Goal: Task Accomplishment & Management: Manage account settings

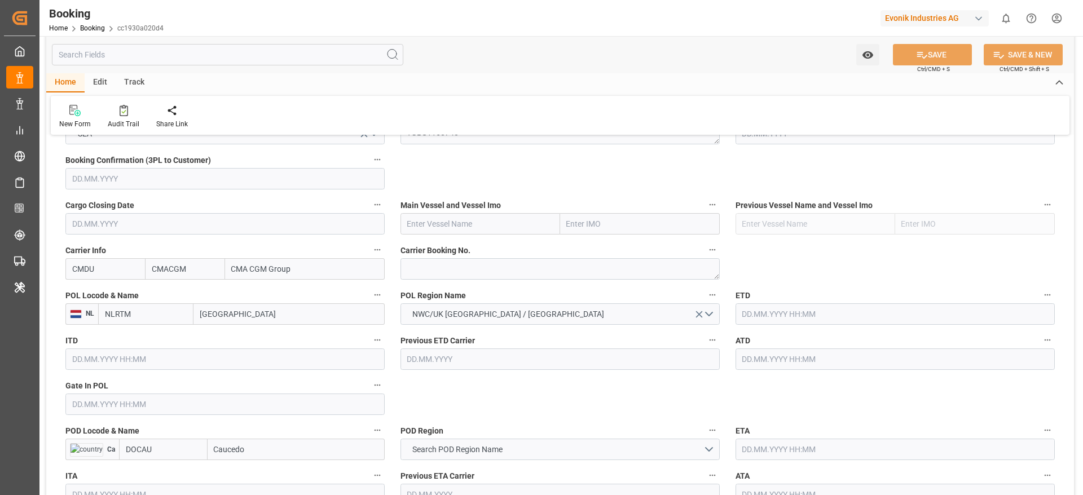
scroll to position [846, 0]
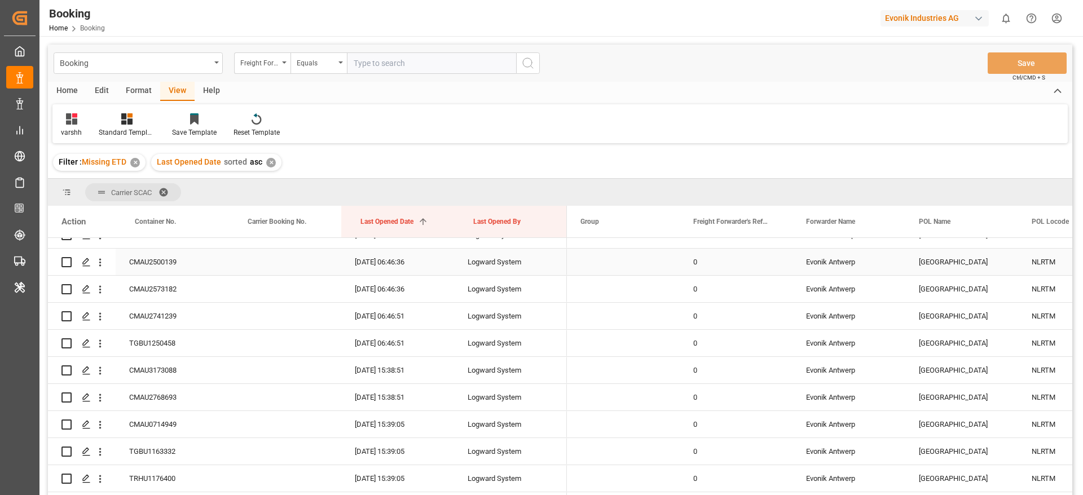
scroll to position [1354, 0]
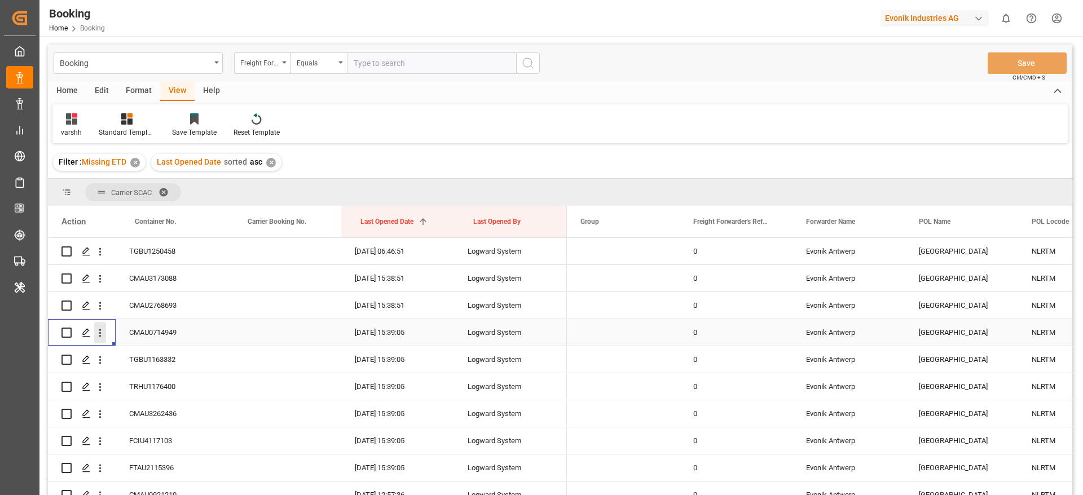
click at [100, 340] on button "open menu" at bounding box center [100, 332] width 12 height 21
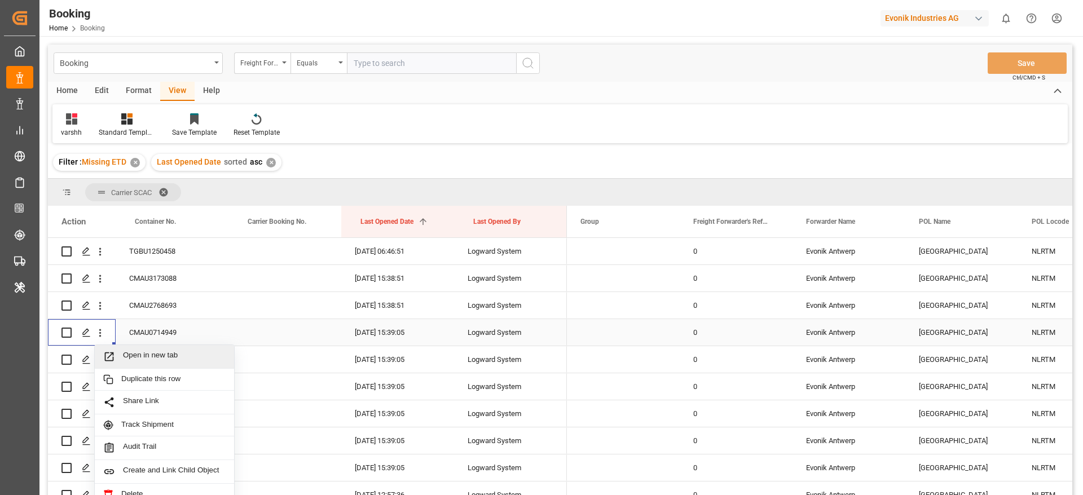
click at [125, 358] on span "Open in new tab" at bounding box center [174, 357] width 103 height 12
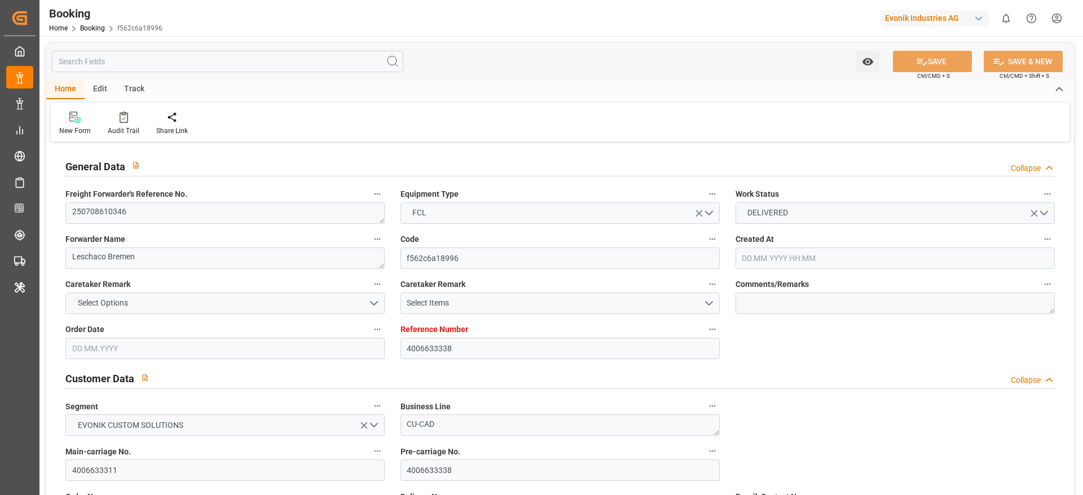
type input "4006633338"
type input "9943889"
type input "Maersk"
type input "Maersk Line AS"
type input "DEBRV"
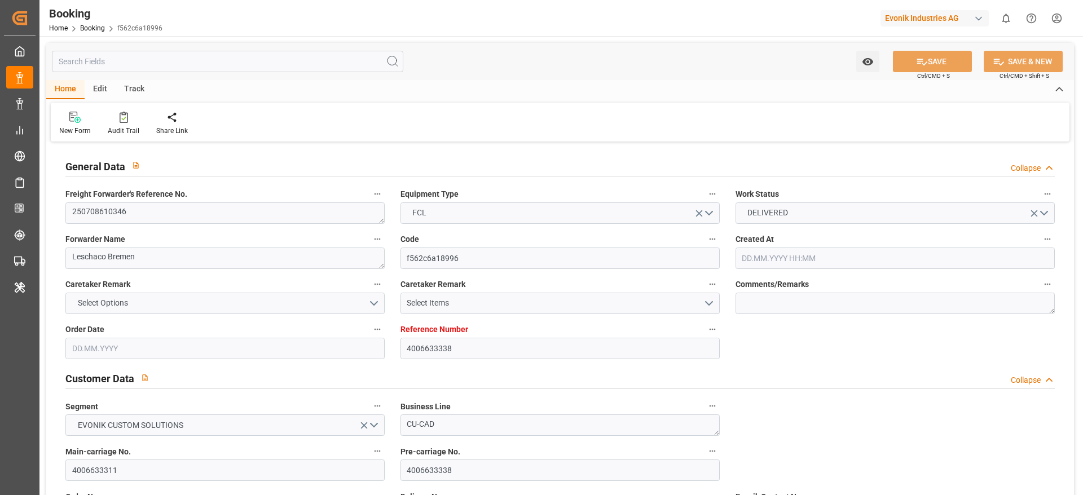
type input "SADMM"
type input "37"
type input "OMSLL"
type input "0"
type input "03.07.2025 07:43"
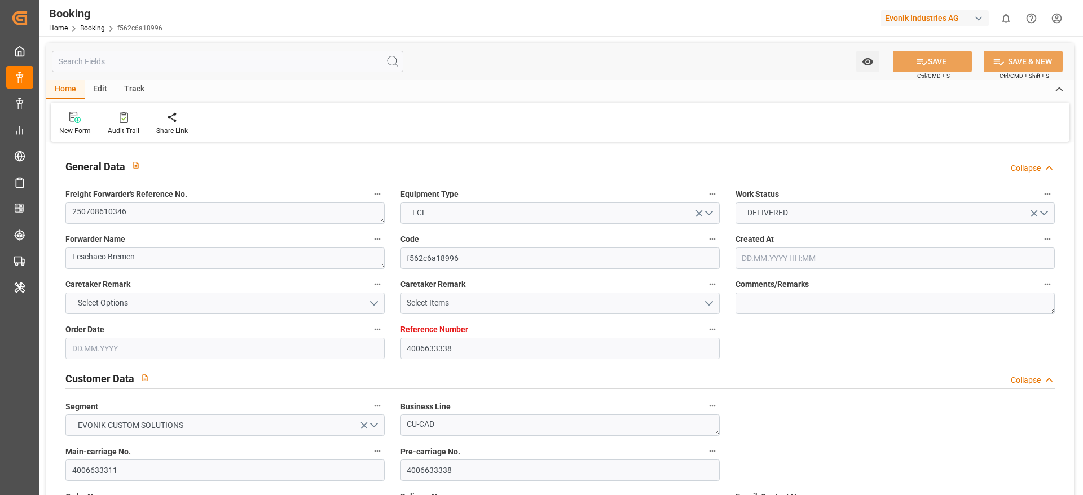
type input "03.07.2025"
type input "24.08.2025"
type input "11.07.2025"
type input "22.07.2025 00:00"
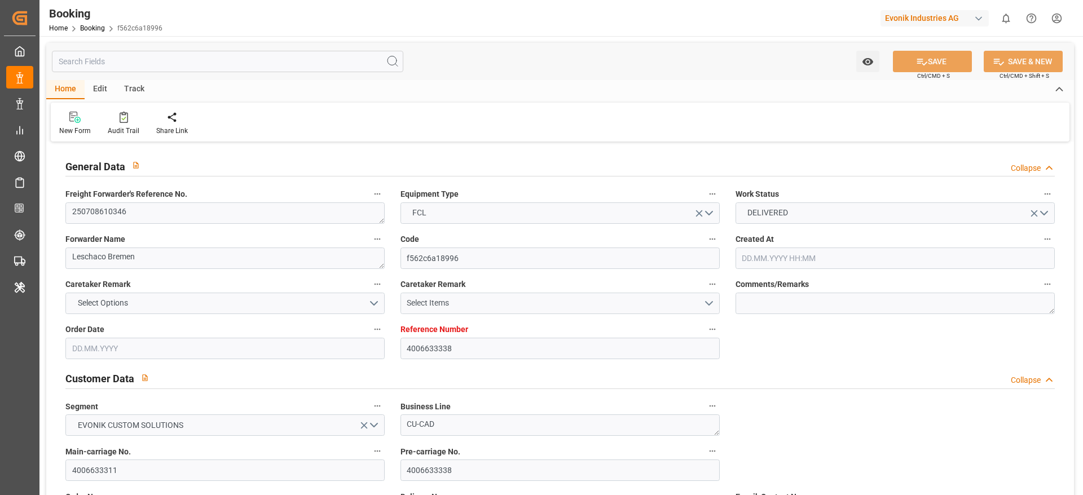
type input "22.07.2025 00:00"
type input "18.07.2025 00:00"
type input "28.08.2025 00:00"
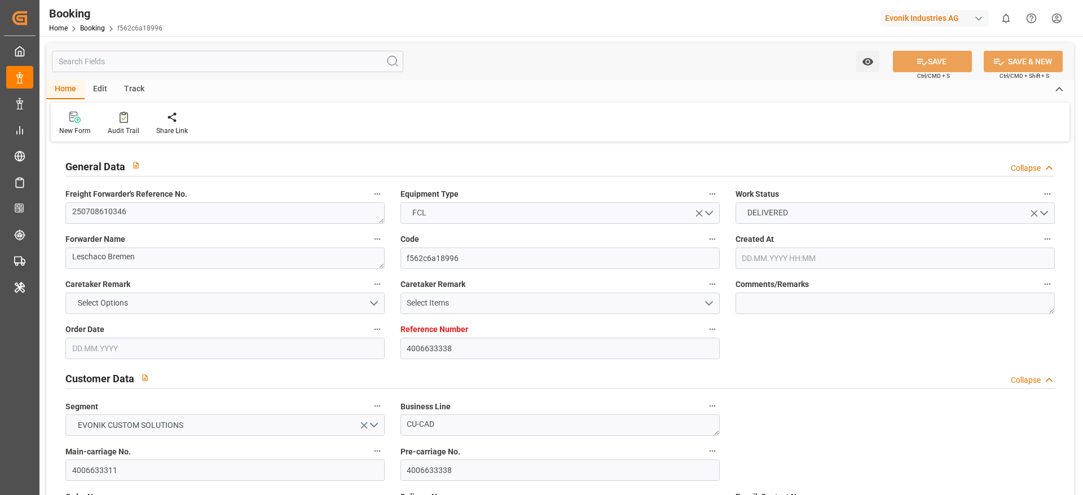
type input "20.08.2025 00:00"
type input "23.08.2025 00:00"
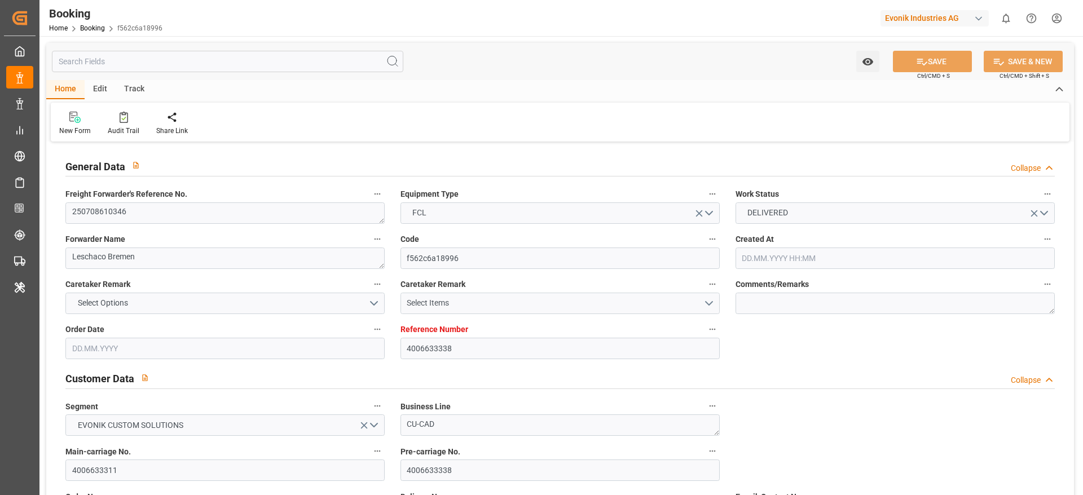
type input "23.08.2025 00:00"
type input "30.08.2025 00:00"
type input "02.09.2025 00:00"
type input "15.07.2025"
type input "10.09.2025 10:45"
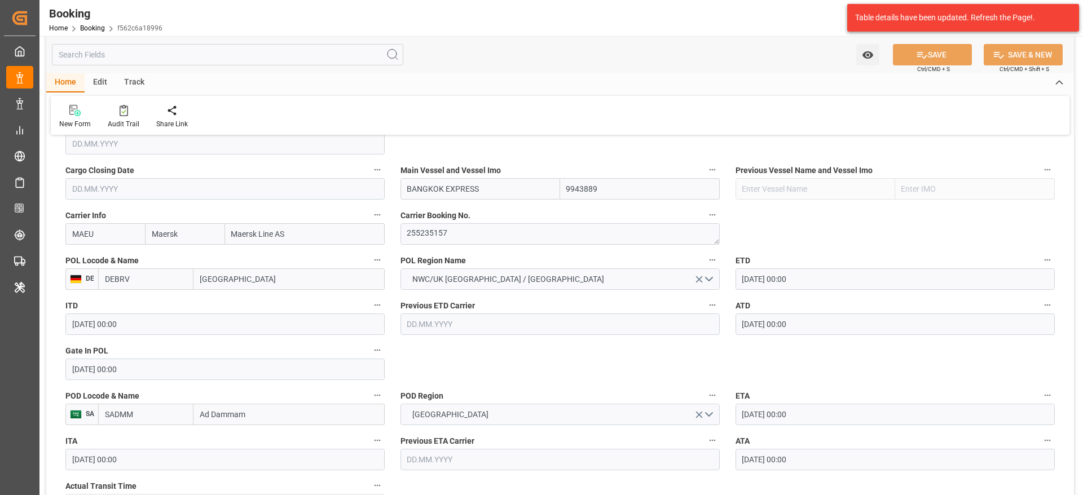
scroll to position [762, 0]
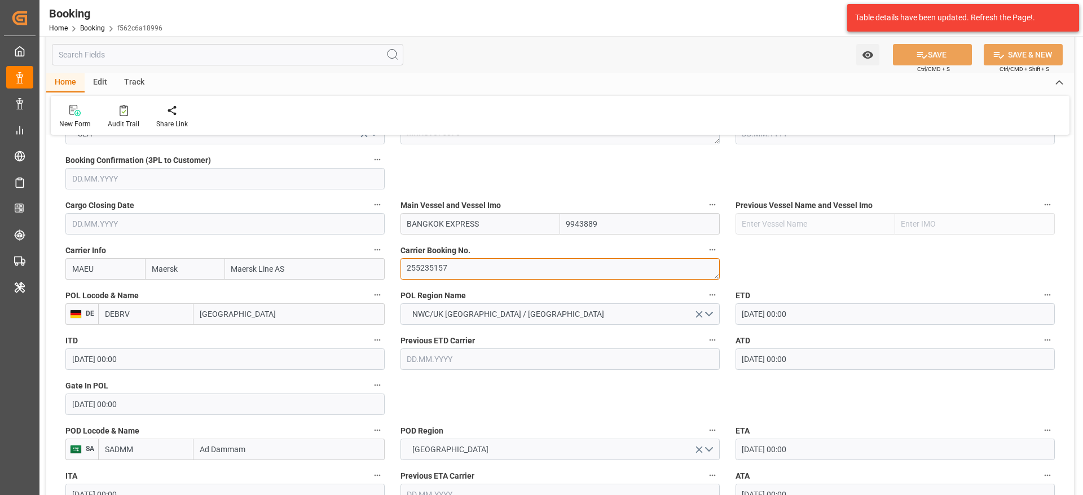
click at [428, 272] on textarea "255235157" at bounding box center [560, 268] width 319 height 21
click at [453, 273] on textarea "255235157" at bounding box center [560, 268] width 319 height 21
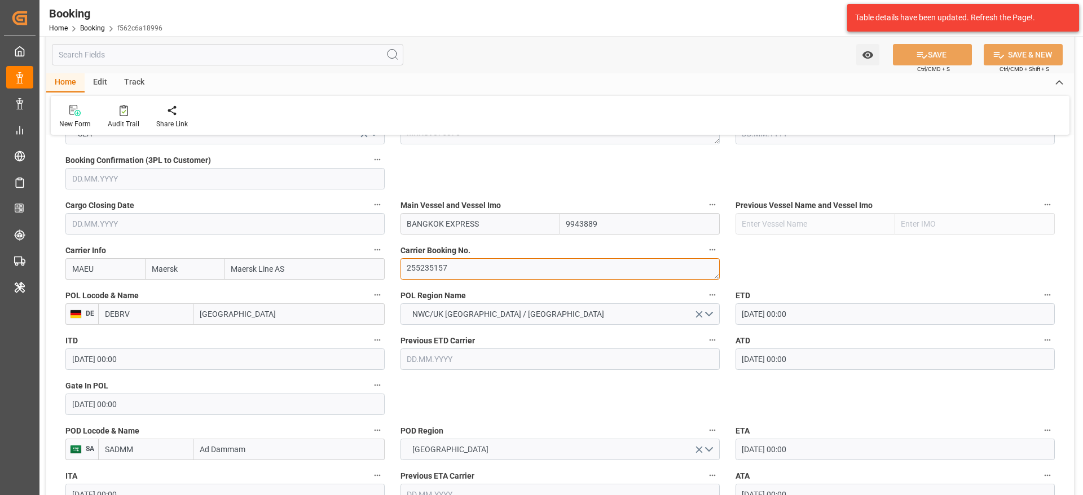
scroll to position [846, 0]
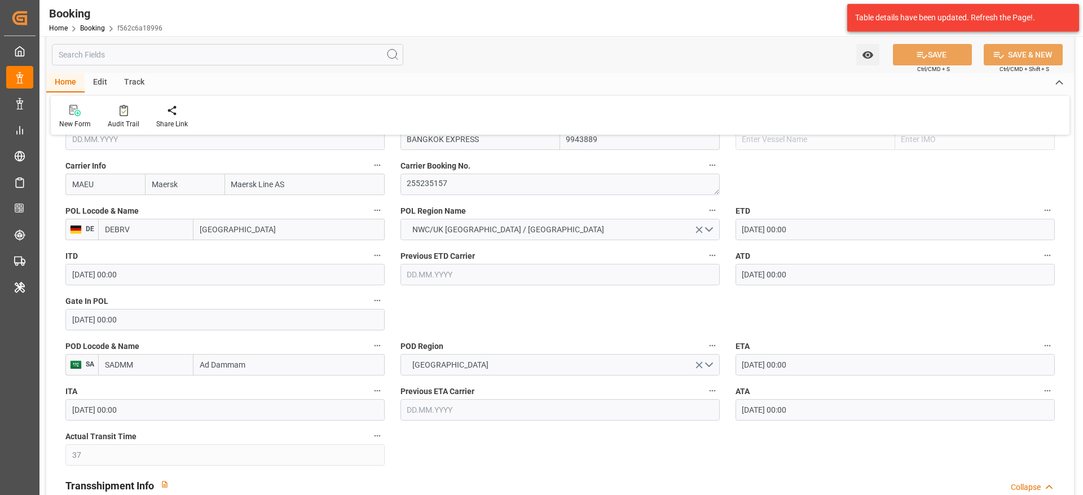
click at [130, 116] on div "Audit Trail" at bounding box center [123, 116] width 49 height 25
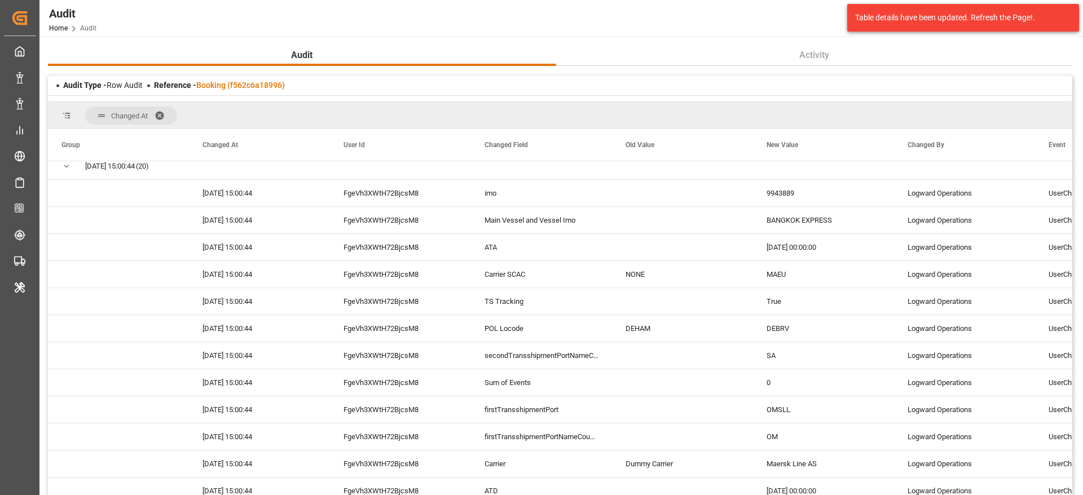
scroll to position [254, 0]
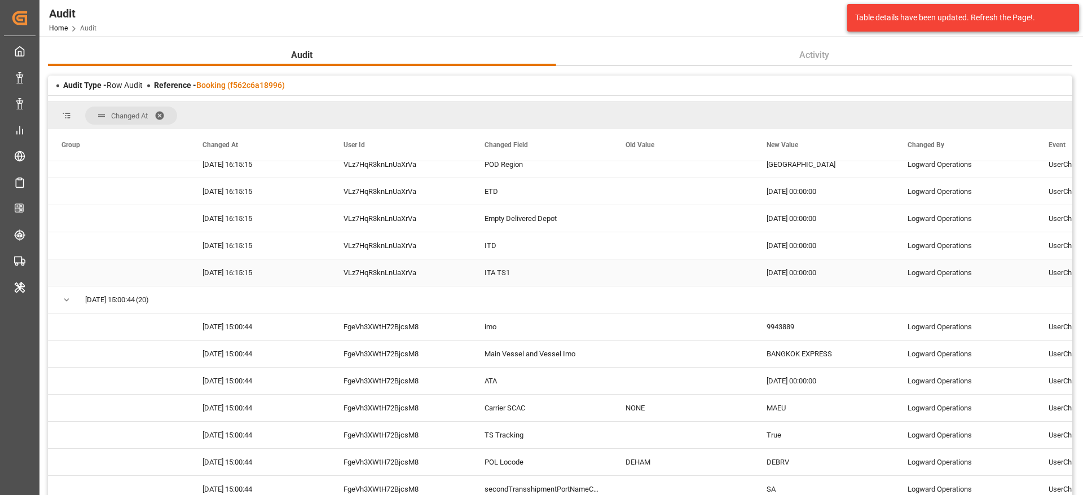
click at [422, 280] on div "VLz7HqR3knLnUaXrVa" at bounding box center [400, 273] width 141 height 27
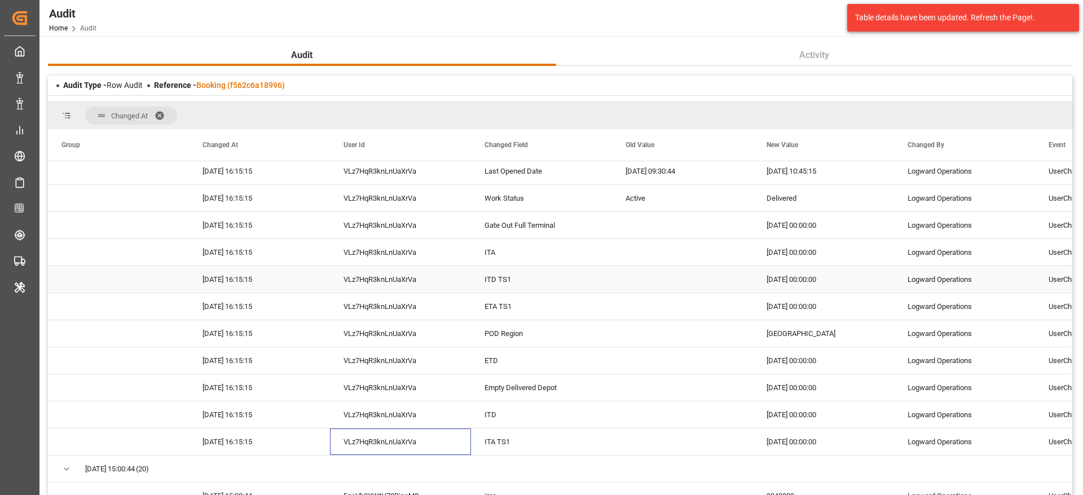
click at [422, 280] on div "VLz7HqR3knLnUaXrVa" at bounding box center [400, 279] width 141 height 27
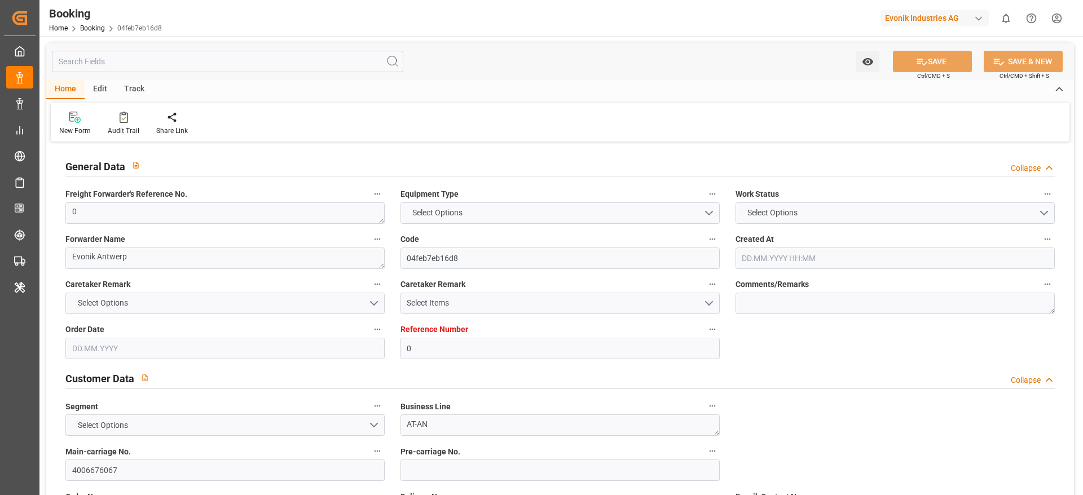
type input "0"
type input "CMACGM"
type input "CMA CGM Group"
type input "NLRTM"
type input "DOCAU"
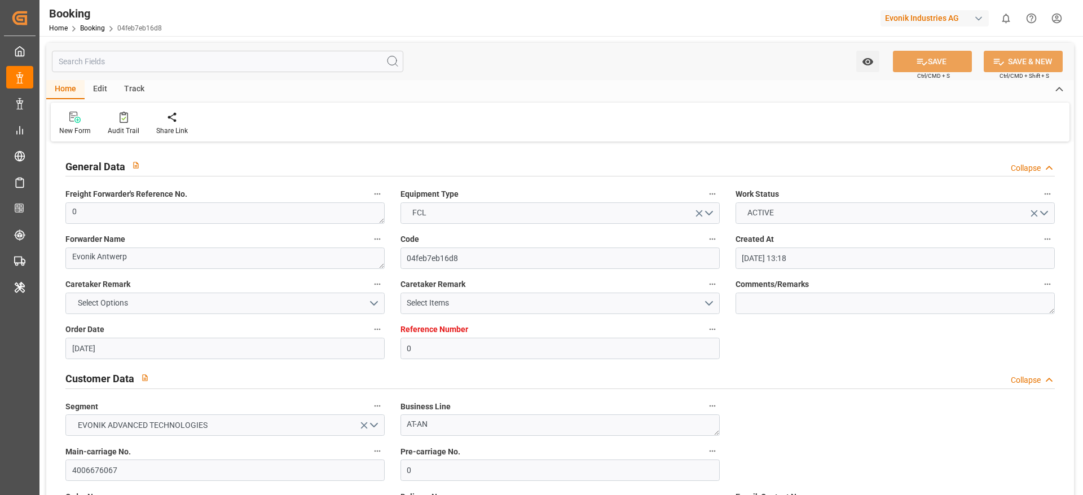
type input "23.07.2025 13:18"
type input "23.07.2025"
type input "15.09.2025"
type input "11.08.2025"
type input "13.08.2025 15:39"
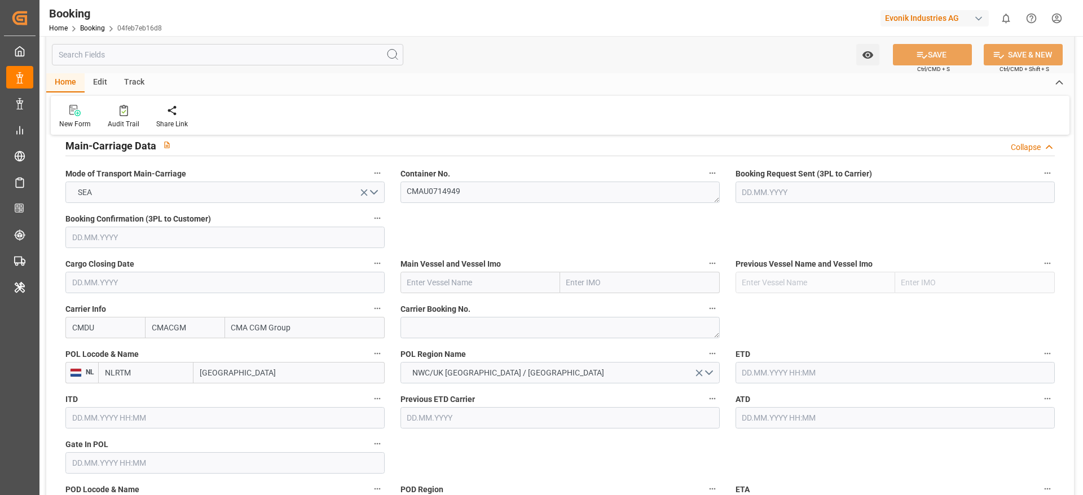
scroll to position [677, 0]
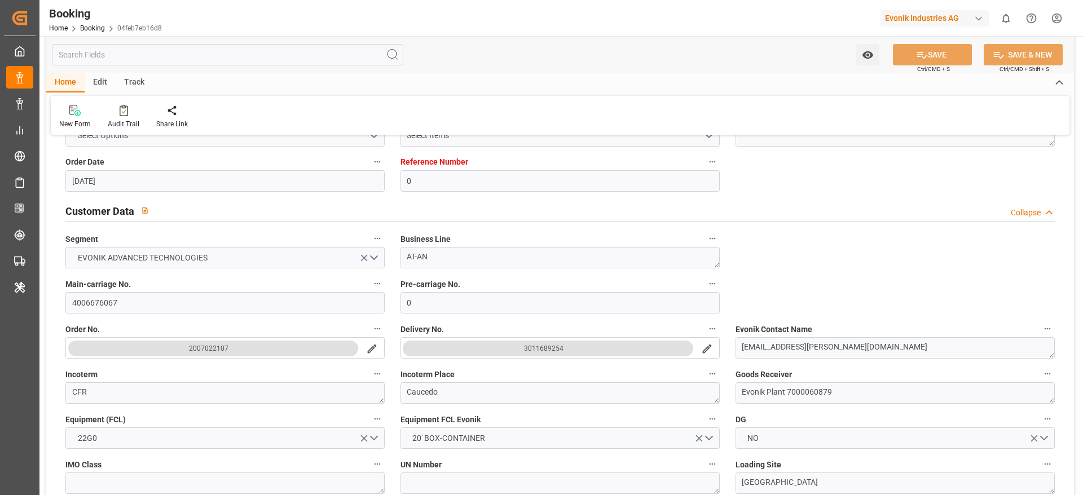
scroll to position [169, 0]
click at [95, 296] on input "4006676067" at bounding box center [224, 301] width 319 height 21
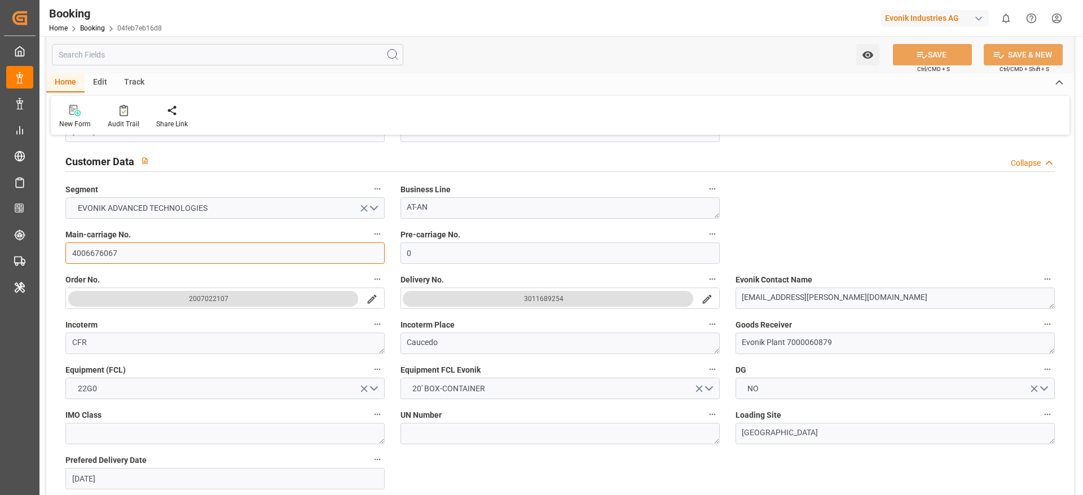
scroll to position [254, 0]
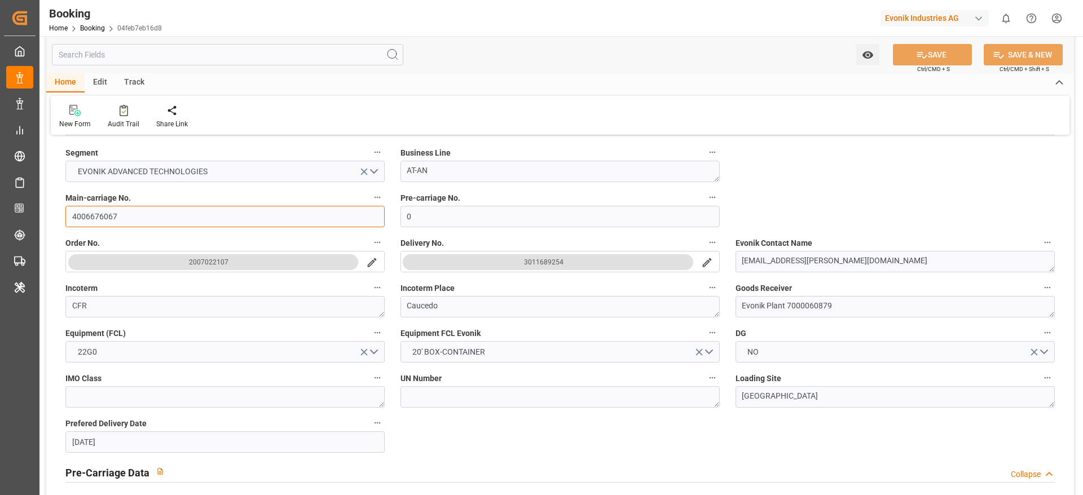
click at [163, 223] on input "4006676067" at bounding box center [224, 216] width 319 height 21
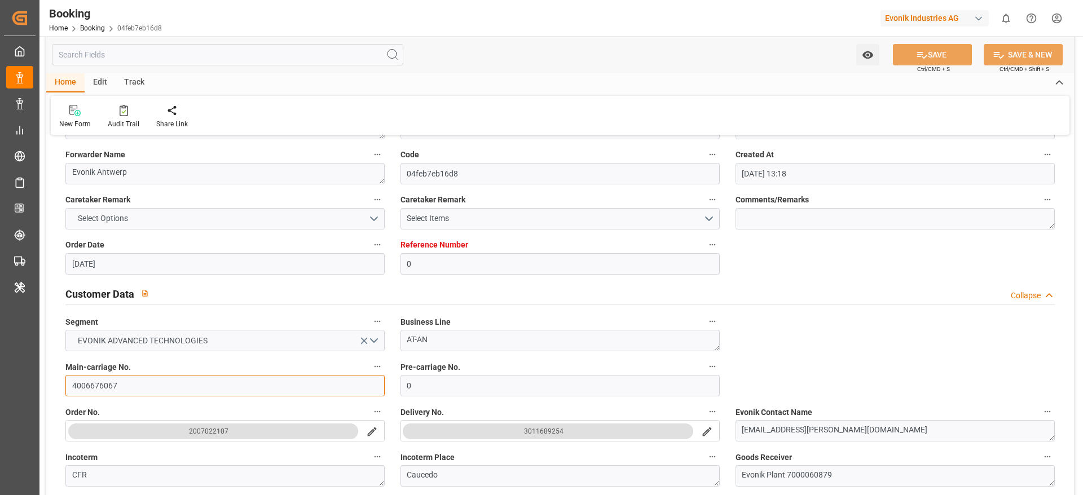
scroll to position [169, 0]
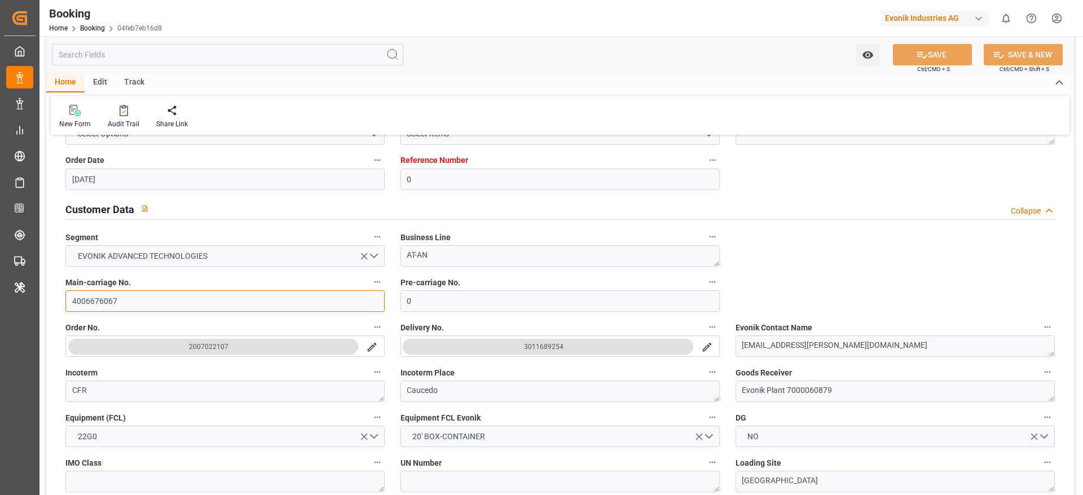
click at [142, 292] on input "4006676067" at bounding box center [224, 301] width 319 height 21
click at [134, 291] on input "4006676067" at bounding box center [224, 301] width 319 height 21
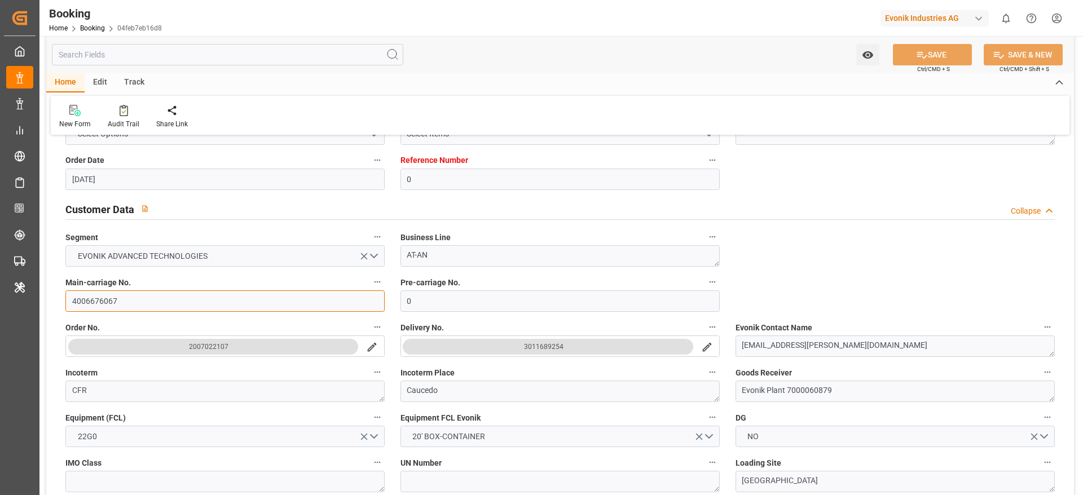
click at [139, 304] on input "4006676067" at bounding box center [224, 301] width 319 height 21
click at [121, 302] on input "4006676067" at bounding box center [224, 301] width 319 height 21
click at [127, 307] on input "4006676067" at bounding box center [224, 301] width 319 height 21
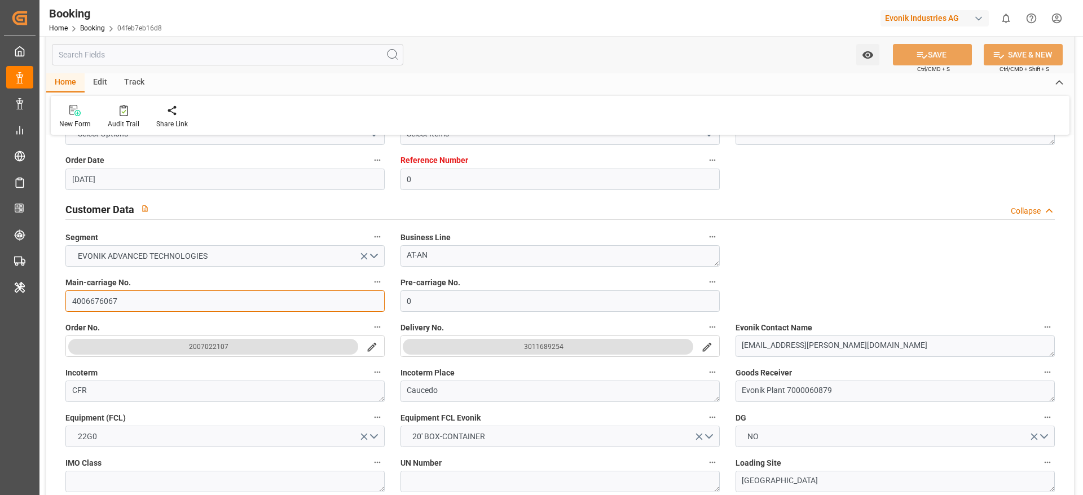
click at [127, 307] on input "4006676067" at bounding box center [224, 301] width 319 height 21
click at [116, 305] on input "4006676067" at bounding box center [224, 301] width 319 height 21
click at [119, 302] on input "4006676067" at bounding box center [224, 301] width 319 height 21
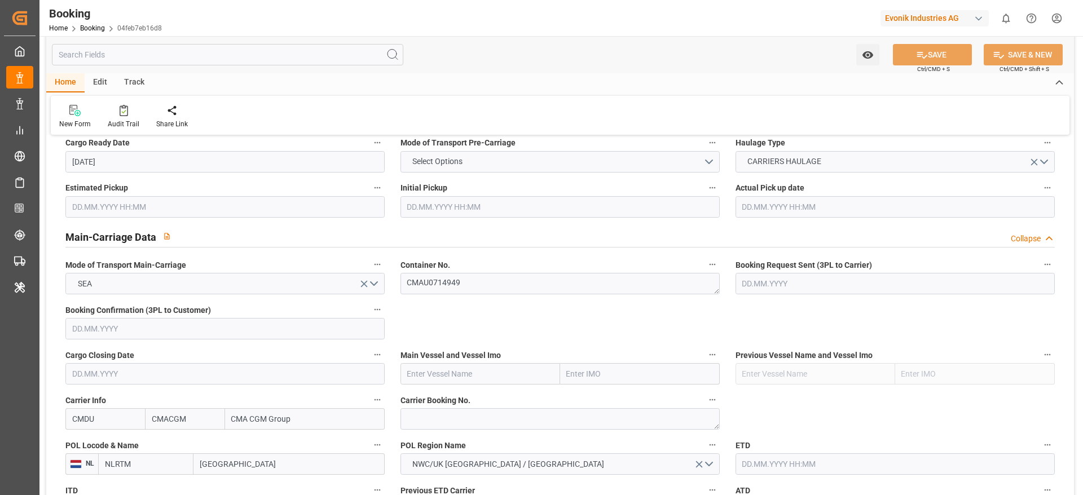
scroll to position [677, 0]
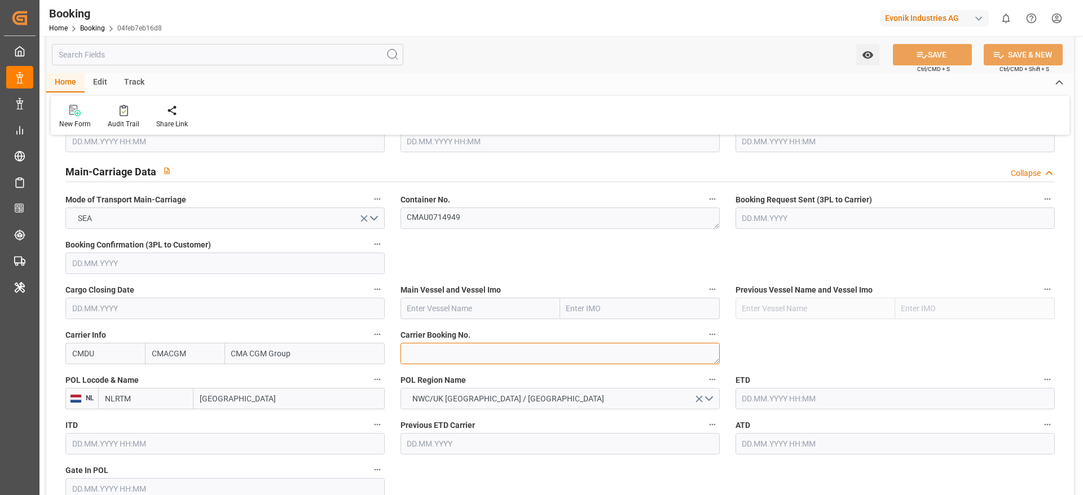
click at [425, 352] on textarea at bounding box center [560, 353] width 319 height 21
paste textarea "ANT1921196"
click at [418, 354] on textarea "ANT1921196" at bounding box center [560, 353] width 319 height 21
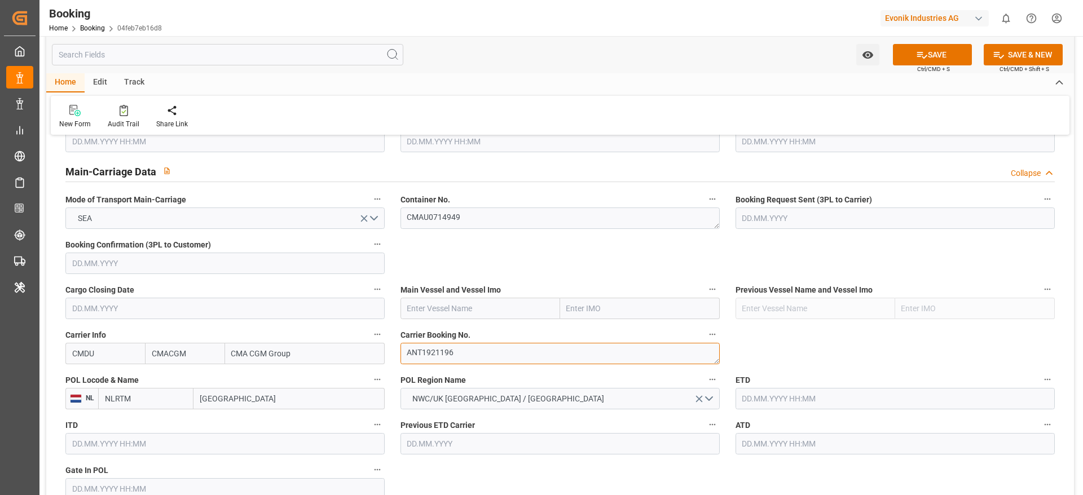
click at [418, 354] on textarea "ANT1921196" at bounding box center [560, 353] width 319 height 21
type textarea "ANT1921196"
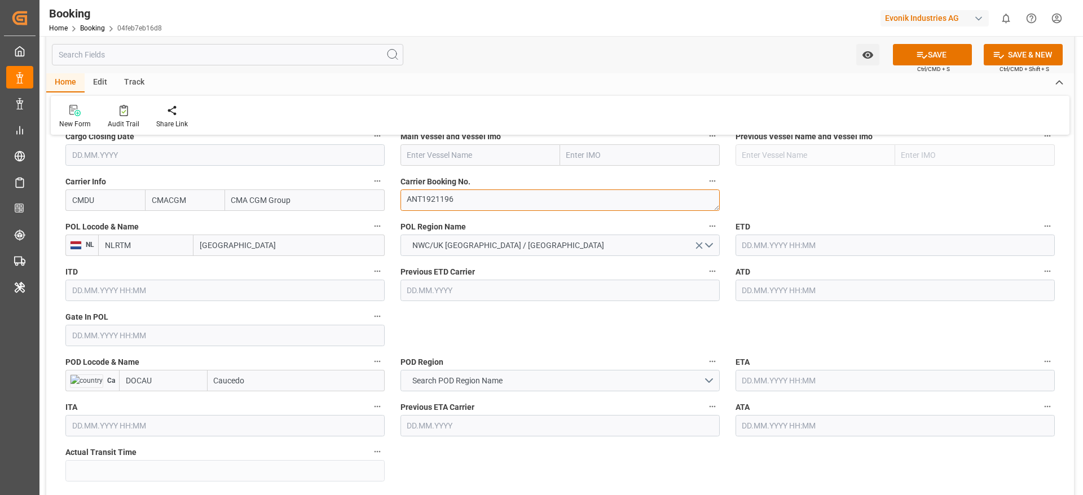
scroll to position [846, 0]
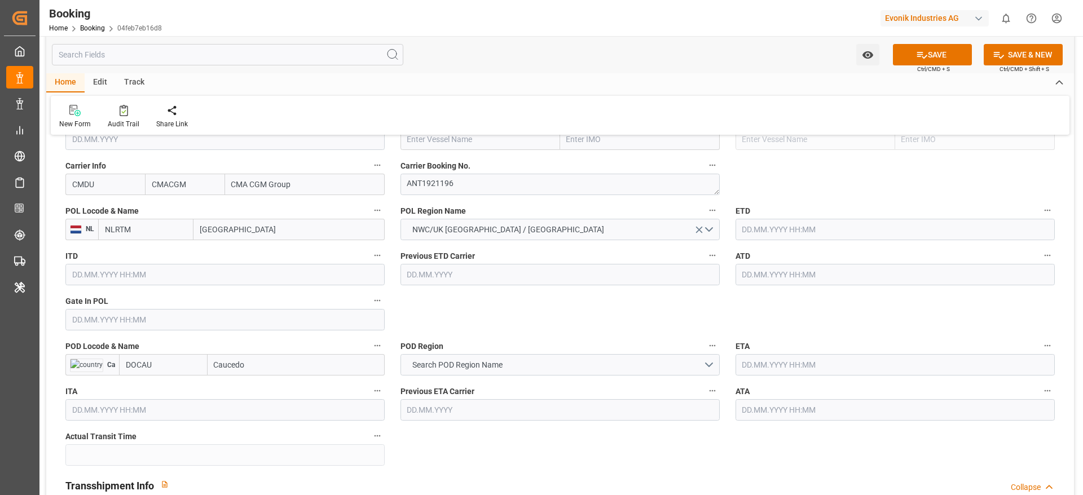
click at [227, 231] on input "[GEOGRAPHIC_DATA]" at bounding box center [289, 229] width 191 height 21
type input "ant"
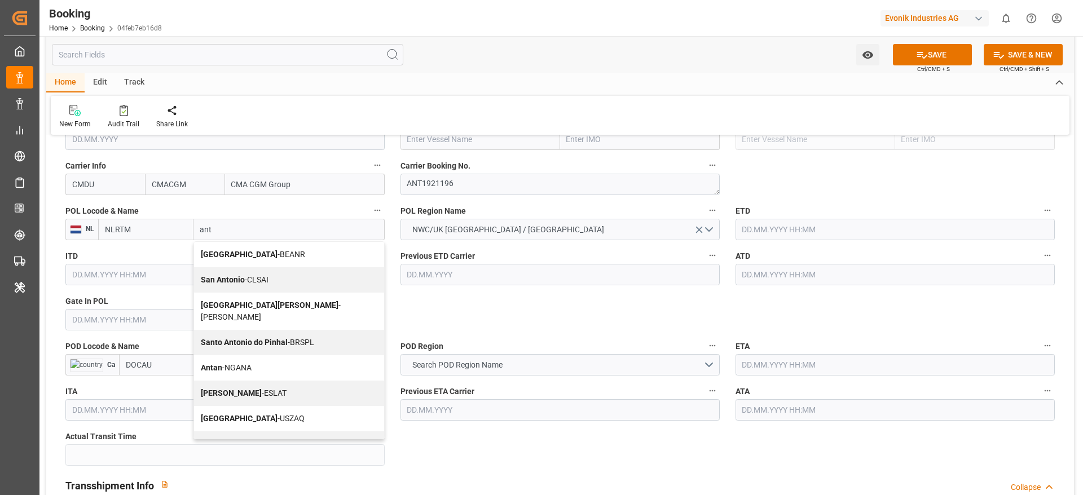
click at [232, 263] on div "Antwerp - BEANR" at bounding box center [289, 254] width 190 height 25
type input "BEANR"
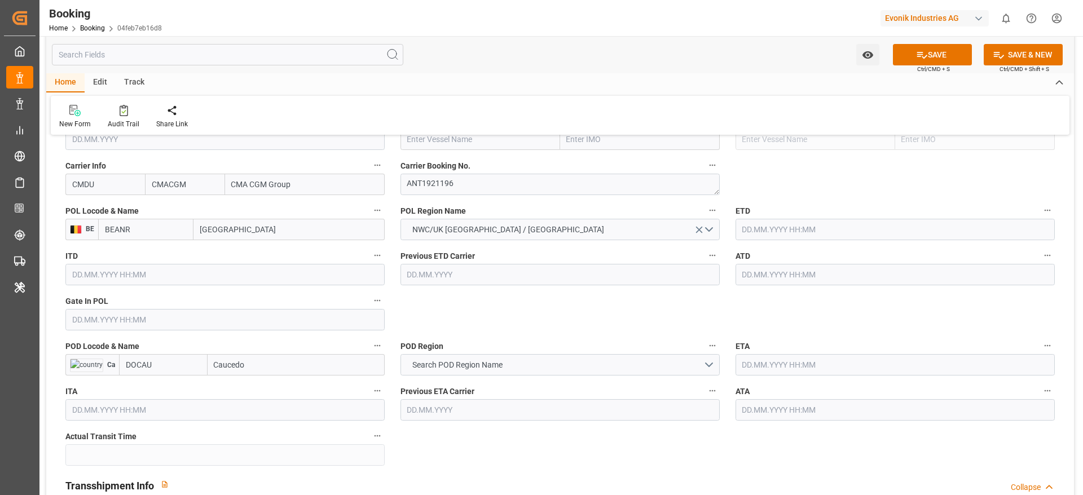
type input "[GEOGRAPHIC_DATA]"
click at [247, 371] on input "Caucedo" at bounding box center [296, 364] width 177 height 21
click at [256, 393] on span "Caucedo - DOCAU" at bounding box center [245, 389] width 60 height 9
type input "Caucedo"
click at [480, 360] on span "Search POD Region Name" at bounding box center [458, 365] width 102 height 12
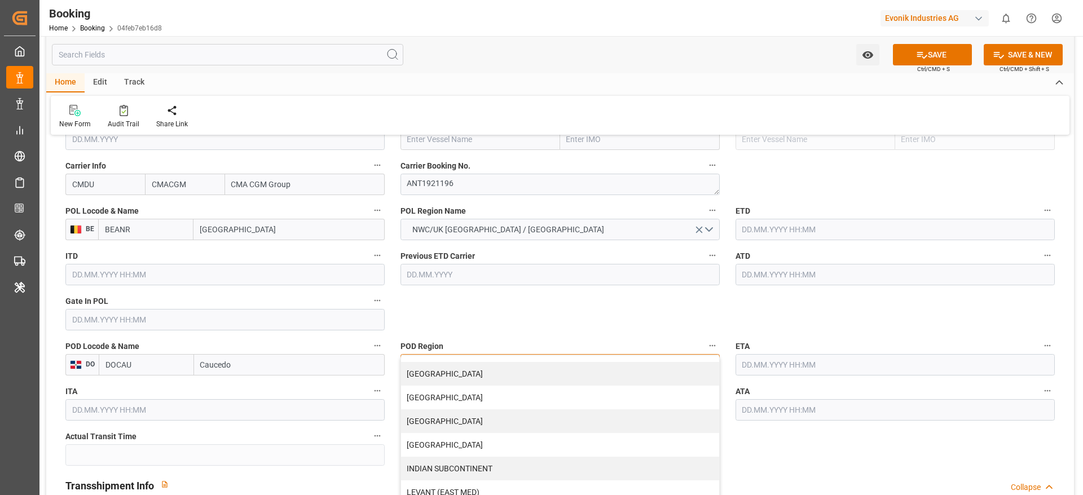
scroll to position [169, 0]
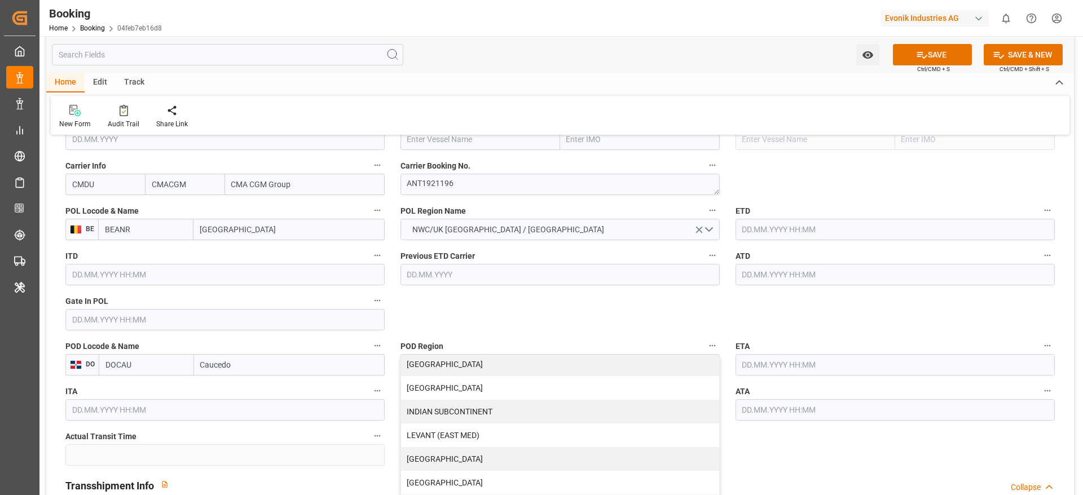
click at [218, 363] on input "Caucedo" at bounding box center [289, 364] width 191 height 21
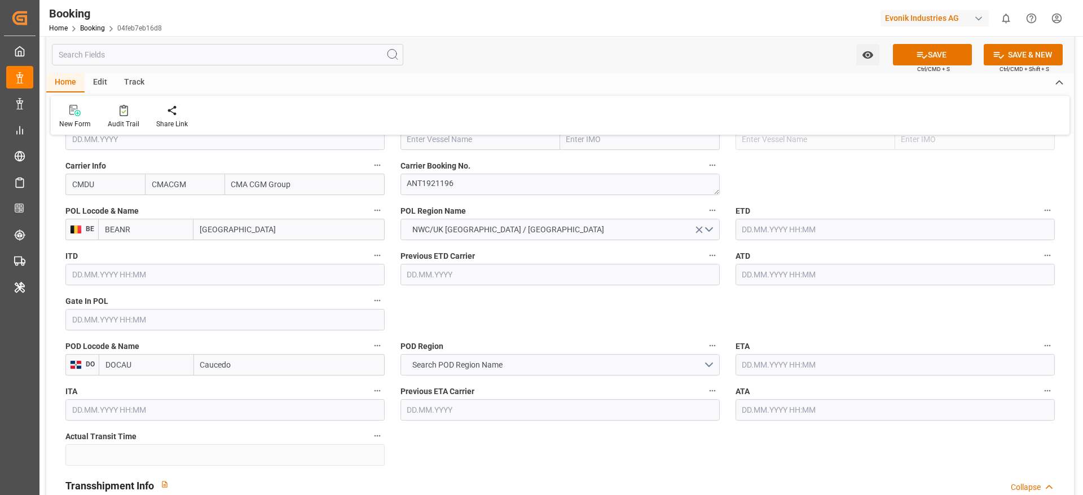
click at [218, 363] on input "Caucedo" at bounding box center [289, 364] width 191 height 21
click at [457, 358] on button "Search POD Region Name" at bounding box center [560, 364] width 319 height 21
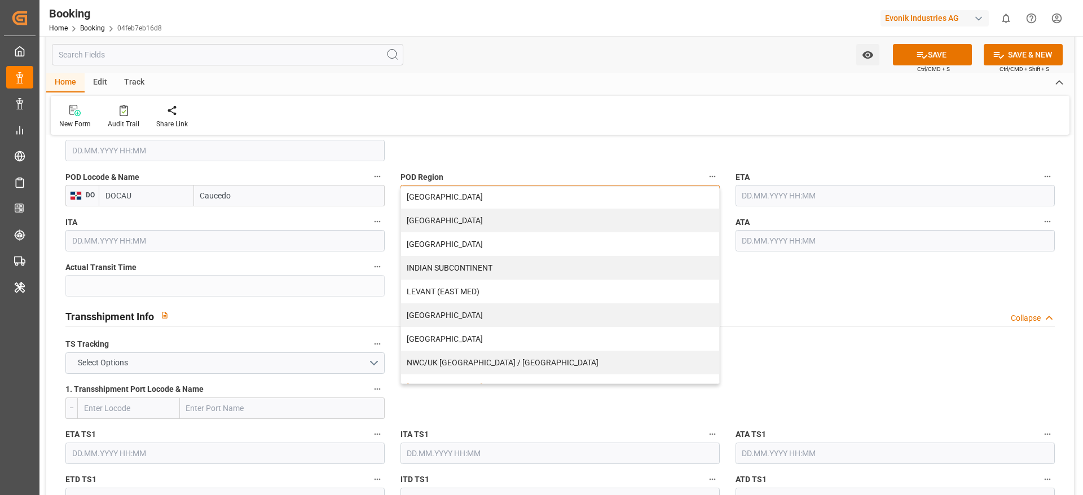
scroll to position [60, 0]
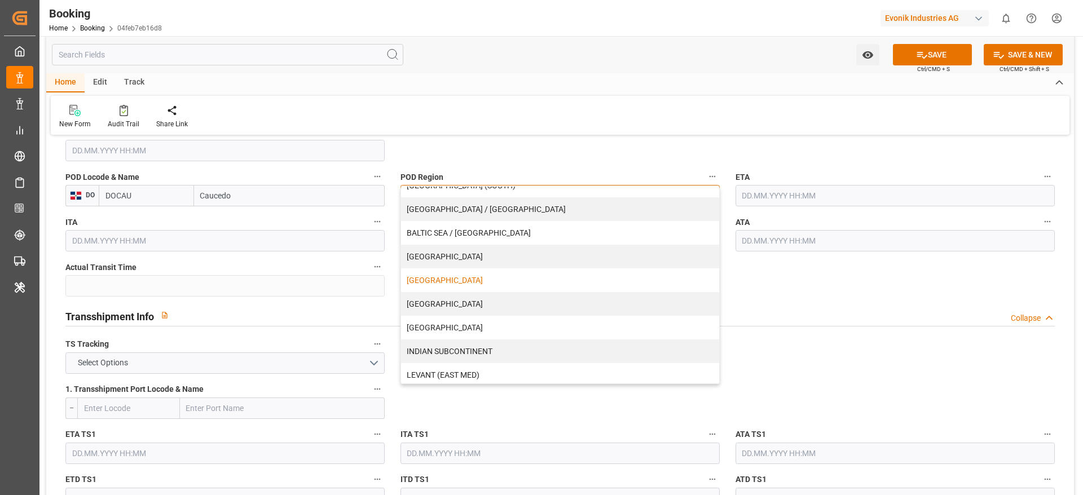
click at [440, 275] on div "[GEOGRAPHIC_DATA]" at bounding box center [560, 281] width 318 height 24
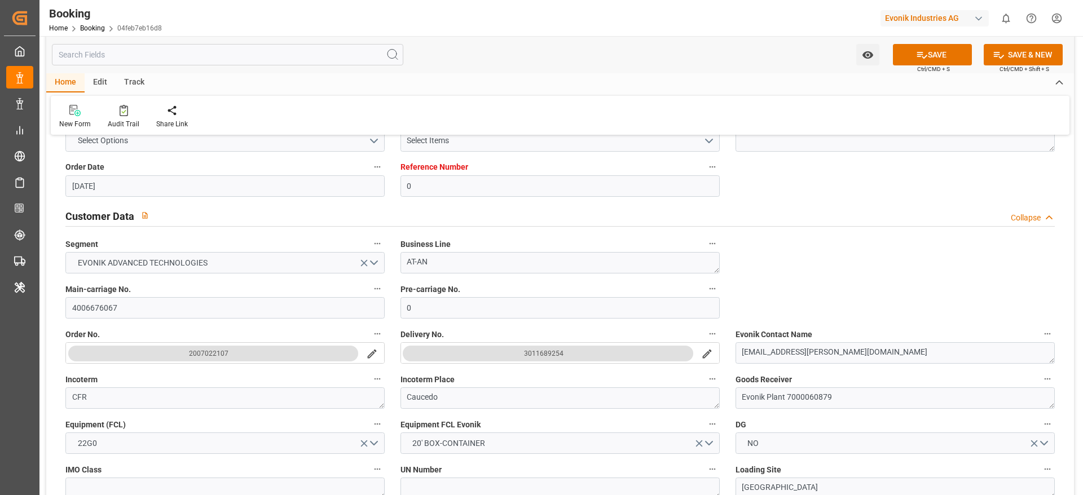
scroll to position [169, 0]
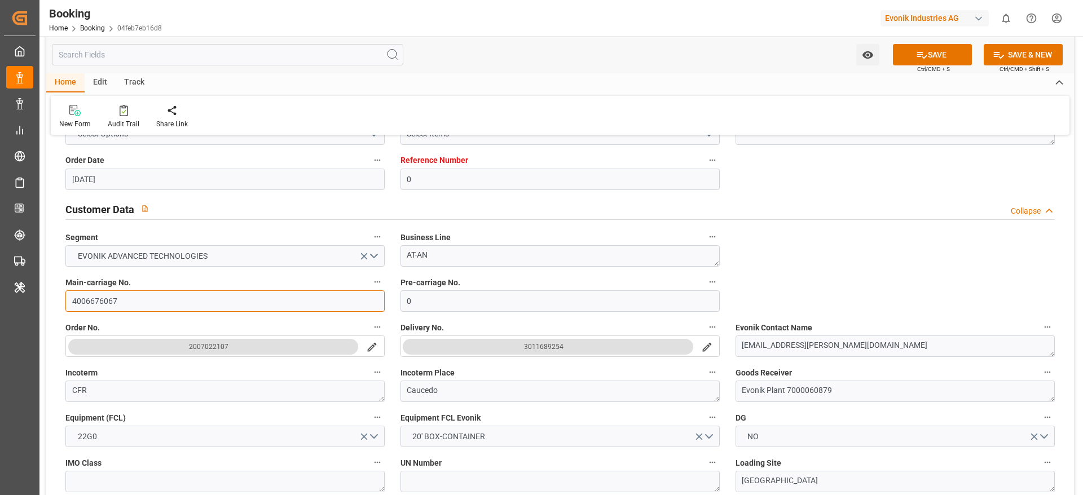
click at [108, 306] on input "4006676067" at bounding box center [224, 301] width 319 height 21
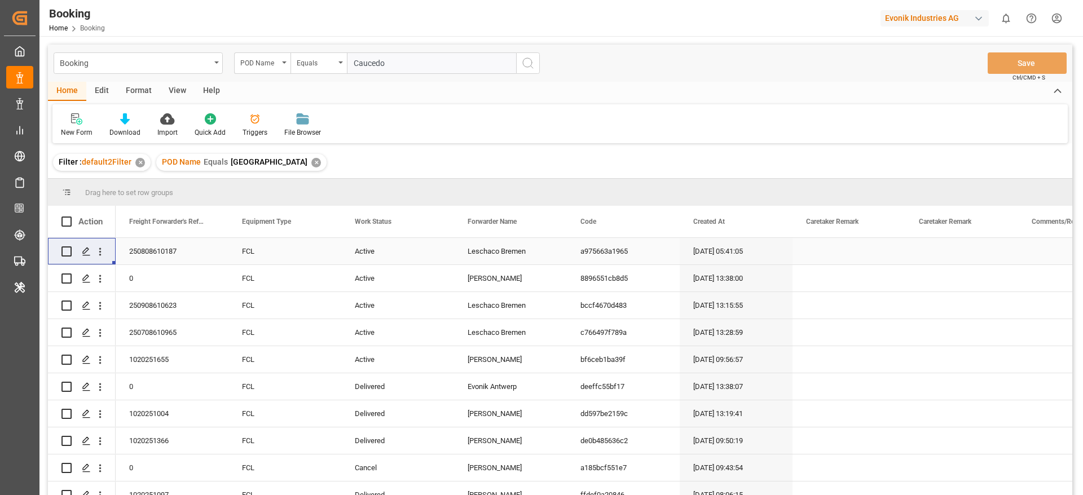
type input "Caucedo"
click at [311, 161] on div "✕" at bounding box center [316, 163] width 10 height 10
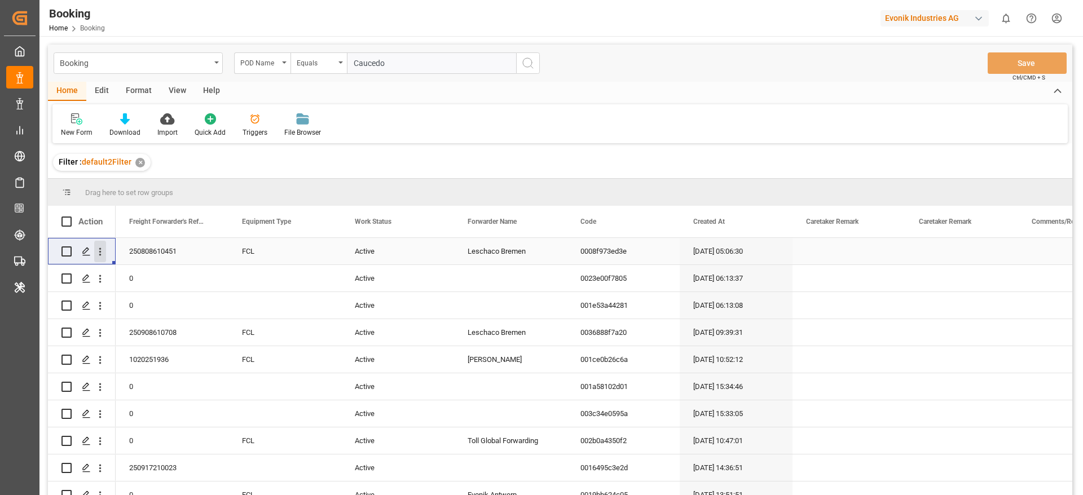
click at [100, 256] on icon "open menu" at bounding box center [100, 252] width 2 height 8
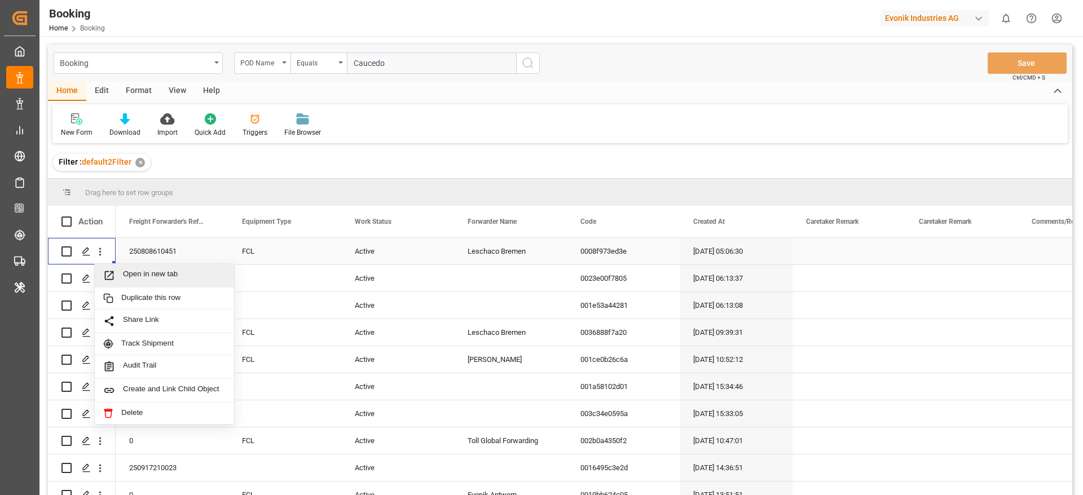
click at [128, 271] on span "Open in new tab" at bounding box center [174, 276] width 103 height 12
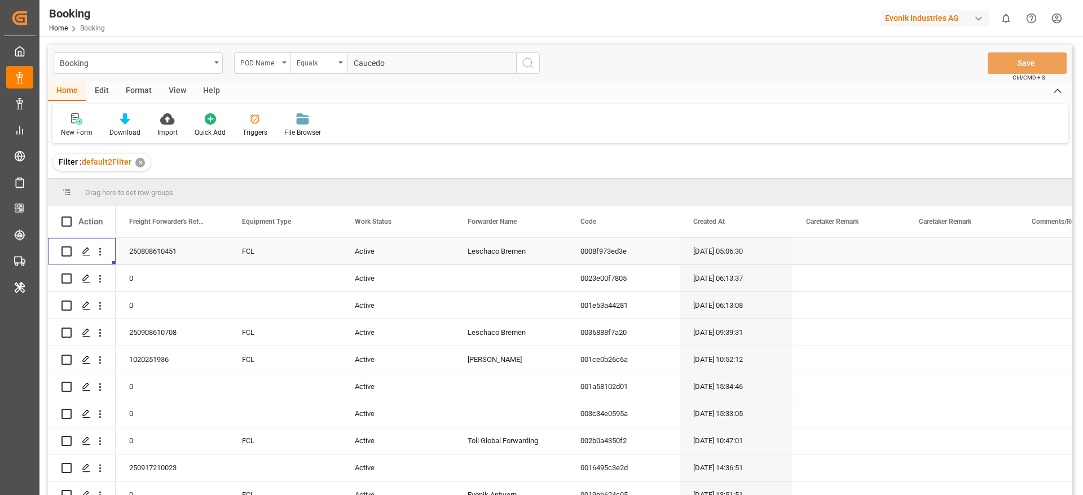
click at [534, 65] on icon "search button" at bounding box center [528, 63] width 14 height 14
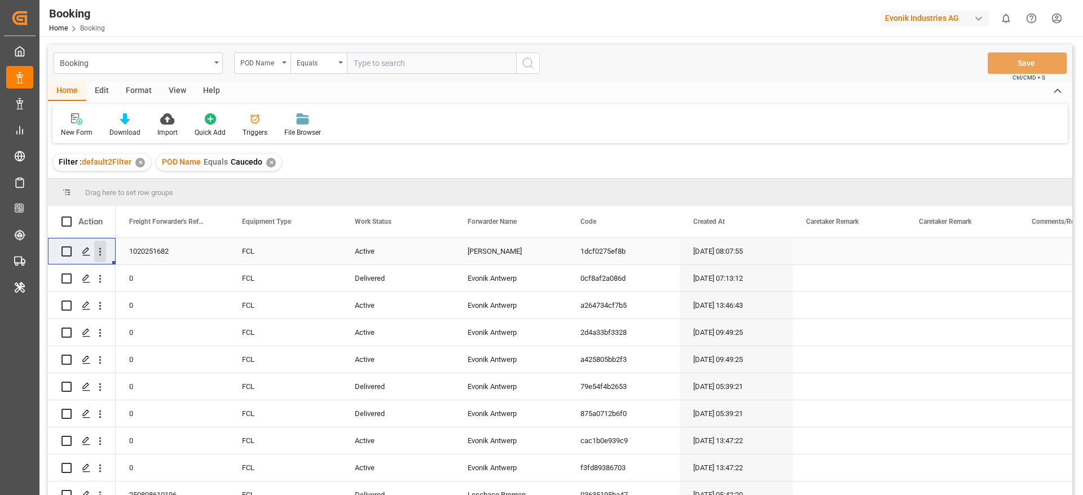
click at [99, 250] on icon "open menu" at bounding box center [100, 252] width 12 height 12
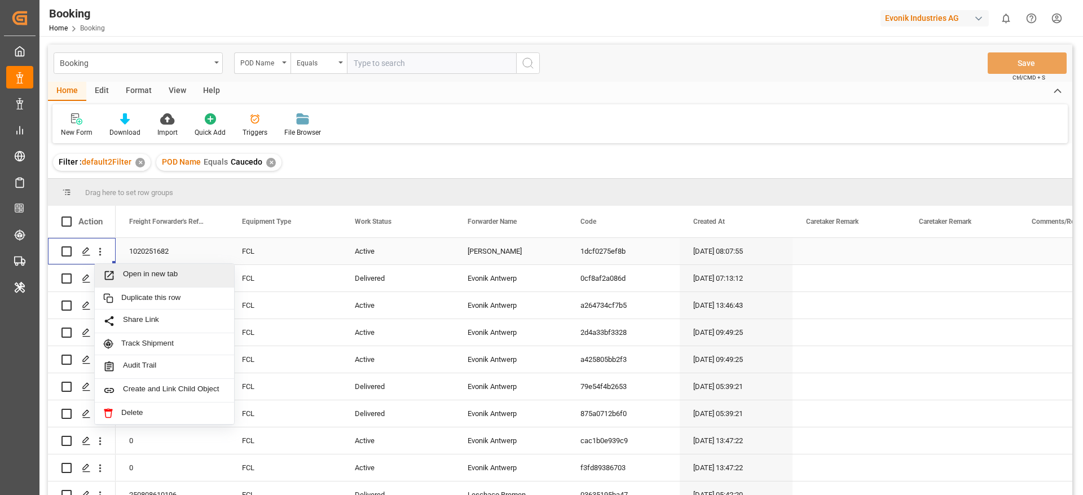
click at [145, 266] on div "Open in new tab" at bounding box center [164, 276] width 139 height 24
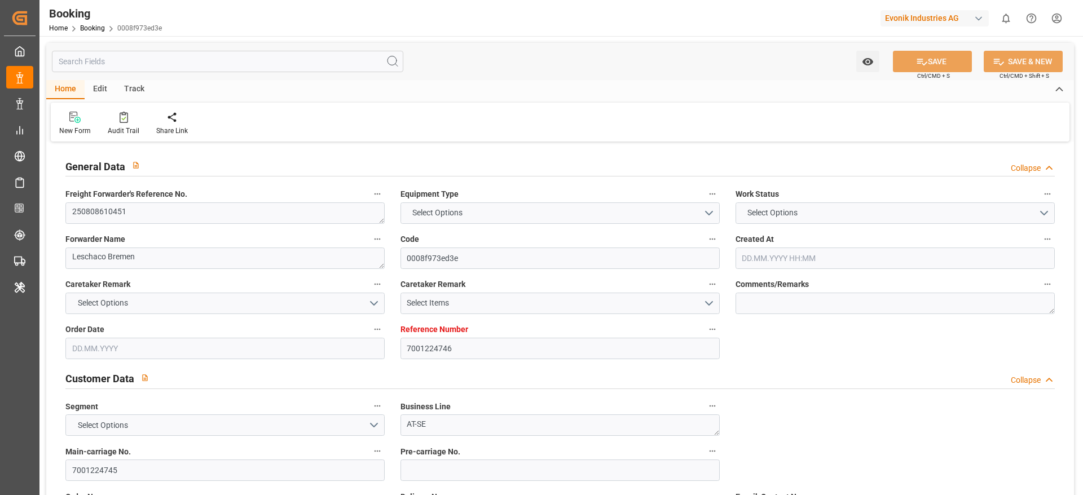
type input "7001224746"
type input "9952775"
type input "ONE"
type input "Ocean Network Express"
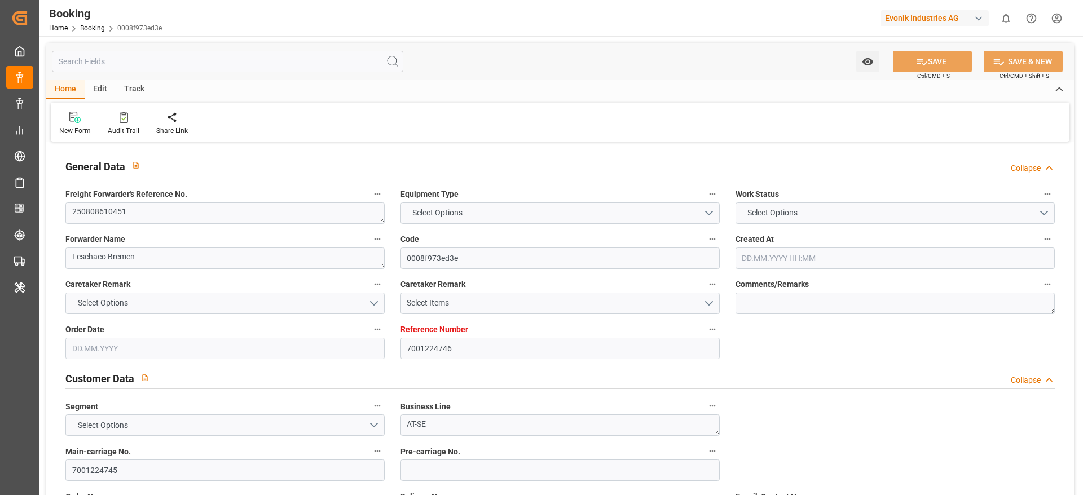
type input "NLRTM"
type input "ZACPT"
type input "0"
type input "NLRTM"
type input "ZACPT"
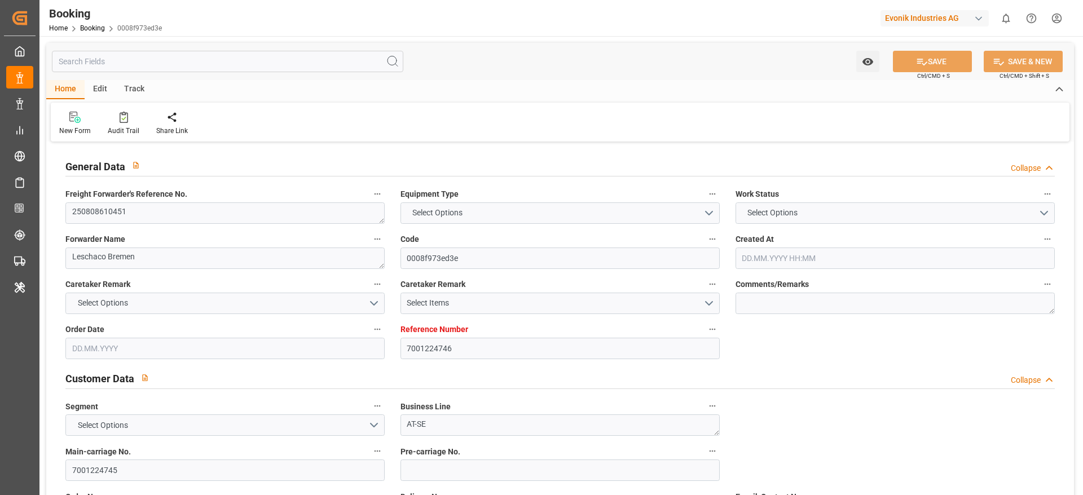
type input "9952775"
type input "17.07.2025 05:06"
type input "17.07.2025"
type input "24.09.2025"
type input "08.08.2025"
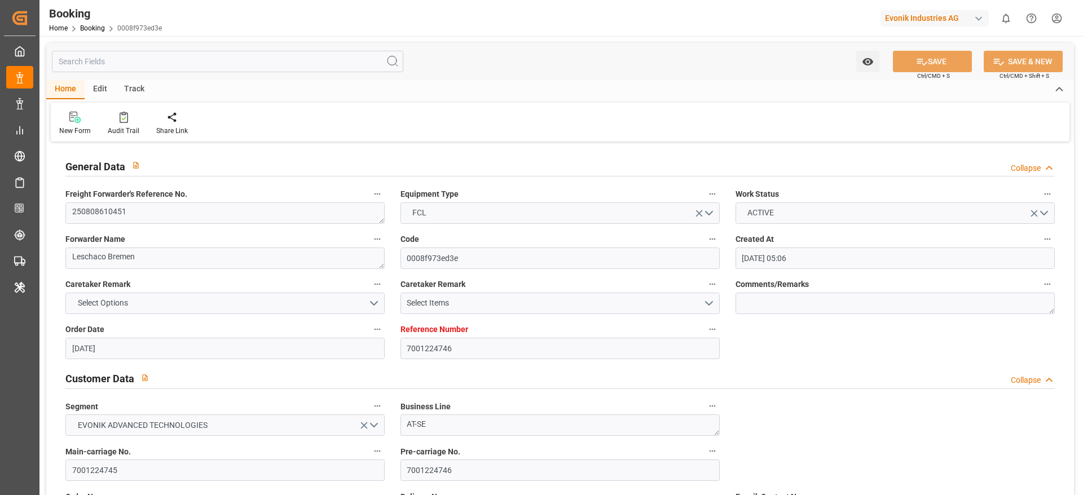
type input "14.08.2025 09:28"
type input "14.08.2025 23:08"
type input "15.08.2025 02:14"
type input "18.07.2025"
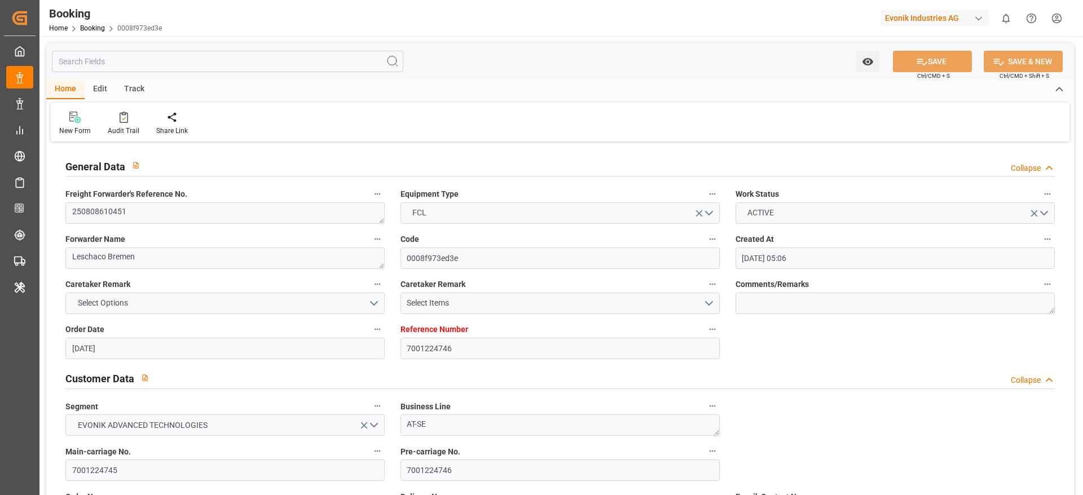
type input "21.08.2025 05:00"
type input "[DATE] 00:00"
type input "22.08.2025 19:25"
type input "18.08.2025 20:44"
type input "02.10.2025 06:00"
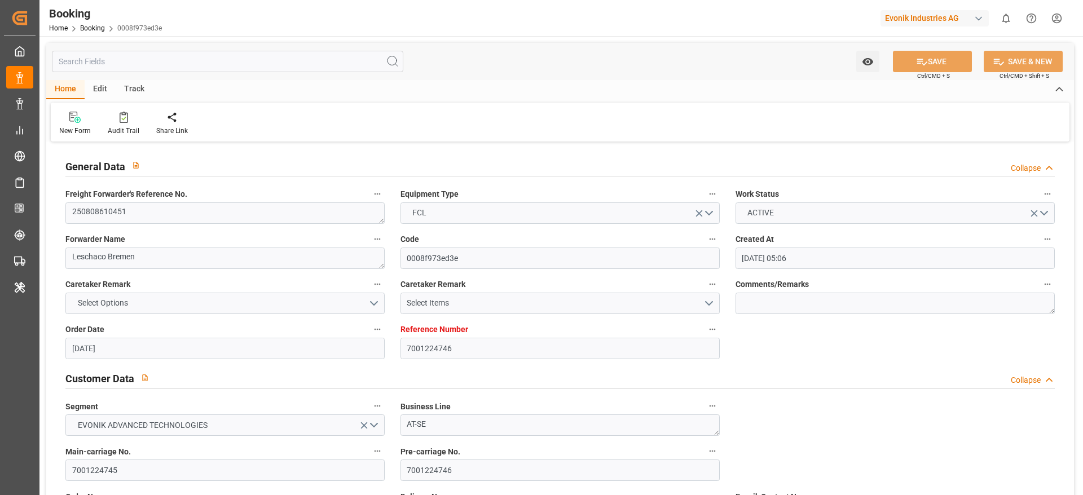
type input "04.10.2025 00:00"
type input "[DATE]"
type input "10.09.2025 08:10"
type input "[DATE]"
type input "13.08.2025 14:17"
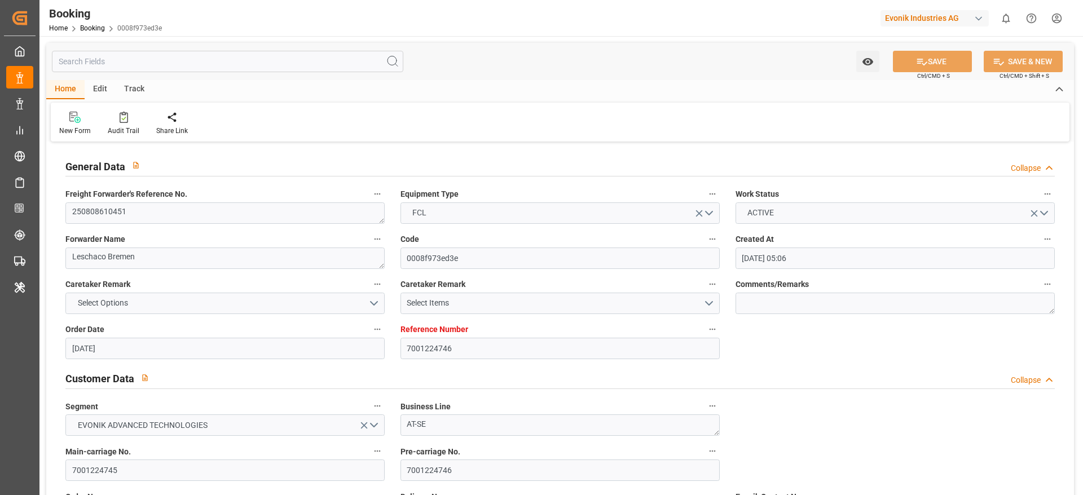
type input "13.08.2025 15:17"
type input "13.08.2025 23:52"
type input "17.08.2025 08:17"
type input "18.08.2025 04:47"
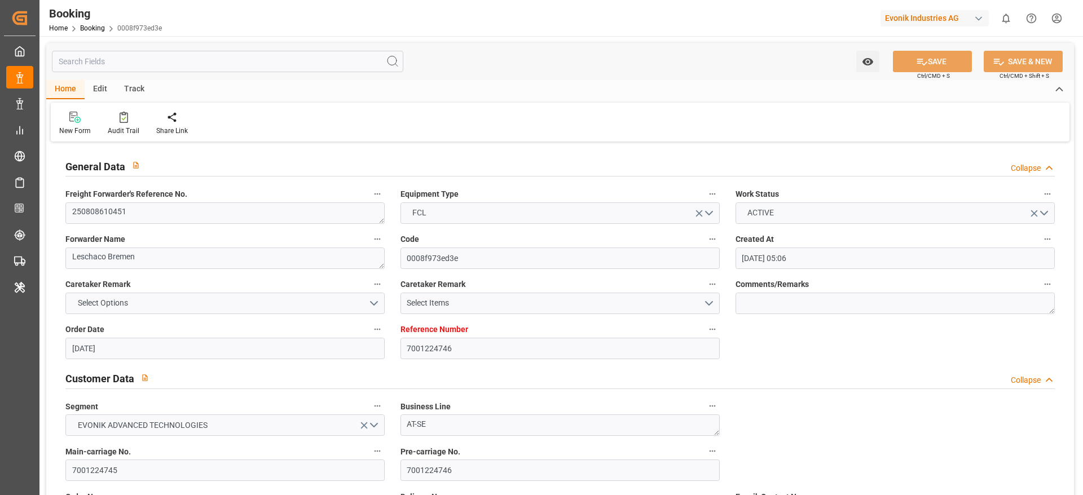
type input "21.08.2025 03:39"
type input "20.08.2025 22:42"
type input "21.08.2025 05:00"
type input "22.08.2025 20:01"
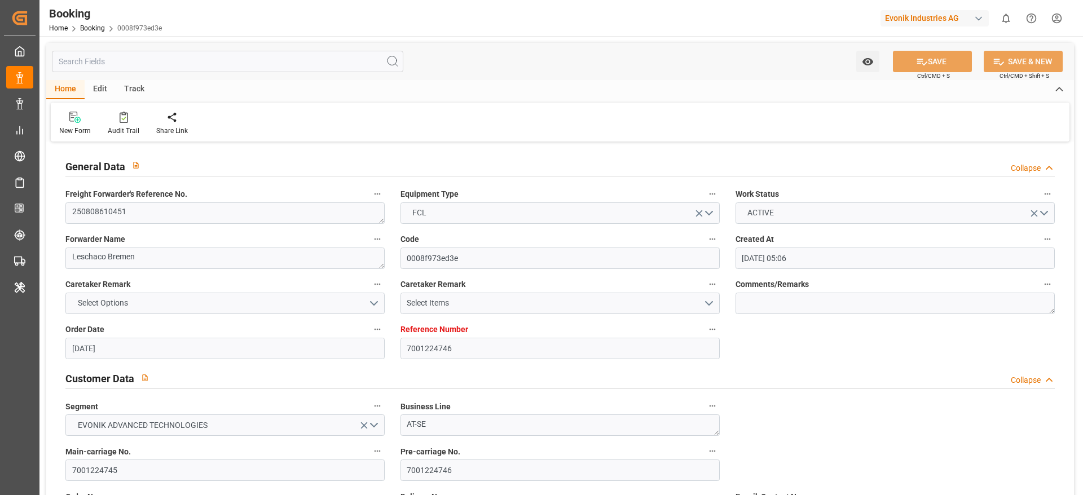
type input "02.10.2025 06:00"
type input "03.10.2025 09:27"
type input "02.10.2025 07:30"
type input "02.10.2025 12:00"
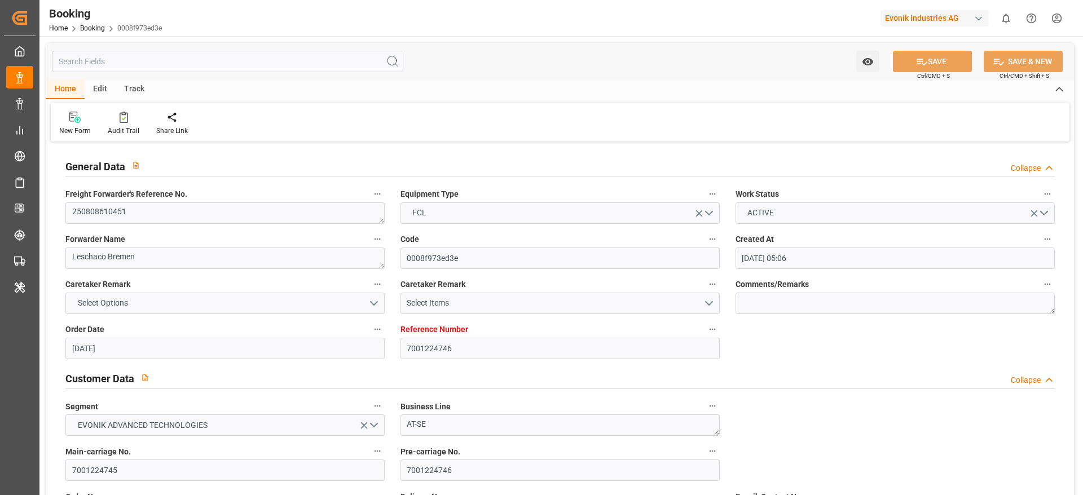
type input "02.10.2025 12:00"
type input "07.10.2025 09:27"
type input "02.10.2025 16:00"
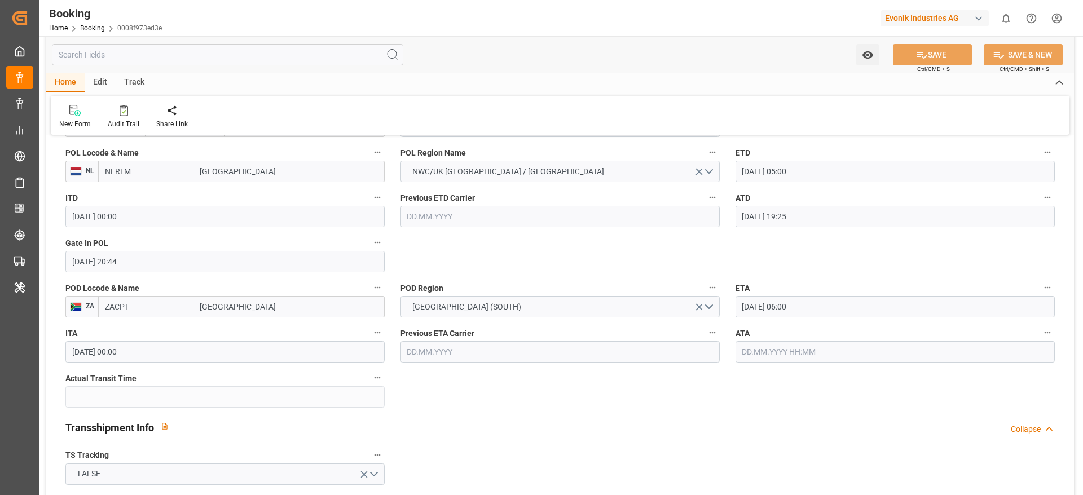
scroll to position [931, 0]
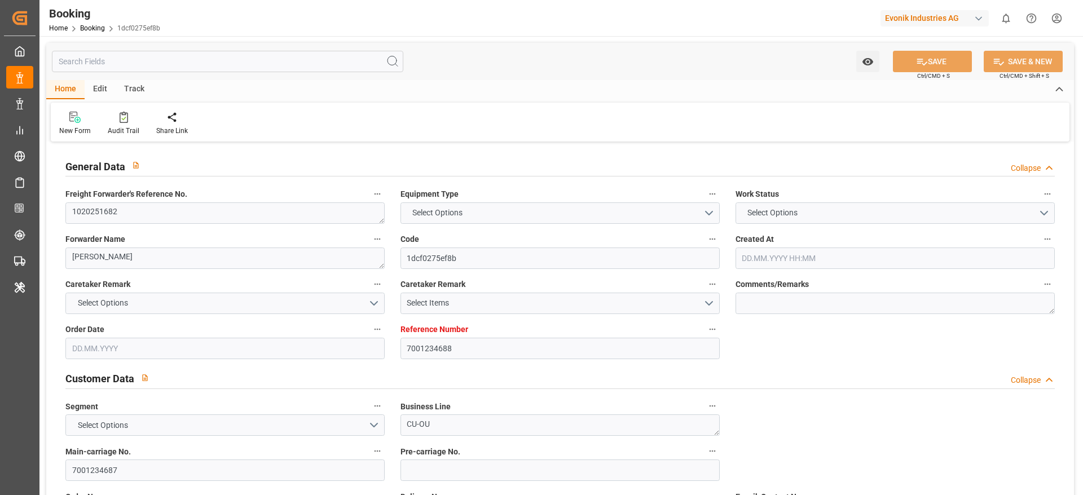
type input "7001234688"
type input "9731949"
type input "CMACGM"
type input "CMA CGM Group"
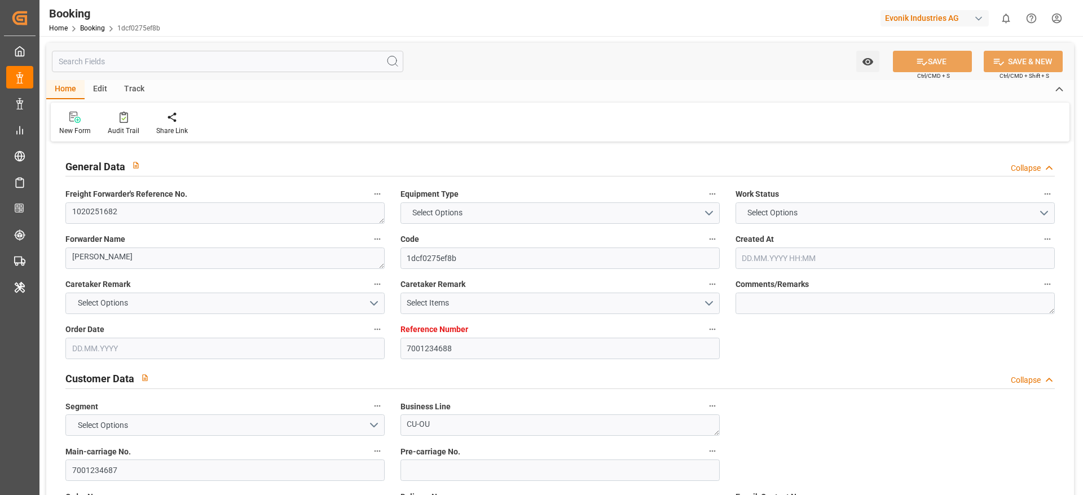
type input "BEANR"
type input "DOCAU"
type input "0"
type input "BEANR"
type input "DOCAU"
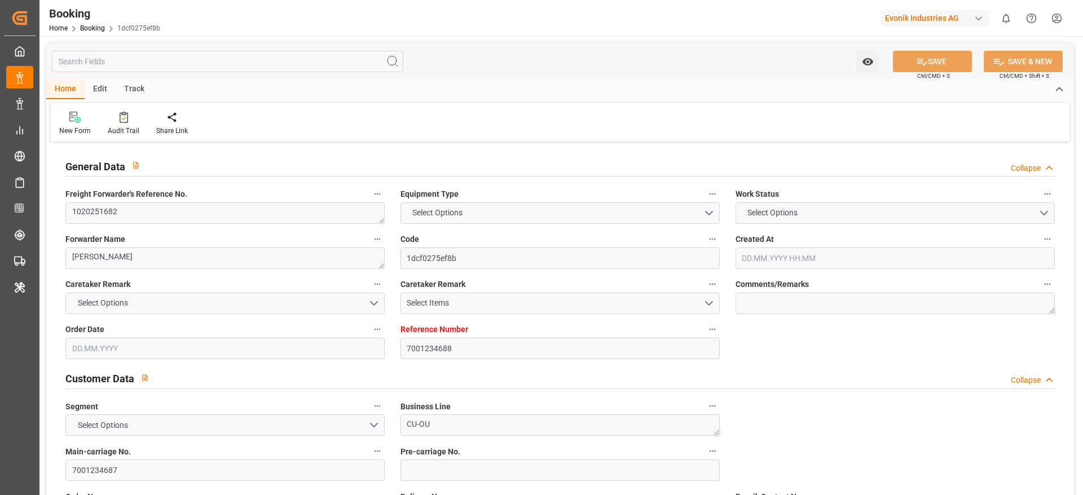
type input "9731949"
type input "[DATE] 08:07"
type input "[DATE]"
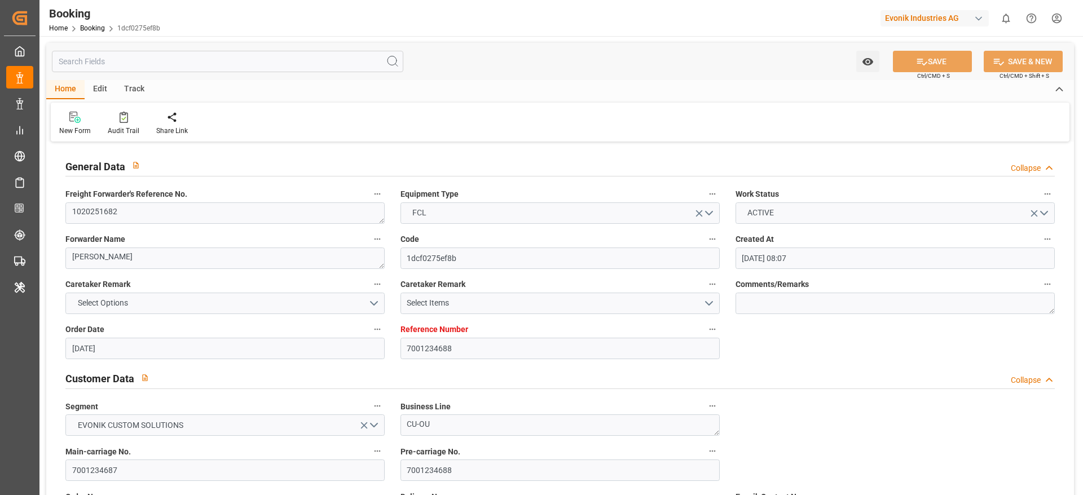
type input "[DATE] 00:00"
type input "[DATE] 10:00"
type input "[DATE] 00:00"
type input "[DATE] 10:00"
type input "[DATE] 12:01"
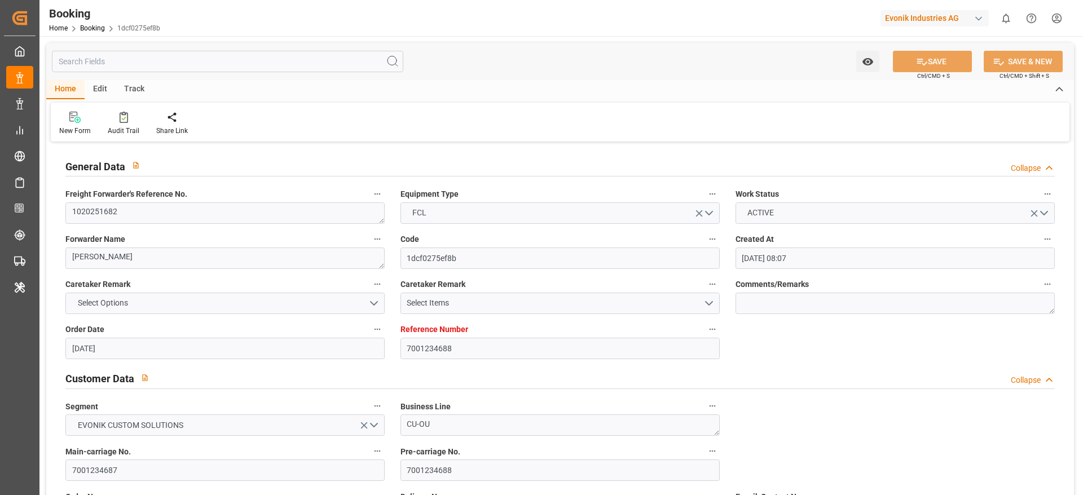
type input "[DATE] 13:00"
type input "[DATE] 00:00"
type input "[DATE]"
type input "[DATE] 10:22"
type input "[DATE]"
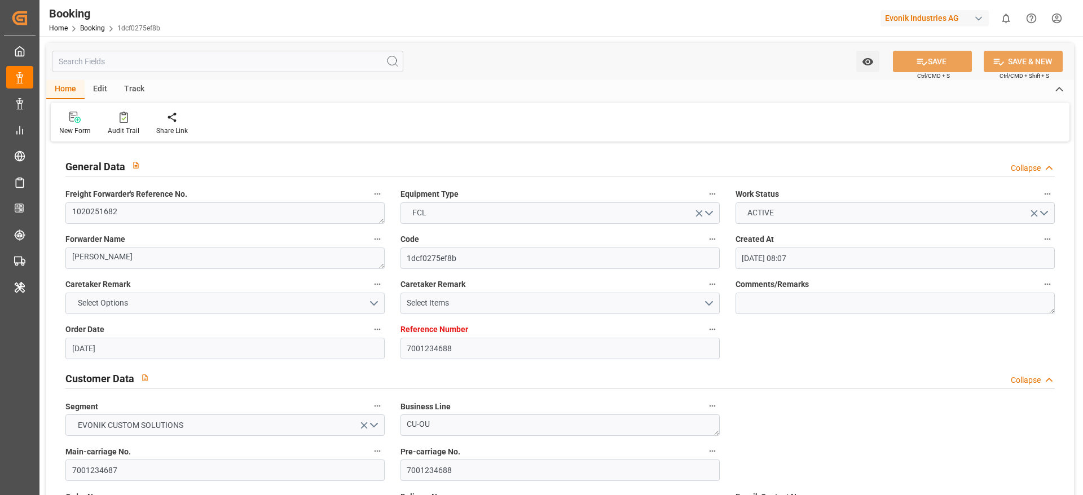
type input "[DATE] 10:26"
type input "[DATE] 18:15"
type input "[DATE] 03:21"
type input "[DATE] 10:00"
type input "[DATE] 04:27"
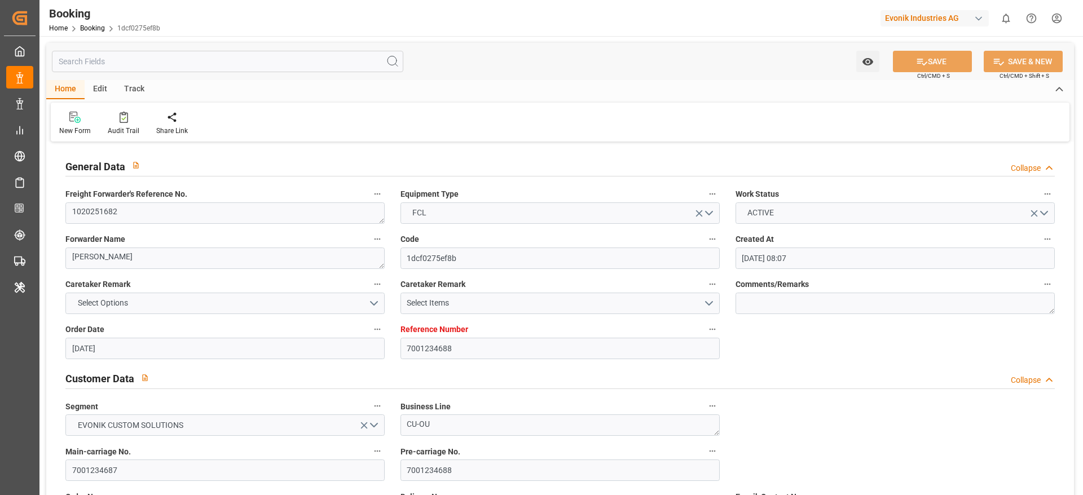
type input "[DATE] 13:00"
type input "[DATE] 00:25"
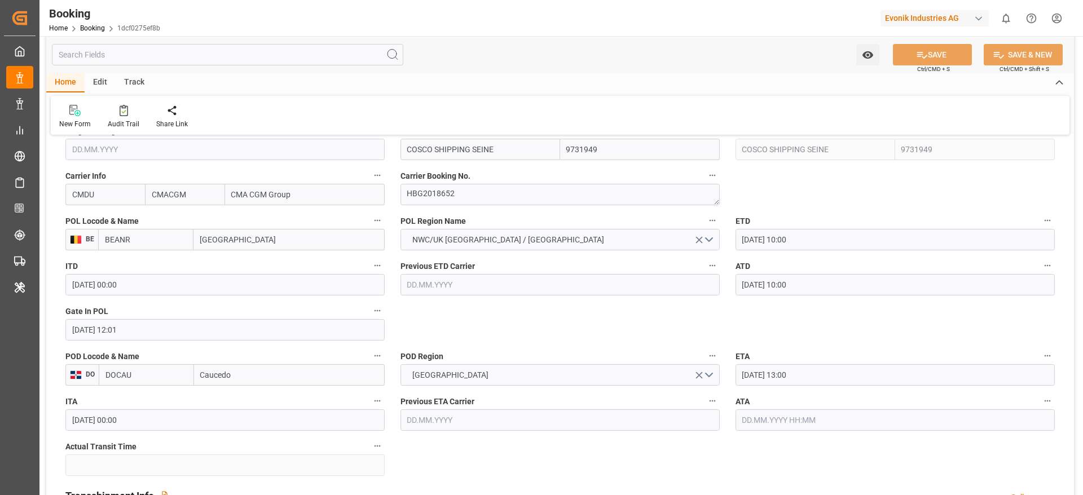
scroll to position [931, 0]
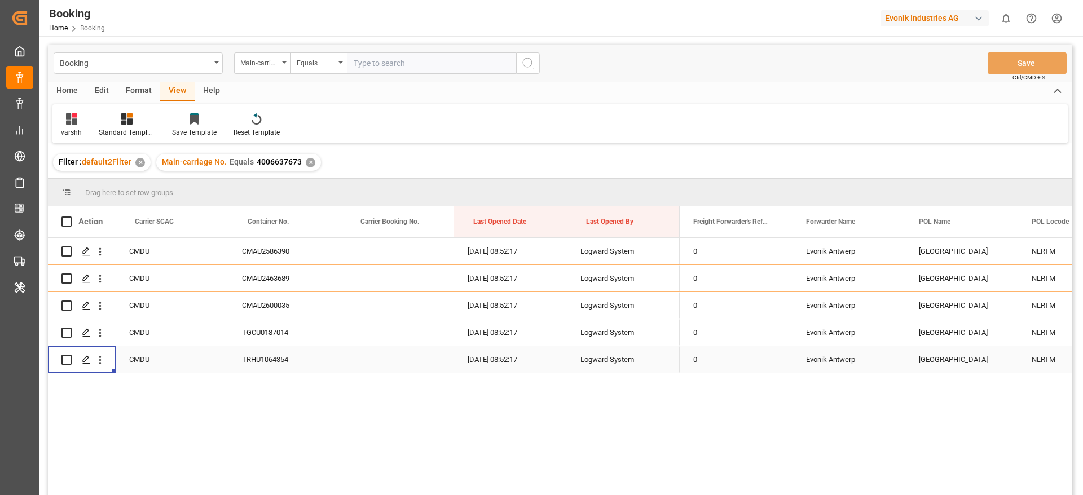
click at [380, 67] on input "text" at bounding box center [431, 62] width 169 height 21
paste input "4006676067"
type input "4006676067"
click at [306, 165] on div "✕" at bounding box center [311, 163] width 10 height 10
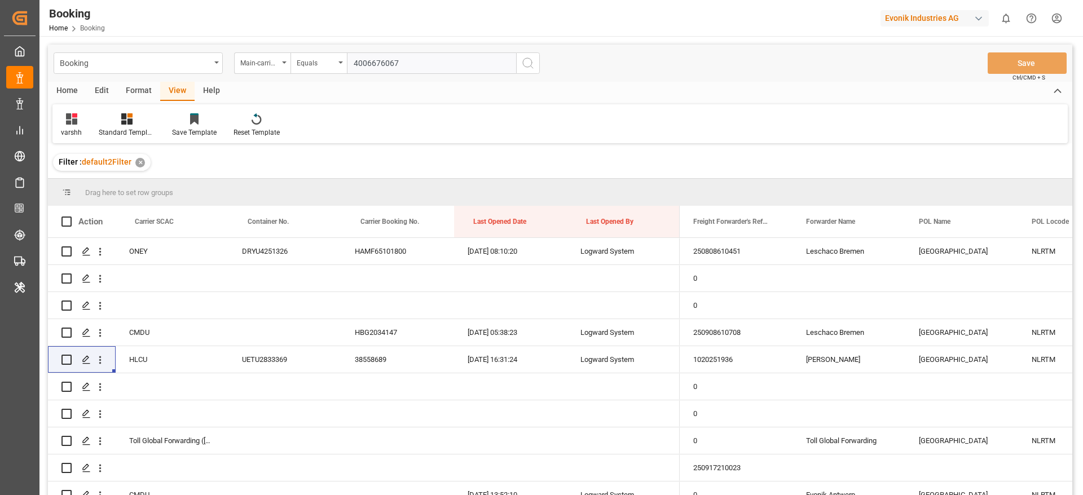
click at [528, 65] on icon "search button" at bounding box center [528, 63] width 14 height 14
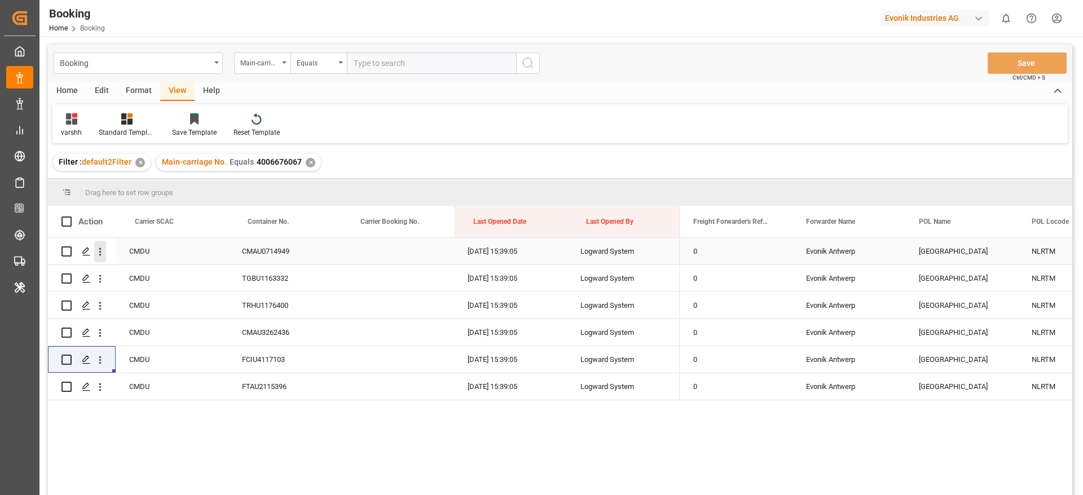
click at [97, 251] on icon "open menu" at bounding box center [100, 252] width 12 height 12
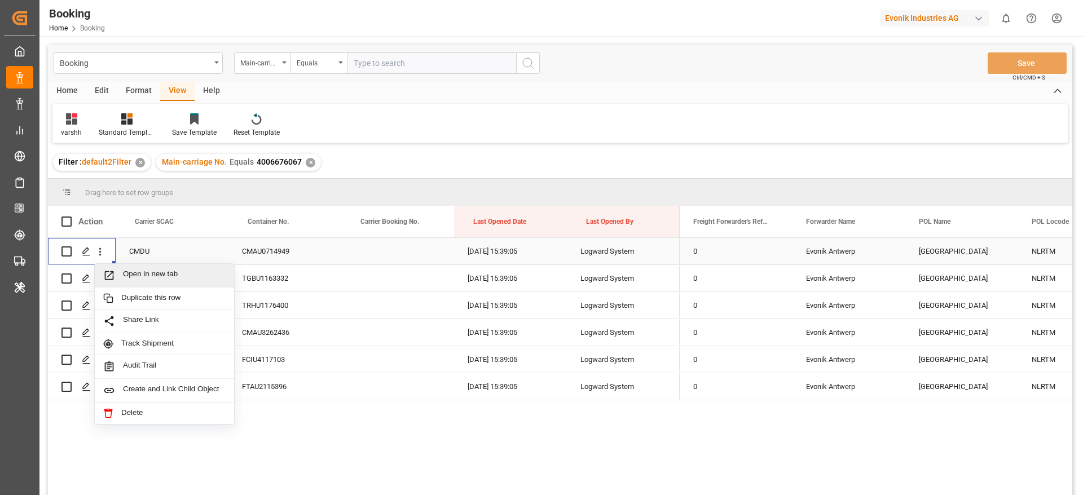
click at [139, 267] on div "Open in new tab" at bounding box center [164, 276] width 139 height 24
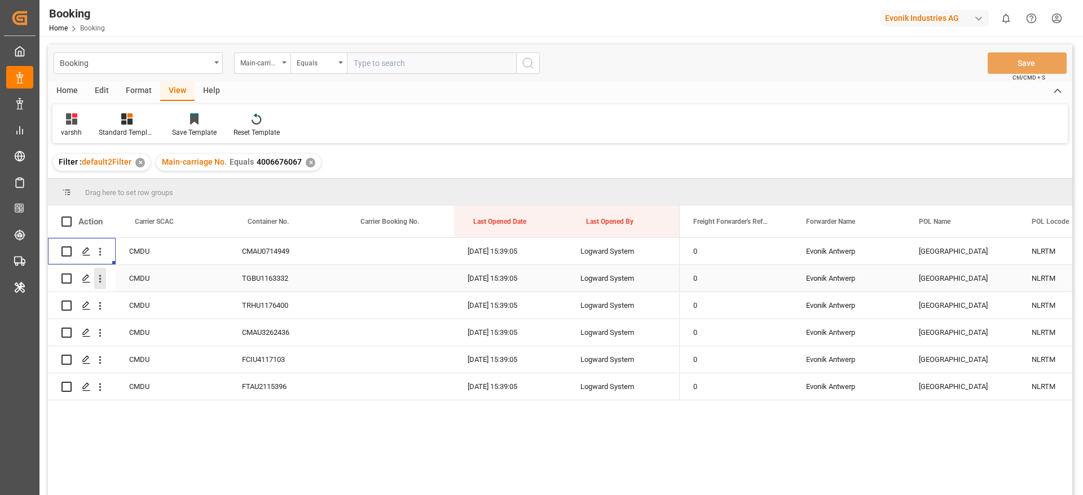
click at [103, 284] on icon "open menu" at bounding box center [100, 279] width 12 height 12
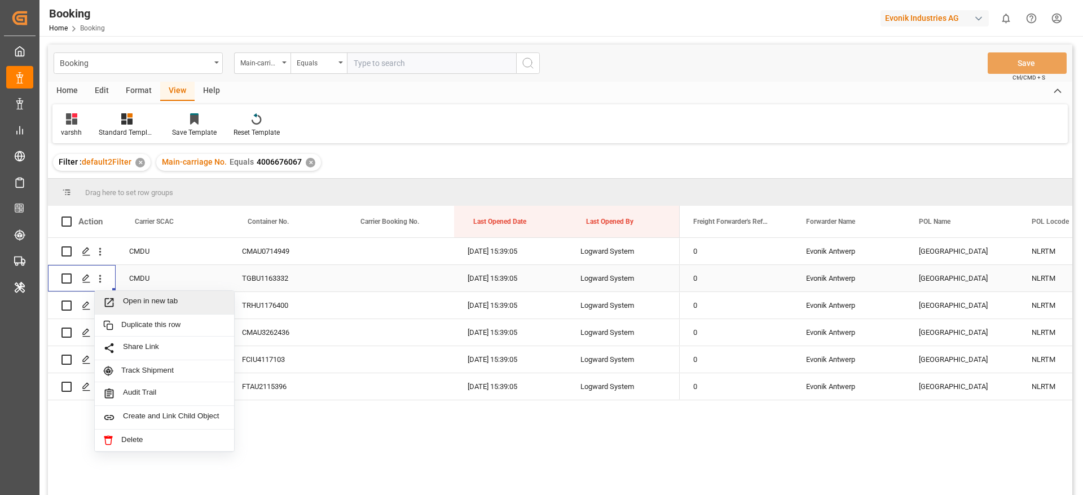
click at [162, 304] on span "Open in new tab" at bounding box center [174, 303] width 103 height 12
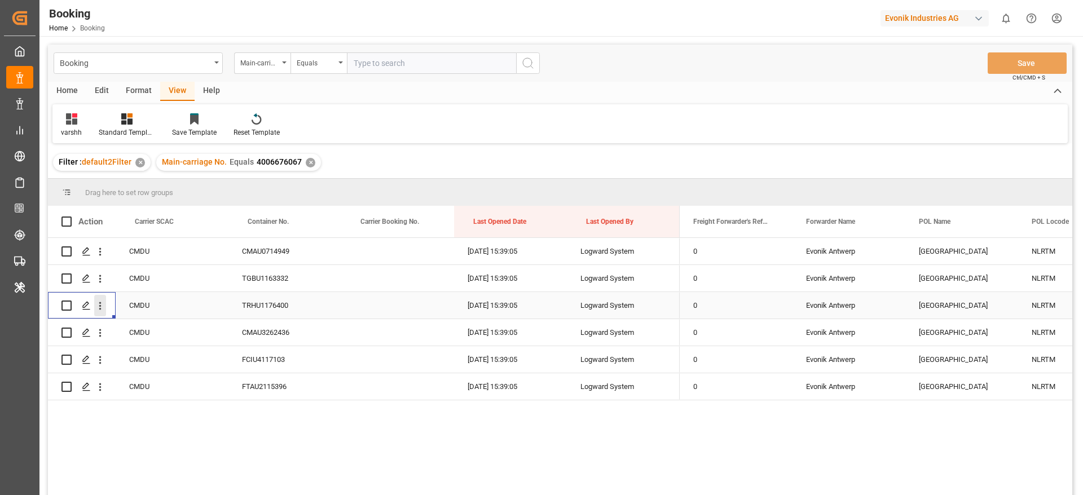
click at [100, 308] on icon "open menu" at bounding box center [100, 306] width 12 height 12
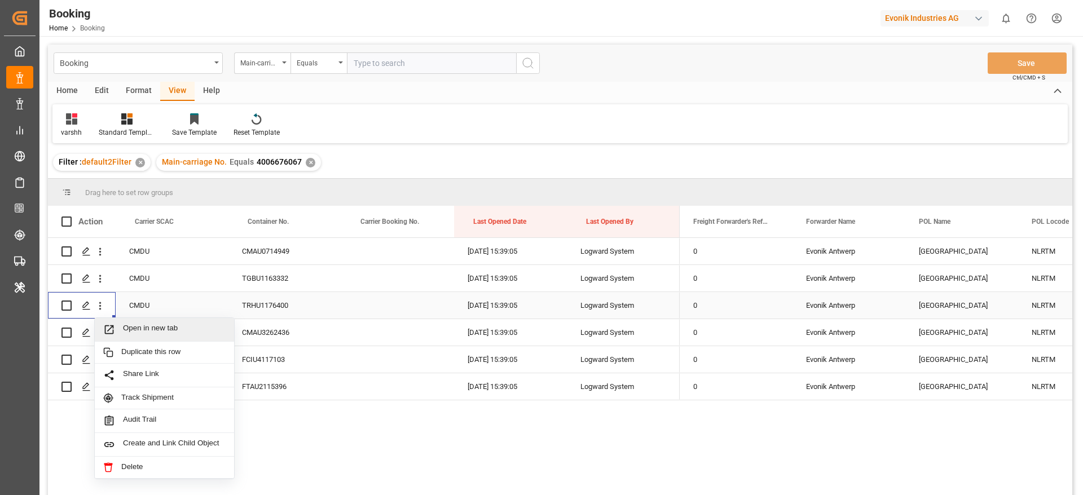
click at [135, 323] on div "Open in new tab" at bounding box center [164, 330] width 139 height 24
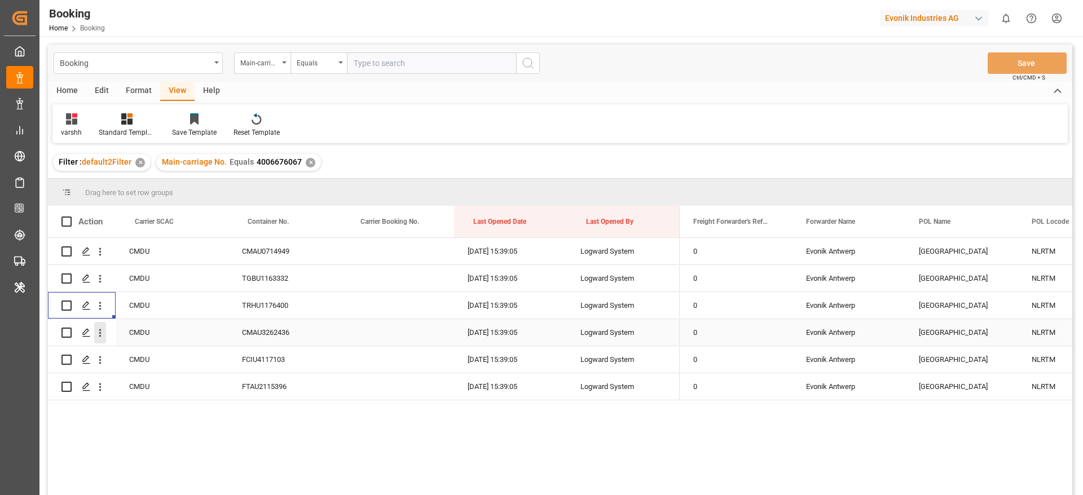
click at [101, 339] on icon "open menu" at bounding box center [100, 333] width 12 height 12
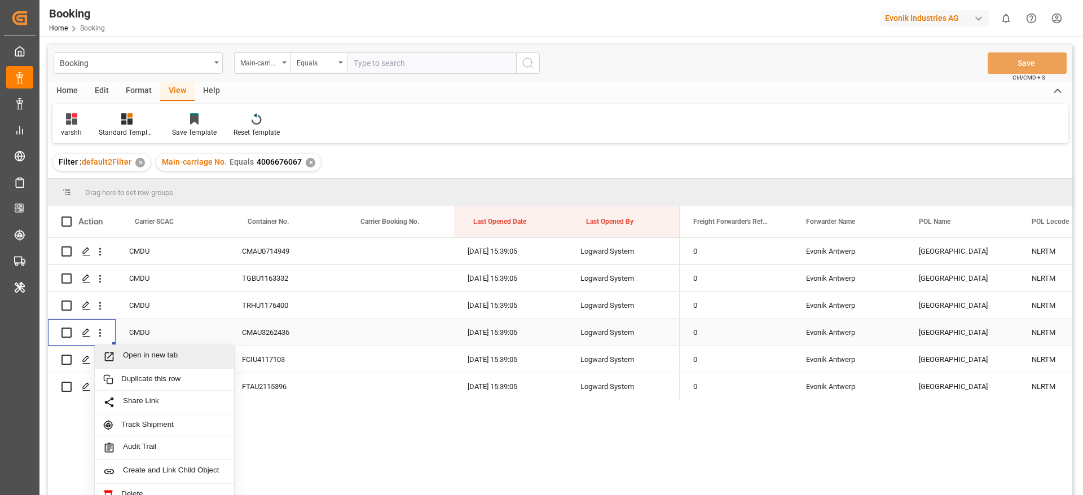
click at [141, 350] on div "Open in new tab" at bounding box center [164, 357] width 139 height 24
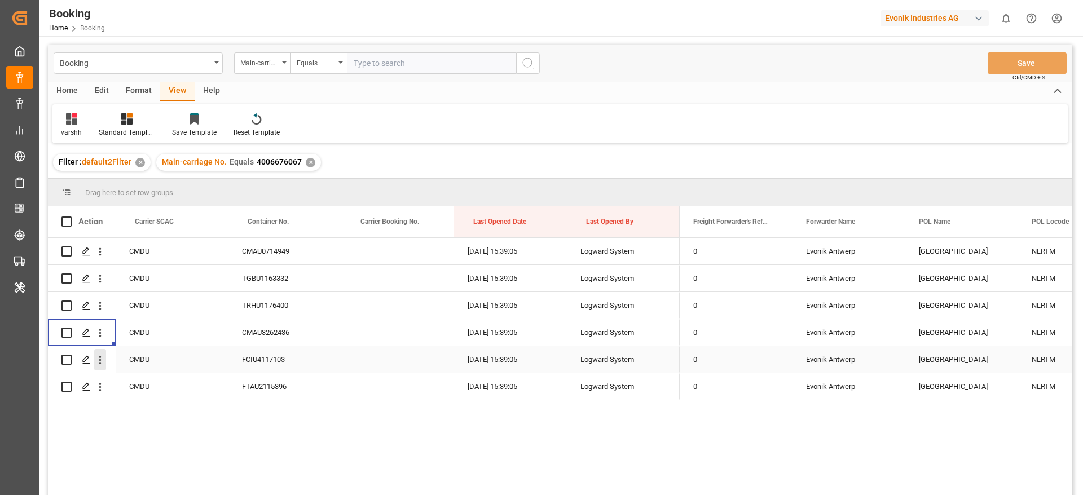
click at [98, 365] on icon "open menu" at bounding box center [100, 360] width 12 height 12
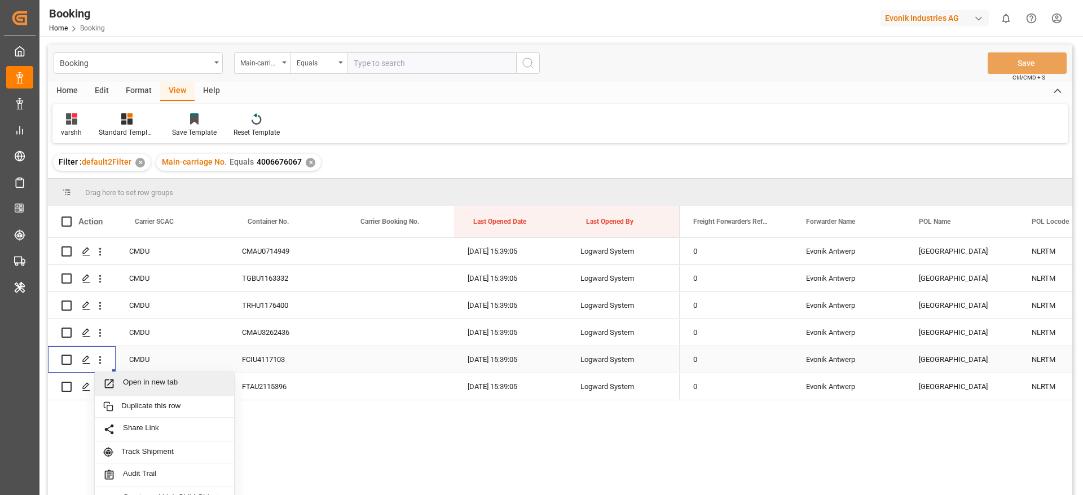
click at [121, 379] on span "Press SPACE to select this row." at bounding box center [113, 384] width 20 height 12
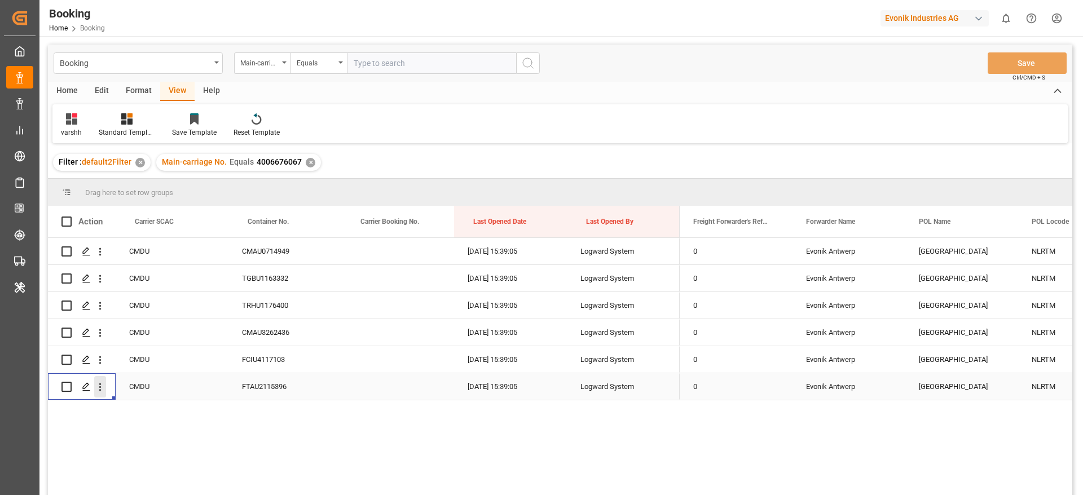
click at [103, 389] on icon "open menu" at bounding box center [100, 387] width 12 height 12
click at [130, 405] on span "Open in new tab" at bounding box center [174, 411] width 103 height 12
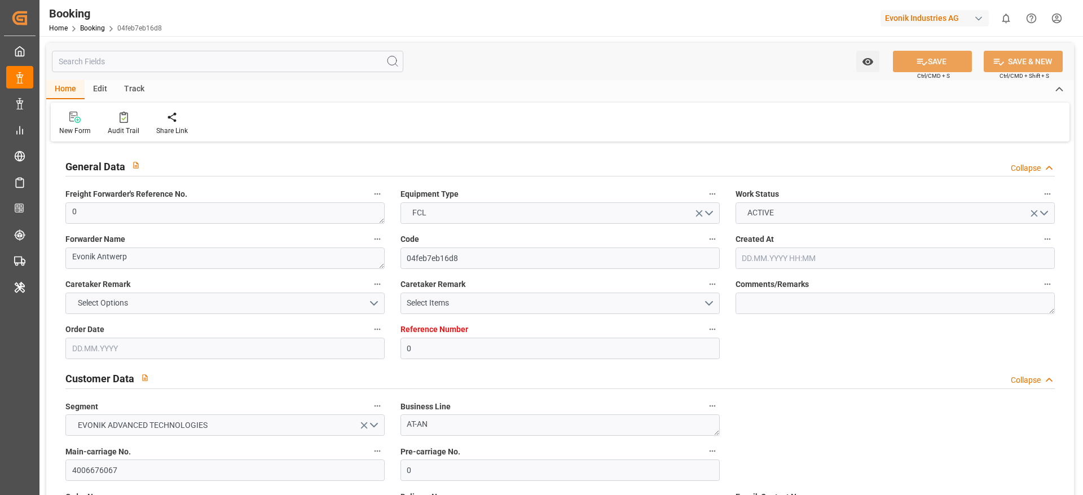
type input "0"
type input "CMACGM"
type input "CMA CGM Group"
type input "NLRTM"
type input "DOCAU"
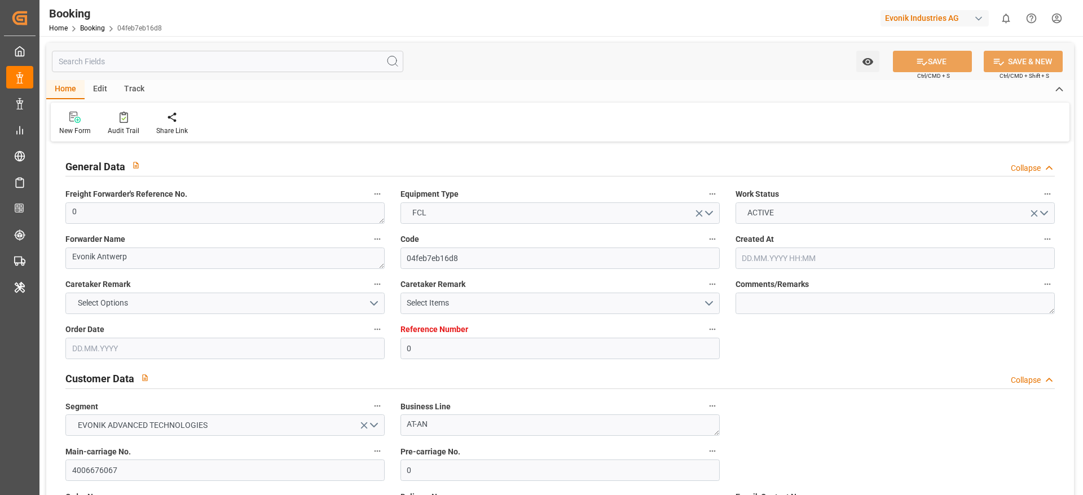
type input "[DATE] 13:18"
type input "[DATE]"
type input "[DATE] 15:39"
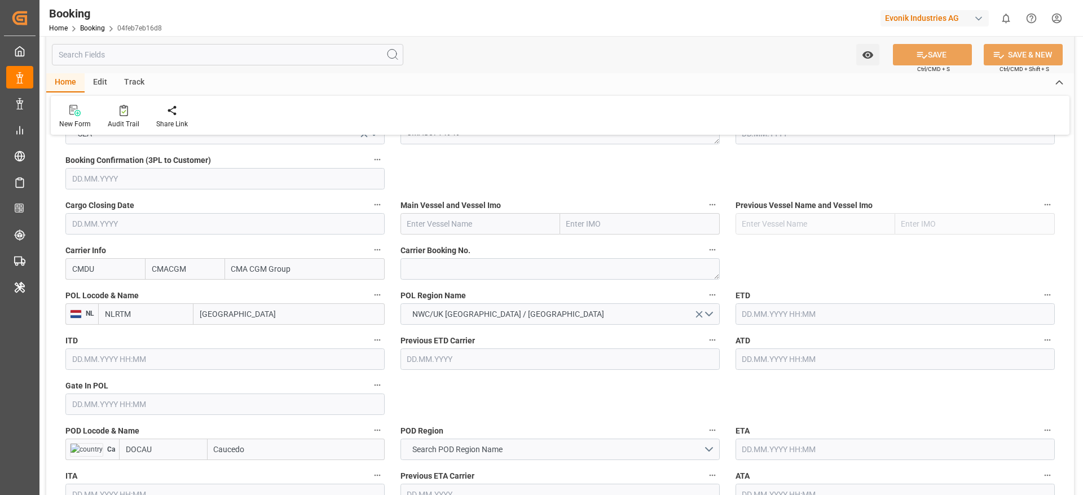
scroll to position [846, 0]
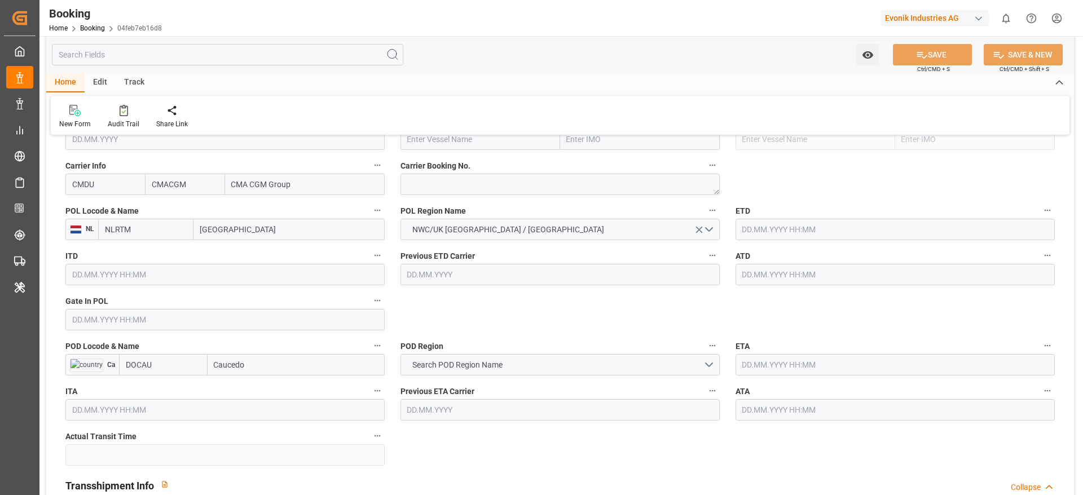
click at [212, 235] on input "[GEOGRAPHIC_DATA]" at bounding box center [289, 229] width 191 height 21
type input "ant"
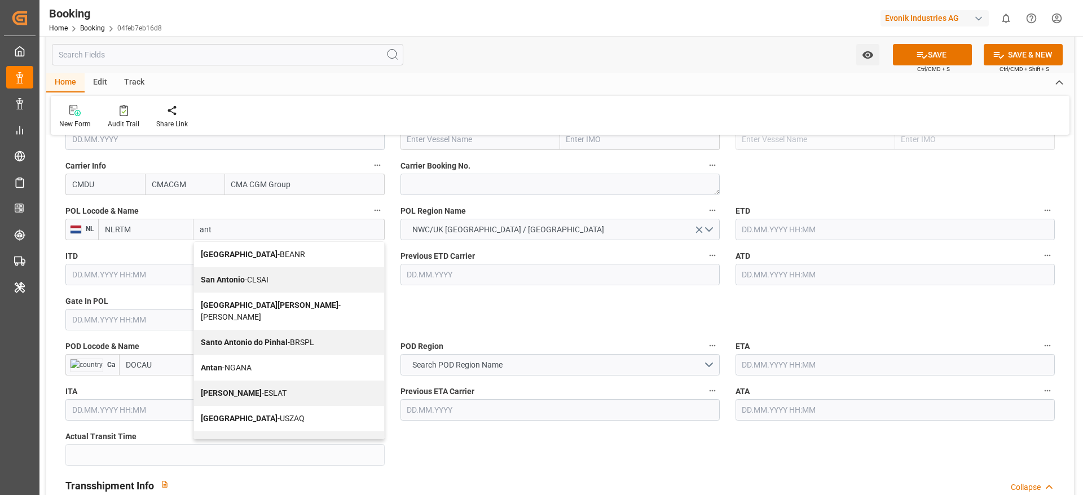
click at [215, 251] on b "[GEOGRAPHIC_DATA]" at bounding box center [239, 254] width 77 height 9
type input "BEANR"
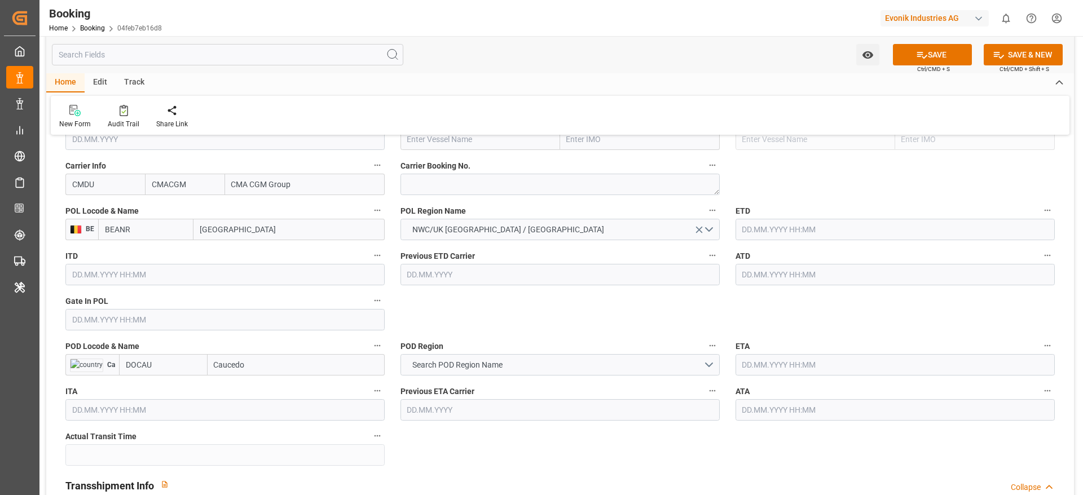
type input "[GEOGRAPHIC_DATA]"
click at [262, 369] on input "Caucedo" at bounding box center [296, 364] width 177 height 21
click at [256, 396] on div "Caucedo - DOCAU" at bounding box center [244, 389] width 73 height 25
type input "Caucedo"
click at [464, 359] on span "Search POD Region Name" at bounding box center [458, 365] width 102 height 12
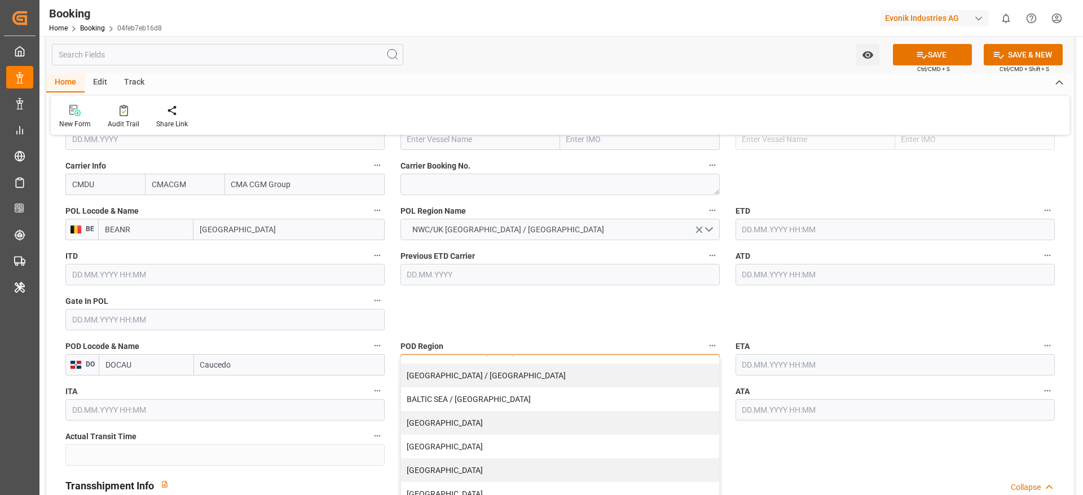
scroll to position [85, 0]
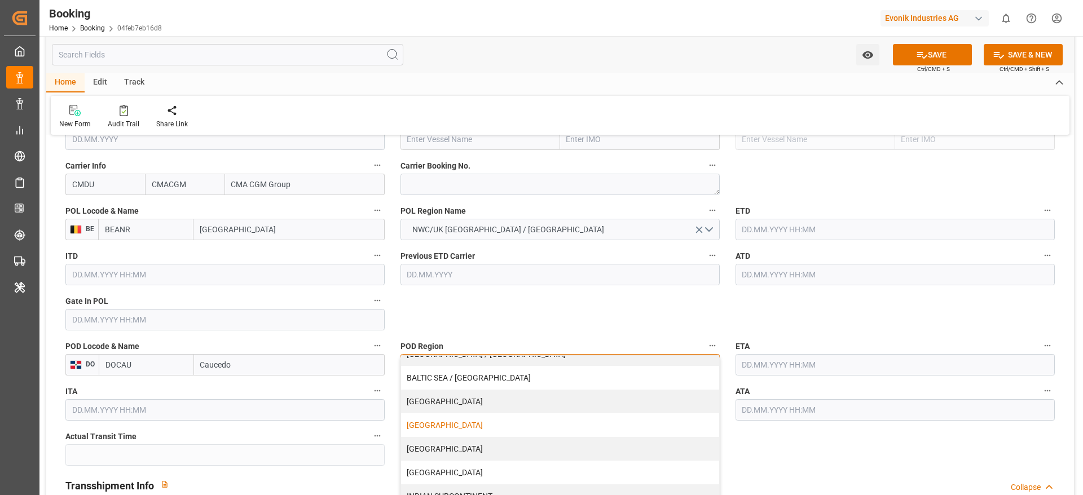
click at [442, 423] on div "[GEOGRAPHIC_DATA]" at bounding box center [560, 426] width 318 height 24
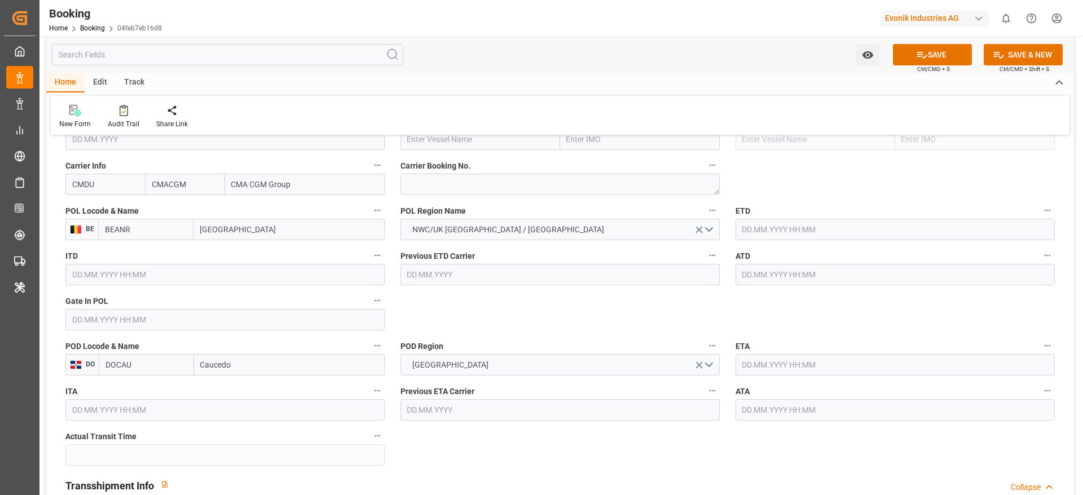
click at [463, 185] on textarea at bounding box center [560, 184] width 319 height 21
paste textarea "ANT1921196"
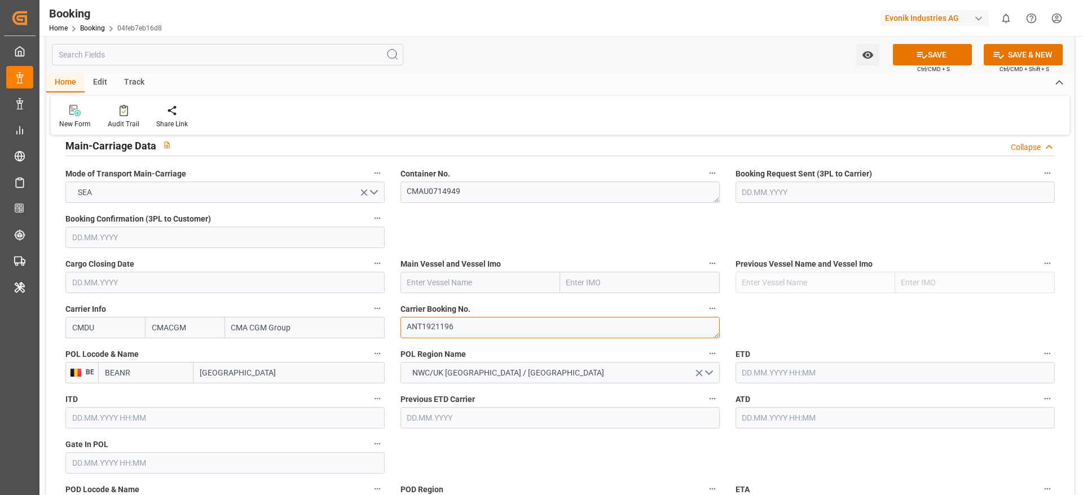
scroll to position [677, 0]
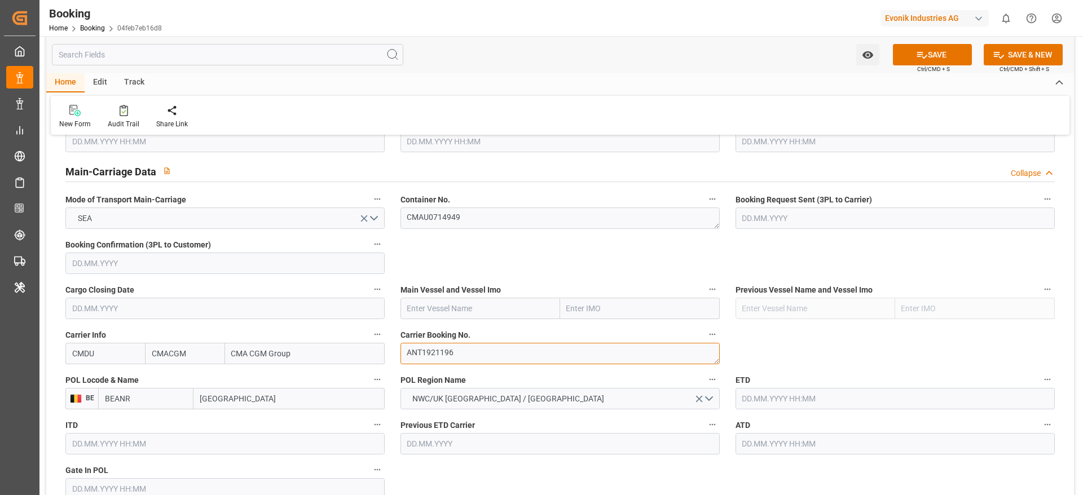
type textarea "ANT1921196"
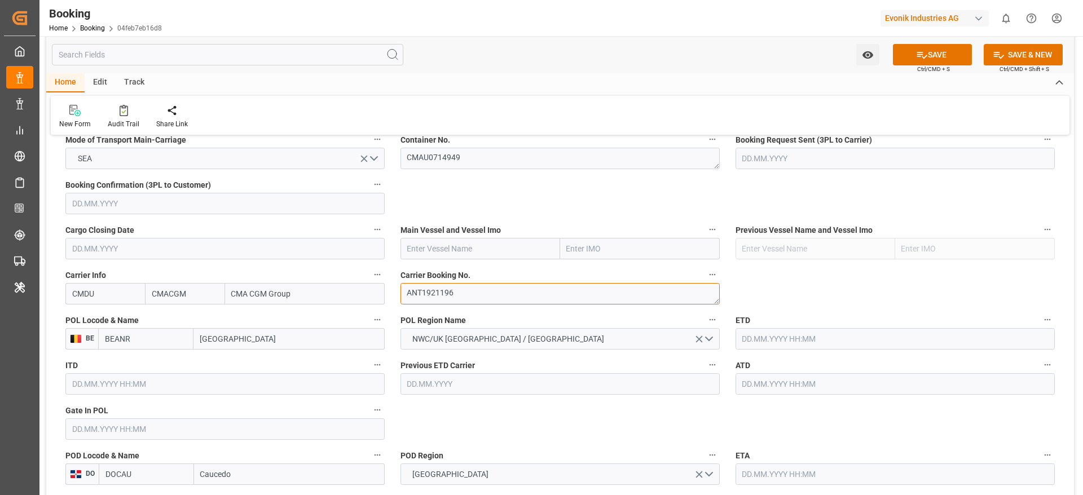
scroll to position [846, 0]
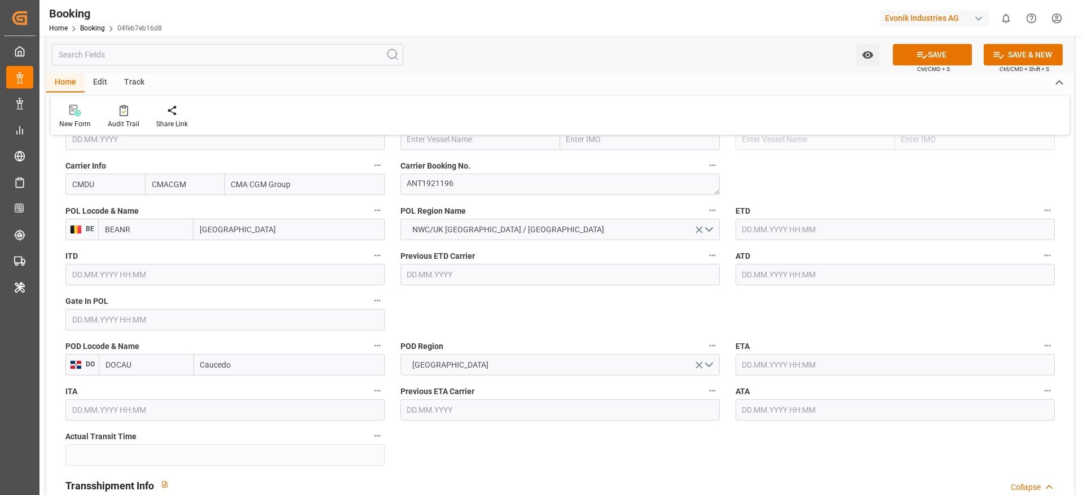
click at [441, 141] on input "text" at bounding box center [481, 139] width 160 height 21
paste input "CALLAO EXPRESS"
type input "CALLAO EXPRESS"
click at [446, 161] on b "CALLAO EXPRESS" at bounding box center [441, 164] width 66 height 9
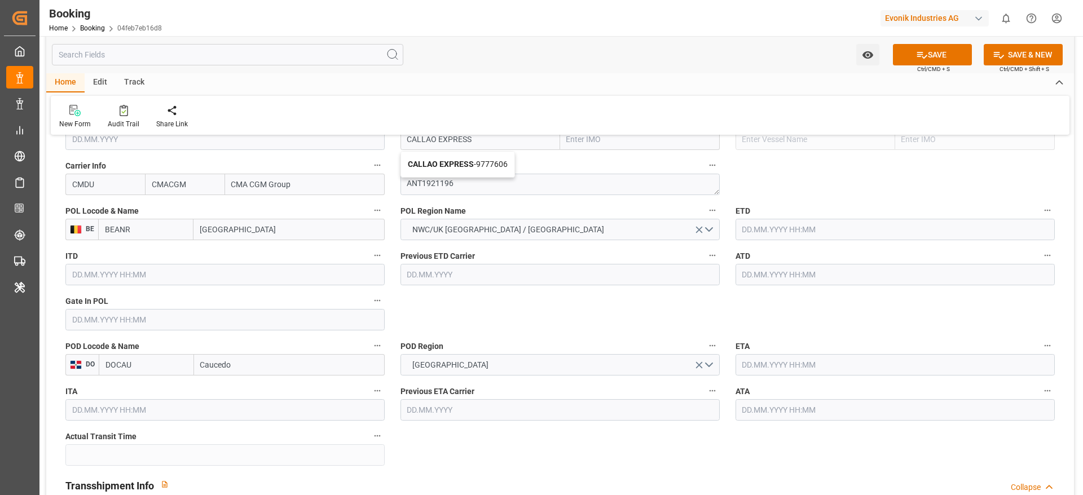
type input "9777606"
type input "CALLAO EXPRESS"
click at [117, 324] on input "text" at bounding box center [224, 319] width 319 height 21
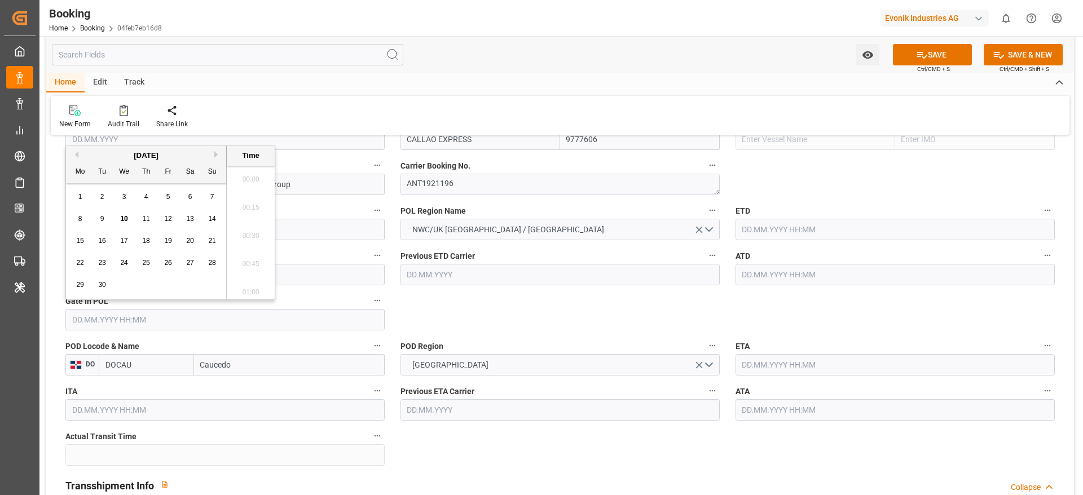
scroll to position [1781, 0]
click at [77, 156] on button "Previous Month" at bounding box center [75, 154] width 7 height 7
drag, startPoint x: 81, startPoint y: 265, endPoint x: 93, endPoint y: 266, distance: 12.5
click at [81, 265] on span "18" at bounding box center [79, 263] width 7 height 8
type input "[DATE] 00:00"
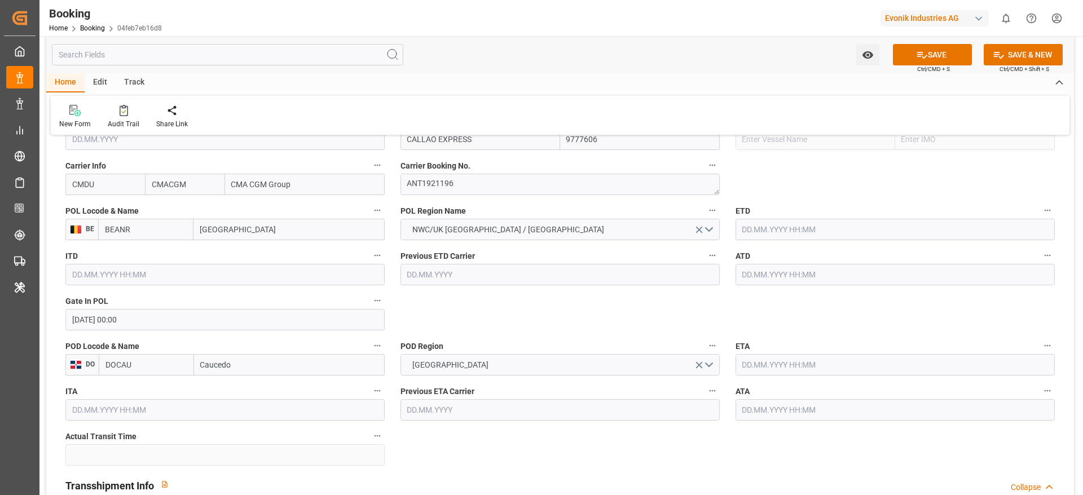
click at [744, 235] on input "text" at bounding box center [895, 229] width 319 height 21
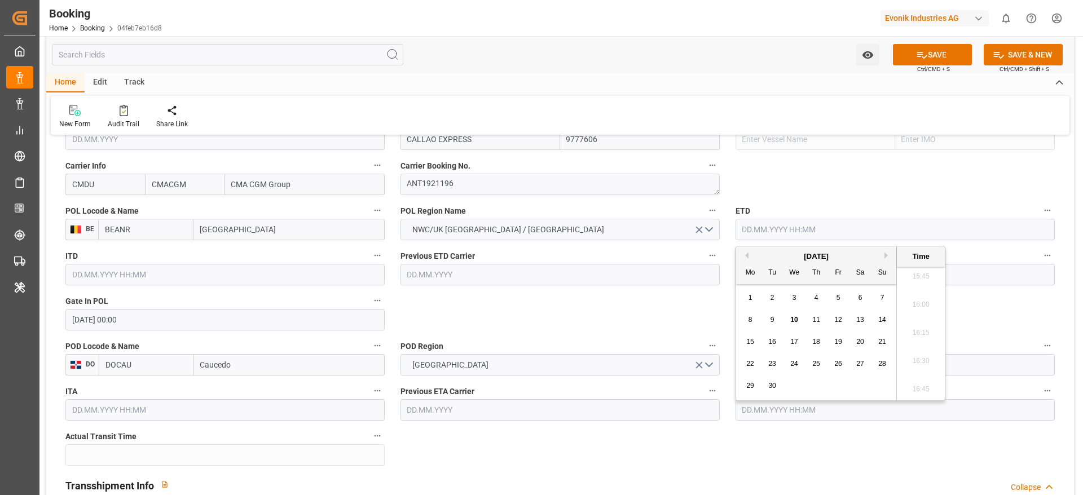
click at [744, 253] on button "Previous Month" at bounding box center [745, 255] width 7 height 7
click at [840, 364] on span "22" at bounding box center [838, 364] width 7 height 8
type input "[DATE] 00:00"
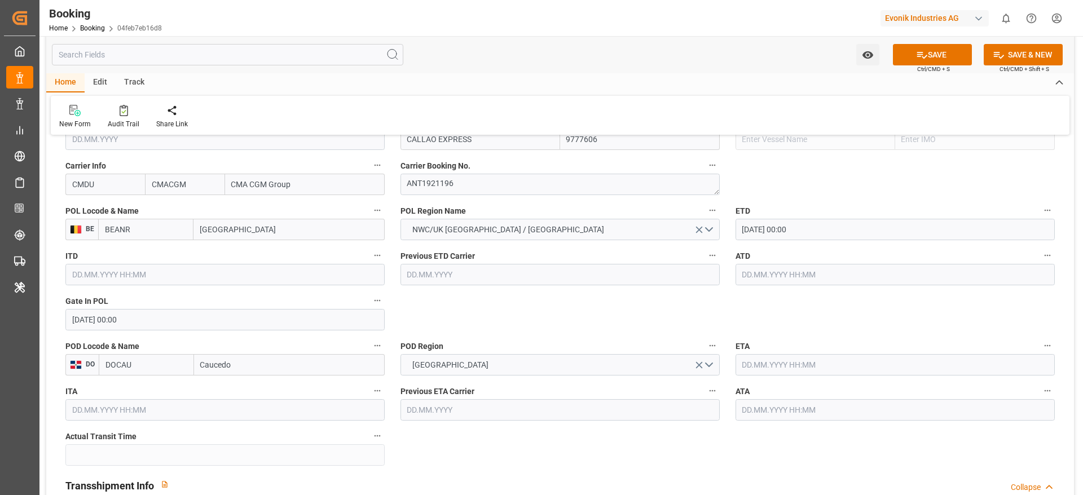
click at [757, 282] on input "text" at bounding box center [895, 274] width 319 height 21
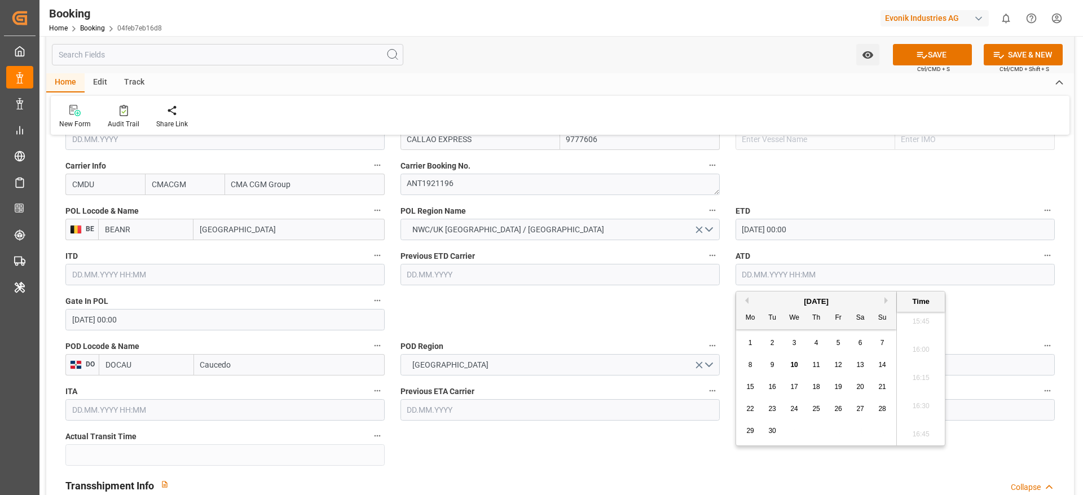
click at [746, 301] on button "Previous Month" at bounding box center [745, 300] width 7 height 7
click at [834, 411] on div "22" at bounding box center [839, 410] width 14 height 14
type input "[DATE] 00:00"
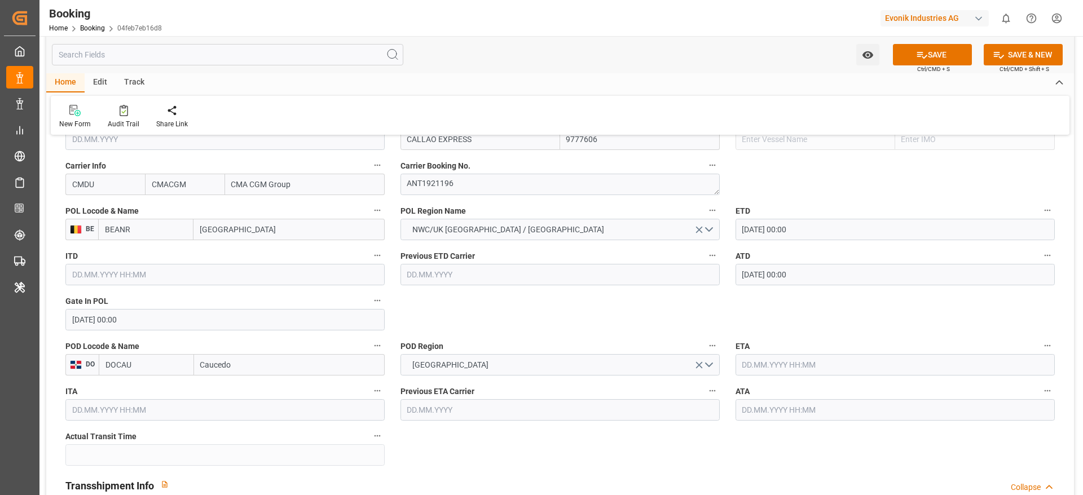
click at [773, 362] on input "text" at bounding box center [895, 364] width 319 height 21
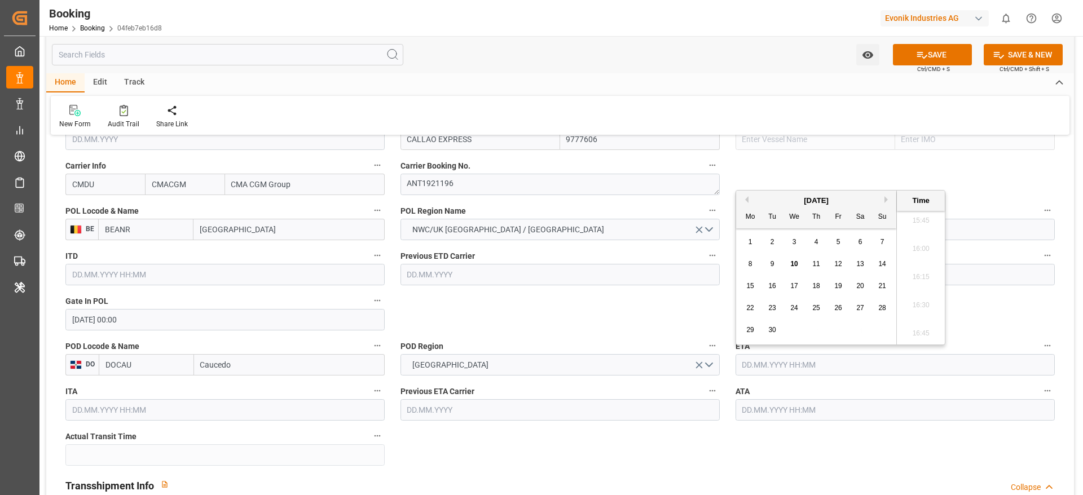
click at [789, 247] on div "3" at bounding box center [795, 243] width 14 height 14
type input "[DATE] 00:00"
click at [748, 410] on input "text" at bounding box center [895, 410] width 319 height 21
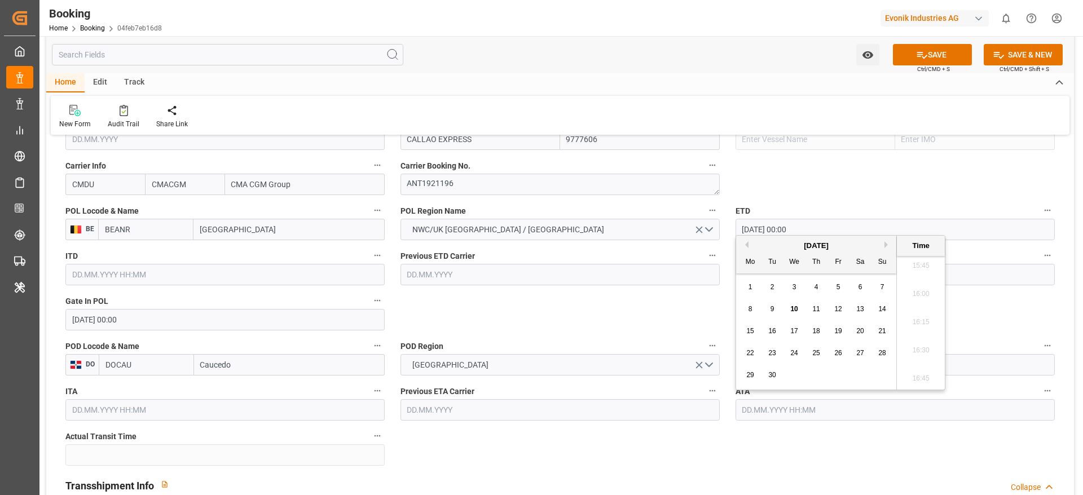
click at [794, 290] on span "3" at bounding box center [795, 287] width 4 height 8
type input "03.09.2025 00:00"
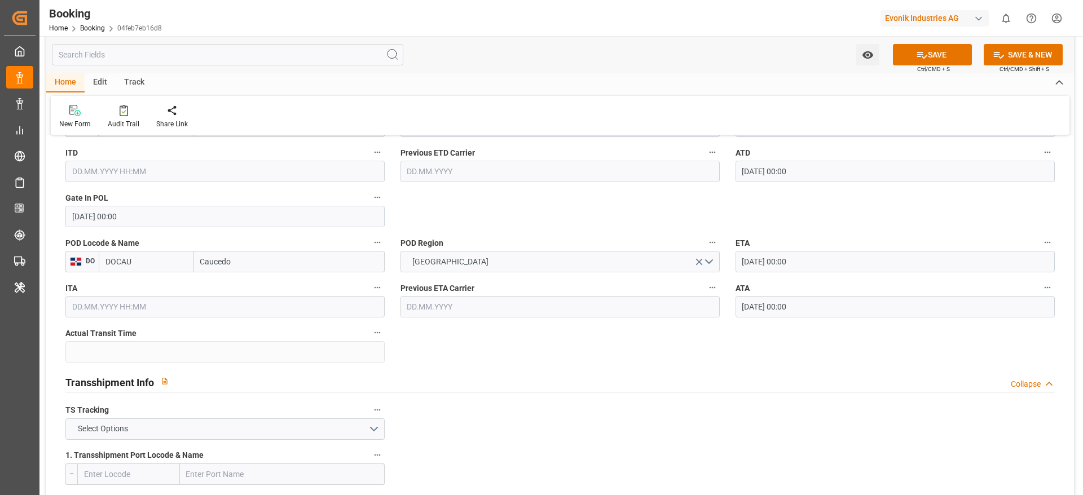
scroll to position [1100, 0]
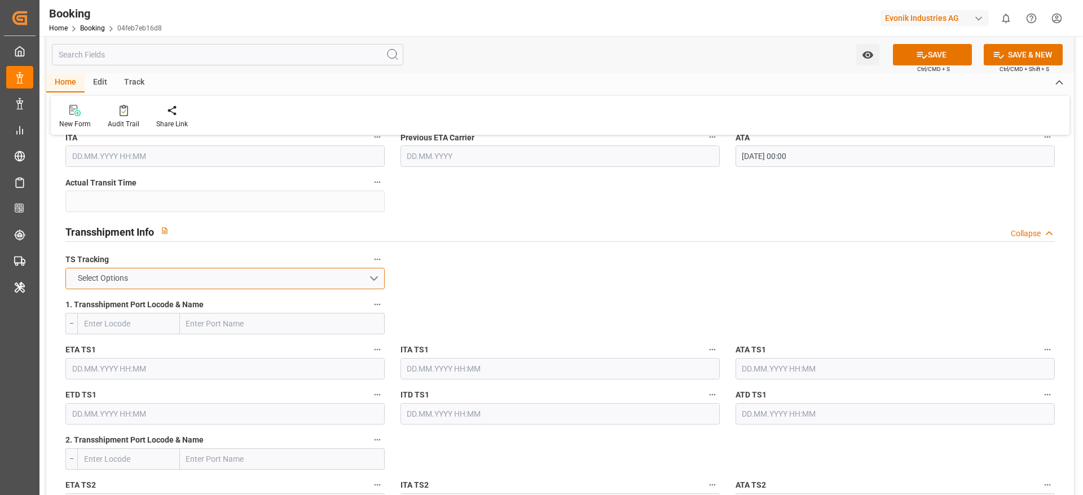
click at [157, 279] on button "Select Options" at bounding box center [224, 278] width 319 height 21
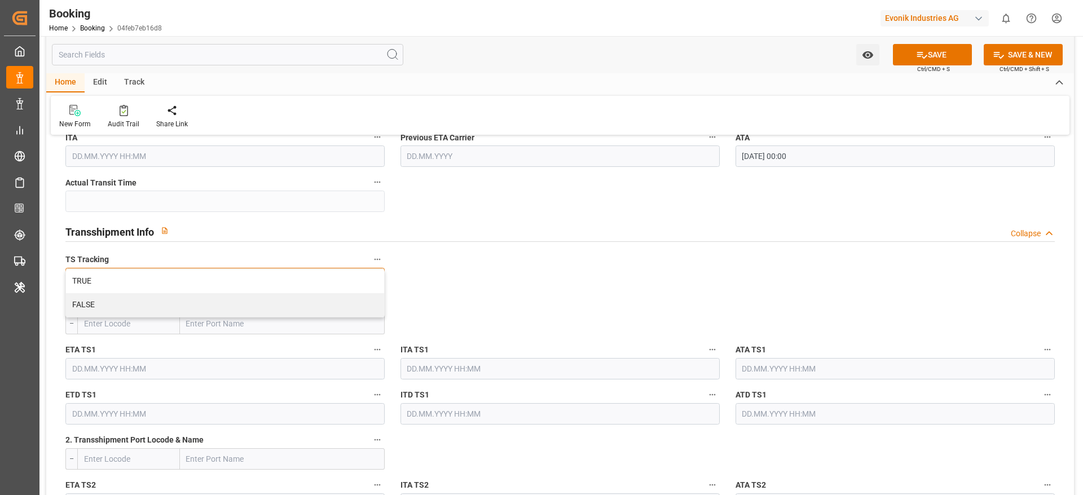
drag, startPoint x: 157, startPoint y: 279, endPoint x: 155, endPoint y: 301, distance: 22.2
click at [155, 301] on div "FALSE" at bounding box center [225, 305] width 318 height 24
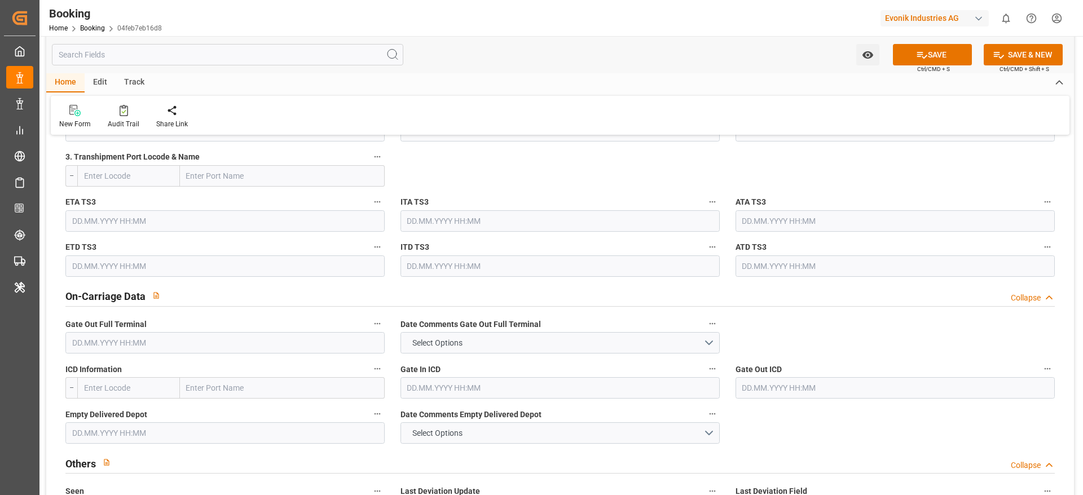
scroll to position [1693, 0]
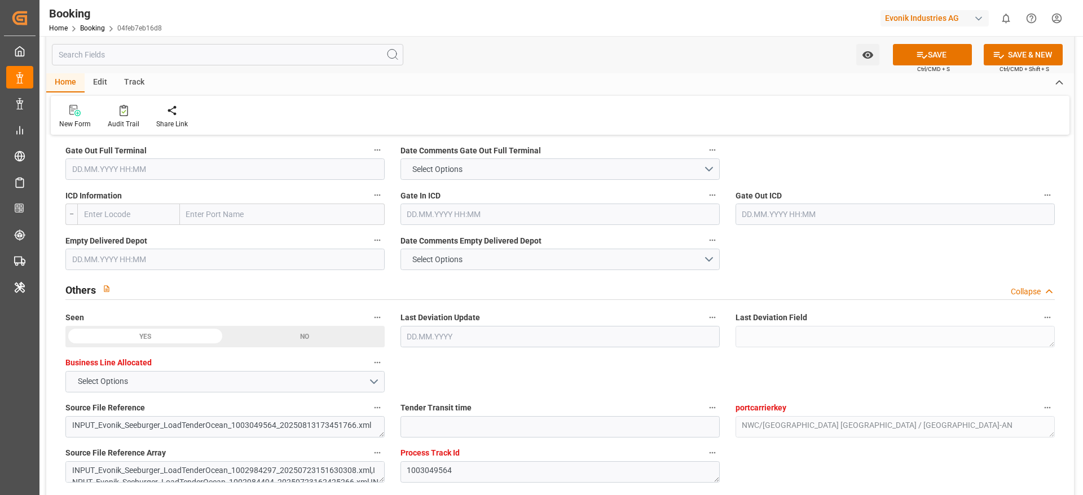
click at [104, 170] on input "text" at bounding box center [224, 169] width 319 height 21
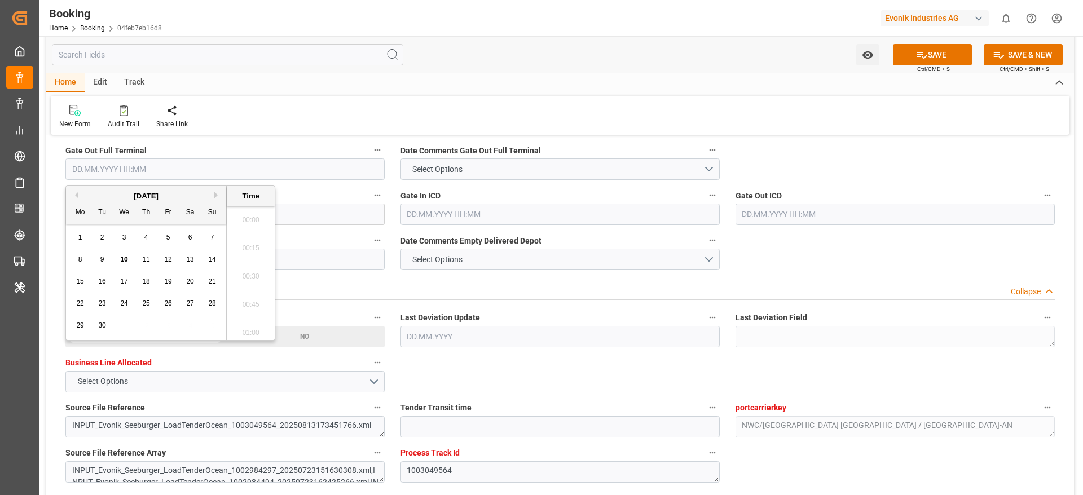
scroll to position [1781, 0]
click at [169, 238] on span "5" at bounding box center [168, 238] width 4 height 8
type input "05.09.2025 00:00"
click at [445, 286] on div "Others Collapse" at bounding box center [560, 288] width 990 height 21
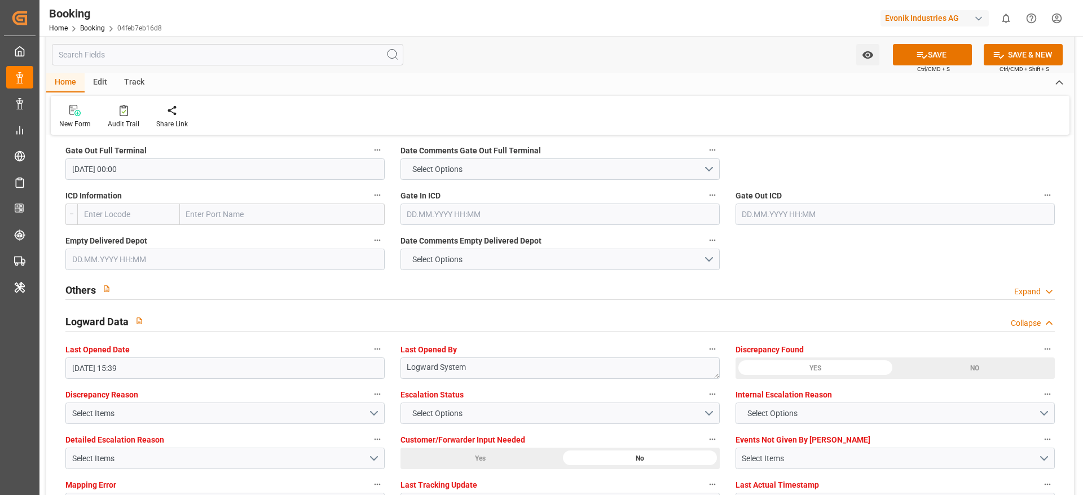
click at [80, 259] on input "text" at bounding box center [224, 259] width 319 height 21
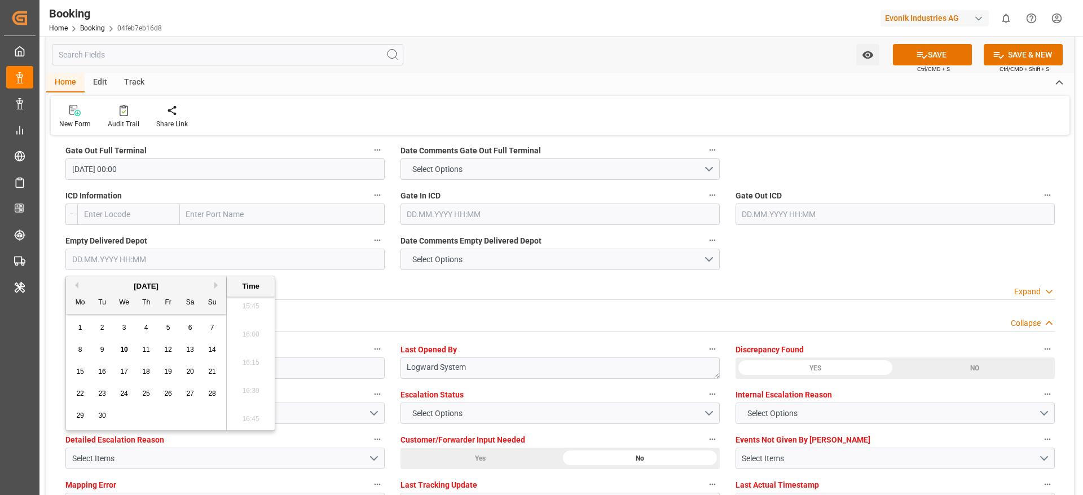
click at [80, 352] on span "8" at bounding box center [80, 350] width 4 height 8
type input "[DATE] 00:00"
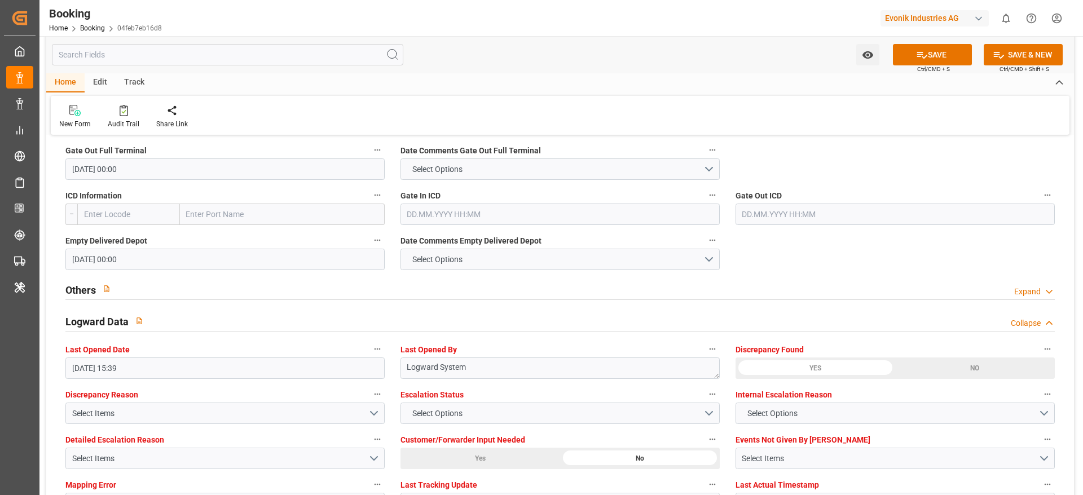
click at [441, 282] on div "Others Expand" at bounding box center [560, 288] width 990 height 21
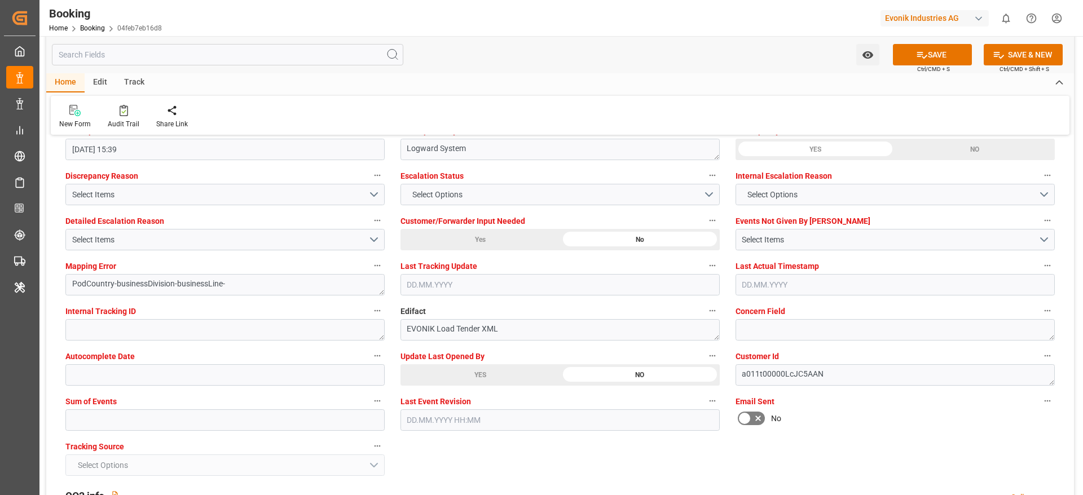
scroll to position [2201, 0]
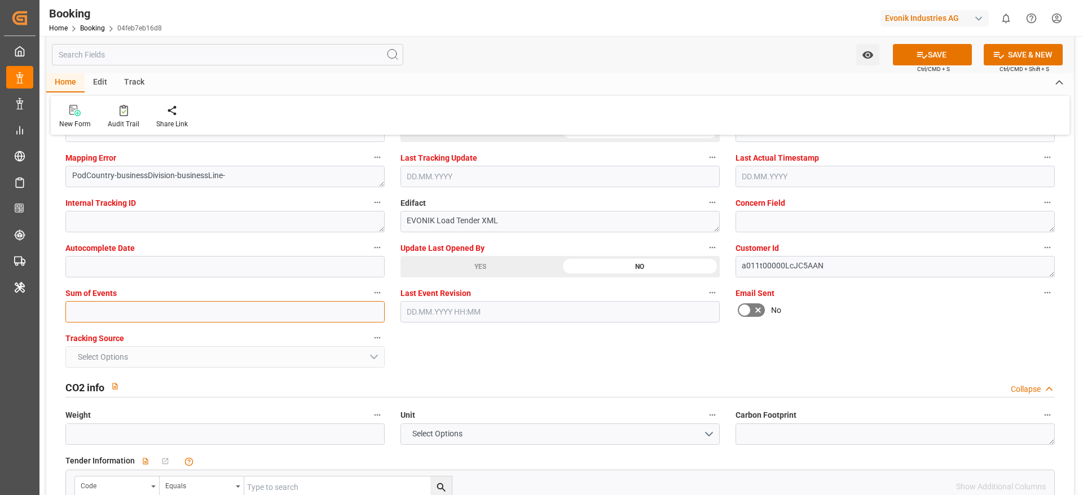
click at [86, 318] on input "text" at bounding box center [224, 311] width 319 height 21
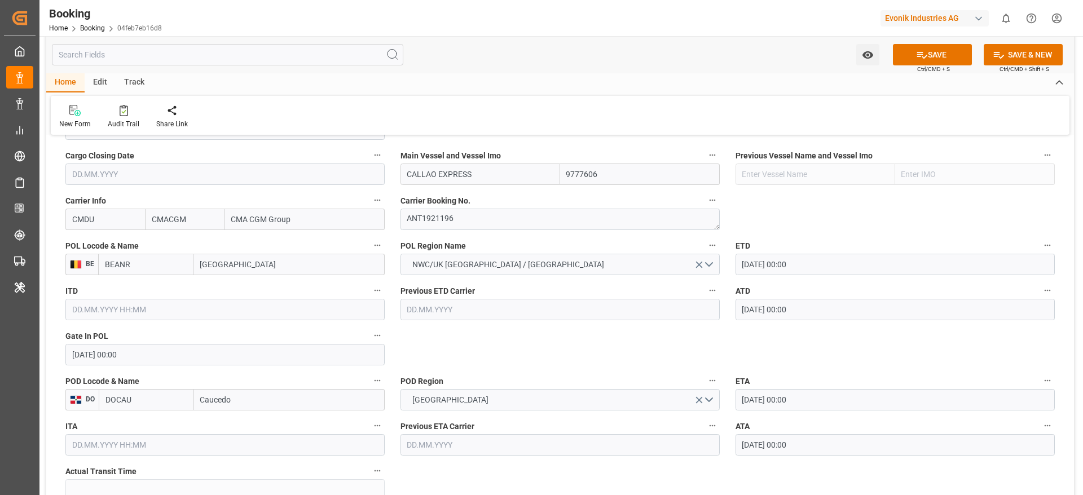
scroll to position [762, 0]
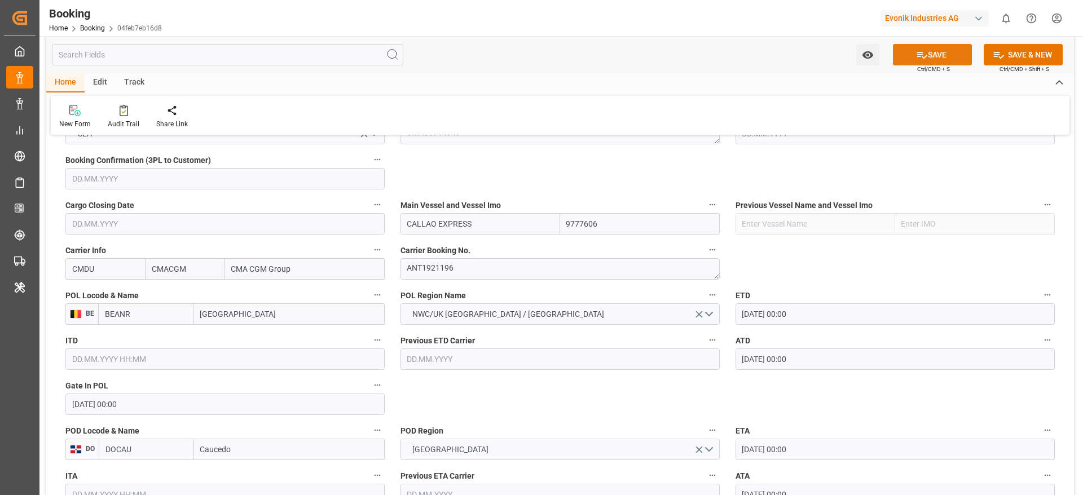
type input "0"
click at [950, 56] on button "SAVE" at bounding box center [932, 54] width 79 height 21
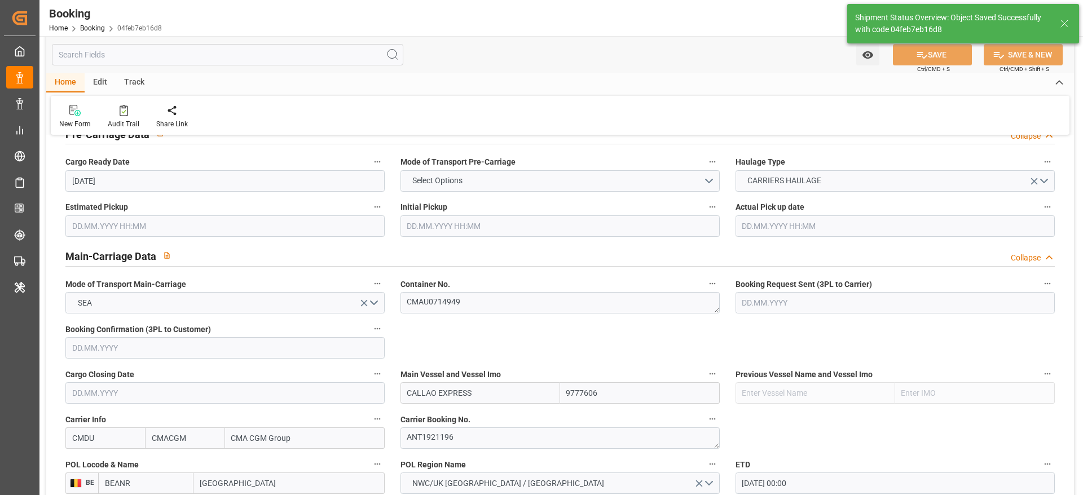
type textarea "[PERSON_NAME]"
type textarea "businessDivision-businessLine-"
type input "12"
type input "[DATE] 00:00"
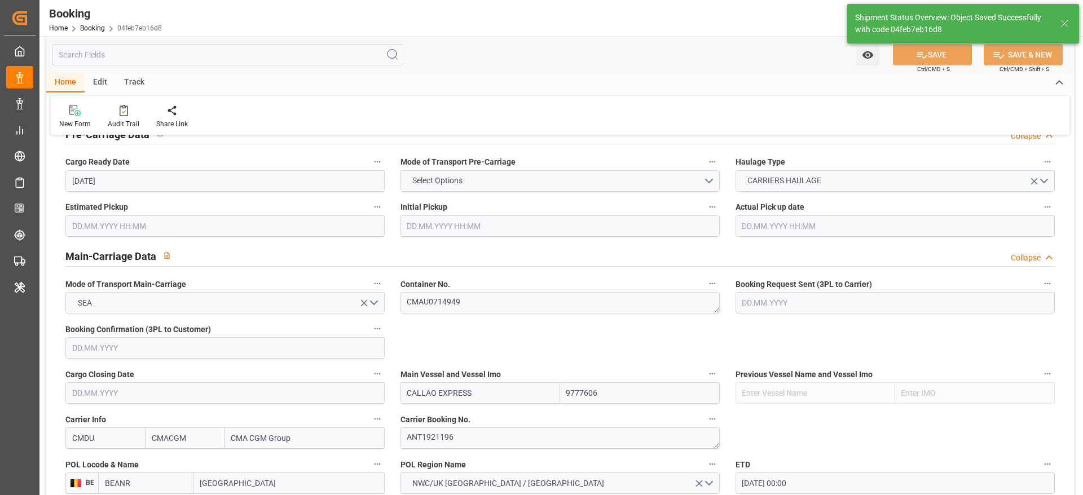
type input "10.09.2025 10:59"
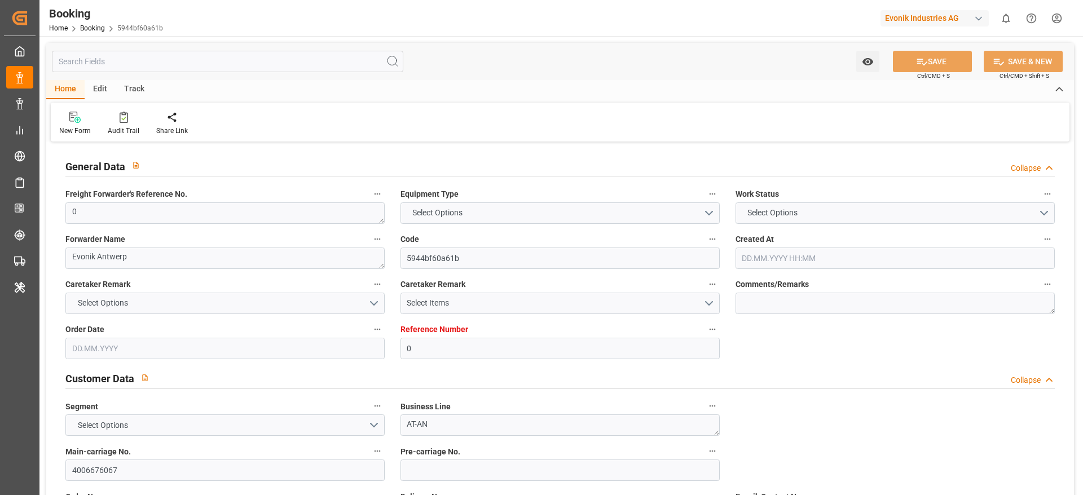
type input "0"
type input "CMACGM"
type input "CMA CGM Group"
type input "NLRTM"
type input "DOCAU"
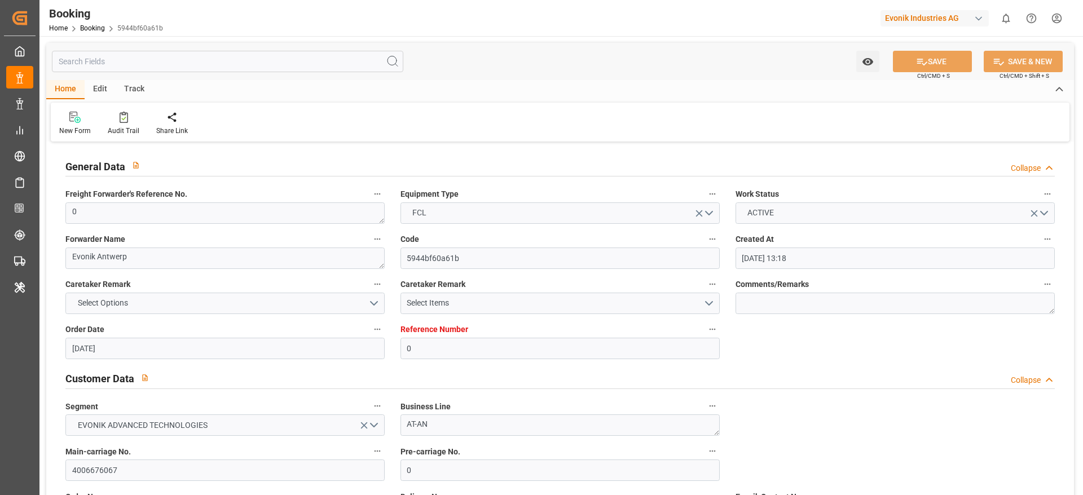
type input "[DATE] 13:18"
type input "[DATE]"
type input "[DATE] 15:39"
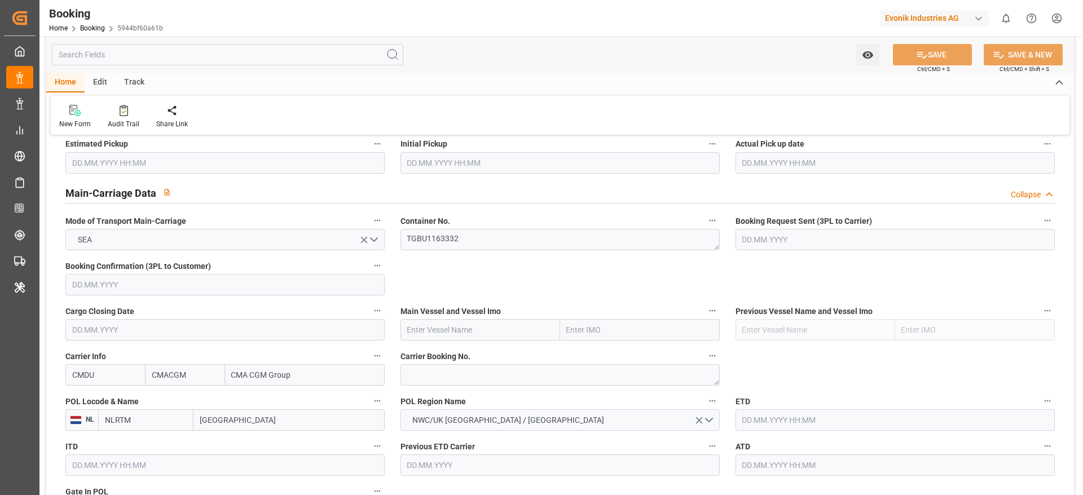
scroll to position [677, 0]
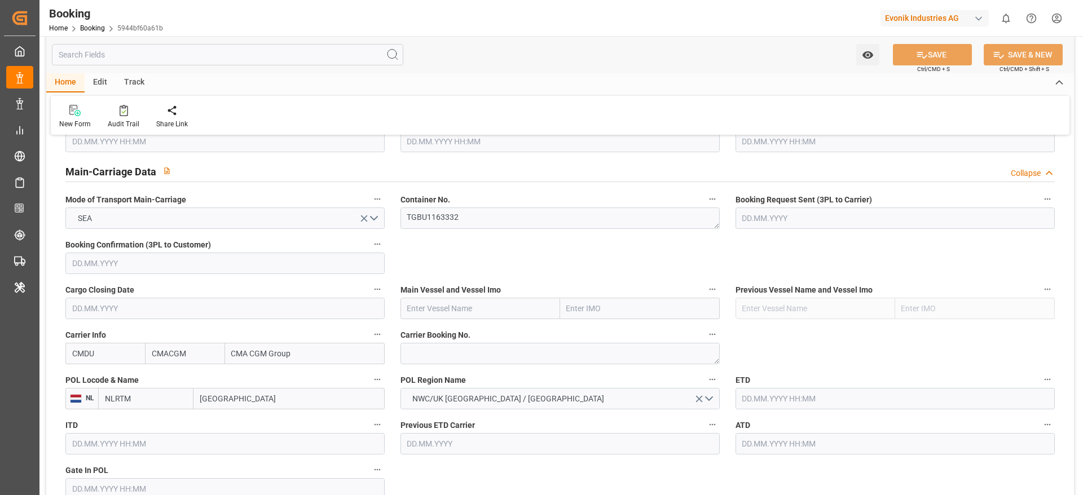
click at [218, 405] on input "[GEOGRAPHIC_DATA]" at bounding box center [289, 398] width 191 height 21
paste input "[GEOGRAPHIC_DATA]"
type input "[GEOGRAPHIC_DATA]"
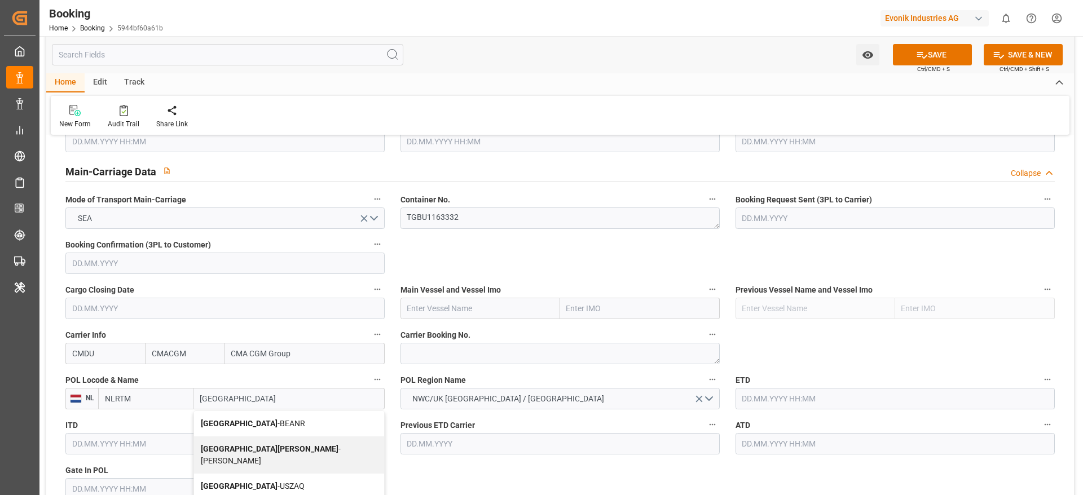
click at [236, 415] on div "Antwerp - BEANR" at bounding box center [289, 423] width 190 height 25
type input "BEANR"
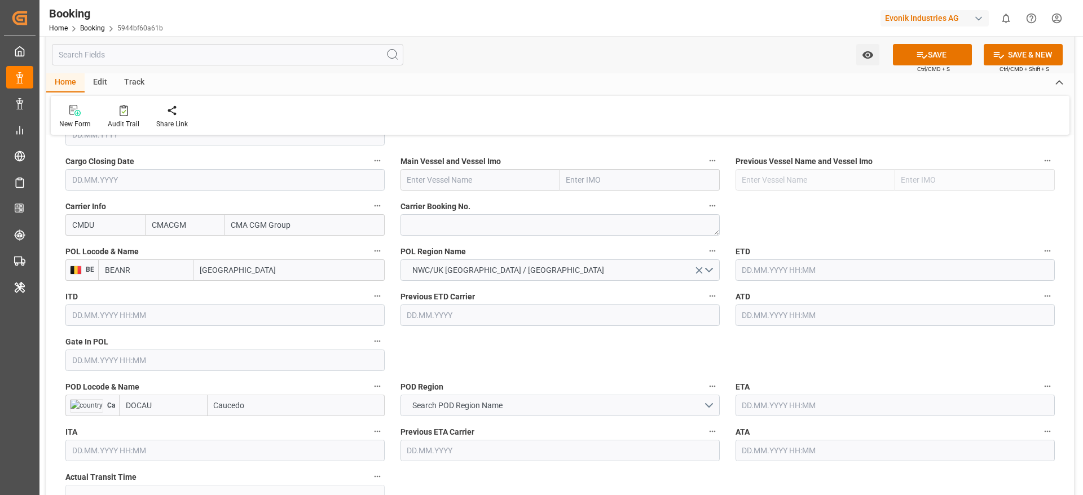
scroll to position [846, 0]
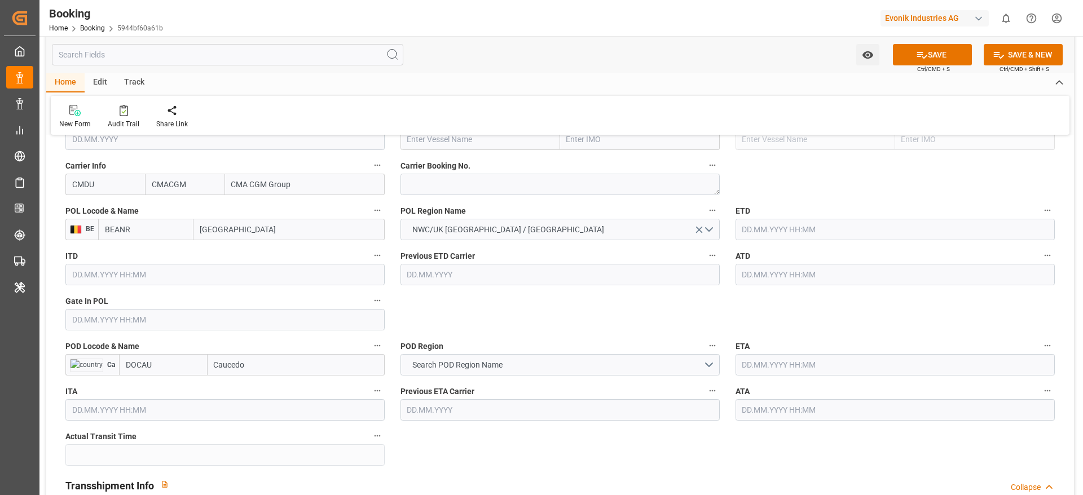
type input "[GEOGRAPHIC_DATA]"
click at [425, 143] on input "text" at bounding box center [481, 139] width 160 height 21
paste input "CALLAO EXPRESS"
type input "CALLAO EXPRESS"
drag, startPoint x: 459, startPoint y: 153, endPoint x: 472, endPoint y: 161, distance: 14.4
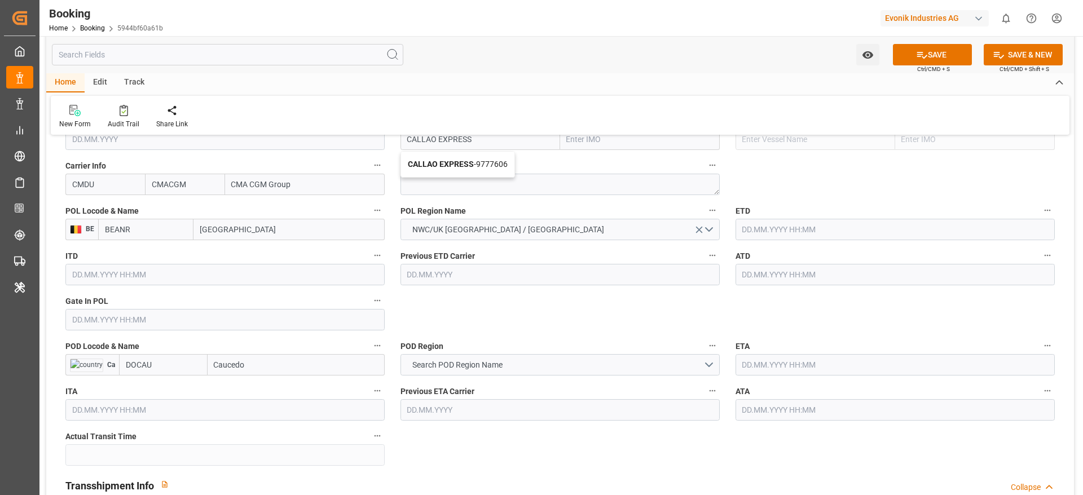
click at [472, 161] on div "CALLAO EXPRESS - 9777606" at bounding box center [457, 164] width 113 height 25
type input "9777606"
type input "CALLAO EXPRESS"
click at [432, 191] on textarea at bounding box center [560, 184] width 319 height 21
paste textarea "ANT1921196"
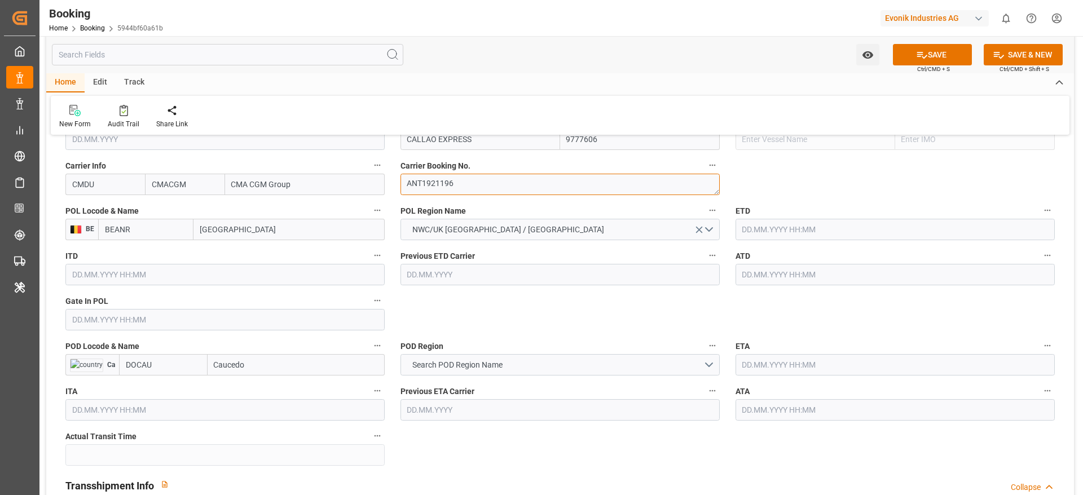
type textarea "ANT1921196"
click at [266, 360] on input "Caucedo" at bounding box center [296, 364] width 177 height 21
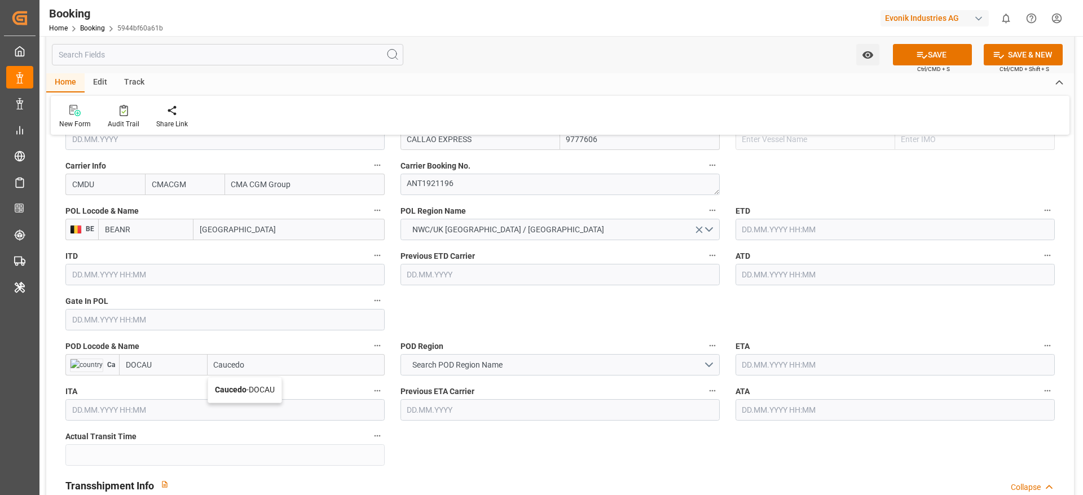
click at [251, 394] on span "Caucedo - DOCAU" at bounding box center [245, 389] width 60 height 9
type input "Caucedo"
click at [414, 367] on span "Search POD Region Name" at bounding box center [458, 365] width 102 height 12
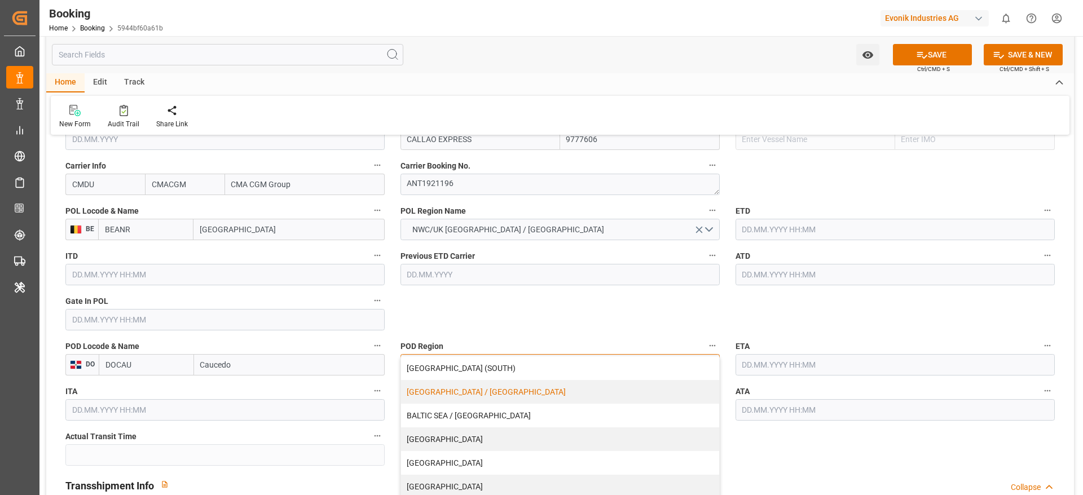
scroll to position [85, 0]
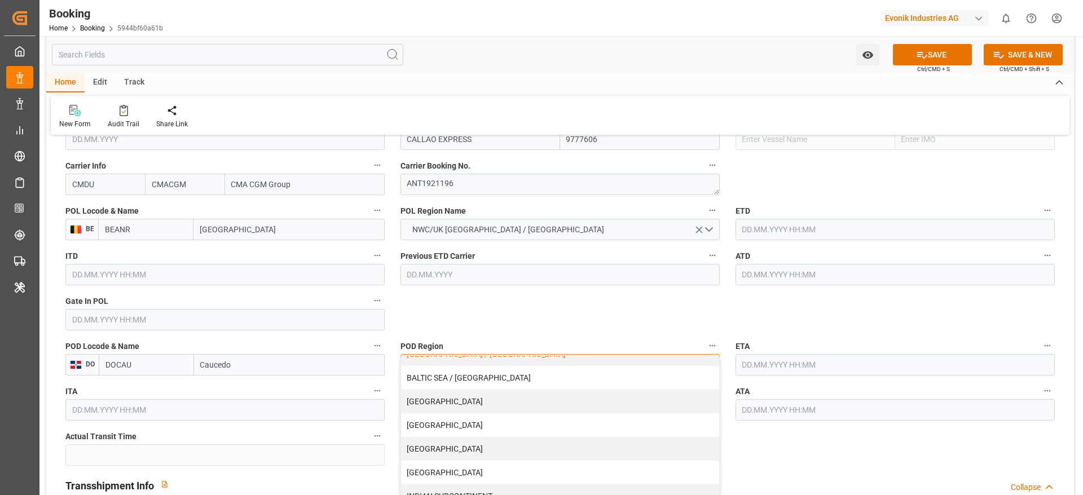
click at [450, 431] on div "[GEOGRAPHIC_DATA]" at bounding box center [560, 426] width 318 height 24
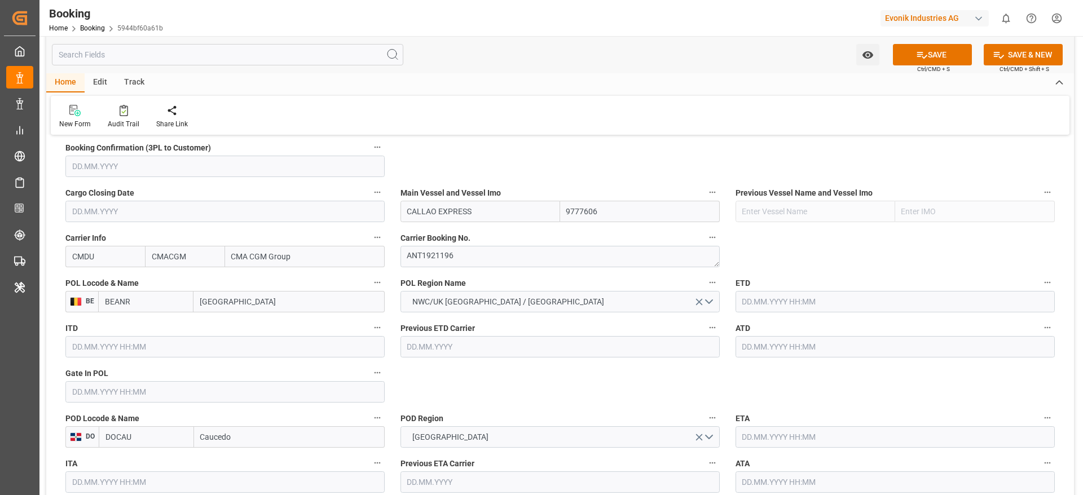
scroll to position [846, 0]
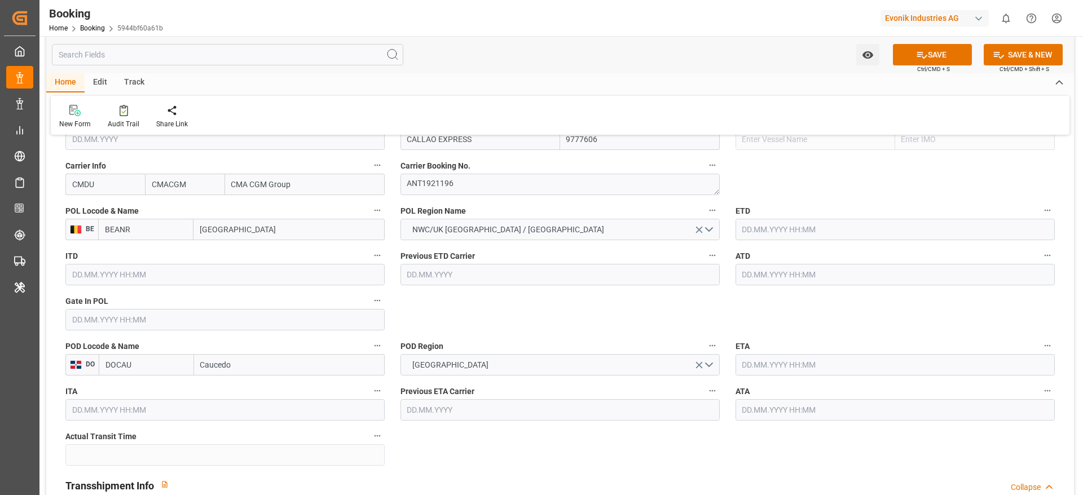
click at [136, 323] on input "text" at bounding box center [224, 319] width 319 height 21
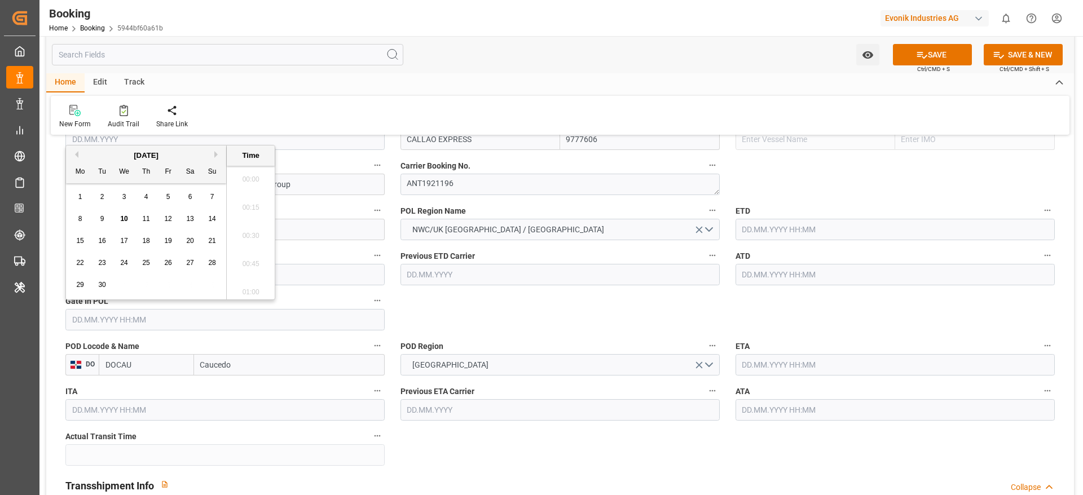
scroll to position [1810, 0]
click at [76, 155] on button "Previous Month" at bounding box center [75, 154] width 7 height 7
click at [81, 267] on div "18" at bounding box center [80, 264] width 14 height 14
type input "[DATE] 00:00"
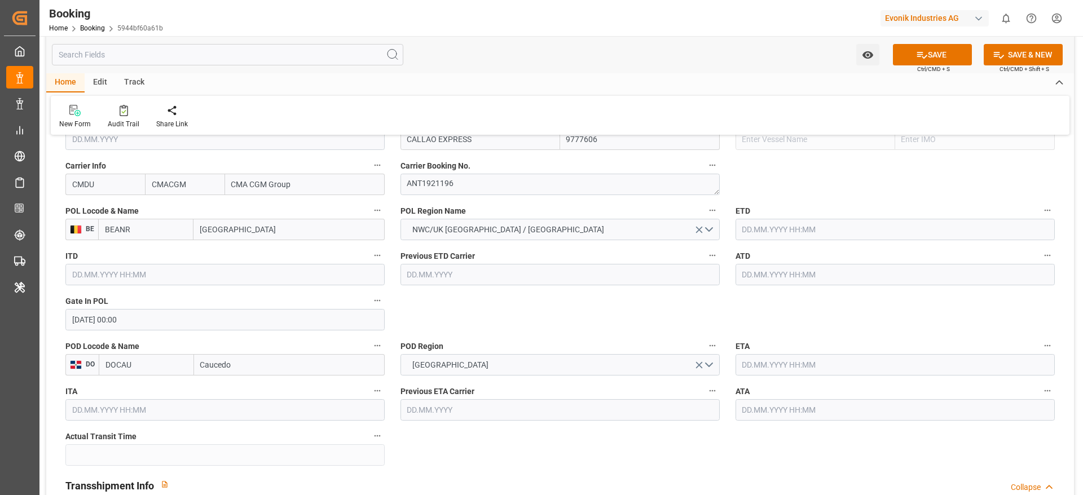
click at [817, 228] on input "text" at bounding box center [895, 229] width 319 height 21
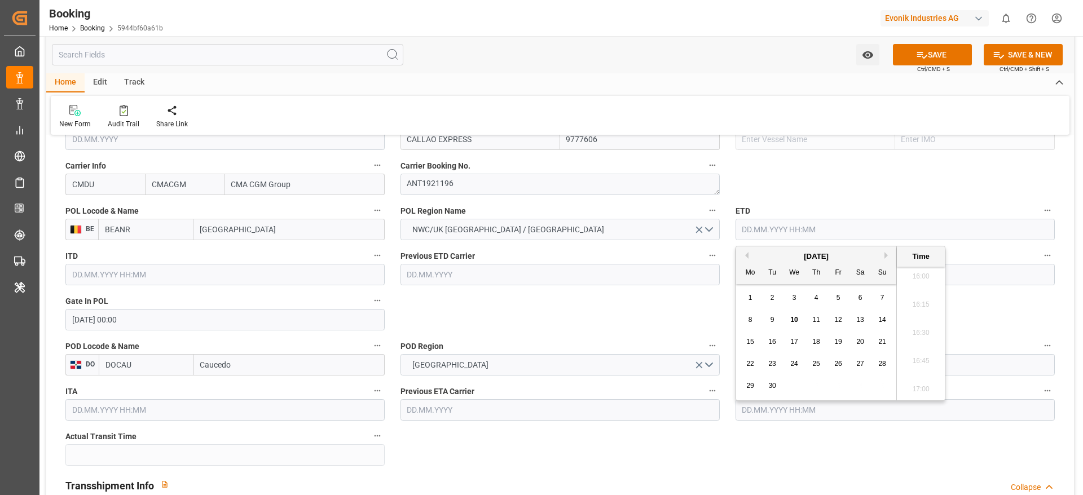
click at [743, 256] on button "Previous Month" at bounding box center [745, 255] width 7 height 7
click at [834, 368] on div "22" at bounding box center [839, 365] width 14 height 14
type input "[DATE] 00:00"
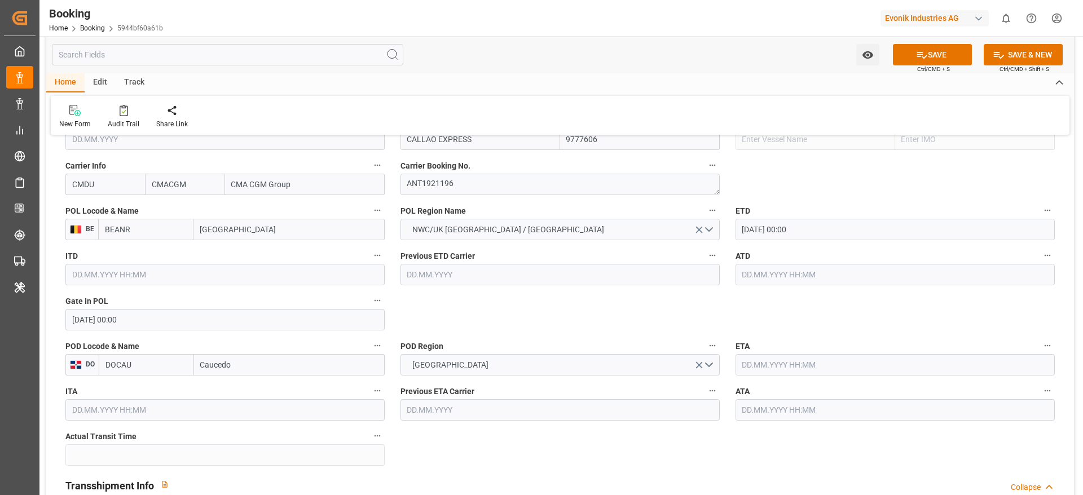
click at [745, 281] on input "text" at bounding box center [895, 274] width 319 height 21
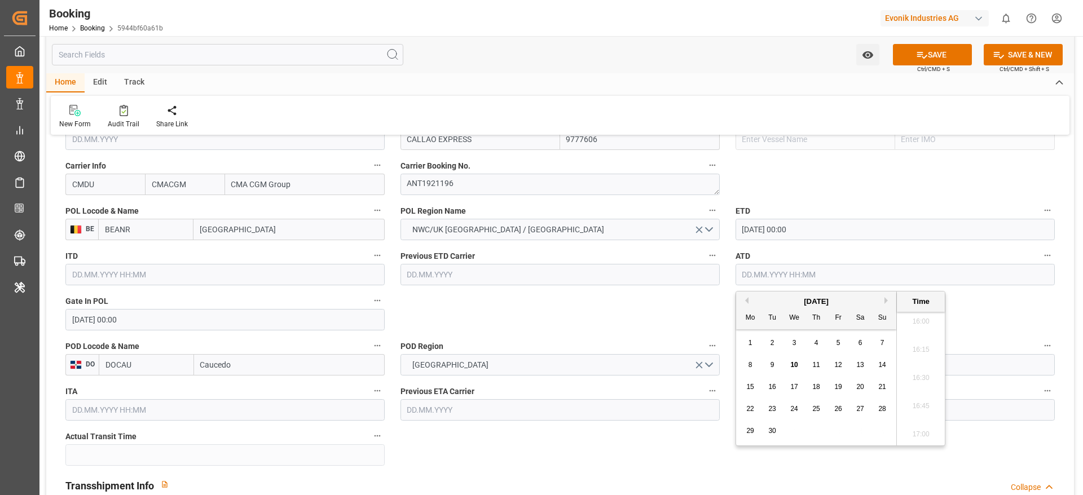
click at [744, 305] on div "[DATE]" at bounding box center [816, 301] width 160 height 11
click at [747, 301] on button "Previous Month" at bounding box center [745, 300] width 7 height 7
click at [838, 408] on span "22" at bounding box center [838, 409] width 7 height 8
type input "[DATE] 00:00"
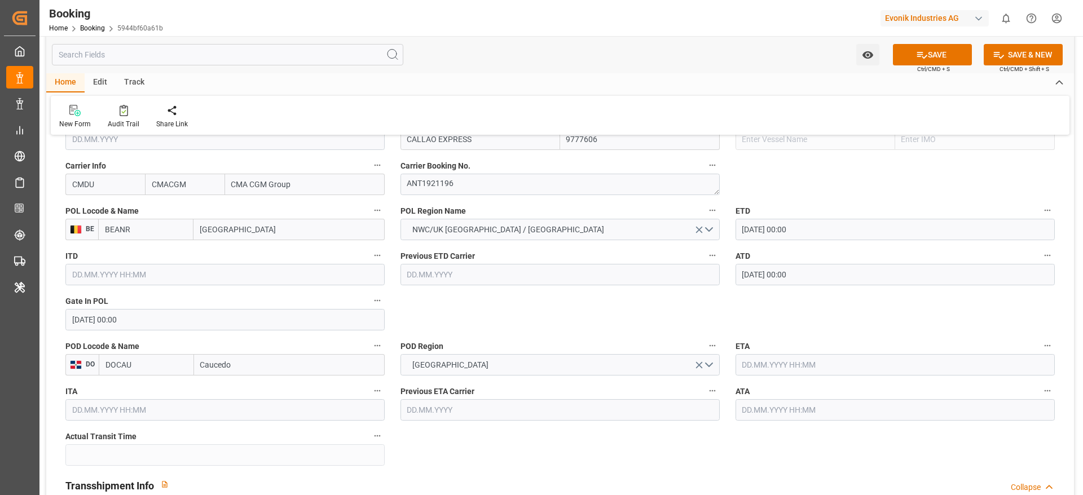
click at [777, 376] on div "ETA" at bounding box center [895, 357] width 335 height 45
click at [781, 367] on input "text" at bounding box center [895, 364] width 319 height 21
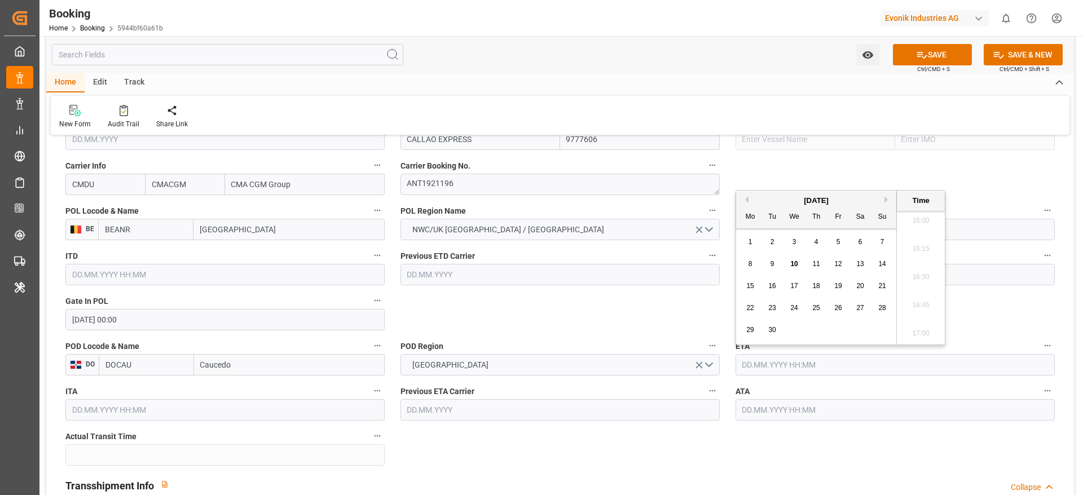
click at [794, 243] on span "3" at bounding box center [795, 242] width 4 height 8
type input "[DATE] 00:00"
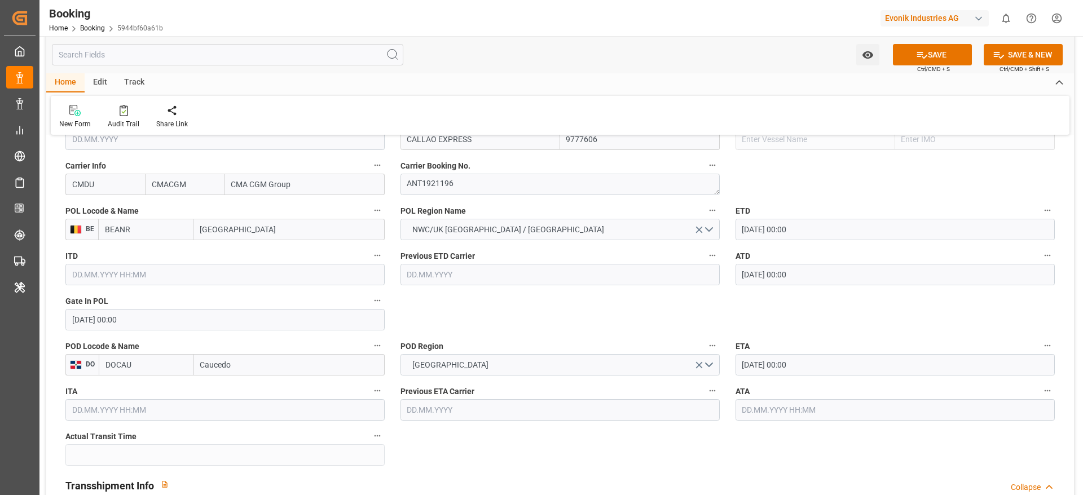
click at [763, 398] on label "ATA" at bounding box center [895, 392] width 319 height 16
click at [1041, 398] on button "ATA" at bounding box center [1048, 391] width 15 height 15
click at [763, 406] on div at bounding box center [541, 247] width 1083 height 495
click at [766, 412] on input "text" at bounding box center [895, 410] width 319 height 21
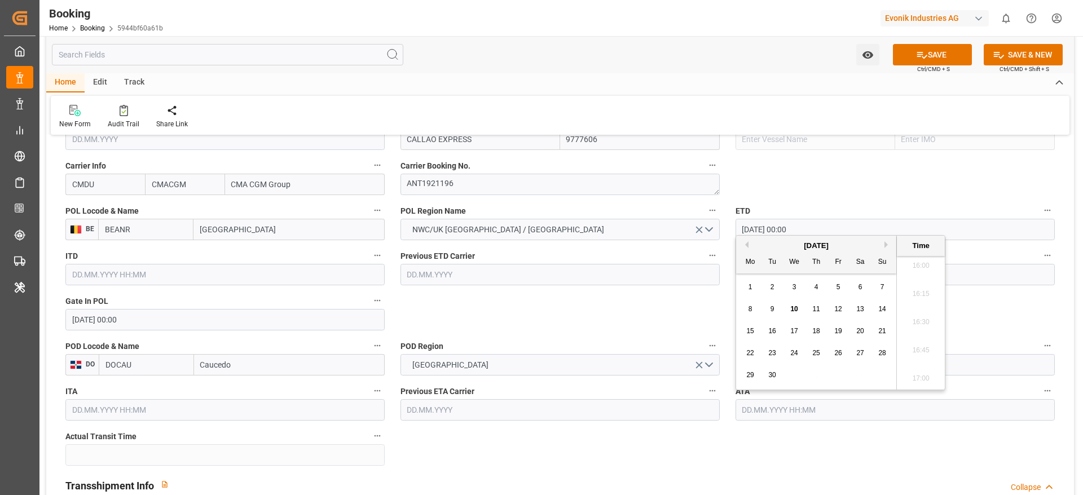
click at [796, 289] on span "3" at bounding box center [795, 287] width 4 height 8
type input "[DATE] 00:00"
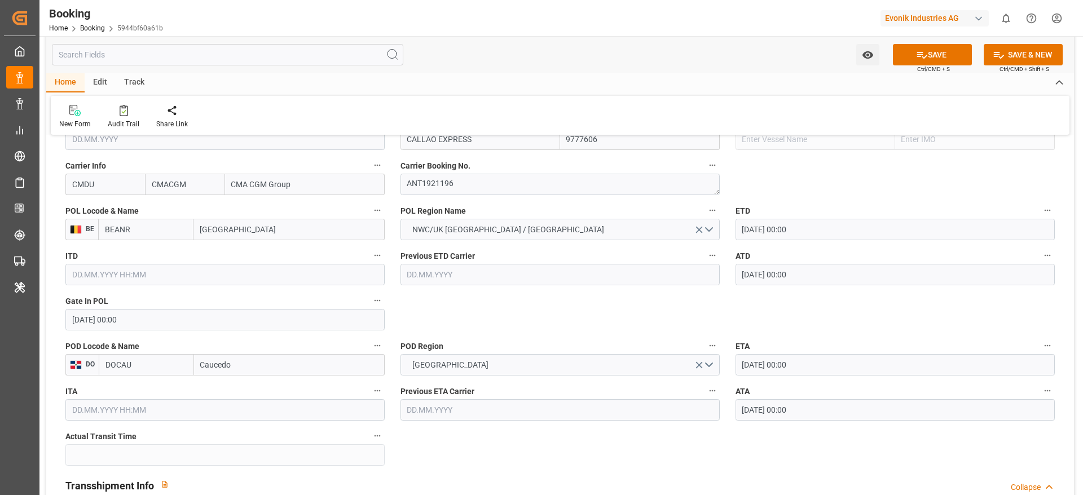
scroll to position [1100, 0]
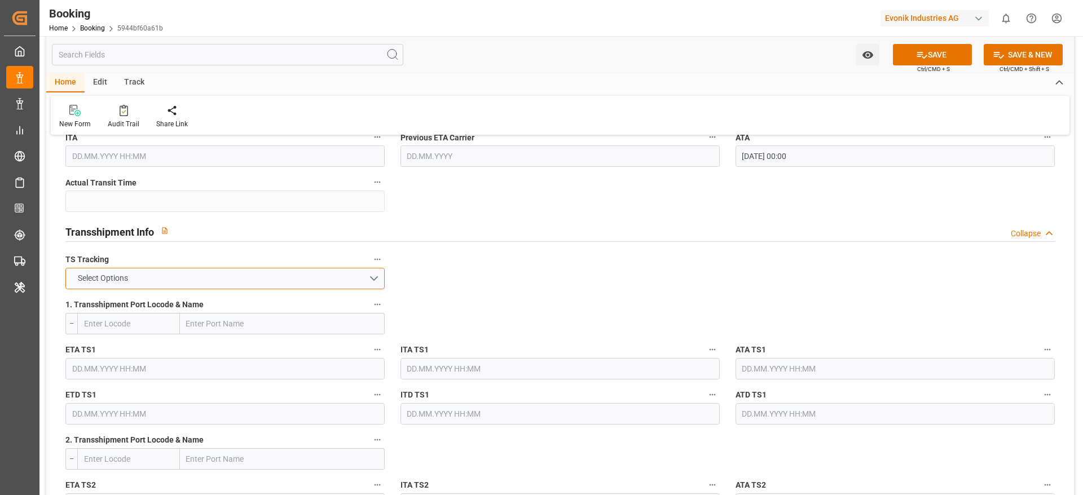
click at [217, 287] on button "Select Options" at bounding box center [224, 278] width 319 height 21
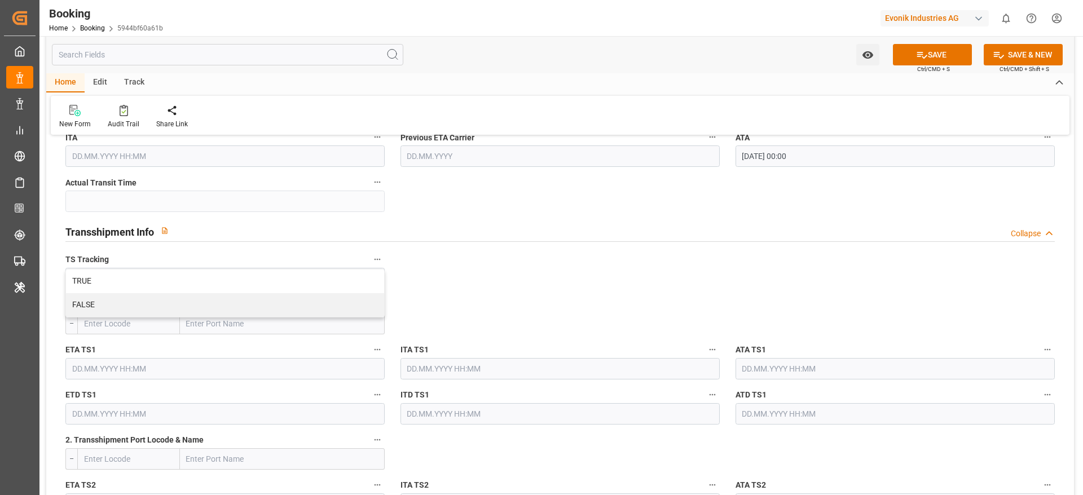
click at [210, 319] on input "text" at bounding box center [282, 323] width 205 height 21
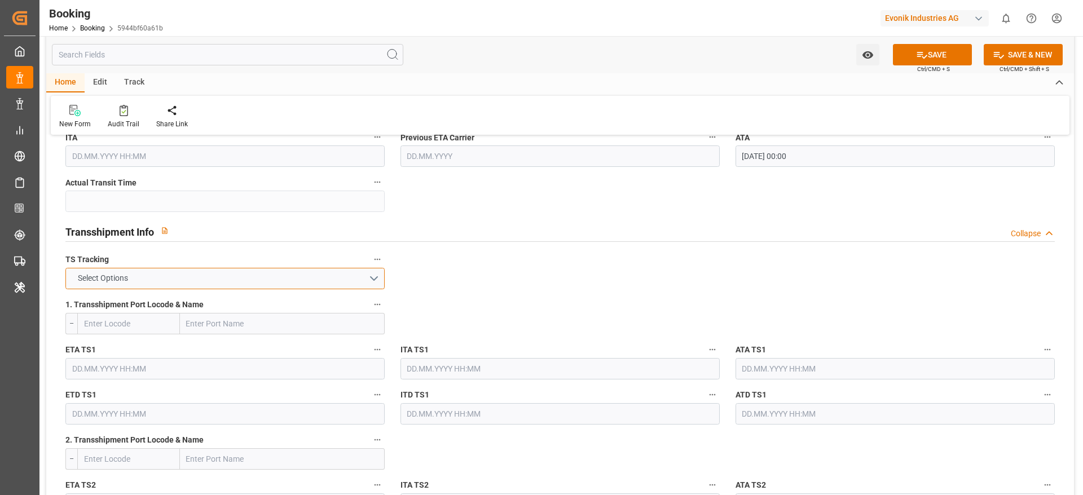
click at [125, 278] on span "Select Options" at bounding box center [103, 279] width 62 height 12
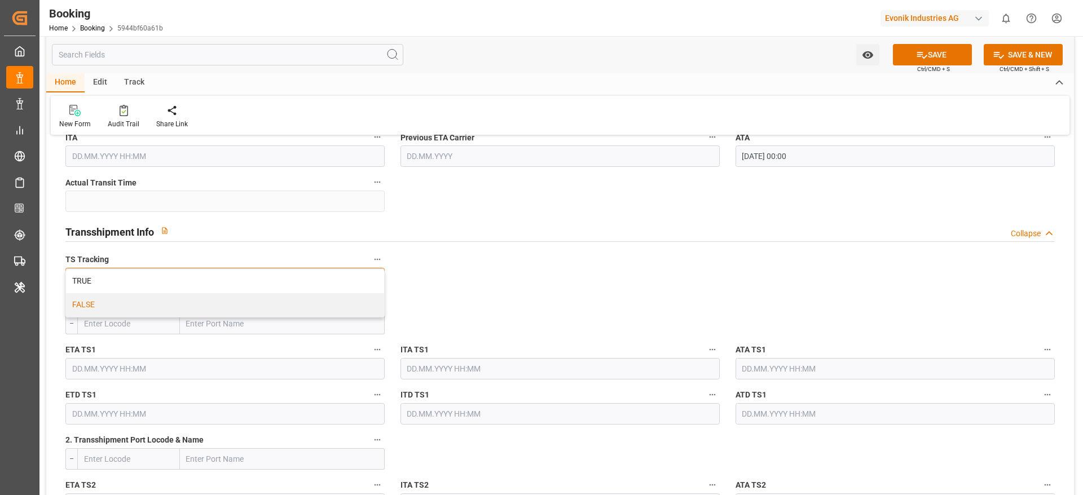
click at [126, 310] on div "FALSE" at bounding box center [225, 305] width 318 height 24
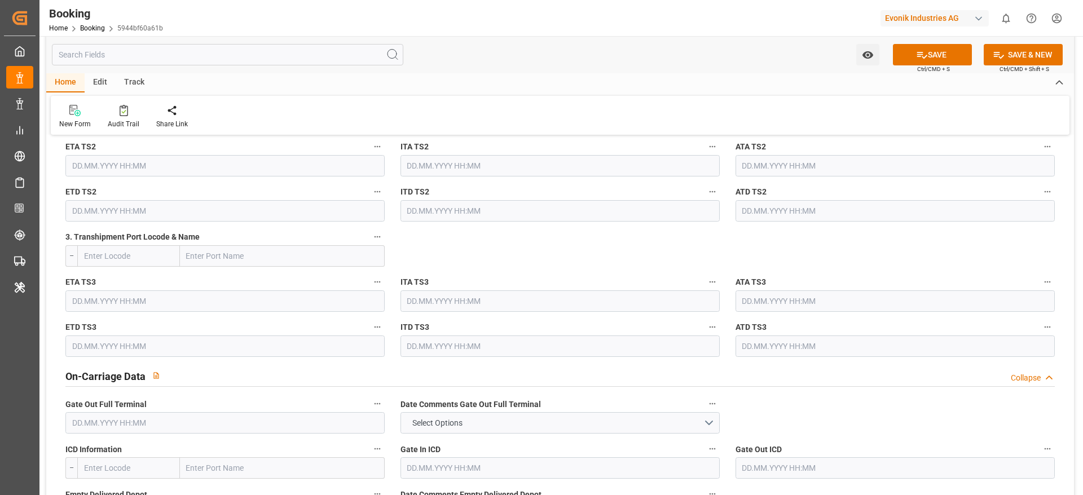
scroll to position [1524, 0]
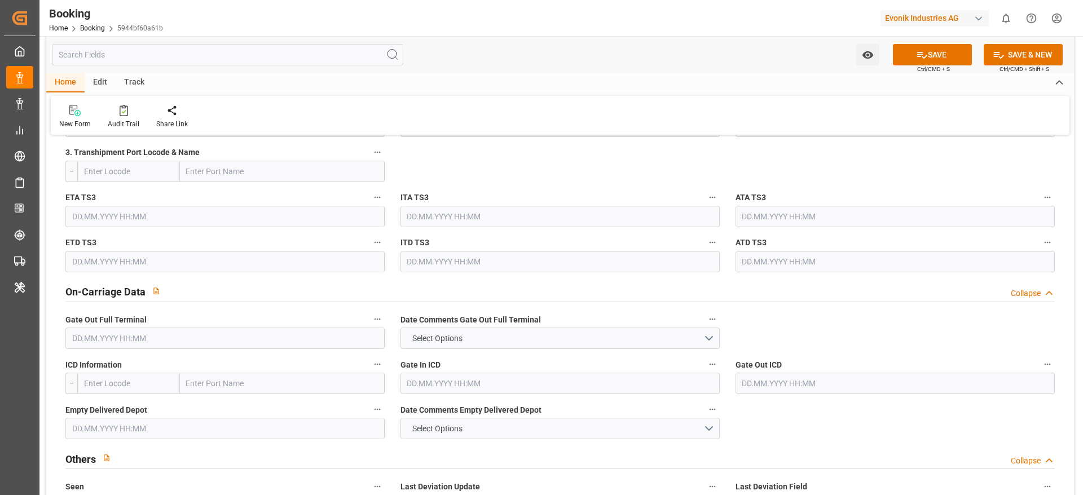
click at [115, 340] on input "text" at bounding box center [224, 338] width 319 height 21
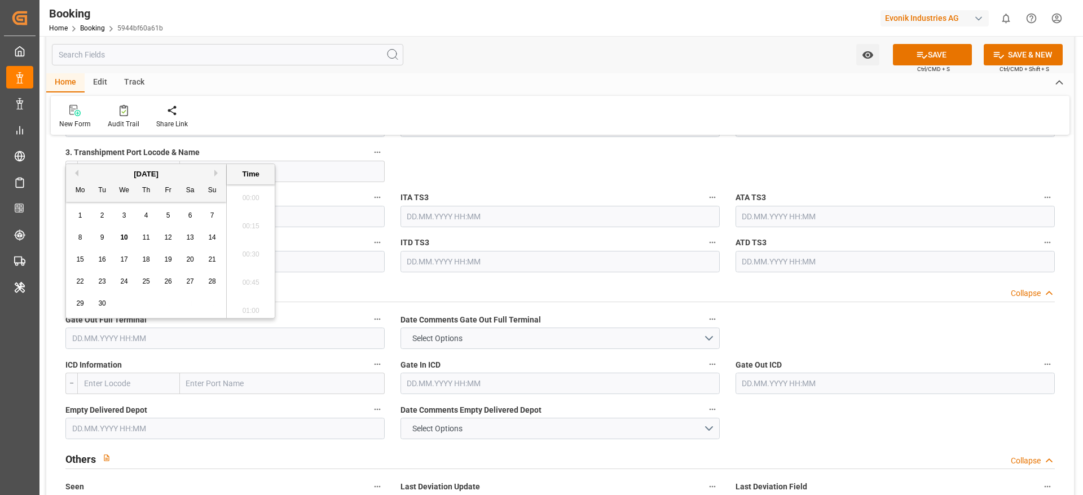
scroll to position [1810, 0]
click at [170, 217] on span "5" at bounding box center [168, 216] width 4 height 8
type input "[DATE] 00:00"
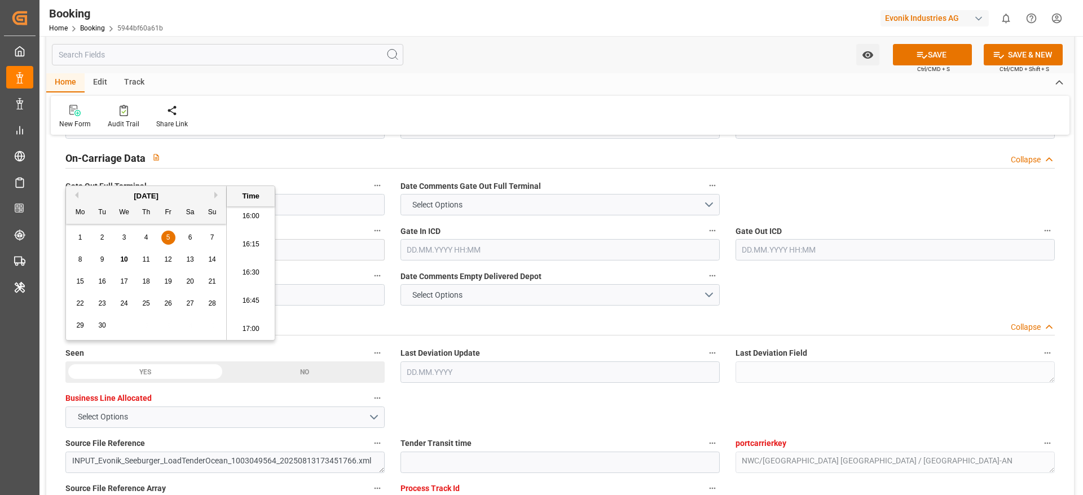
scroll to position [1693, 0]
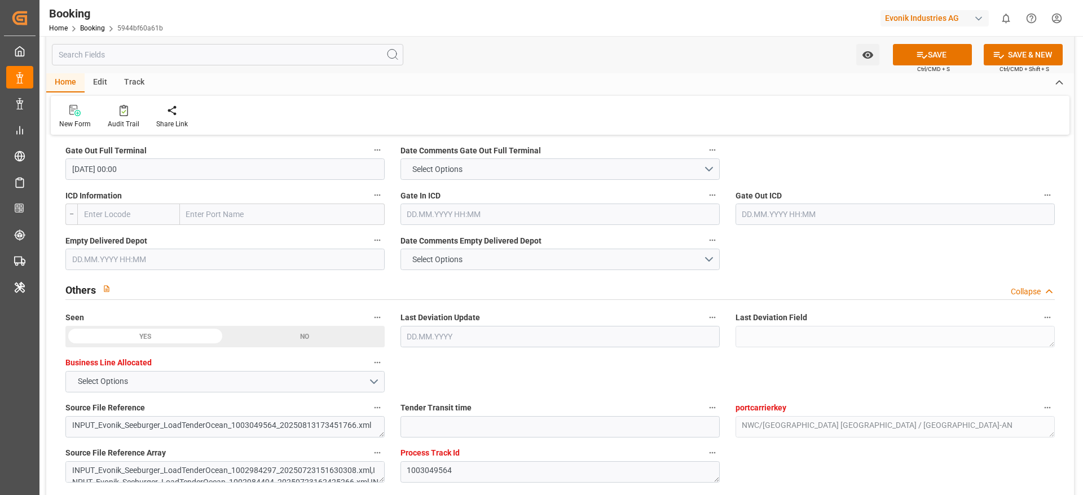
click at [407, 291] on div "Others Collapse" at bounding box center [560, 288] width 990 height 21
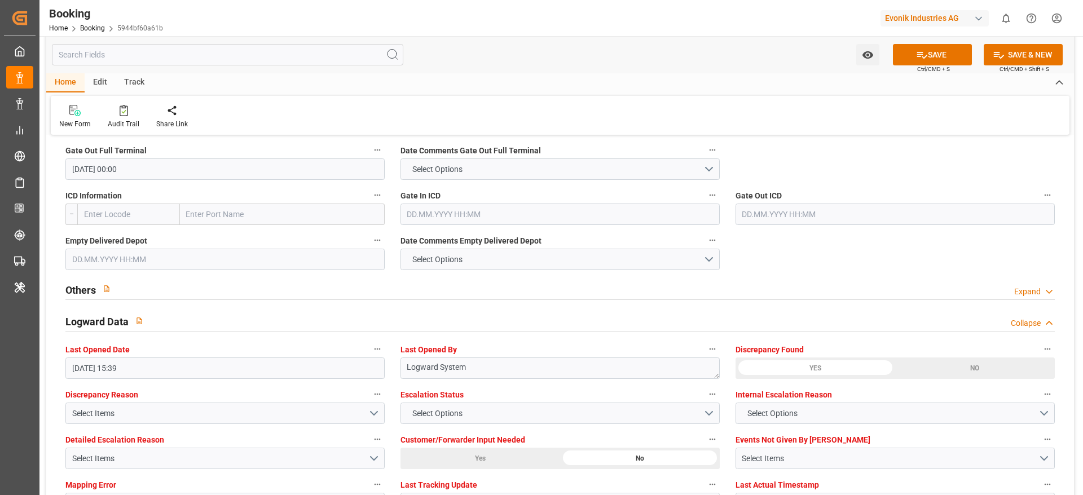
click at [93, 260] on input "text" at bounding box center [224, 259] width 319 height 21
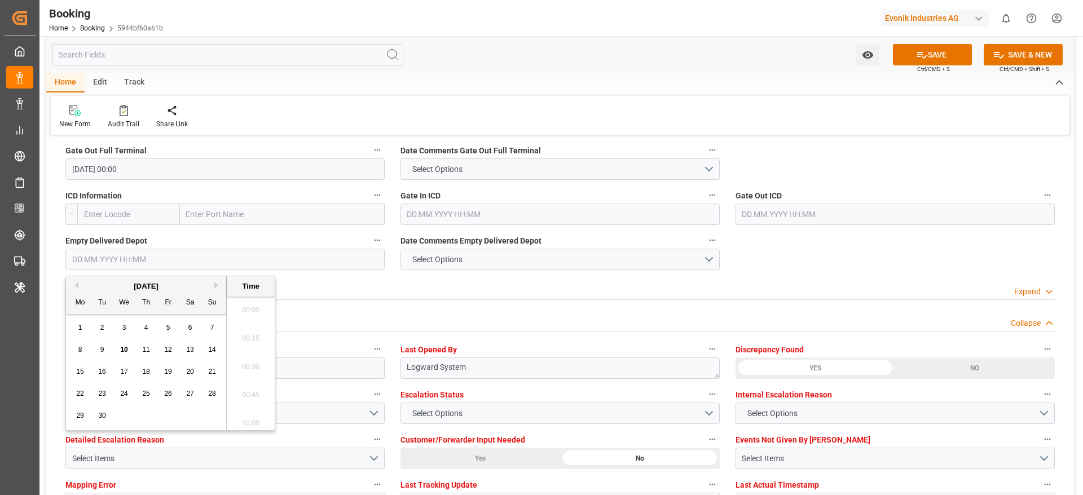
scroll to position [1810, 0]
drag, startPoint x: 80, startPoint y: 351, endPoint x: 87, endPoint y: 345, distance: 9.3
click at [82, 353] on span "8" at bounding box center [80, 350] width 4 height 8
type input "[DATE] 00:00"
click at [354, 280] on div "Others Expand" at bounding box center [560, 288] width 990 height 21
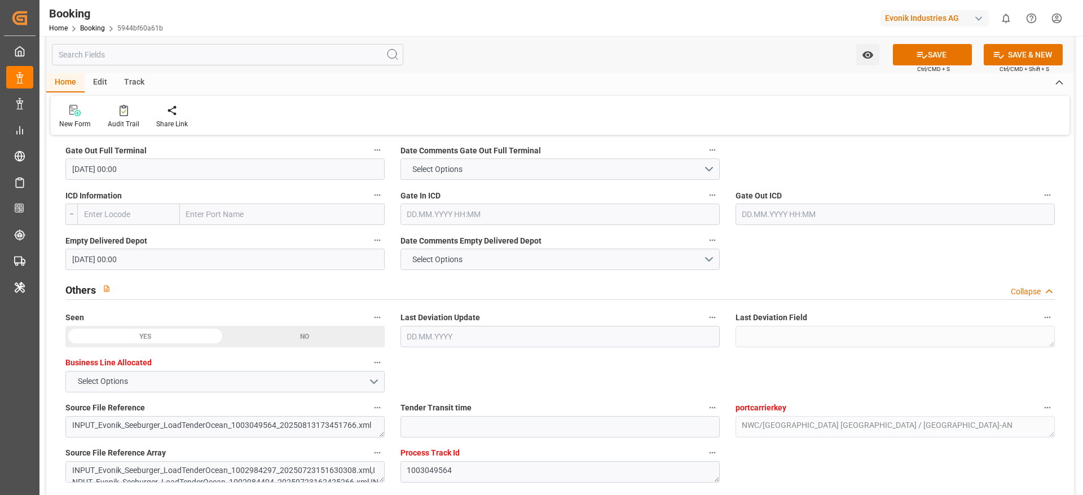
click at [147, 286] on div "Others Collapse" at bounding box center [560, 288] width 990 height 21
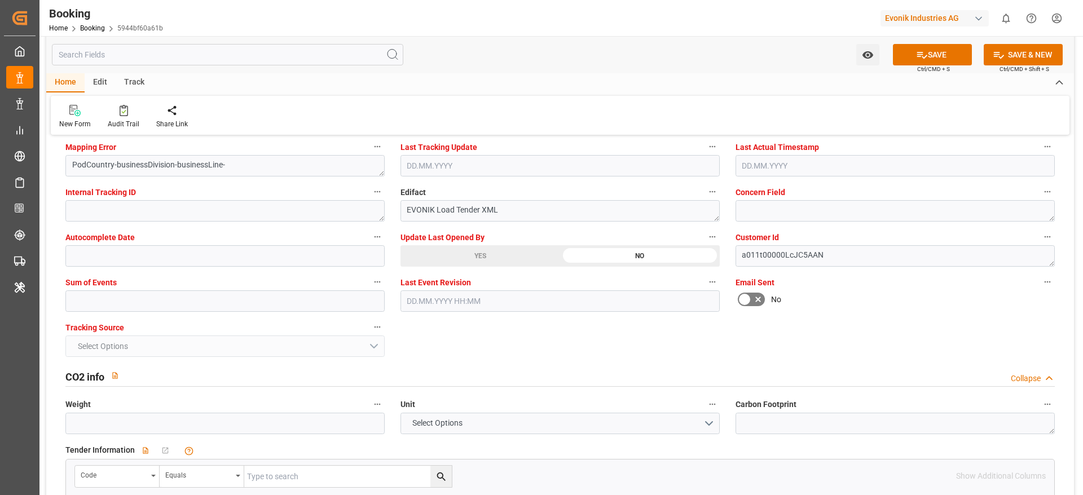
scroll to position [2031, 0]
click at [77, 311] on div "Sum of Events" at bounding box center [225, 292] width 335 height 45
click at [81, 301] on input "text" at bounding box center [224, 300] width 319 height 21
type input "0"
click at [940, 52] on button "SAVE" at bounding box center [932, 54] width 79 height 21
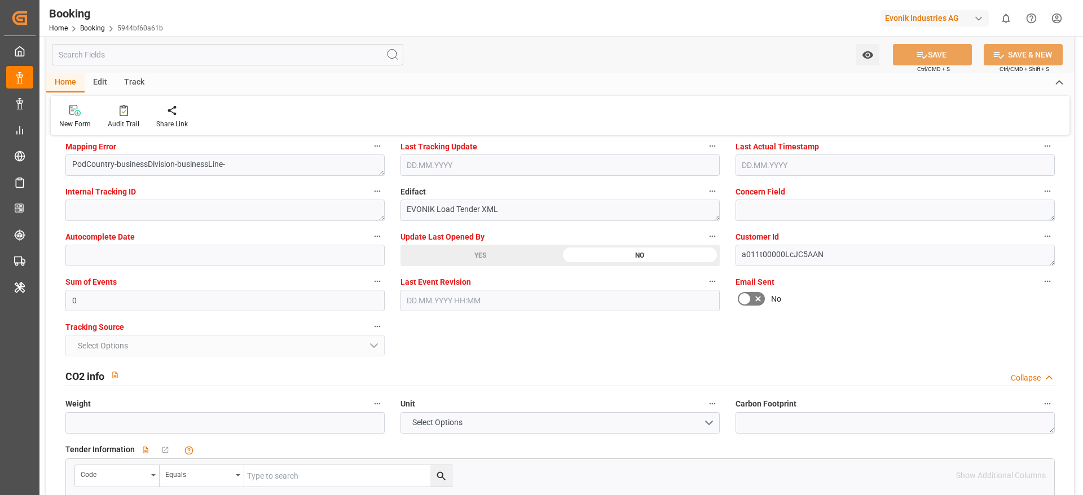
type textarea "[PERSON_NAME]"
type textarea "businessDivision-businessLine-"
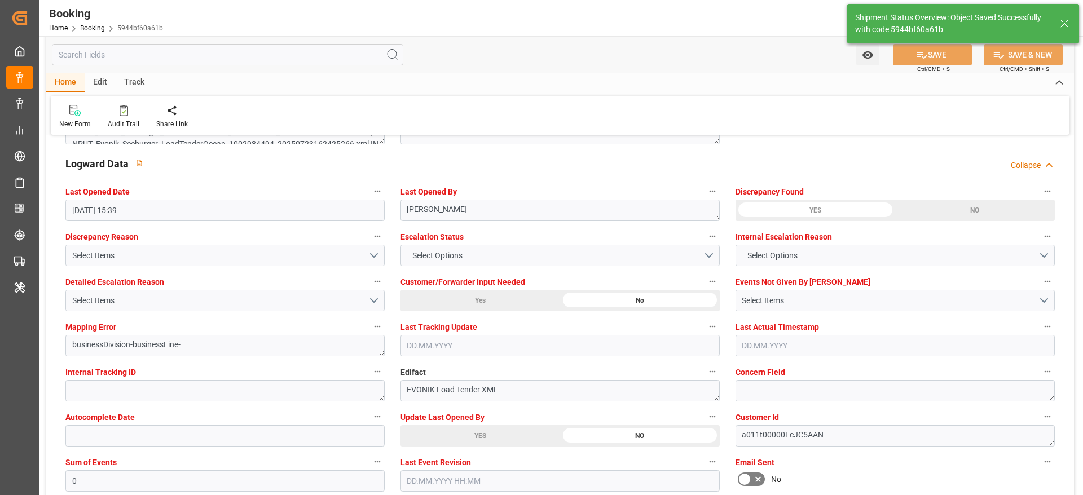
type input "12"
type input "[DATE] 00:00"
type input "[DATE] 11:02"
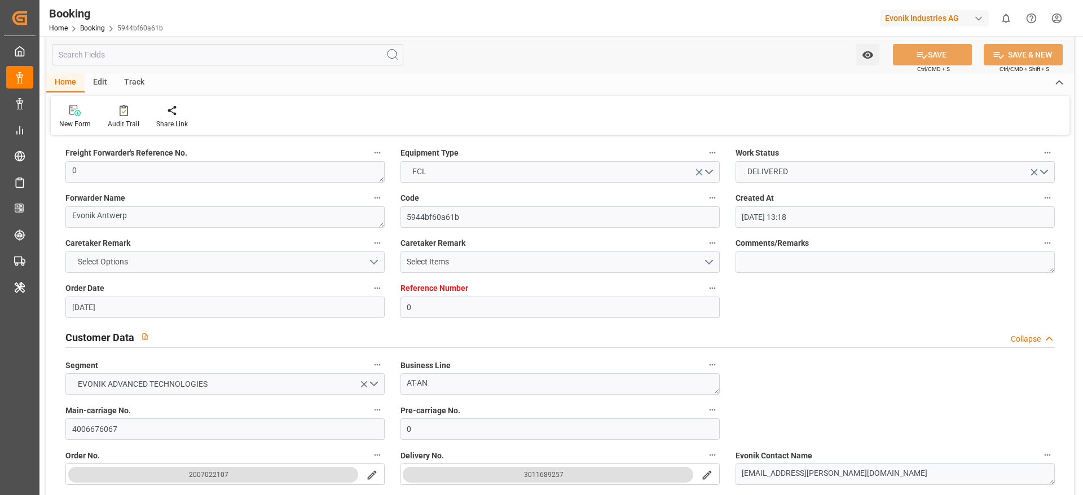
scroll to position [0, 0]
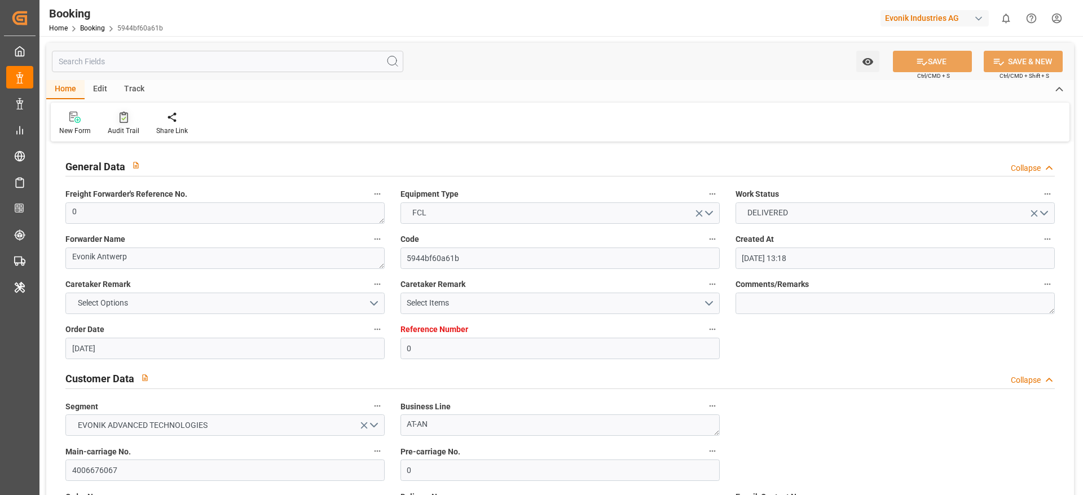
click at [122, 122] on icon at bounding box center [124, 117] width 8 height 11
type input "0"
type input "CMACGM"
type input "CMA CGM Group"
type input "NLRTM"
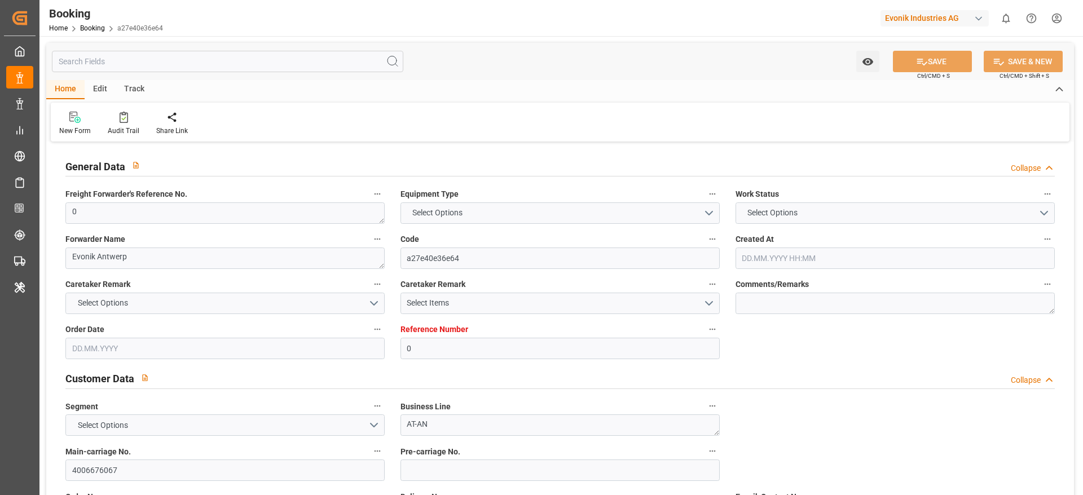
type input "DOCAU"
type input "[DATE] 13:18"
type input "[DATE]"
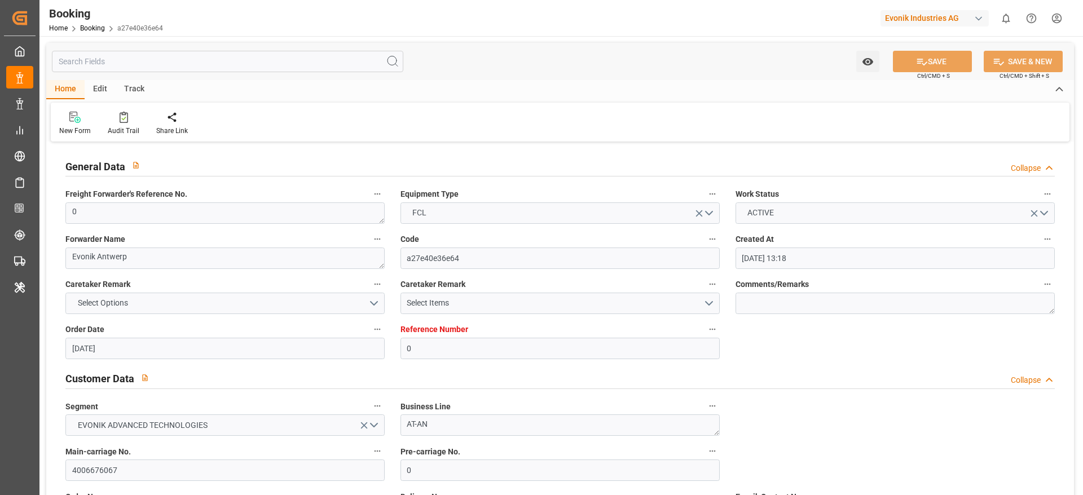
type input "[DATE] 15:39"
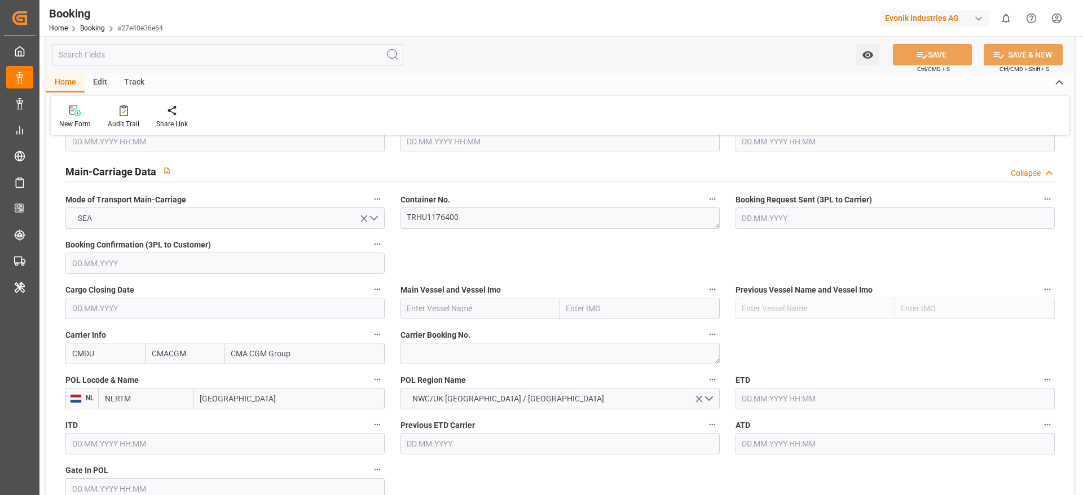
scroll to position [846, 0]
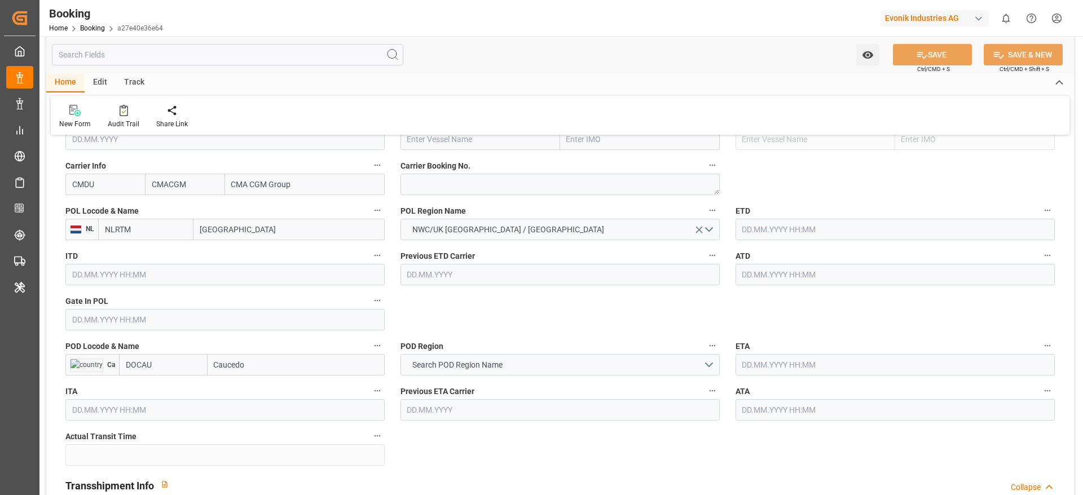
click at [229, 240] on div "POL Locode & Name NL NLRTM [GEOGRAPHIC_DATA]" at bounding box center [225, 221] width 335 height 45
click at [231, 235] on input "[GEOGRAPHIC_DATA]" at bounding box center [289, 229] width 191 height 21
type input "ant"
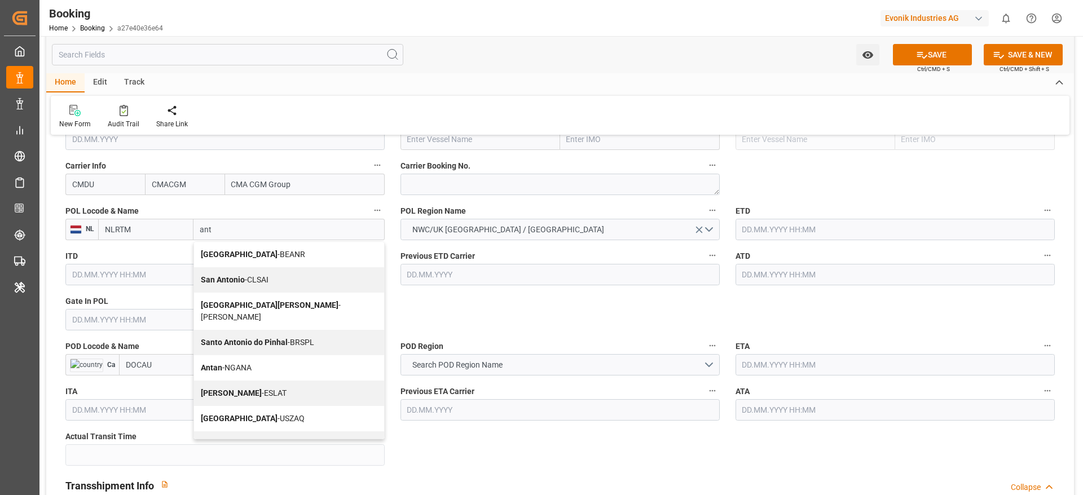
click at [244, 257] on span "Antwerp - BEANR" at bounding box center [253, 254] width 104 height 9
type input "BEANR"
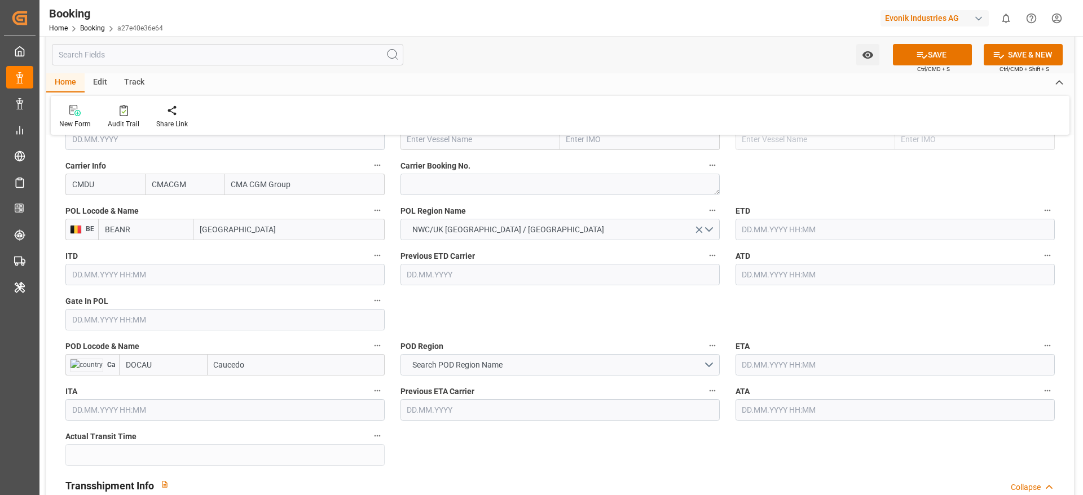
type input "[GEOGRAPHIC_DATA]"
click at [251, 361] on input "Caucedo" at bounding box center [296, 364] width 177 height 21
click at [274, 395] on div "Caucedo - DOCAU" at bounding box center [244, 389] width 73 height 25
type input "Caucedo"
click at [488, 368] on span "Search POD Region Name" at bounding box center [458, 365] width 102 height 12
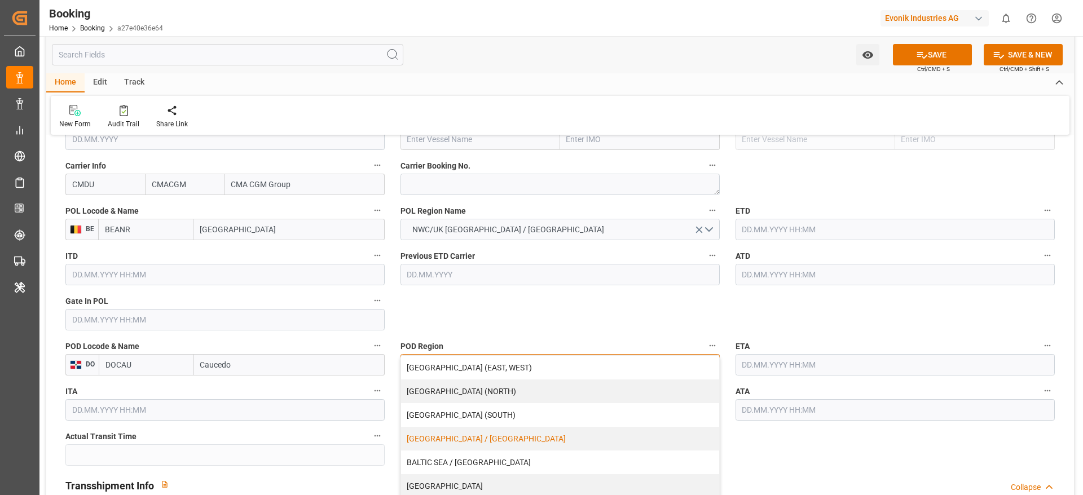
scroll to position [85, 0]
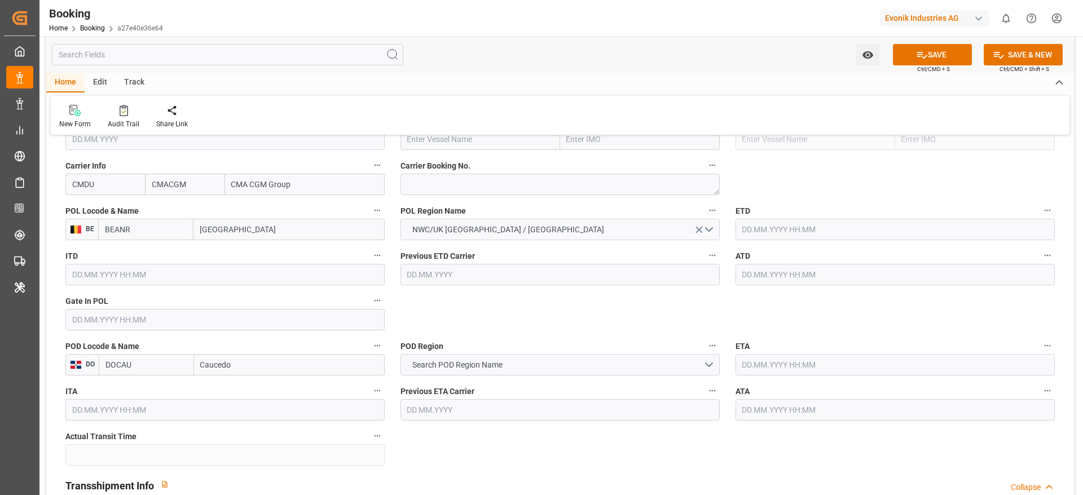
click at [435, 378] on div "POD Region Search POD Region Name" at bounding box center [560, 357] width 335 height 45
click at [436, 367] on span "Search POD Region Name" at bounding box center [458, 365] width 102 height 12
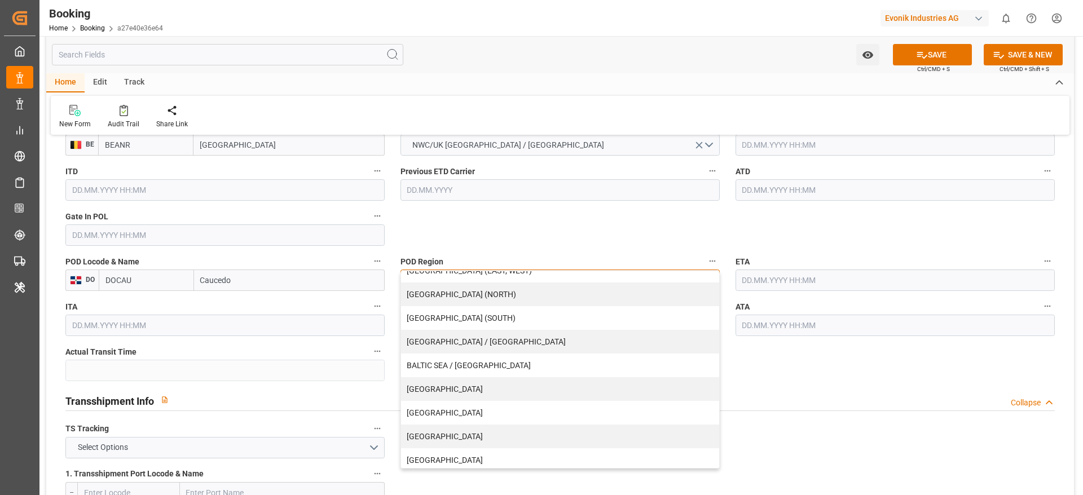
scroll to position [0, 0]
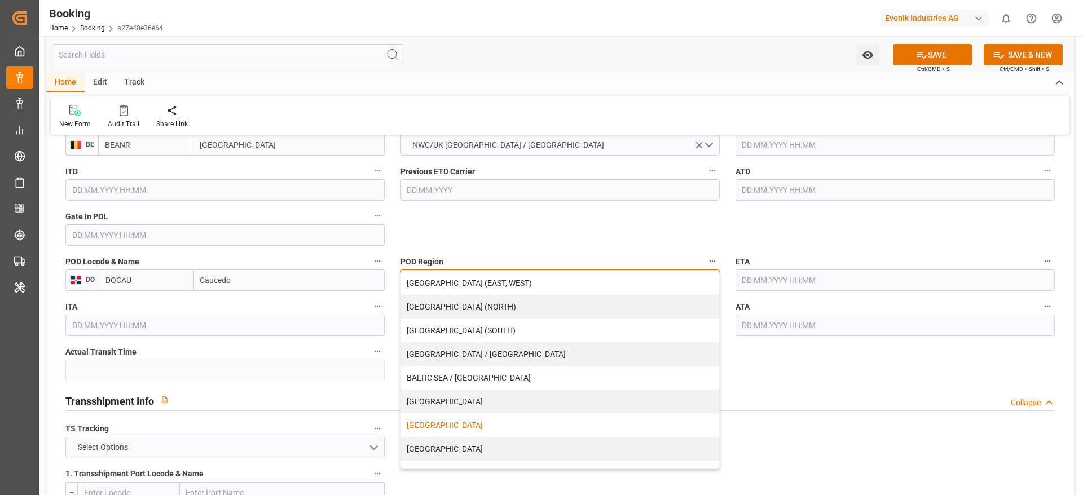
click at [456, 428] on div "[GEOGRAPHIC_DATA]" at bounding box center [560, 426] width 318 height 24
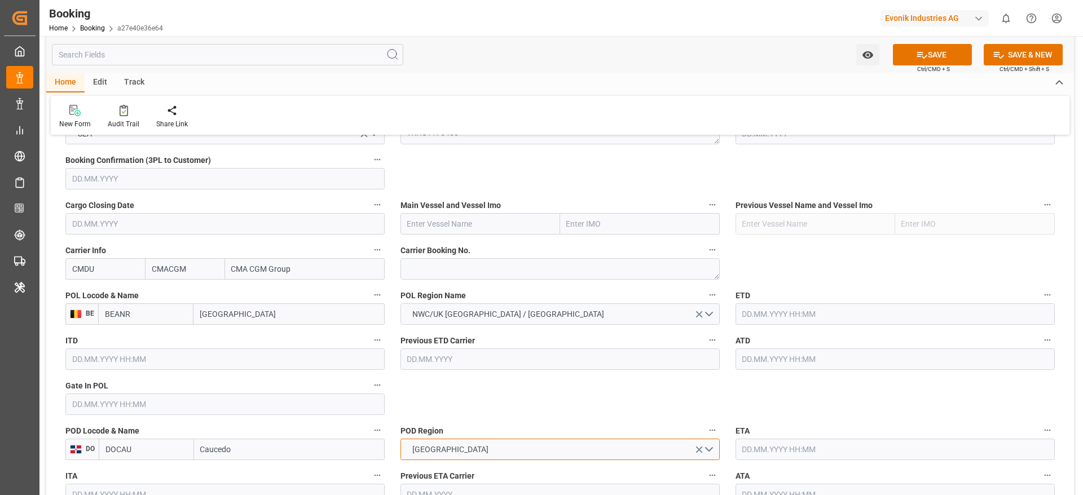
scroll to position [677, 0]
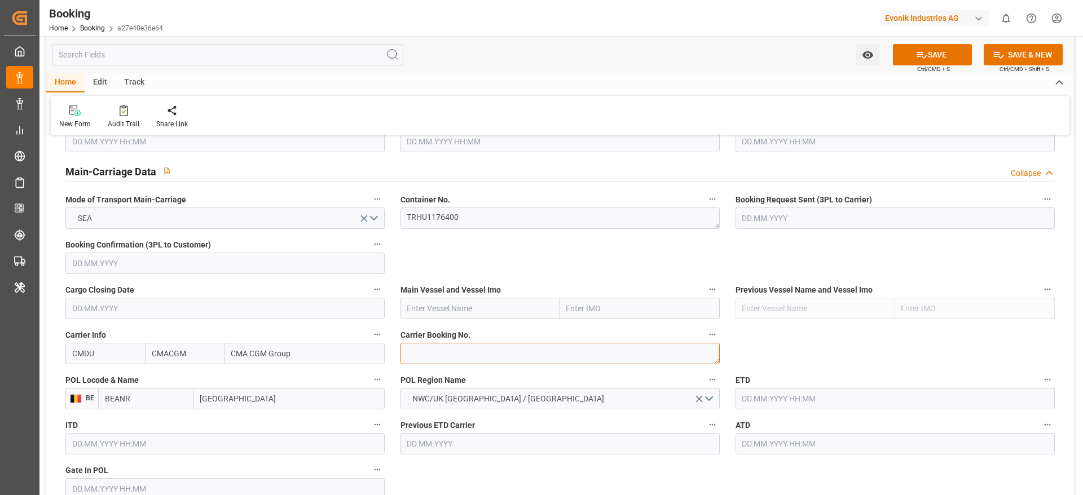
click at [414, 354] on textarea at bounding box center [560, 353] width 319 height 21
paste textarea "ANT1921196"
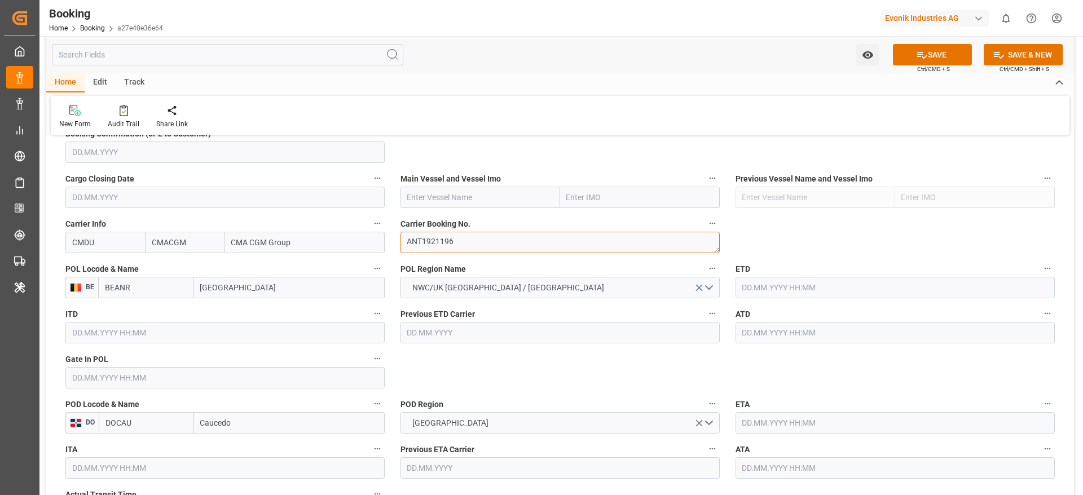
scroll to position [762, 0]
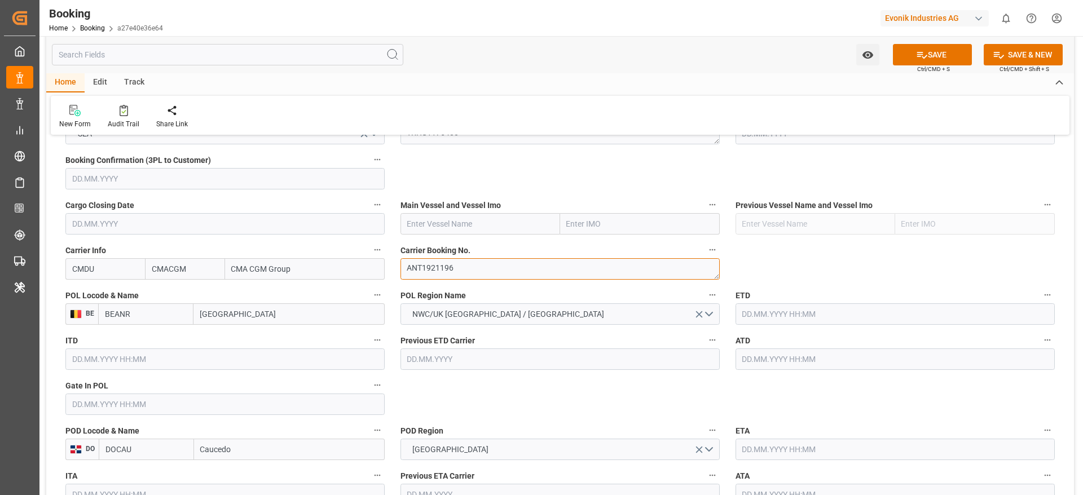
type textarea "ANT1921196"
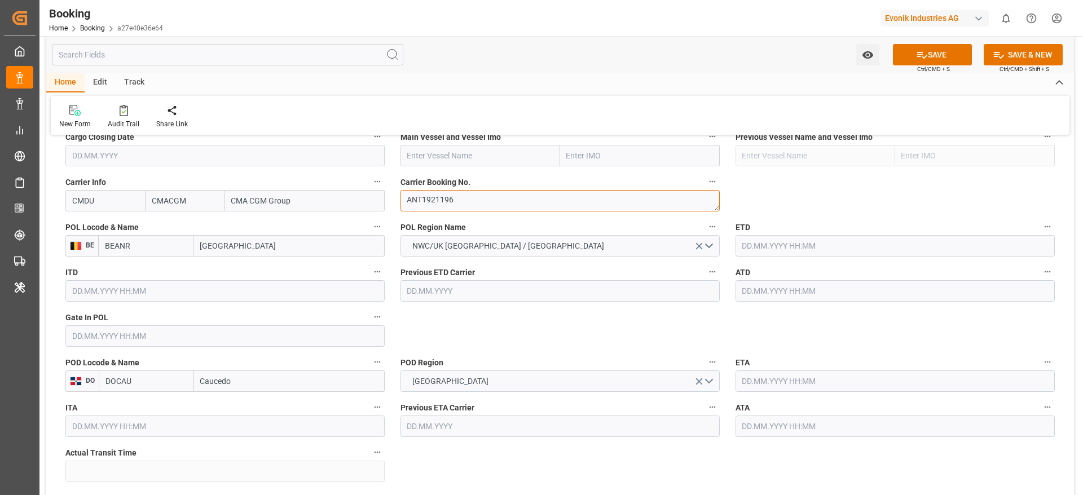
scroll to position [846, 0]
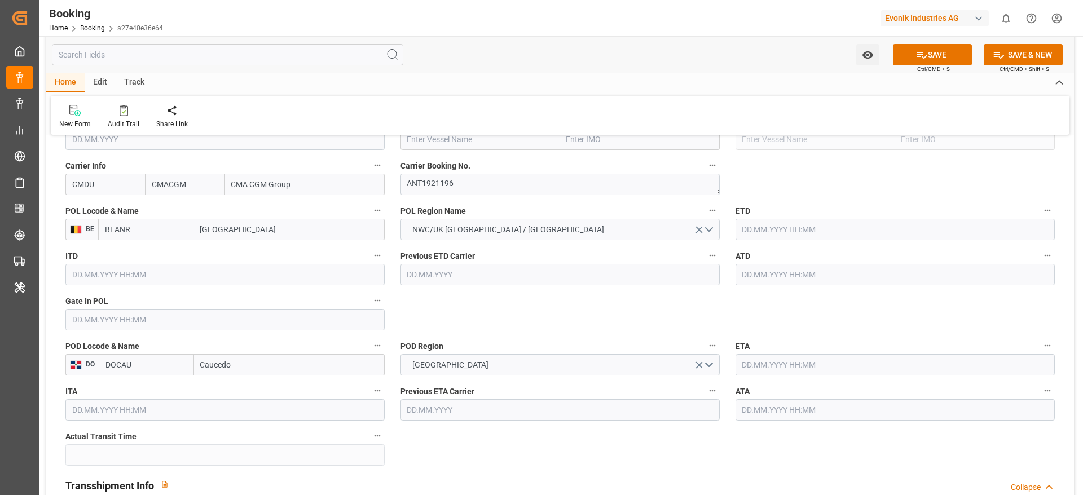
click at [427, 141] on input "text" at bounding box center [481, 139] width 160 height 21
paste input "CALLAO EXPRESS"
click at [453, 160] on div "CALLAO EXPRESS - 9777606" at bounding box center [457, 164] width 113 height 25
type input "CALLAO EXPRESS"
type input "9777606"
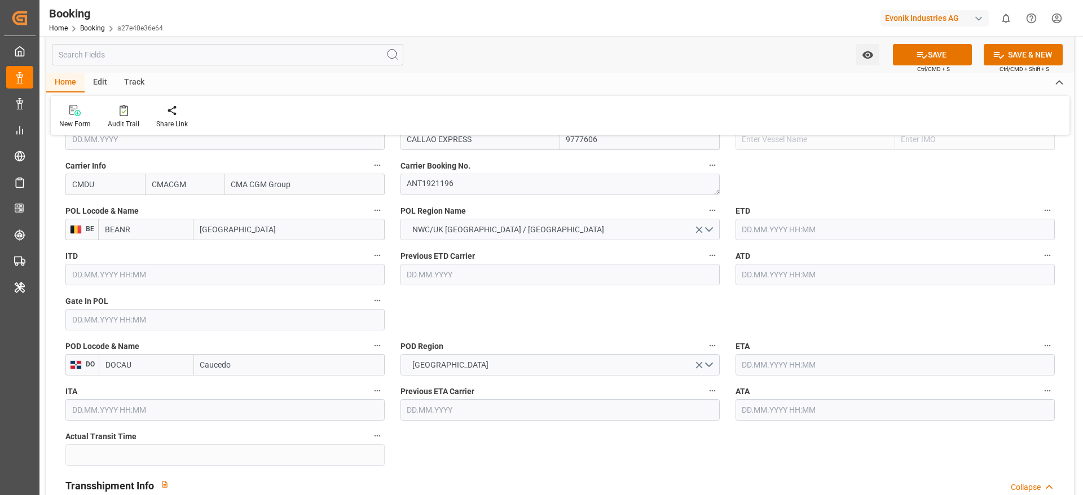
type input "CALLAO EXPRESS"
click at [77, 321] on input "text" at bounding box center [224, 319] width 319 height 21
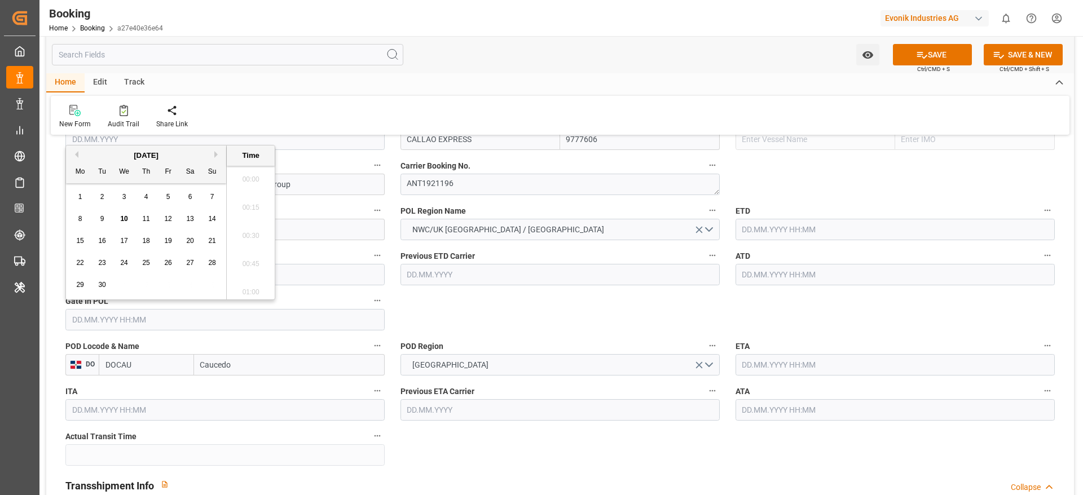
scroll to position [1810, 0]
click at [76, 155] on button "Previous Month" at bounding box center [75, 154] width 7 height 7
click at [81, 262] on span "18" at bounding box center [79, 263] width 7 height 8
type input "[DATE] 00:00"
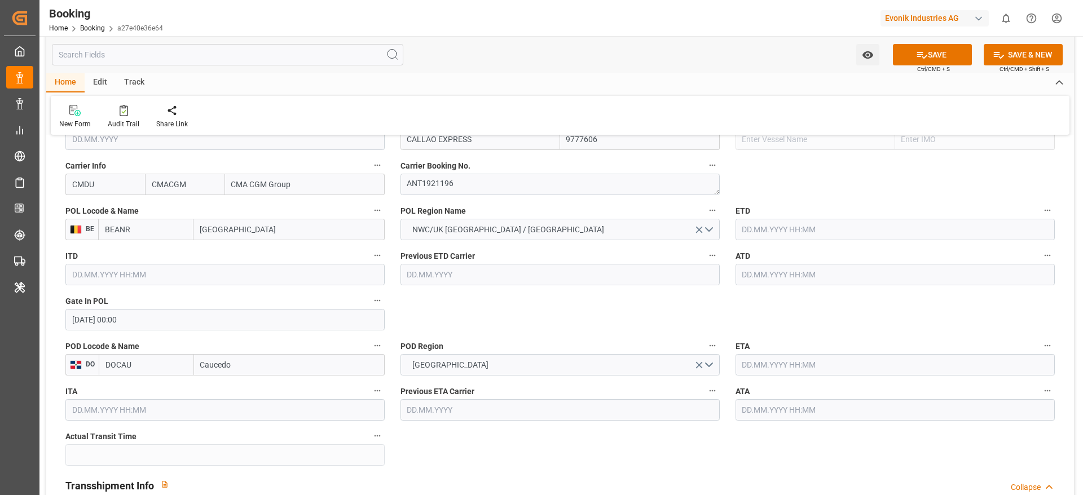
click at [740, 236] on input "text" at bounding box center [895, 229] width 319 height 21
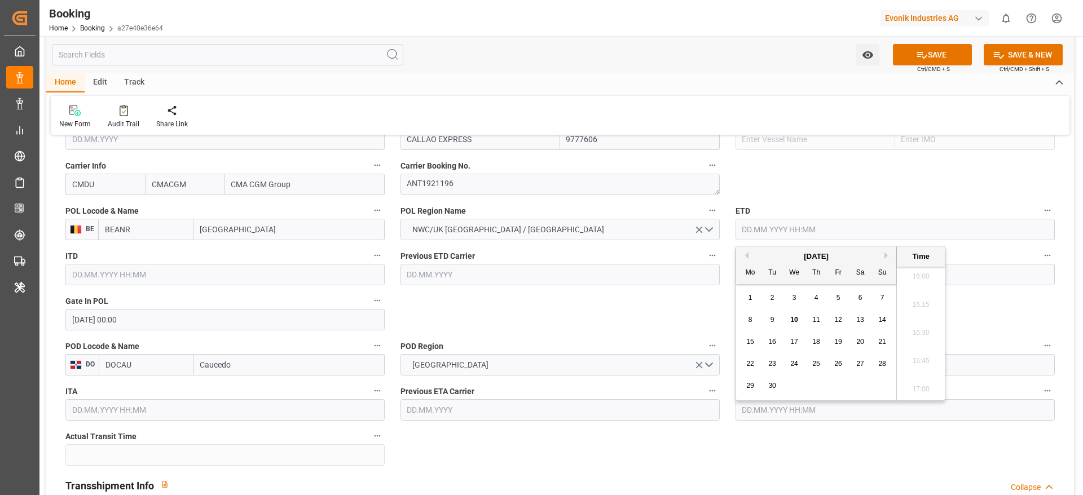
click at [746, 260] on div "[DATE]" at bounding box center [816, 256] width 160 height 11
click at [746, 257] on button "Previous Month" at bounding box center [745, 255] width 7 height 7
click at [835, 362] on span "22" at bounding box center [838, 364] width 7 height 8
type input "22.08.2025 00:00"
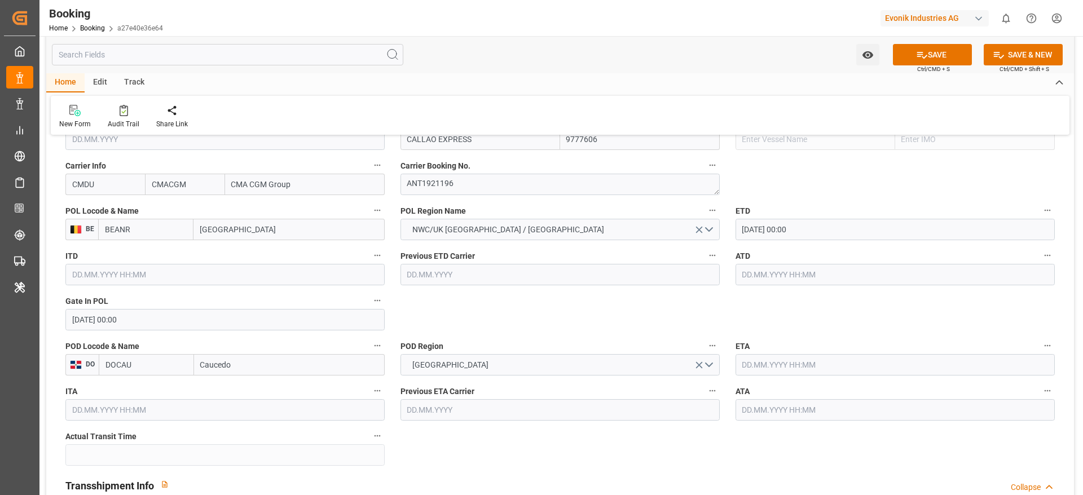
click at [763, 279] on input "text" at bounding box center [895, 274] width 319 height 21
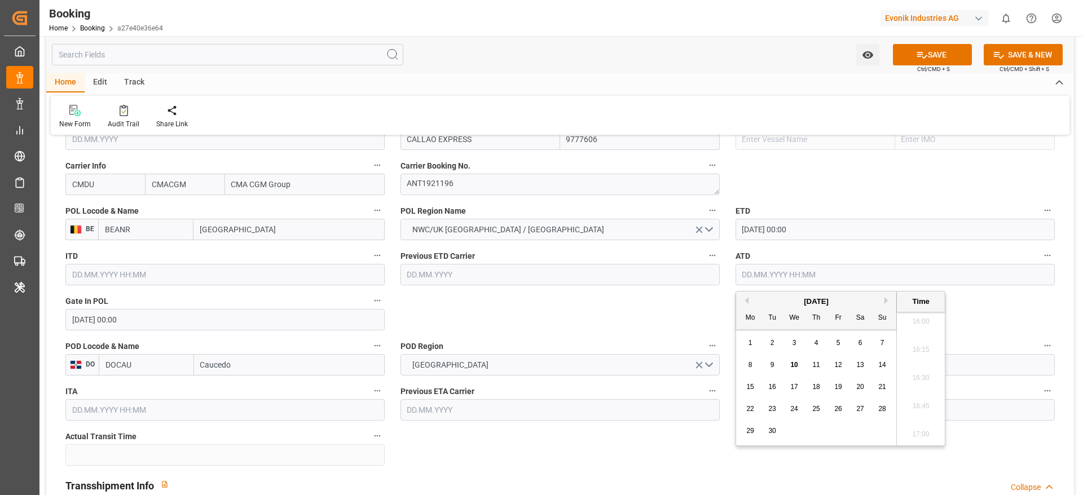
click at [749, 302] on div "September 2025" at bounding box center [816, 301] width 160 height 11
click at [747, 302] on button "Previous Month" at bounding box center [745, 300] width 7 height 7
click at [837, 407] on span "22" at bounding box center [838, 409] width 7 height 8
type input "22.08.2025 00:00"
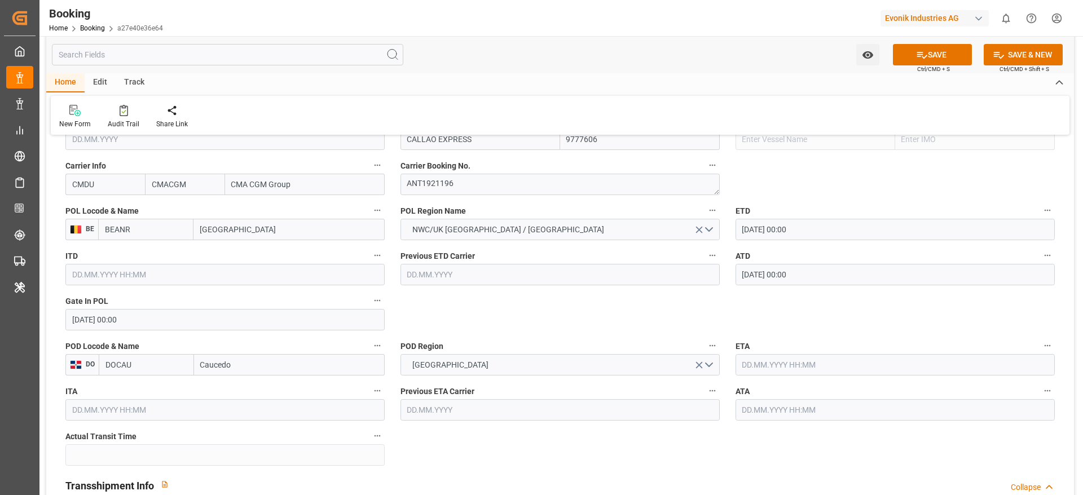
click at [749, 372] on input "text" at bounding box center [895, 364] width 319 height 21
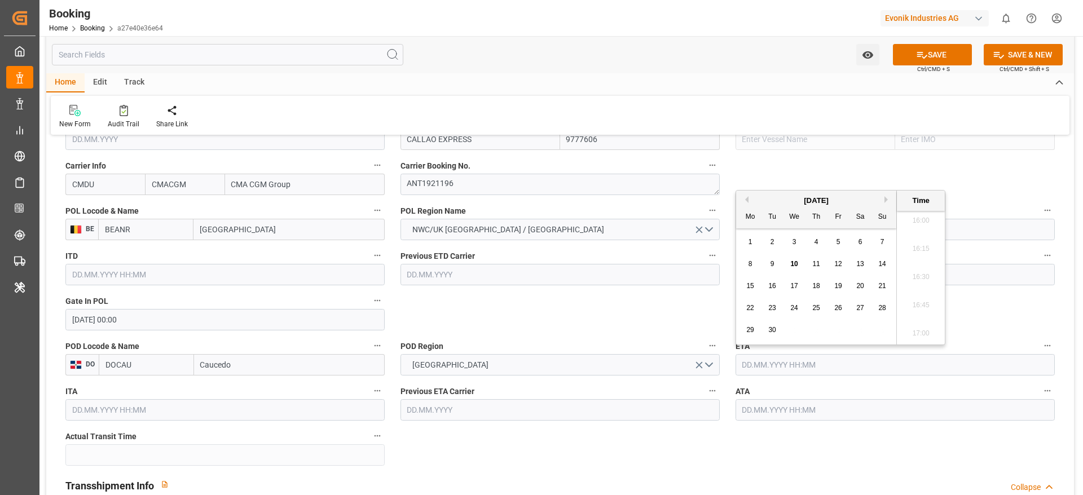
click at [798, 248] on div "3" at bounding box center [795, 243] width 14 height 14
type input "03.09.2025 00:00"
click at [760, 407] on input "text" at bounding box center [895, 410] width 319 height 21
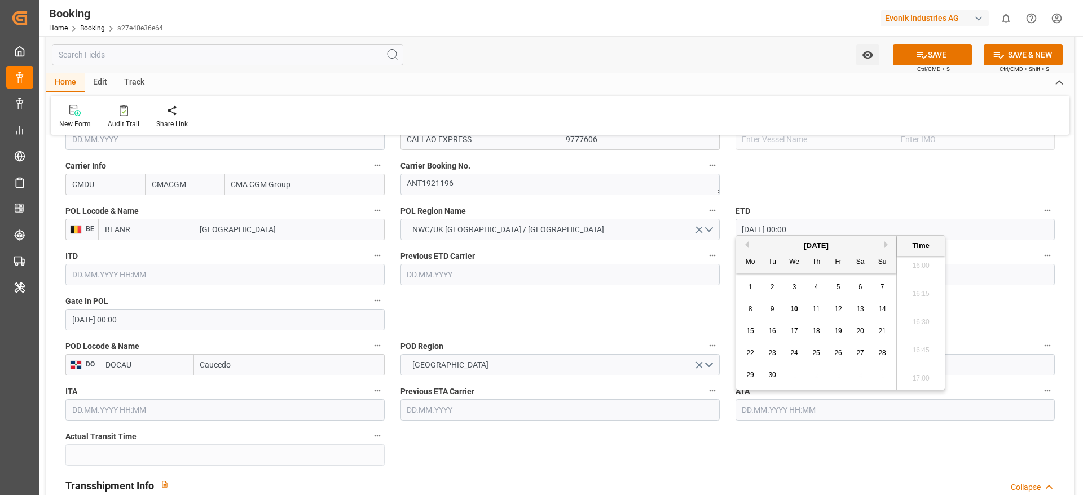
click at [791, 295] on div "1 2 3 4 5 6 7" at bounding box center [817, 287] width 154 height 22
click at [794, 287] on span "3" at bounding box center [795, 287] width 4 height 8
type input "03.09.2025 00:00"
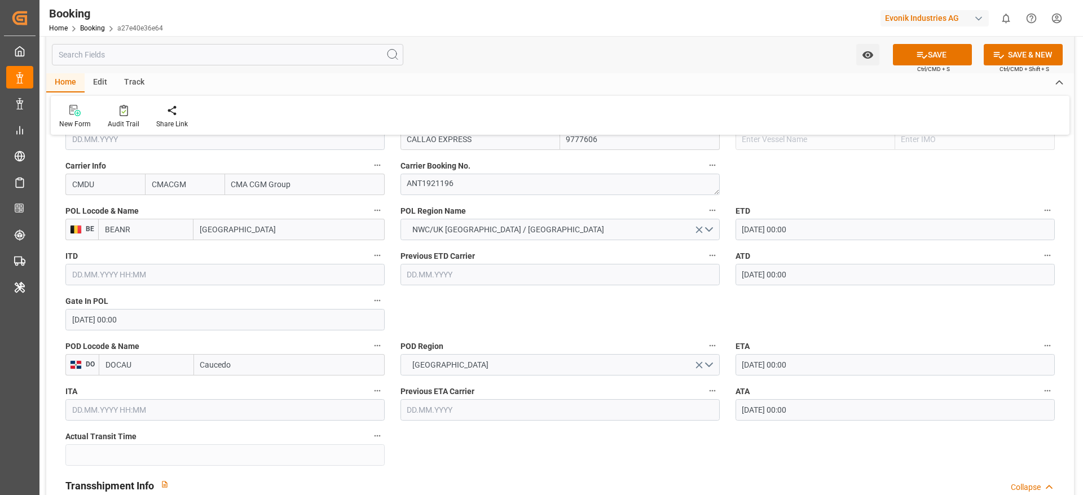
scroll to position [1100, 0]
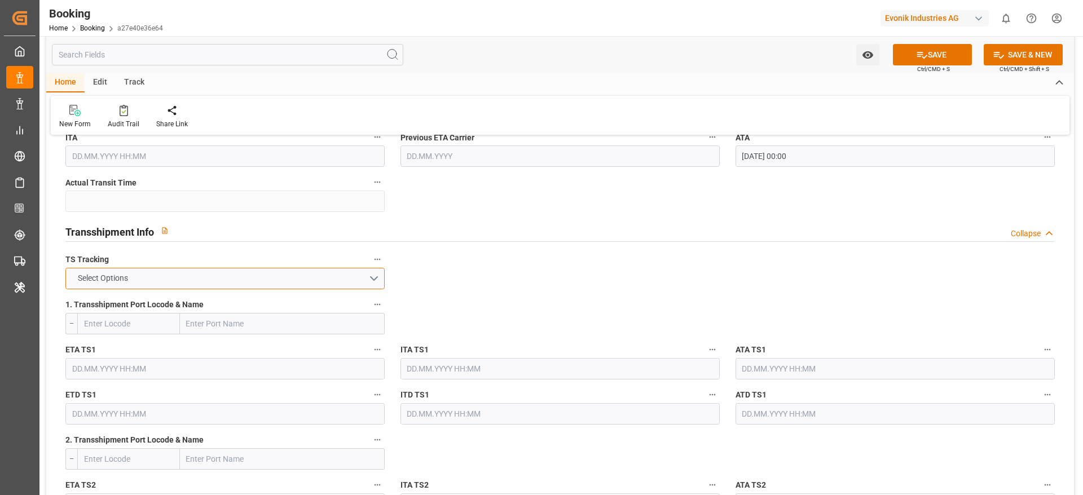
click at [182, 289] on button "Select Options" at bounding box center [224, 278] width 319 height 21
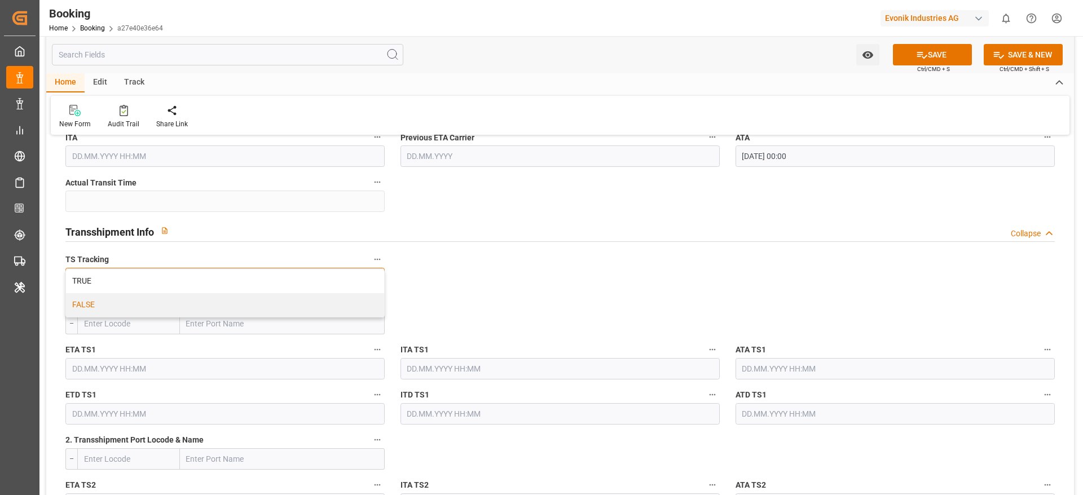
click at [174, 313] on div "FALSE" at bounding box center [225, 305] width 318 height 24
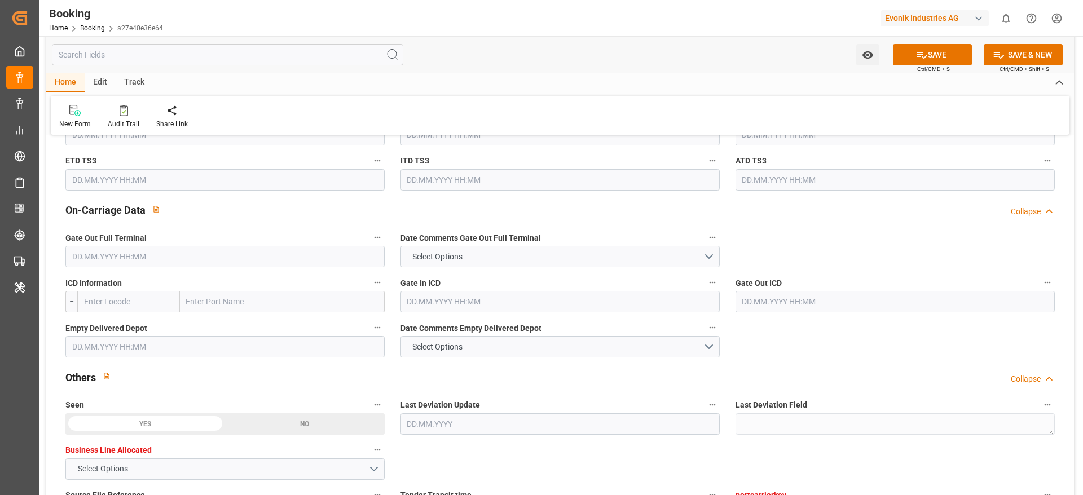
scroll to position [1608, 0]
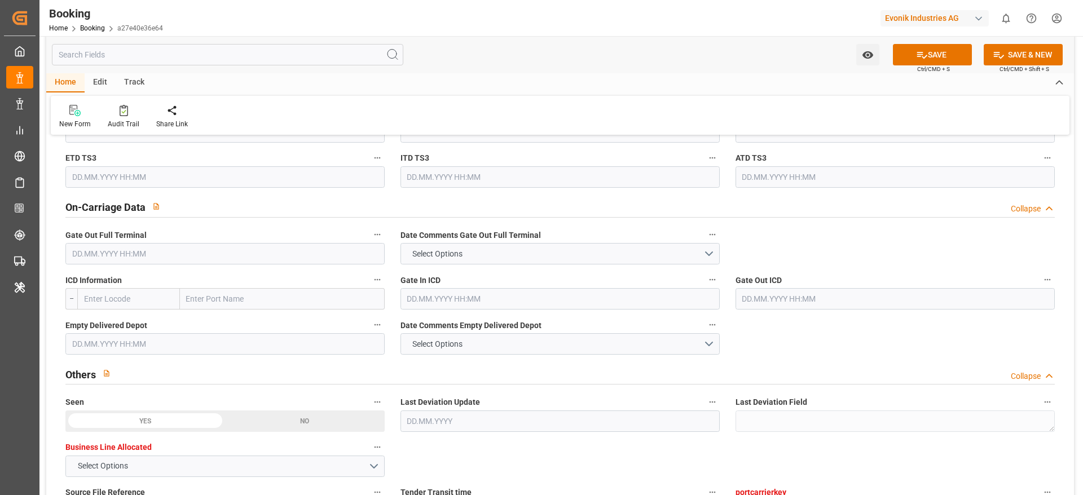
click at [98, 262] on input "text" at bounding box center [224, 253] width 319 height 21
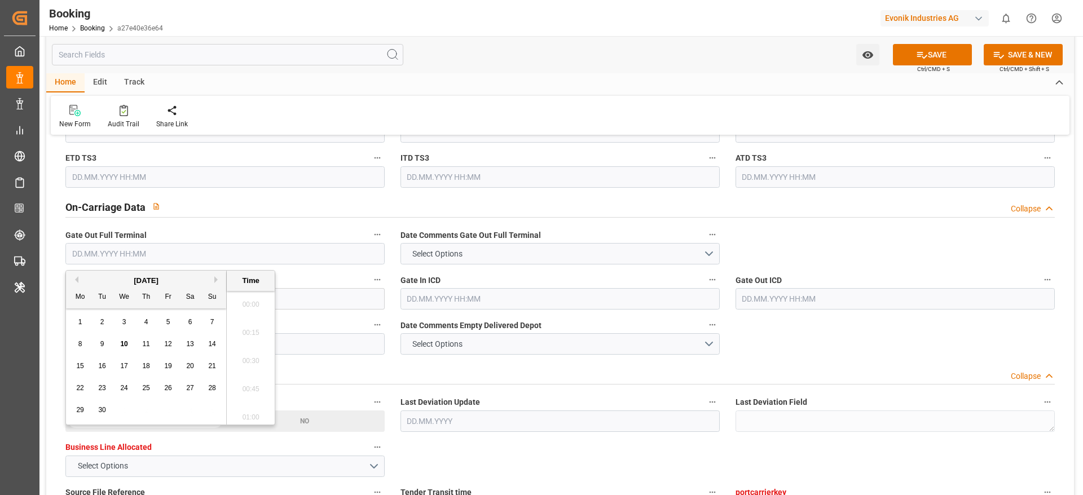
scroll to position [1810, 0]
click at [166, 324] on span "5" at bounding box center [168, 322] width 4 height 8
type input "05.09.2025 00:00"
click at [313, 352] on input "text" at bounding box center [224, 343] width 319 height 21
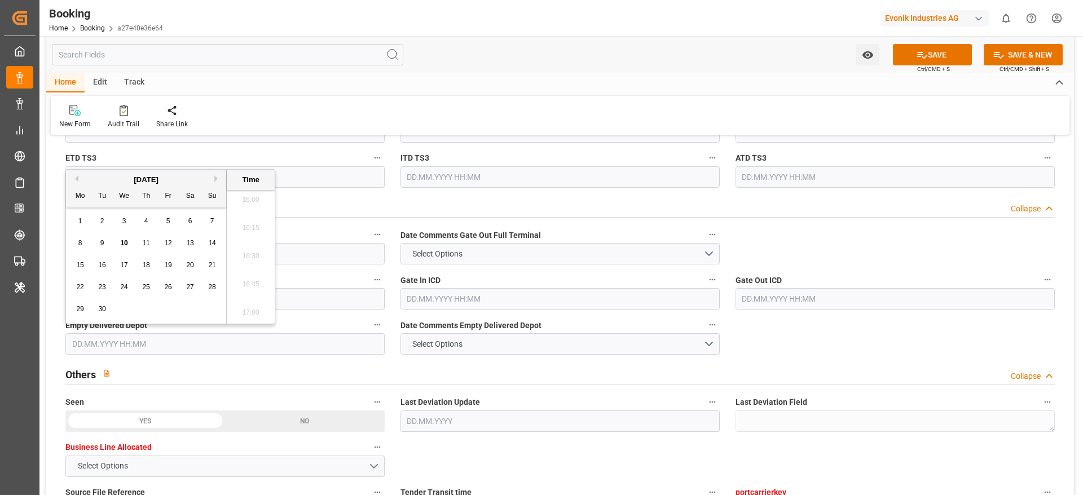
click at [102, 248] on div "9" at bounding box center [102, 244] width 14 height 14
type input "09.09.2025 00:00"
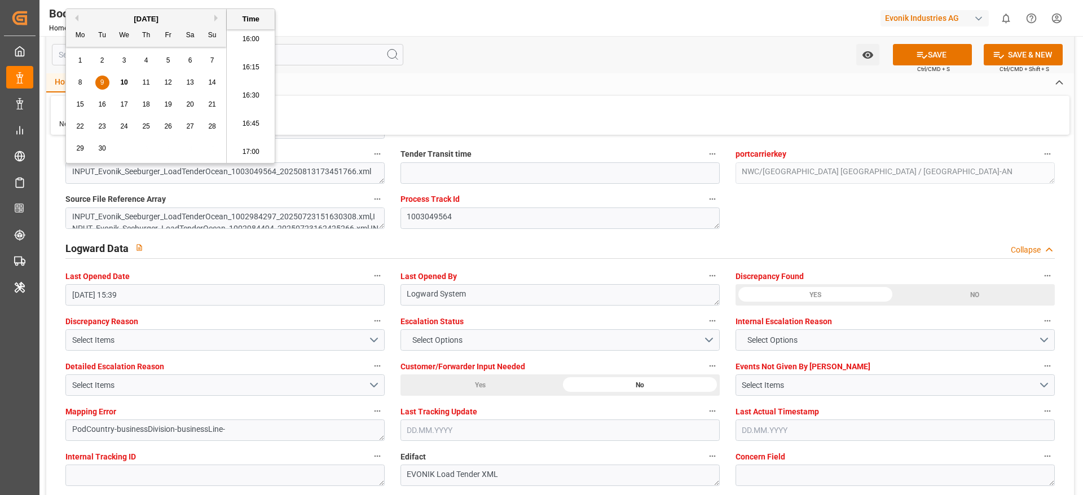
scroll to position [2201, 0]
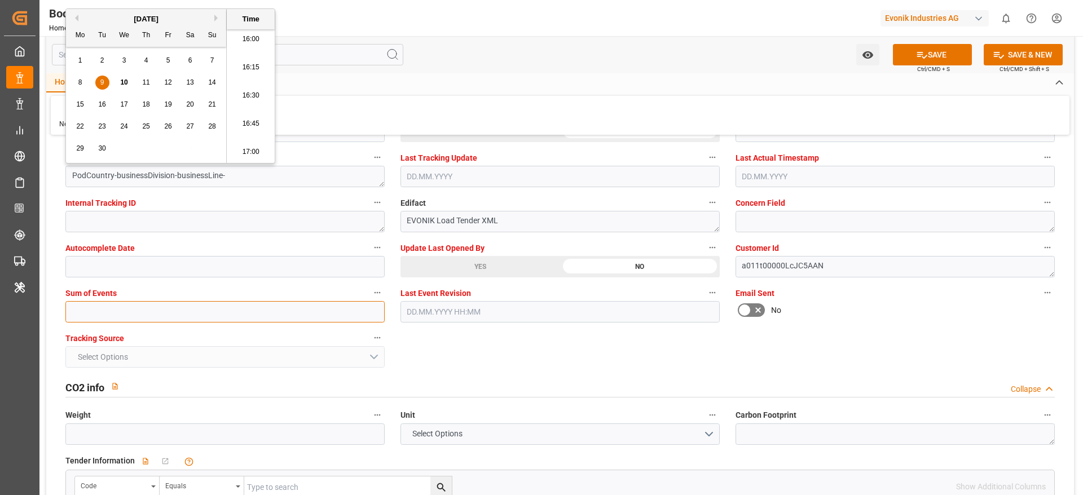
click at [102, 309] on input "text" at bounding box center [224, 311] width 319 height 21
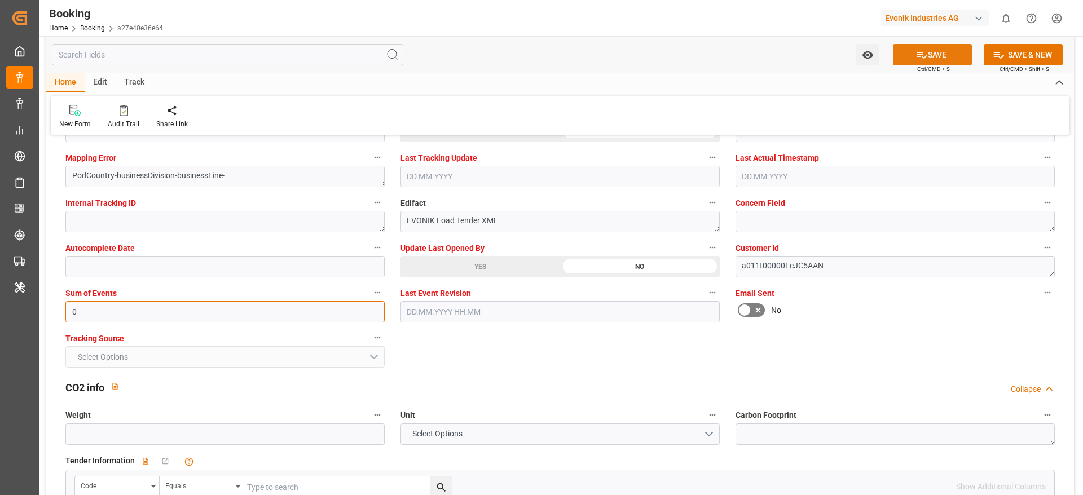
type input "0"
click at [925, 58] on icon at bounding box center [922, 55] width 12 height 12
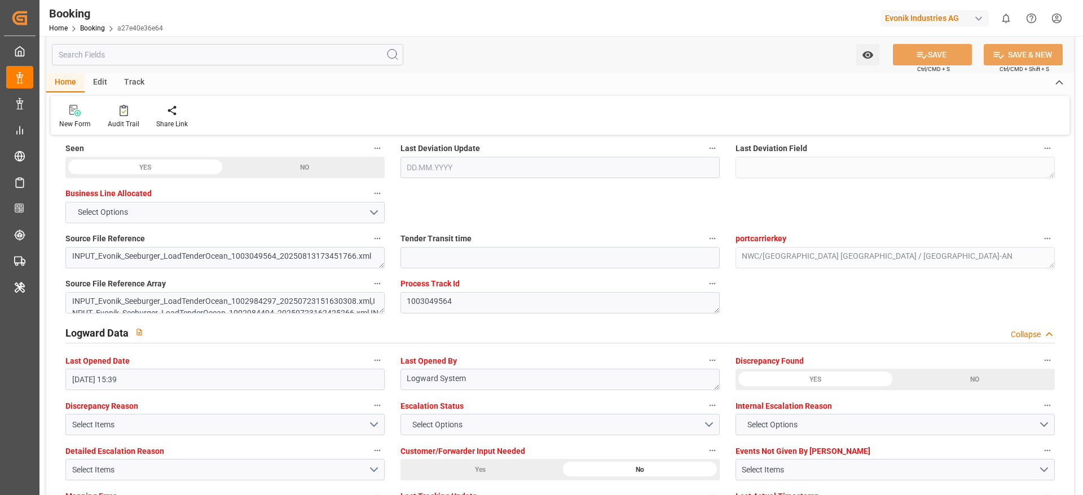
scroll to position [1608, 0]
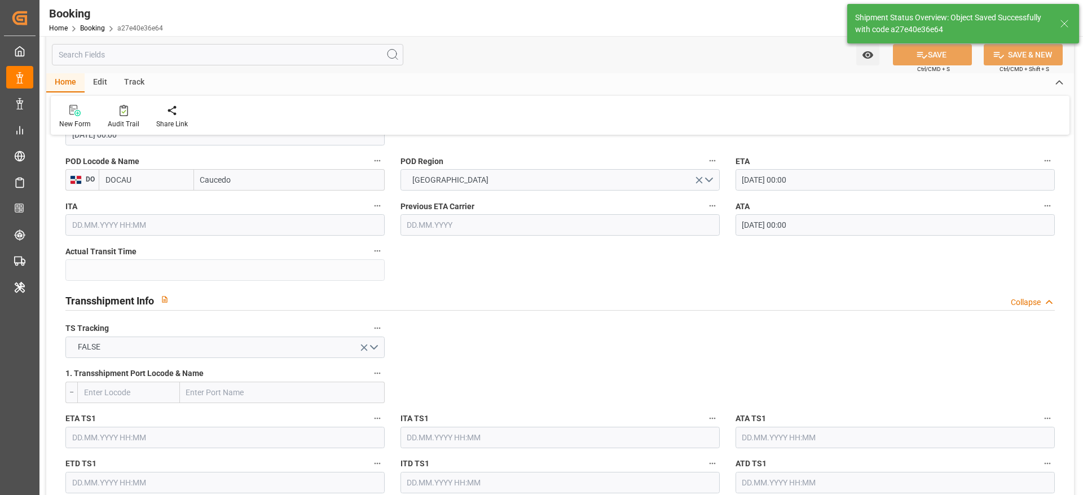
type textarea "varshini suresh"
type textarea "businessDivision-businessLine-"
type input "12"
type input "22.08.2025 00:00"
type input "03.09.2025 00:00"
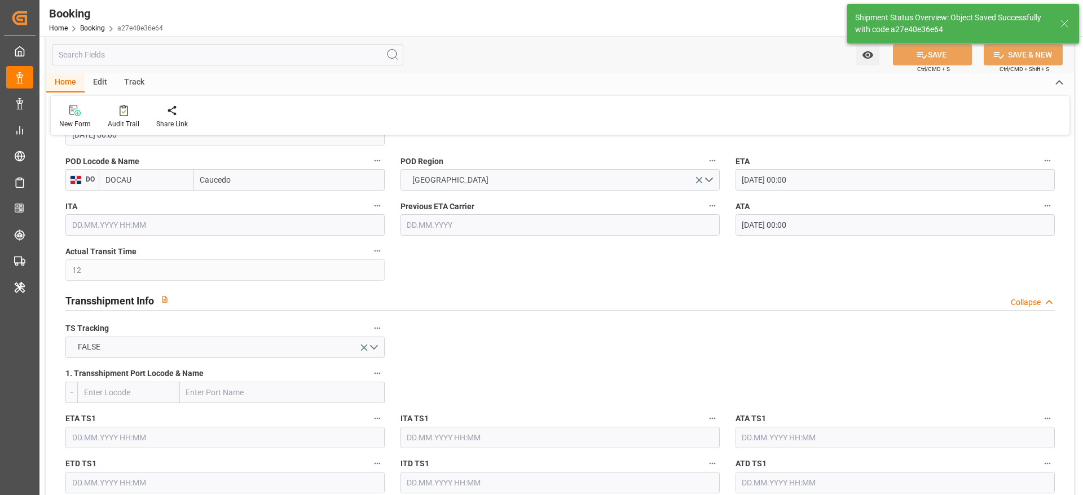
type input "10.09.2025 11:05"
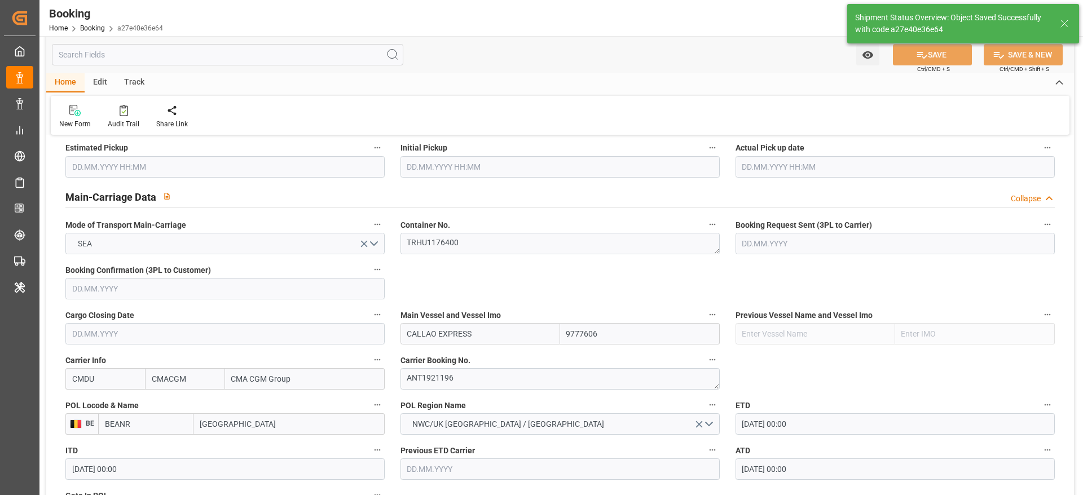
scroll to position [592, 0]
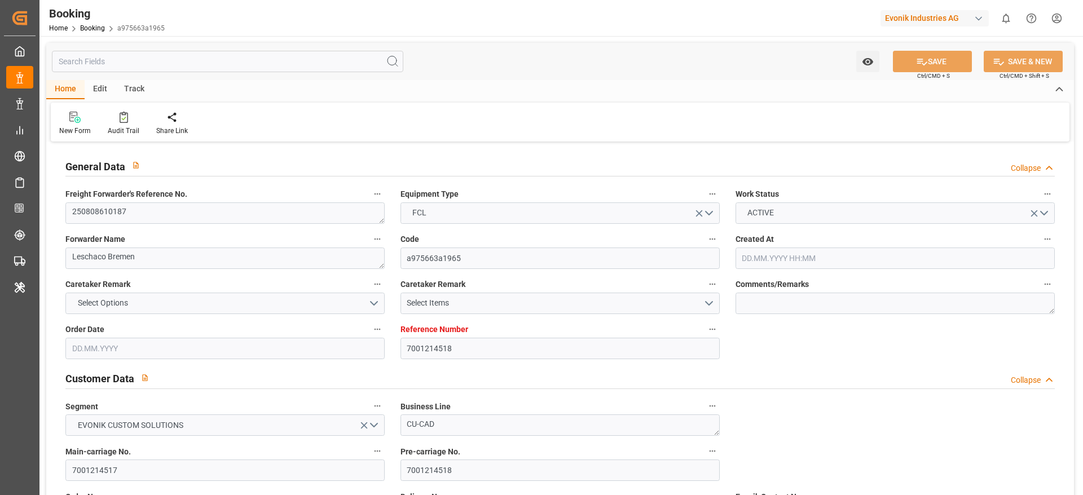
type input "7001214518"
type input "9925837"
type input "CMACGM"
type input "CMA CGM Group"
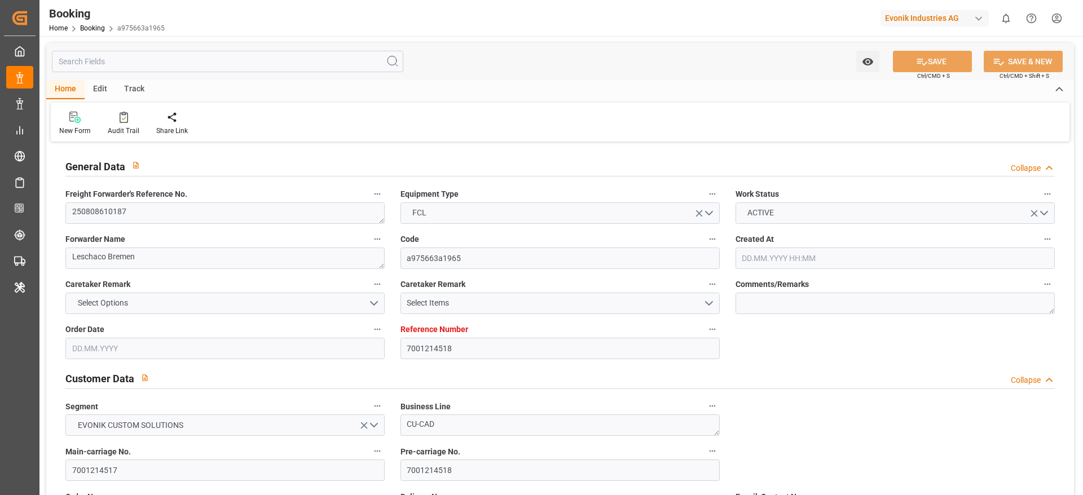
type input "NLRTM"
type input "LBBEY"
type input "18"
type input "0"
type input "NLRTM"
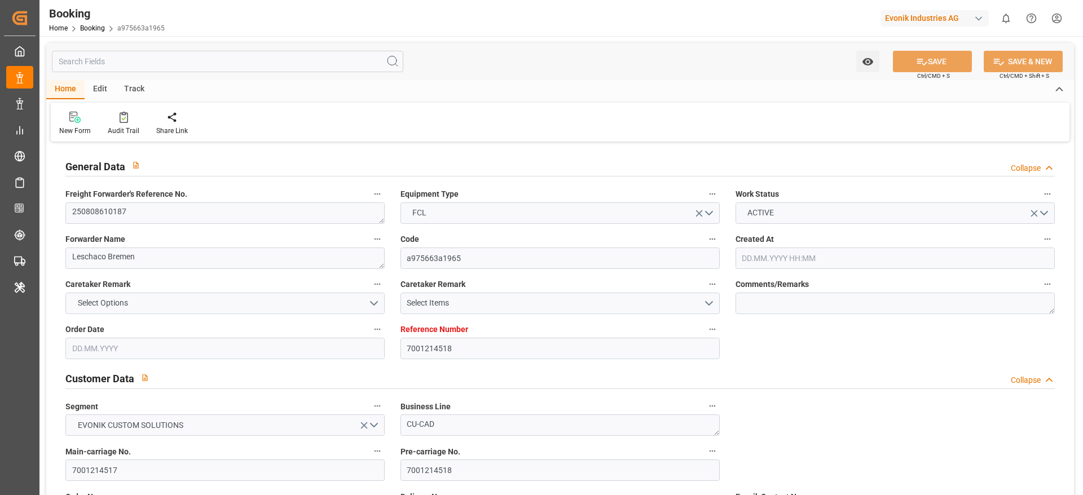
type input "LBBEY"
type input "9925837"
type input "[DATE] 05:41"
type input "[DATE]"
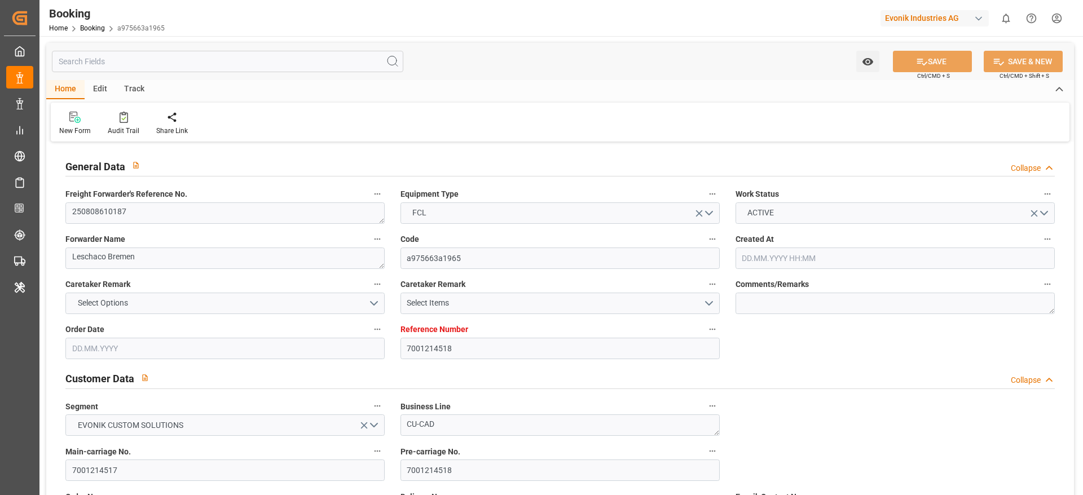
type input "[DATE]"
type input "[DATE] 00:00"
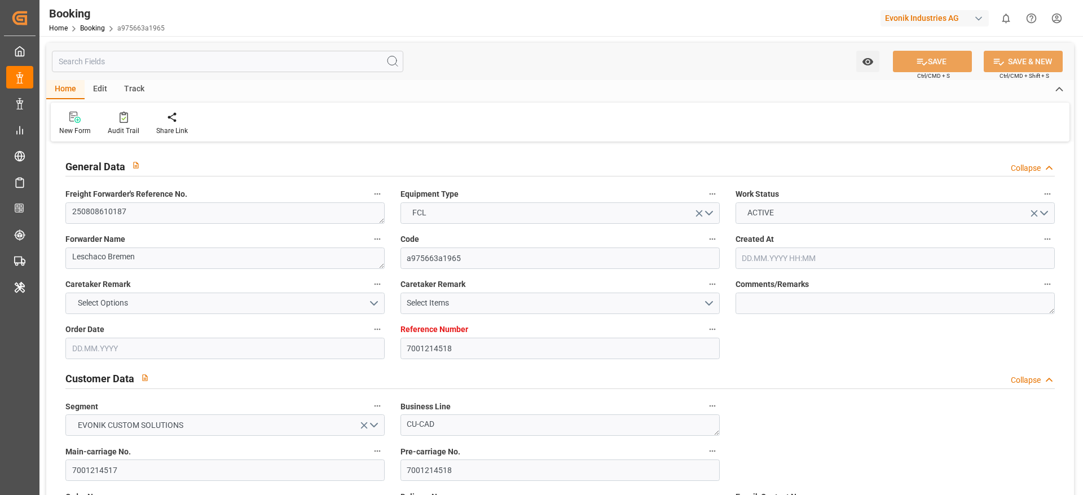
type input "18.08.2025 09:18"
type input "01.08.2025 04:55"
type input "05.09.2025 22:06"
type input "25.08.2025 00:00"
type input "05.09.2025 22:36"
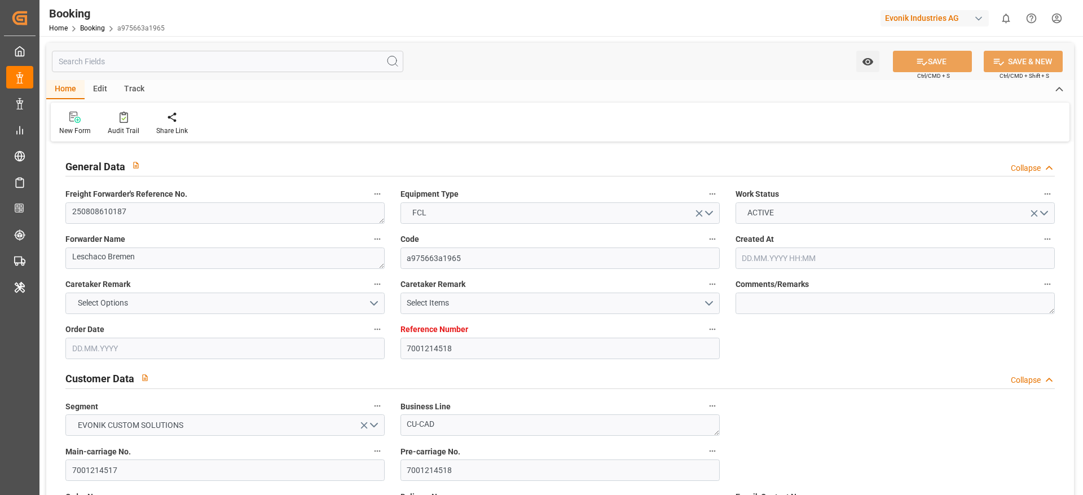
type input "10.08.2025"
type input "10.09.2025 08:57"
type input "10.09.2025"
type input "28.07.2025 12:12"
type input "30.07.2025 18:38"
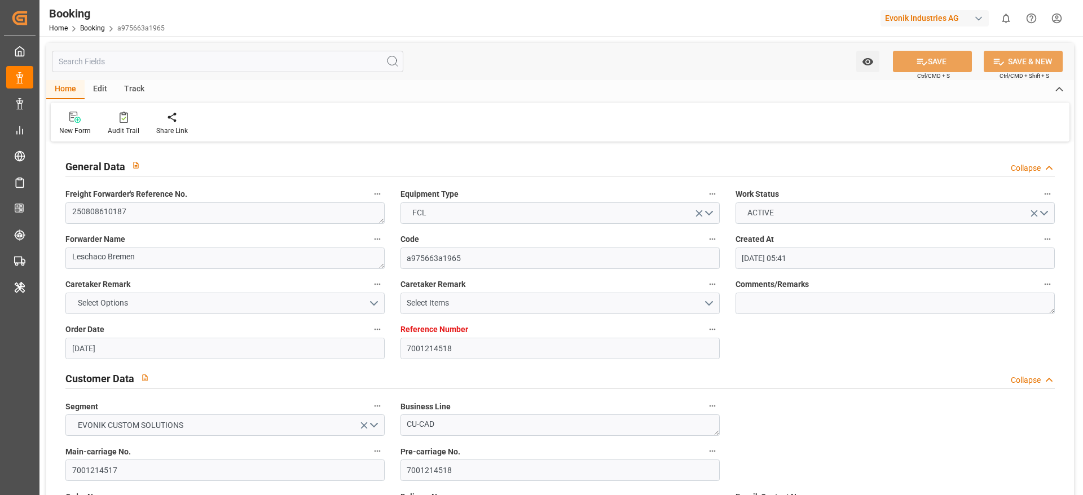
type input "17.08.2025 23:59"
type input "17.08.2025 05:02"
type input "18.08.2025 08:00"
type input "05.09.2025 22:06"
type input "05.09.2025 19:30"
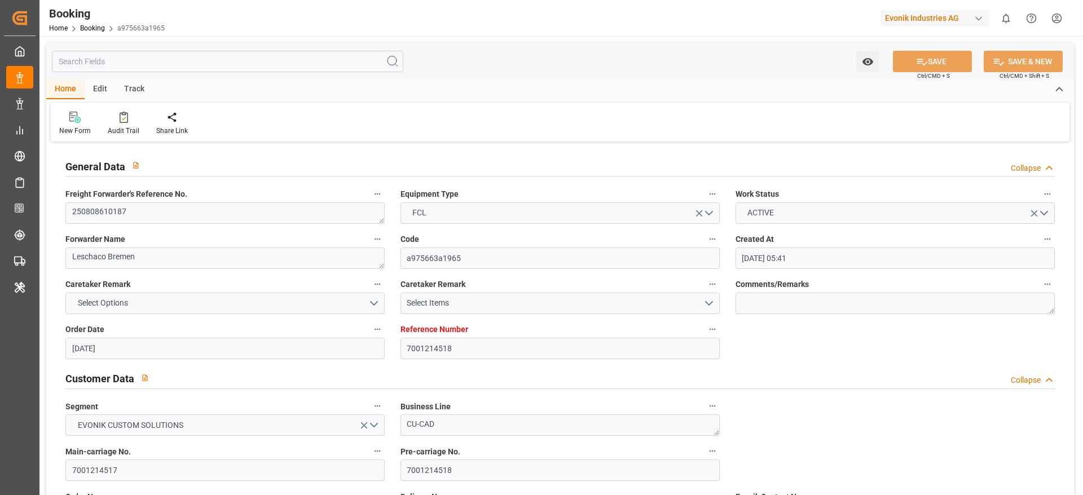
type input "06.09.2025 04:00"
type input "07.09.2025 10:13"
type input "11.09.2025 10:13"
type input "0"
type input "CMACGM"
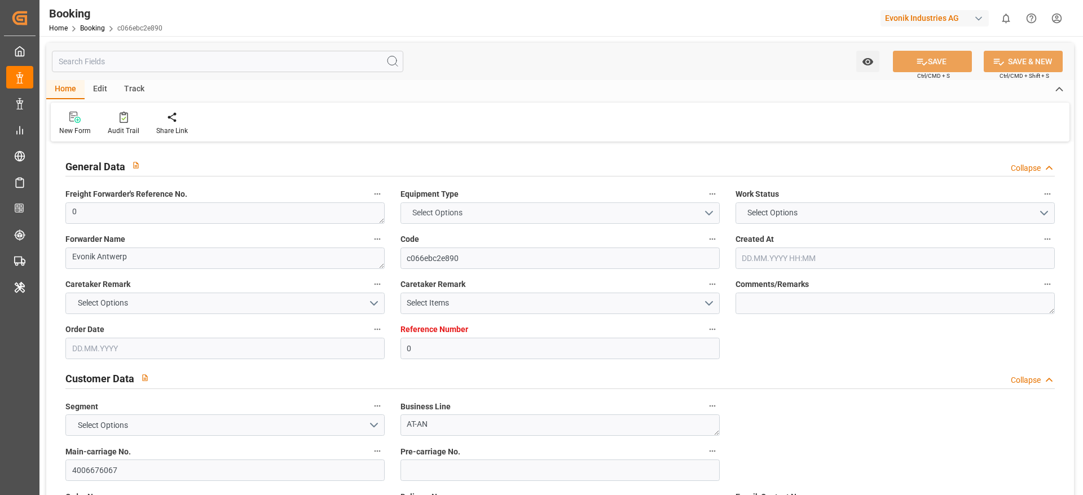
type input "CMA CGM Group"
type input "NLRTM"
type input "DOCAU"
type input "[DATE] 13:18"
type input "[DATE]"
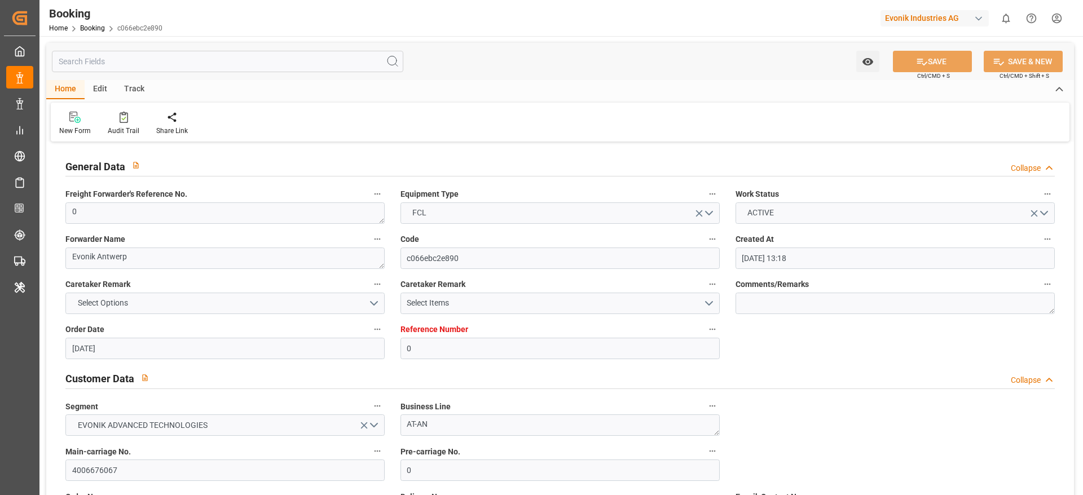
type input "[DATE]"
type input "[DATE] 15:39"
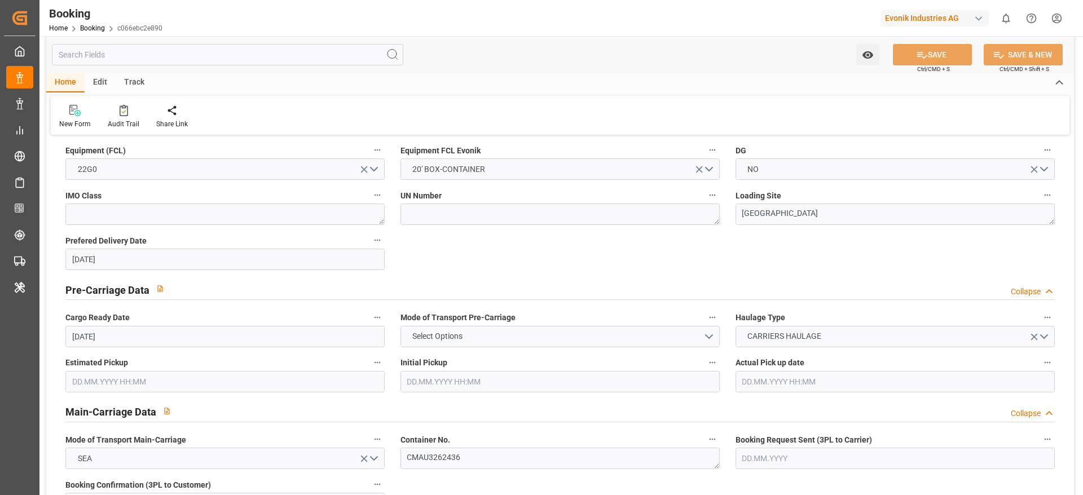
scroll to position [677, 0]
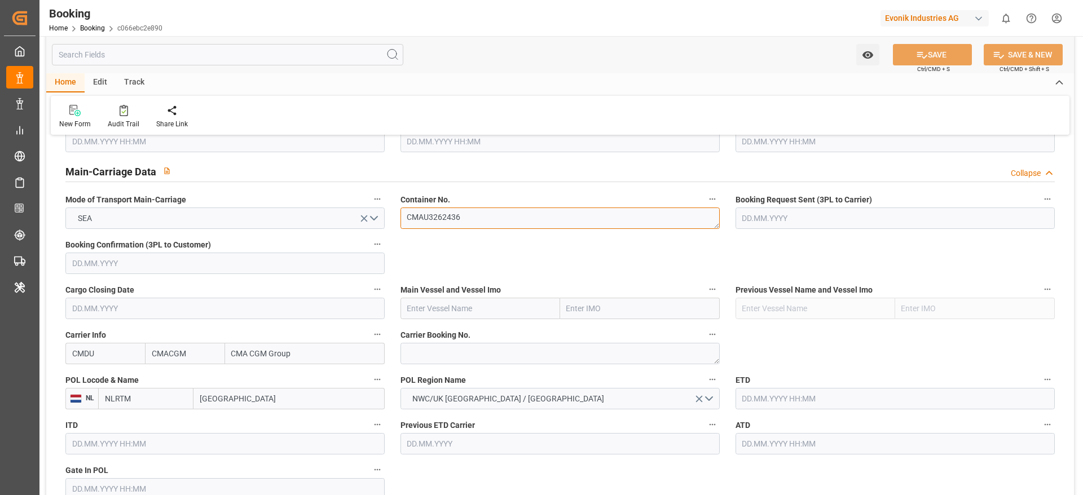
click at [419, 225] on textarea "CMAU3262436" at bounding box center [560, 218] width 319 height 21
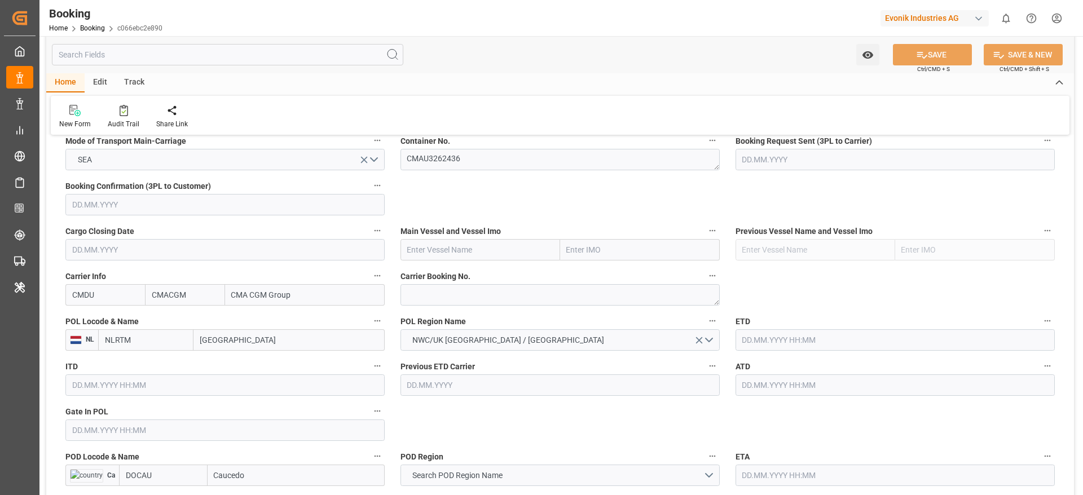
scroll to position [762, 0]
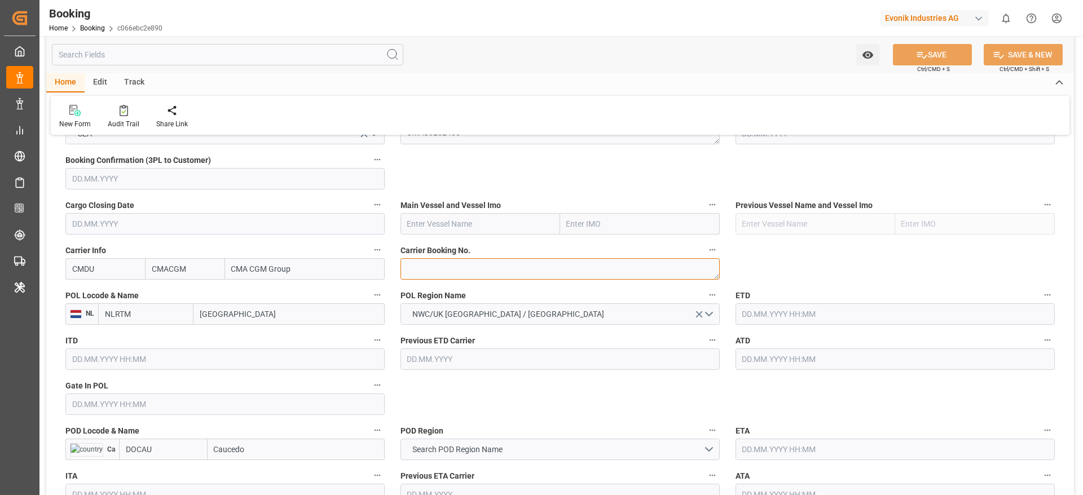
click at [419, 271] on textarea at bounding box center [560, 268] width 319 height 21
paste textarea "ANT1921196"
type textarea "ANT1921196"
click at [239, 316] on input "[GEOGRAPHIC_DATA]" at bounding box center [289, 314] width 191 height 21
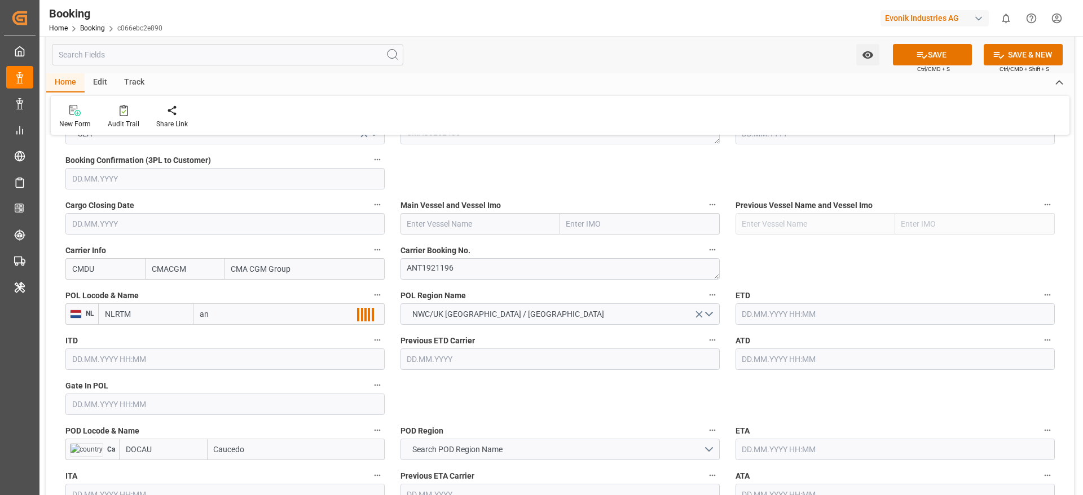
type input "ant"
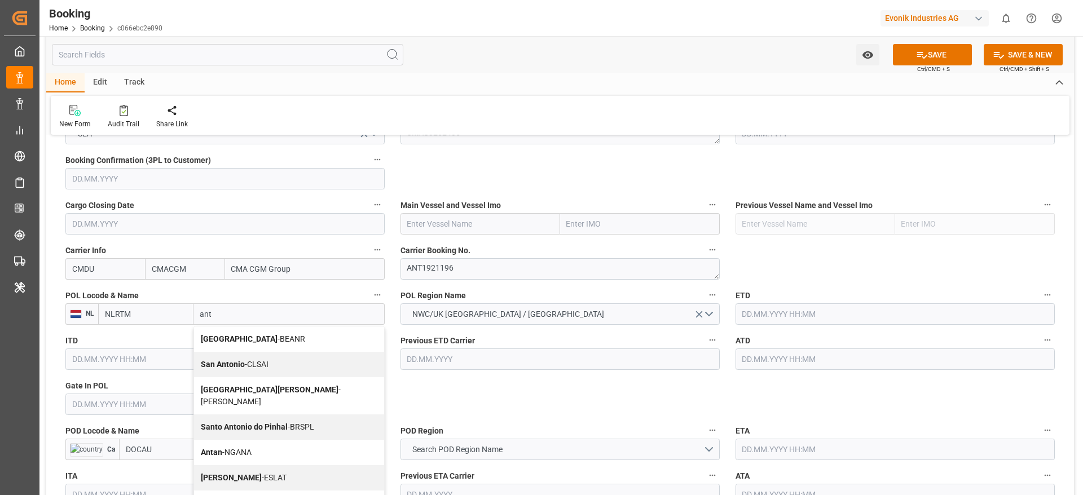
click at [243, 346] on div "Antwerp - BEANR" at bounding box center [289, 339] width 190 height 25
type input "BEANR"
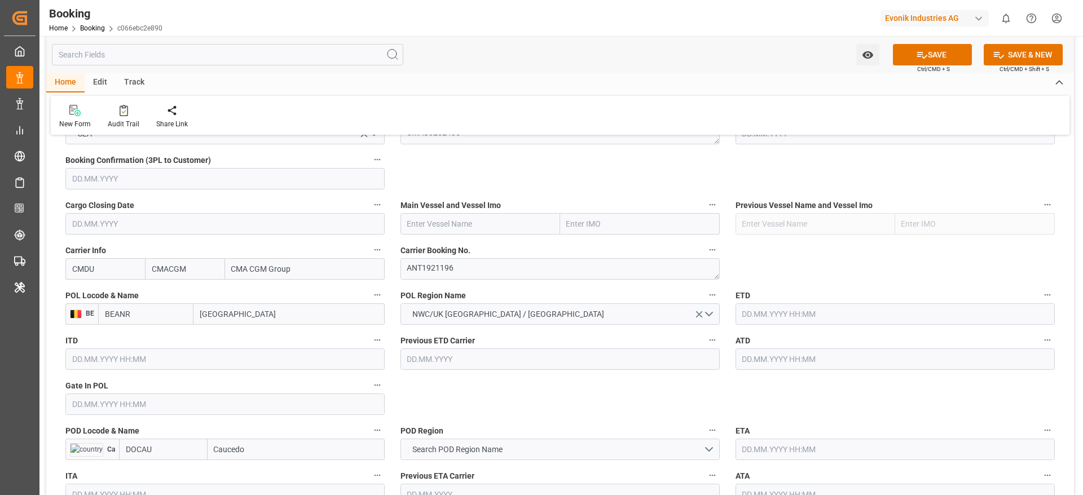
type input "[GEOGRAPHIC_DATA]"
click at [275, 451] on input "Caucedo" at bounding box center [296, 449] width 177 height 21
click at [270, 473] on span "Caucedo - DOCAU" at bounding box center [245, 474] width 60 height 9
type input "Caucedo"
click at [436, 445] on button "Search POD Region Name" at bounding box center [560, 449] width 319 height 21
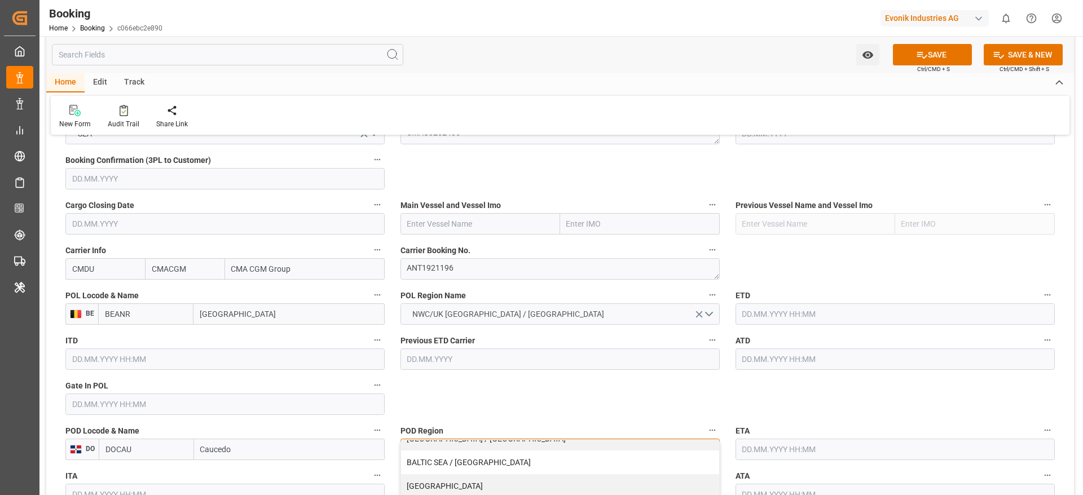
scroll to position [846, 0]
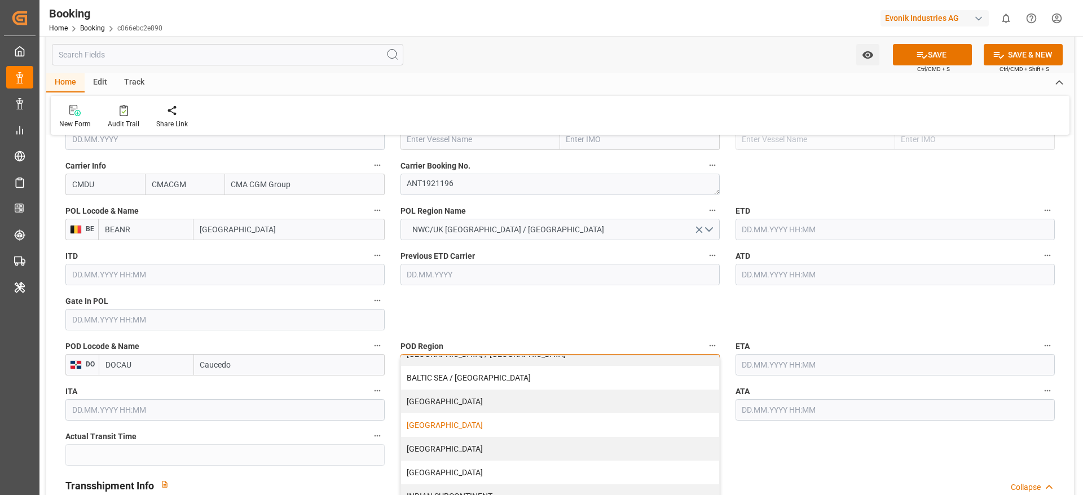
click at [453, 429] on div "[GEOGRAPHIC_DATA]" at bounding box center [560, 426] width 318 height 24
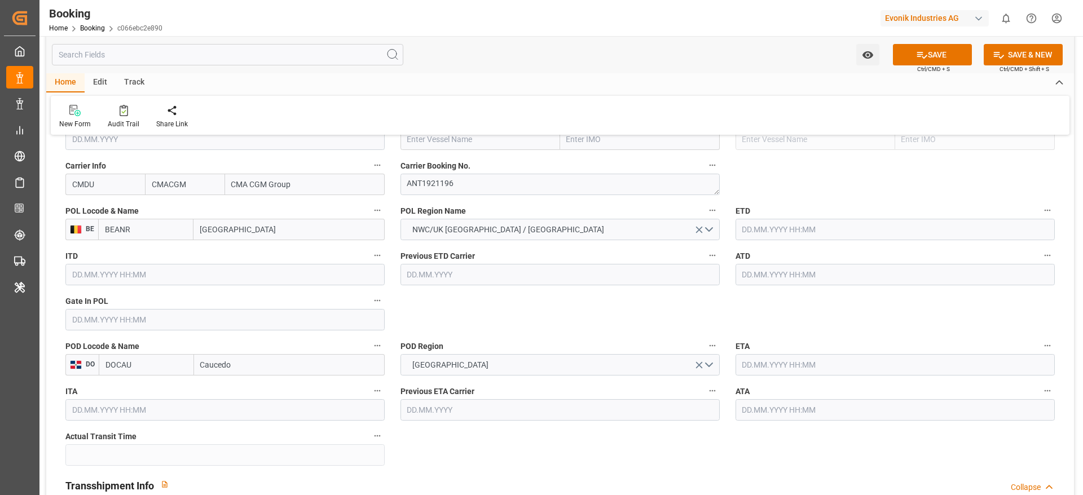
click at [428, 137] on input "text" at bounding box center [481, 139] width 160 height 21
paste input "Accessible text CALLAO EXPRESS"
click at [466, 143] on input "Accessible text CALLAO EXPRESS" at bounding box center [481, 139] width 160 height 21
click at [464, 143] on input "Accessible text CALLAO EXPRESS" at bounding box center [481, 139] width 160 height 21
type input "CALLAO EXPRESS"
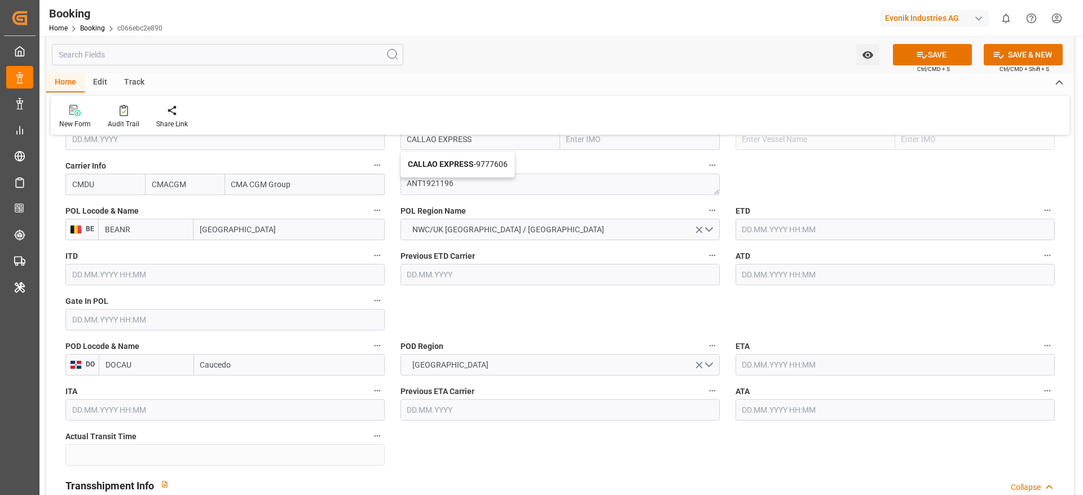
click at [490, 157] on div "CALLAO EXPRESS - 9777606" at bounding box center [457, 164] width 113 height 25
type input "9777606"
type input "CALLAO EXPRESS"
click at [102, 333] on div "Gate In POL" at bounding box center [225, 311] width 335 height 45
click at [102, 324] on input "text" at bounding box center [224, 319] width 319 height 21
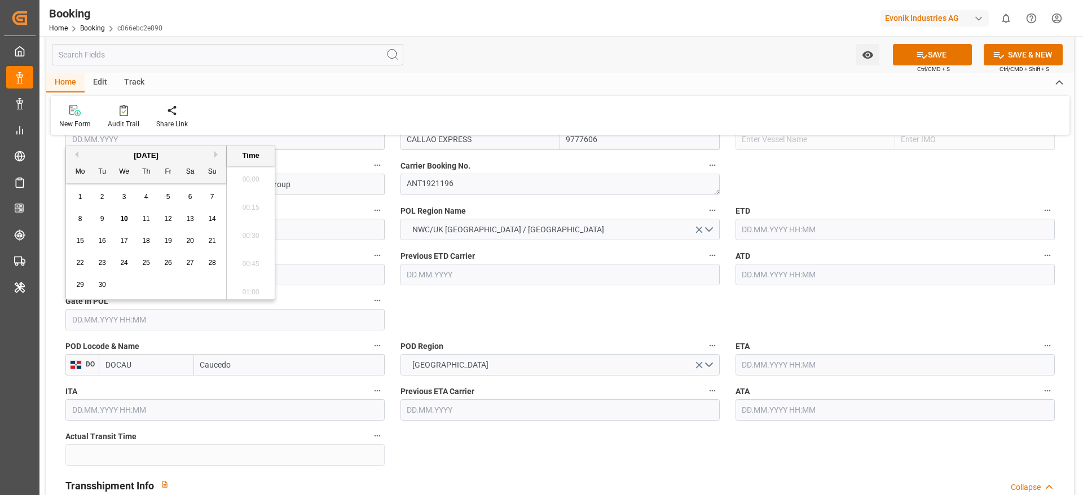
scroll to position [1810, 0]
click at [74, 154] on button "Previous Month" at bounding box center [75, 154] width 7 height 7
click at [86, 265] on div "18" at bounding box center [80, 264] width 14 height 14
type input "[DATE] 00:00"
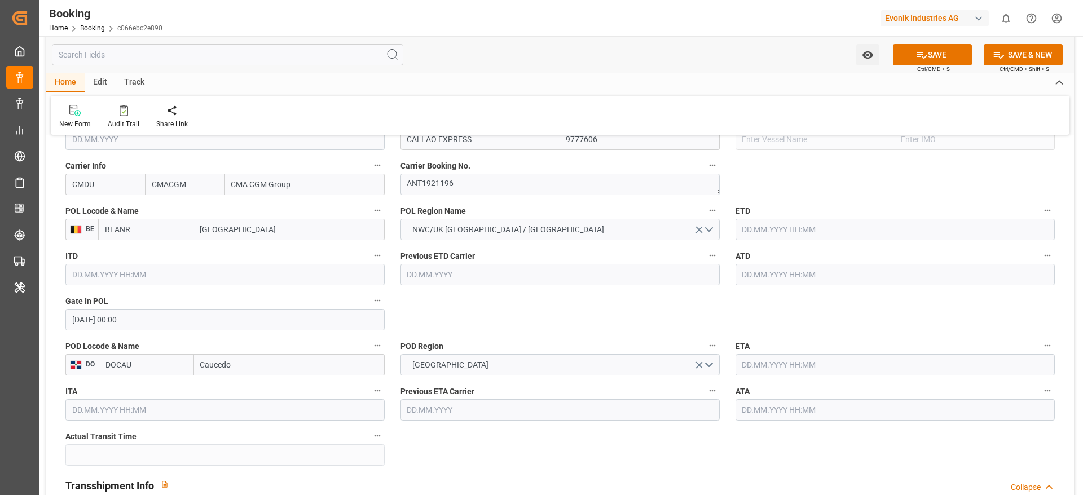
click at [785, 229] on input "text" at bounding box center [895, 229] width 319 height 21
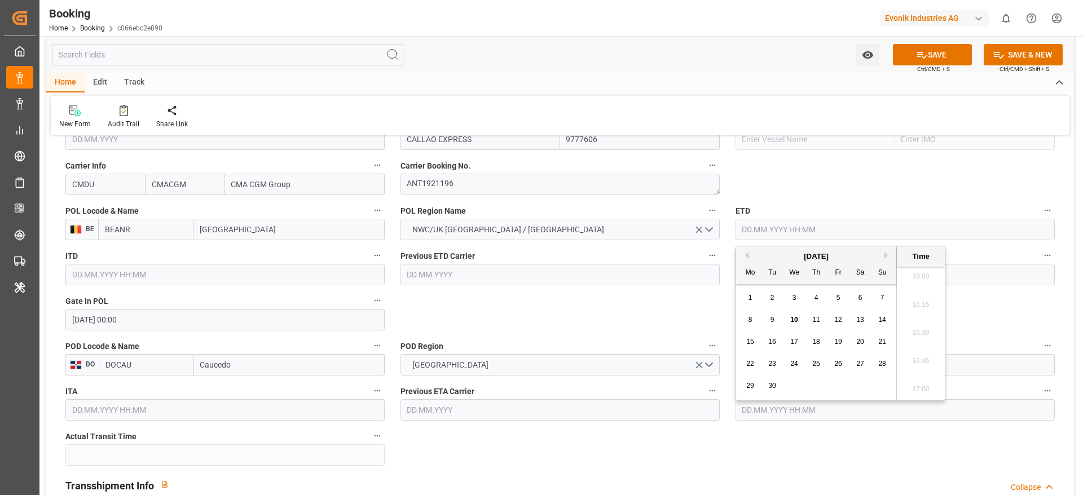
click at [747, 253] on button "Previous Month" at bounding box center [745, 255] width 7 height 7
click at [840, 371] on div "22" at bounding box center [839, 365] width 14 height 14
type input "[DATE] 00:00"
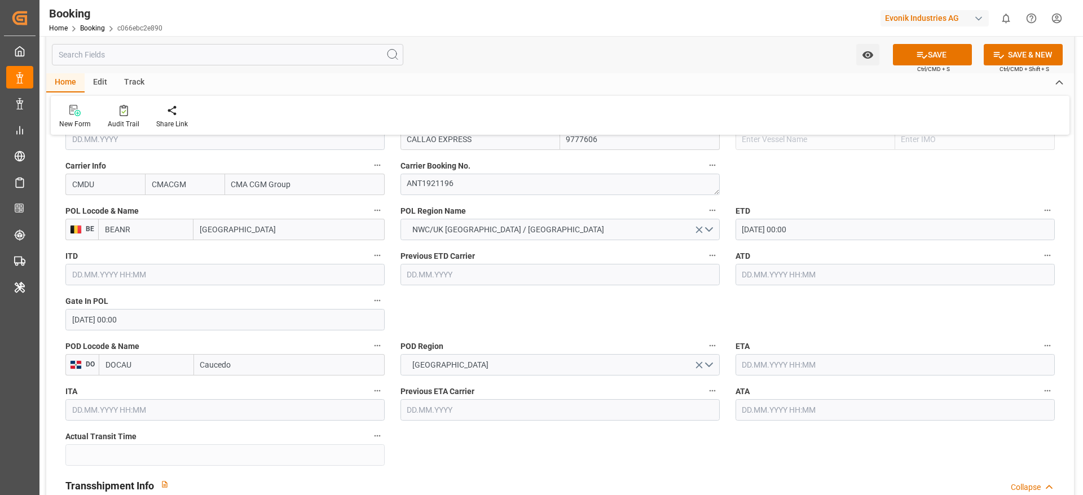
click at [758, 278] on input "text" at bounding box center [895, 274] width 319 height 21
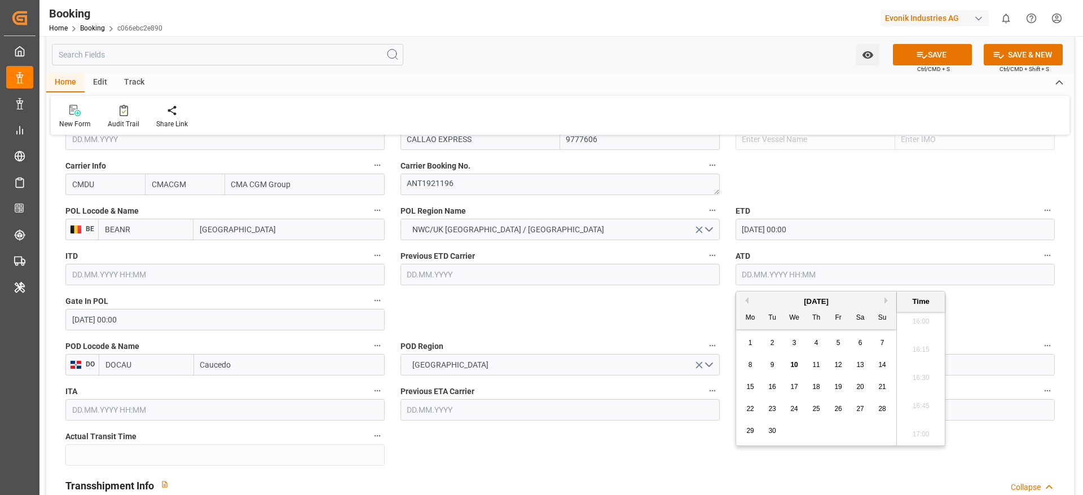
click at [748, 300] on button "Previous Month" at bounding box center [745, 300] width 7 height 7
click at [832, 407] on div "22" at bounding box center [839, 410] width 14 height 14
type input "[DATE] 00:00"
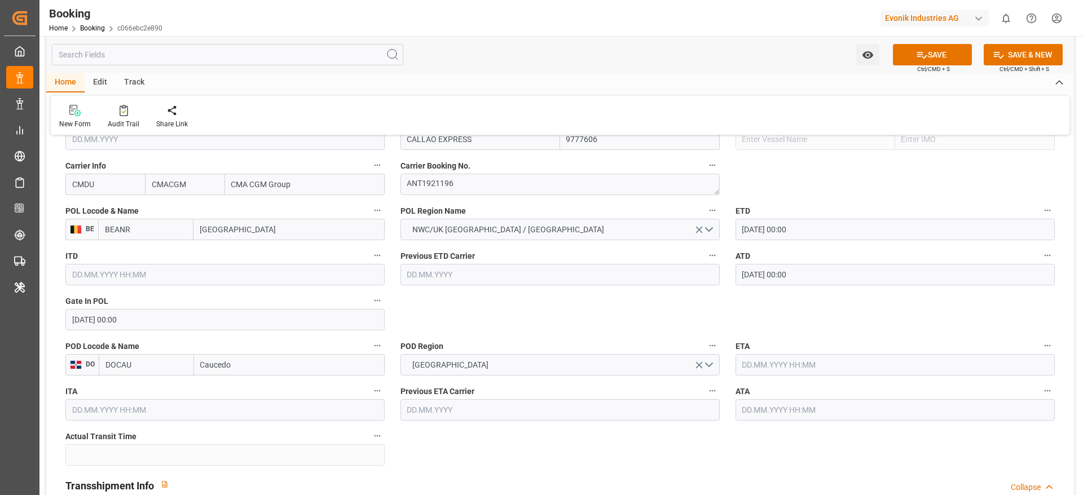
click at [649, 339] on label "POD Region" at bounding box center [560, 347] width 319 height 16
click at [705, 339] on button "POD Region" at bounding box center [712, 346] width 15 height 15
click at [792, 360] on div at bounding box center [541, 247] width 1083 height 495
click at [794, 364] on input "text" at bounding box center [895, 364] width 319 height 21
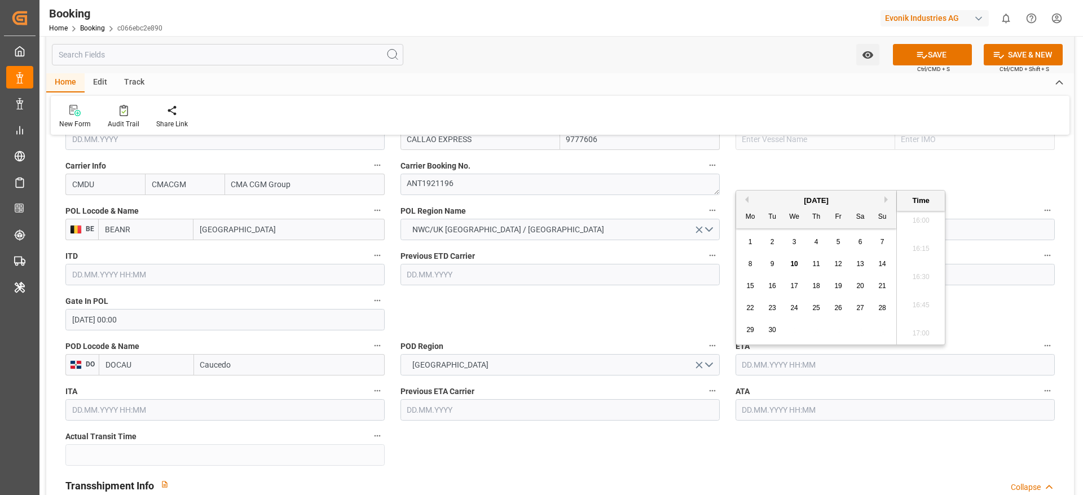
click at [794, 242] on span "3" at bounding box center [795, 242] width 4 height 8
type input "[DATE] 00:00"
click at [763, 420] on input "text" at bounding box center [895, 410] width 319 height 21
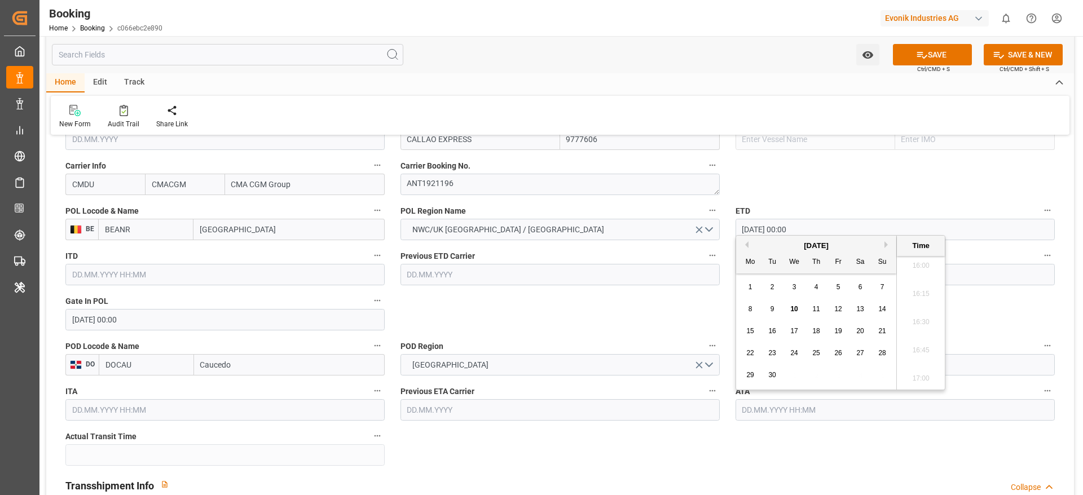
click at [795, 291] on span "3" at bounding box center [795, 287] width 4 height 8
type input "[DATE] 00:00"
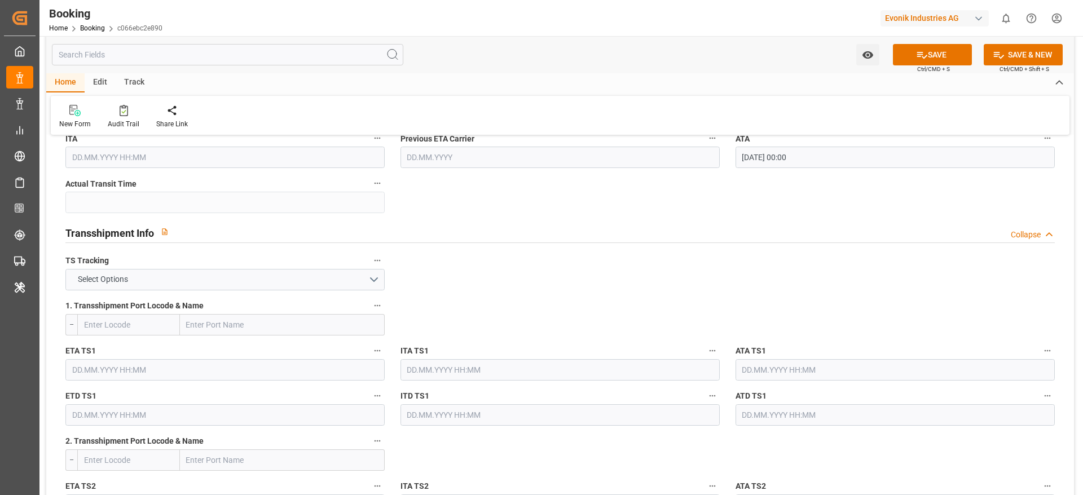
scroll to position [1100, 0]
click at [235, 286] on button "Select Options" at bounding box center [224, 278] width 319 height 21
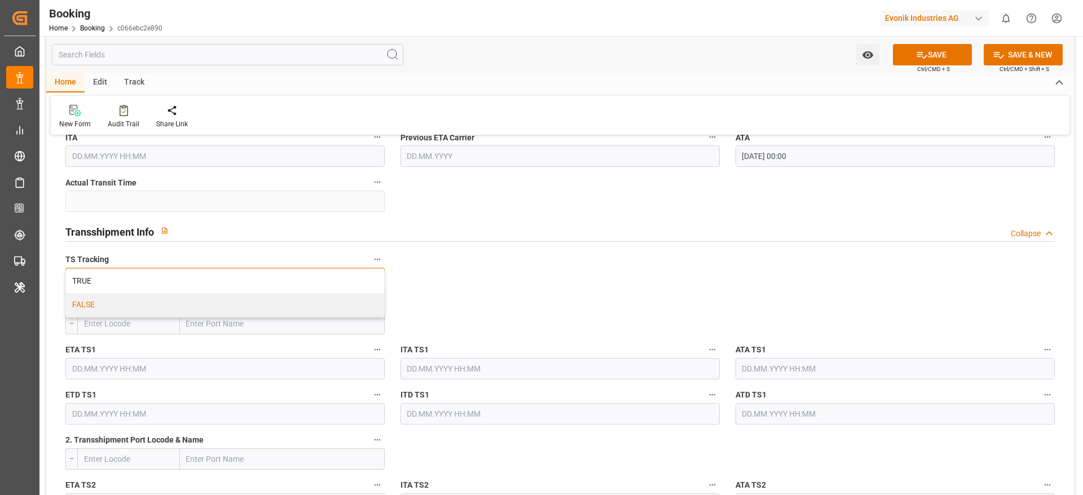
click at [215, 312] on div "FALSE" at bounding box center [225, 305] width 318 height 24
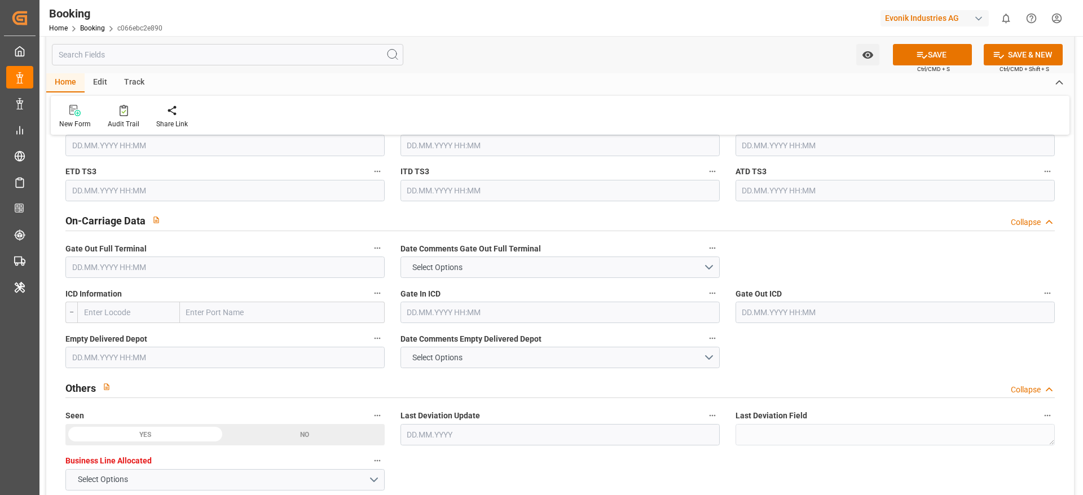
scroll to position [1608, 0]
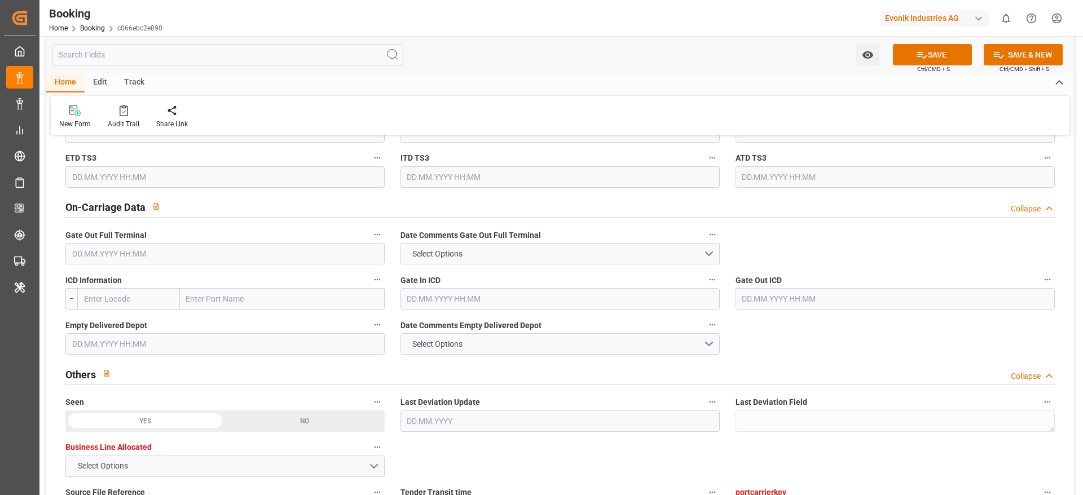
click at [99, 255] on input "text" at bounding box center [224, 253] width 319 height 21
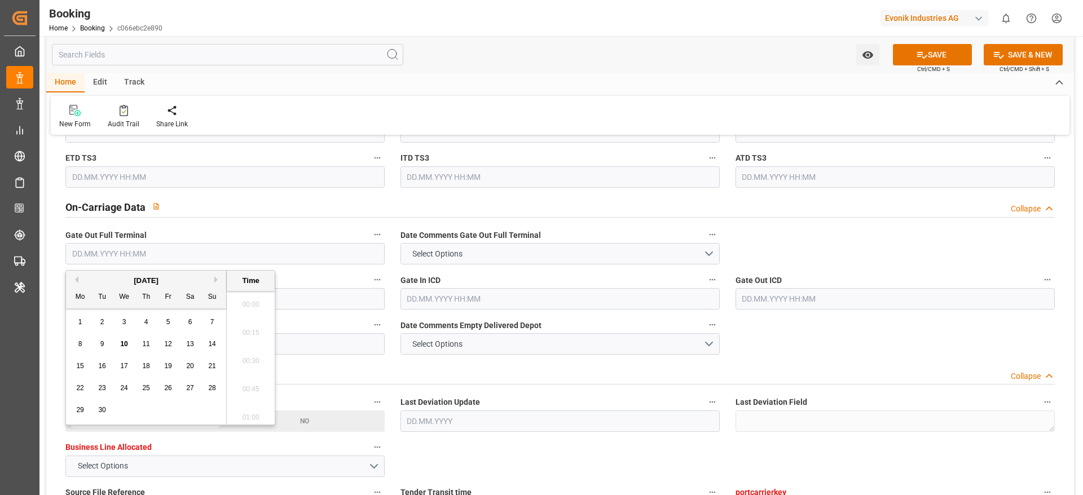
scroll to position [1810, 0]
click at [83, 343] on div "8" at bounding box center [80, 345] width 14 height 14
type input "[DATE] 00:00"
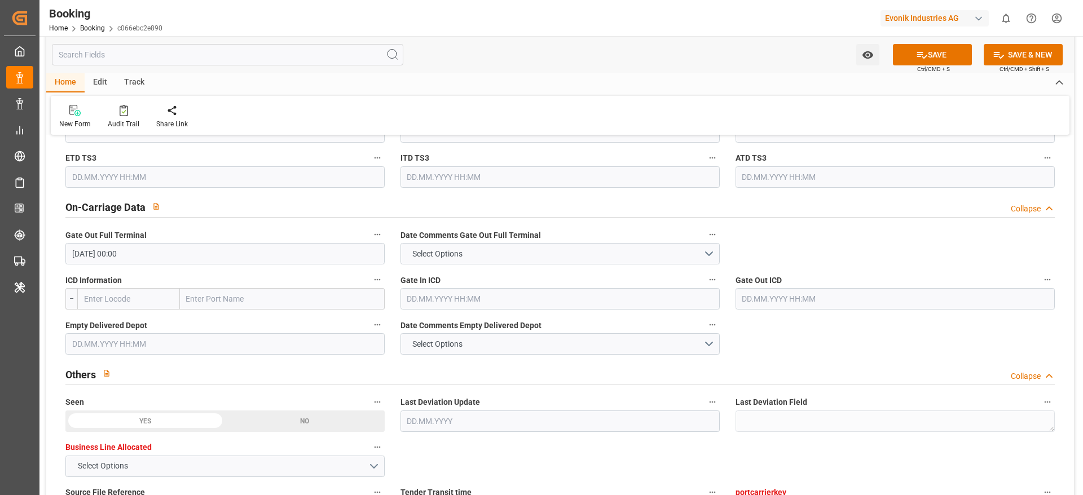
click at [244, 216] on div "On-Carriage Data Collapse" at bounding box center [560, 206] width 990 height 21
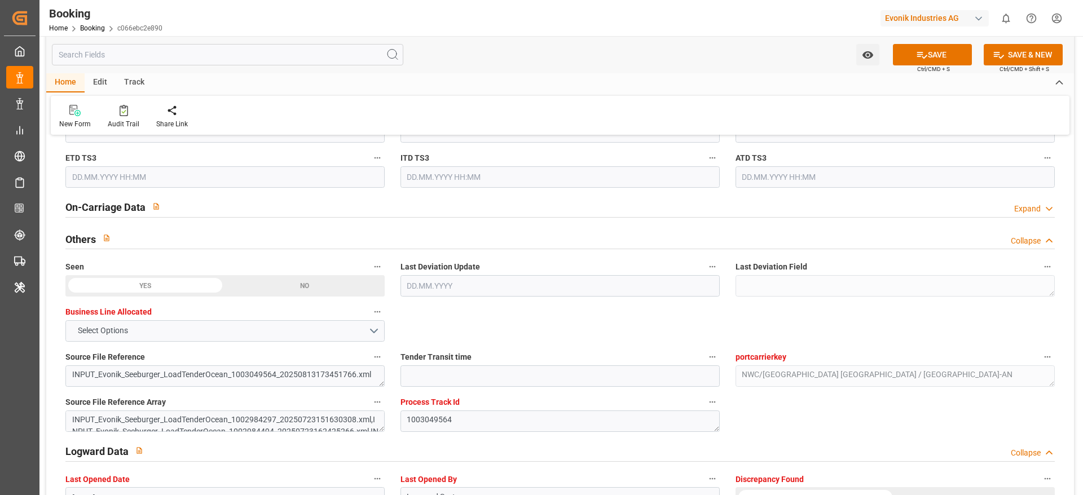
click at [244, 216] on div "On-Carriage Data Expand" at bounding box center [560, 206] width 990 height 21
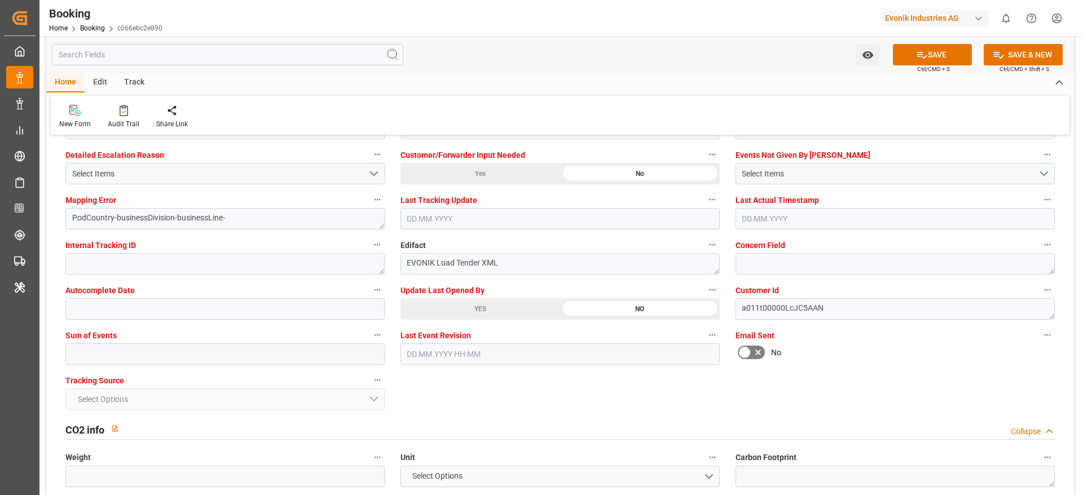
scroll to position [2161, 0]
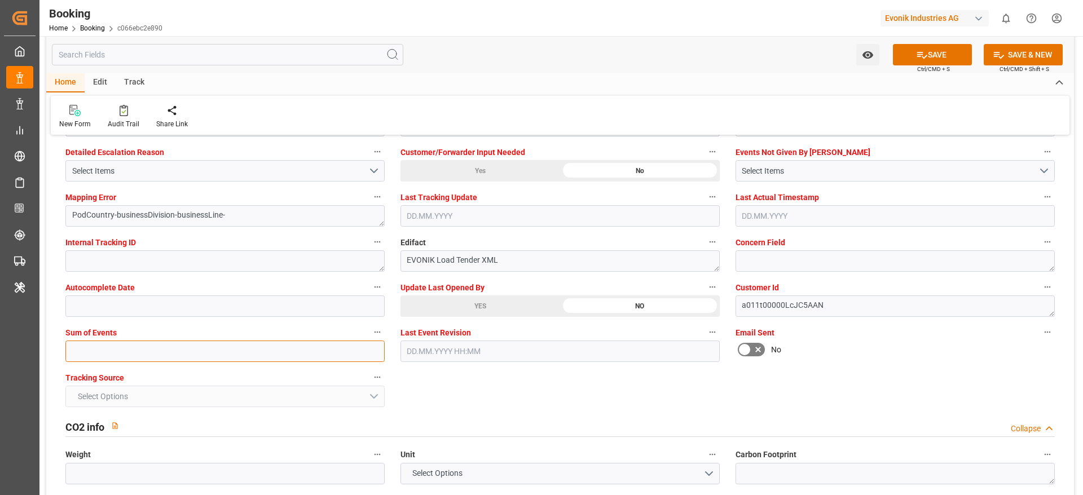
click at [148, 349] on input "text" at bounding box center [224, 351] width 319 height 21
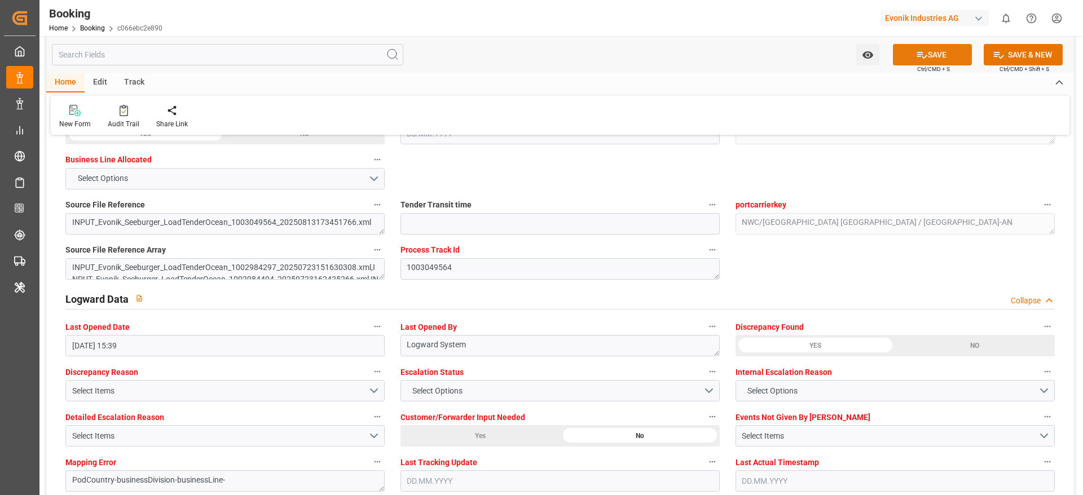
scroll to position [1895, 0]
type input "0"
click at [929, 60] on button "SAVE" at bounding box center [932, 54] width 79 height 21
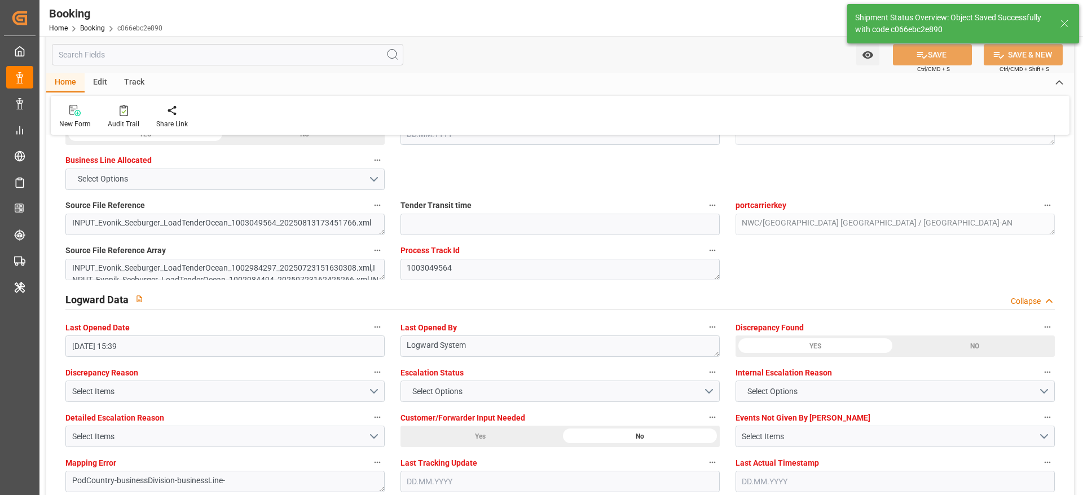
type textarea "[PERSON_NAME]"
type textarea "businessDivision-businessLine-"
type input "12"
type input "[DATE] 00:00"
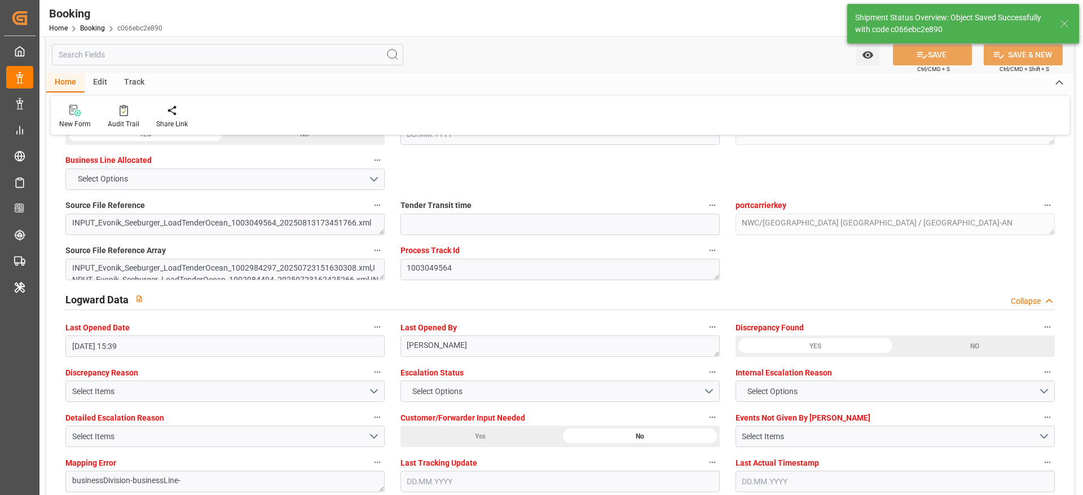
type input "10.09.2025 11:09"
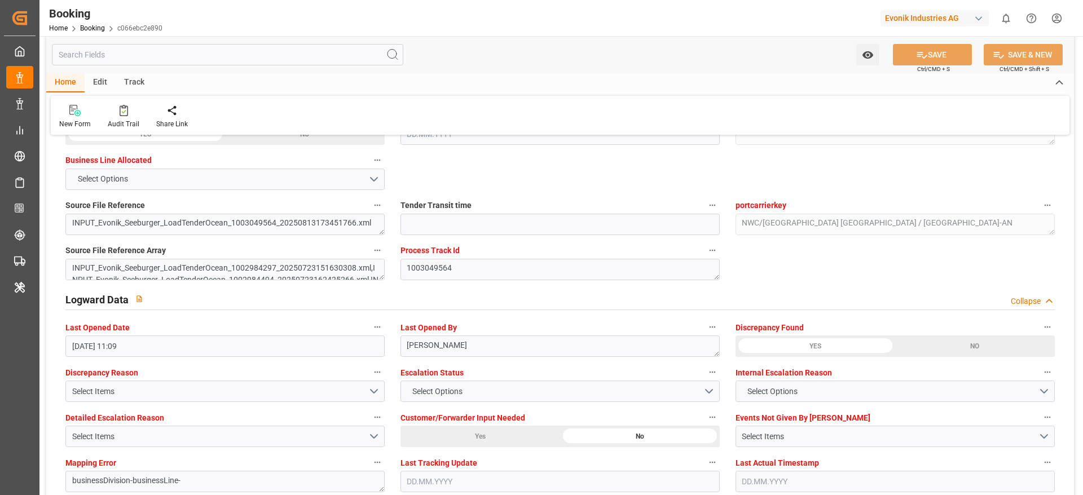
scroll to position [2234, 0]
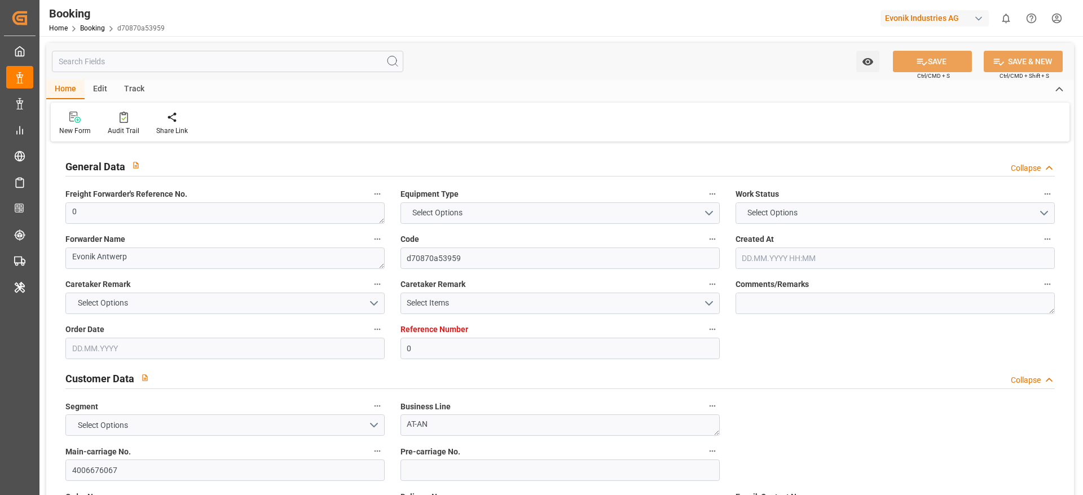
type input "0"
type input "CMACGM"
type input "CMA CGM Group"
type input "NLRTM"
type input "DOCAU"
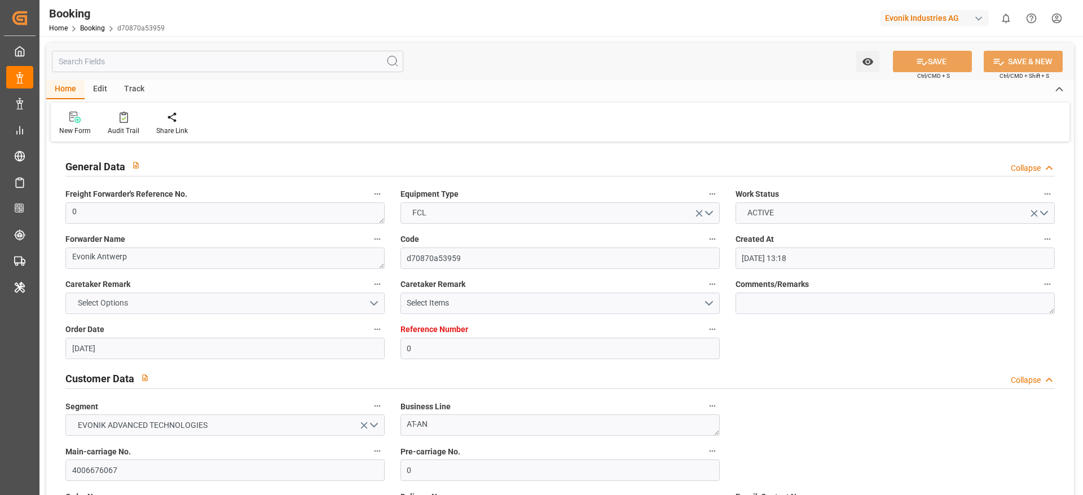
type input "[DATE] 13:18"
type input "[DATE]"
type input "[DATE] 15:39"
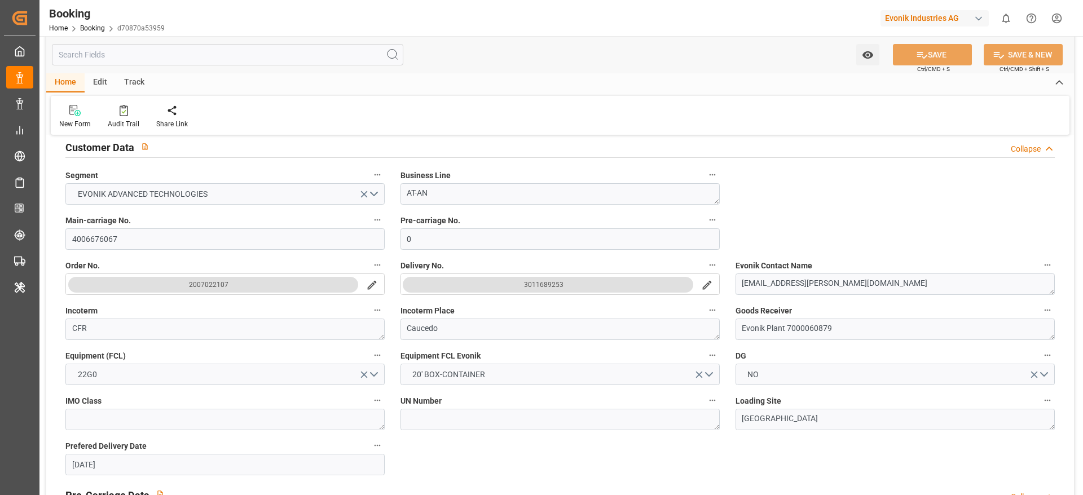
scroll to position [254, 0]
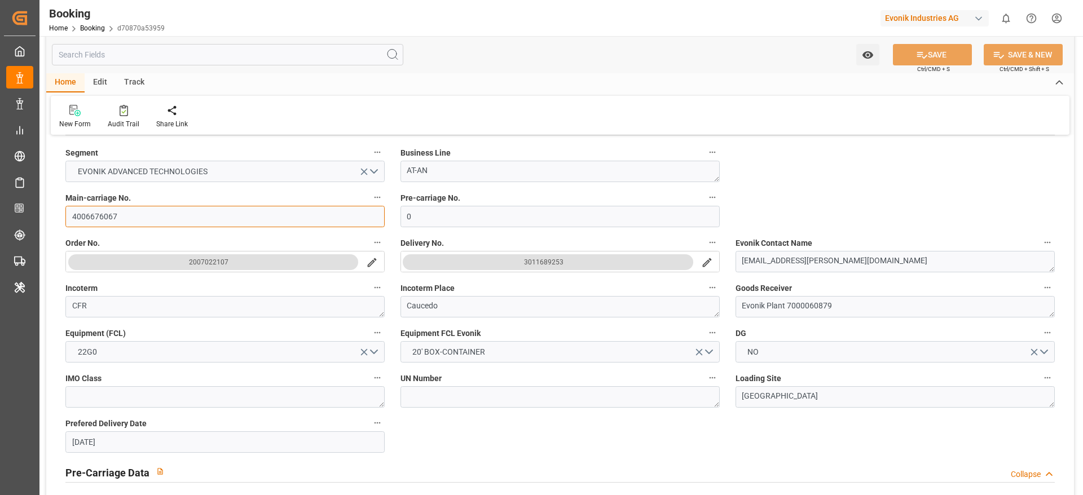
click at [97, 225] on input "4006676067" at bounding box center [224, 216] width 319 height 21
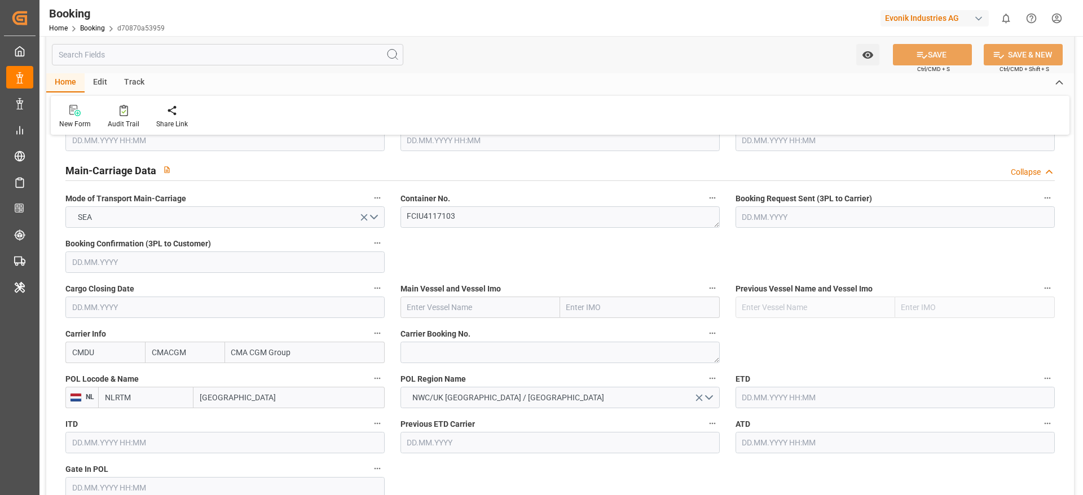
scroll to position [677, 0]
click at [446, 371] on div "POL Region Name NWC/UK NORTH WEST CONTINENT / UK" at bounding box center [560, 390] width 335 height 45
click at [445, 362] on textarea at bounding box center [560, 353] width 319 height 21
paste textarea "ANT1921196"
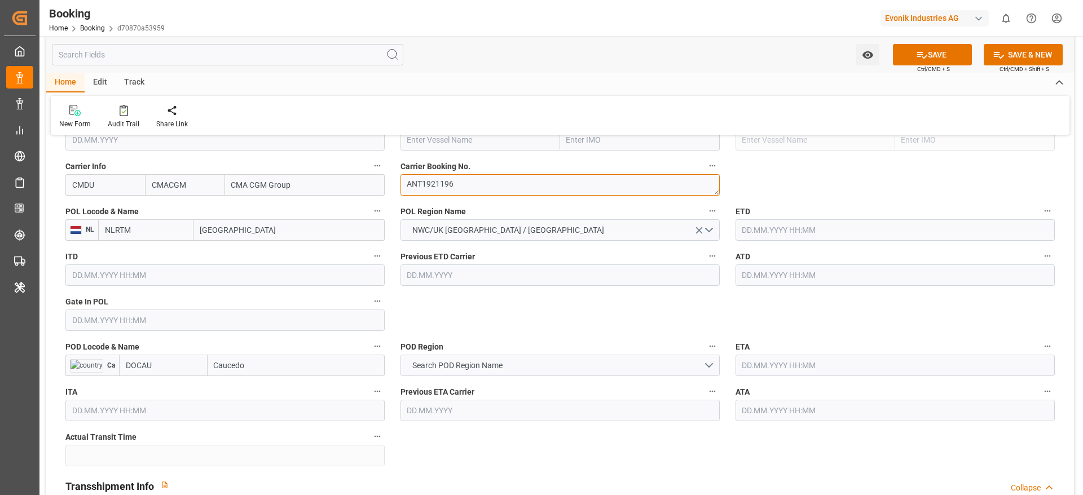
scroll to position [846, 0]
type textarea "ANT1921196"
click at [228, 231] on input "[GEOGRAPHIC_DATA]" at bounding box center [289, 229] width 191 height 21
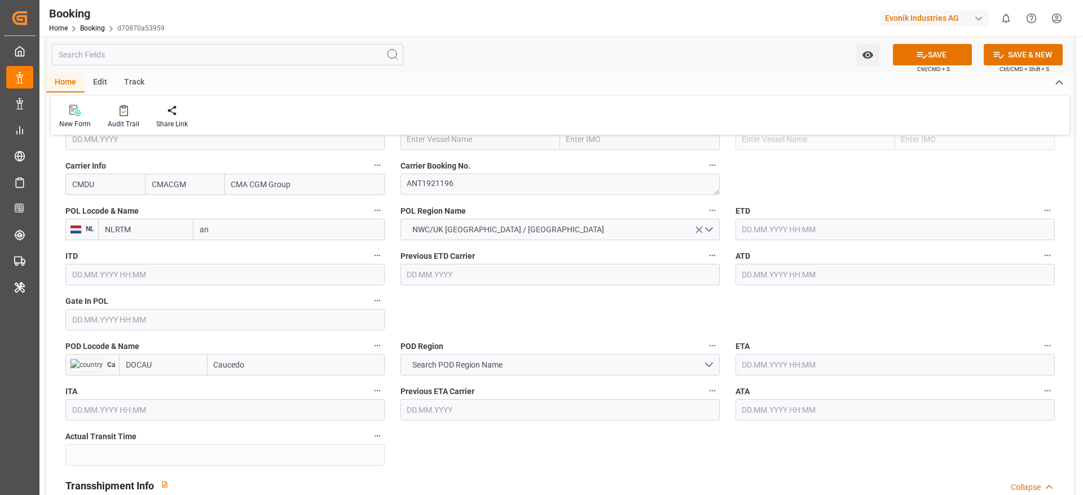
type input "ant"
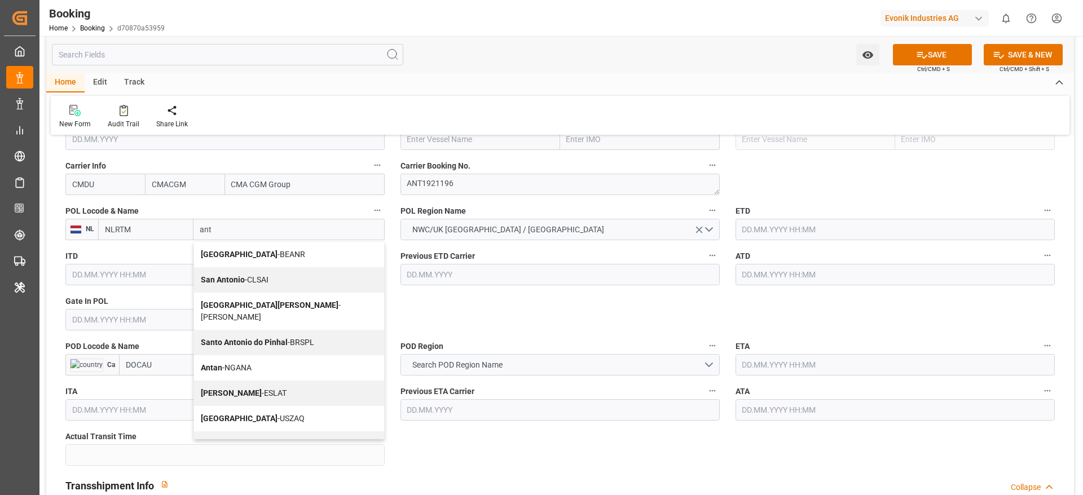
click at [240, 253] on span "Antwerp - BEANR" at bounding box center [253, 254] width 104 height 9
type input "BEANR"
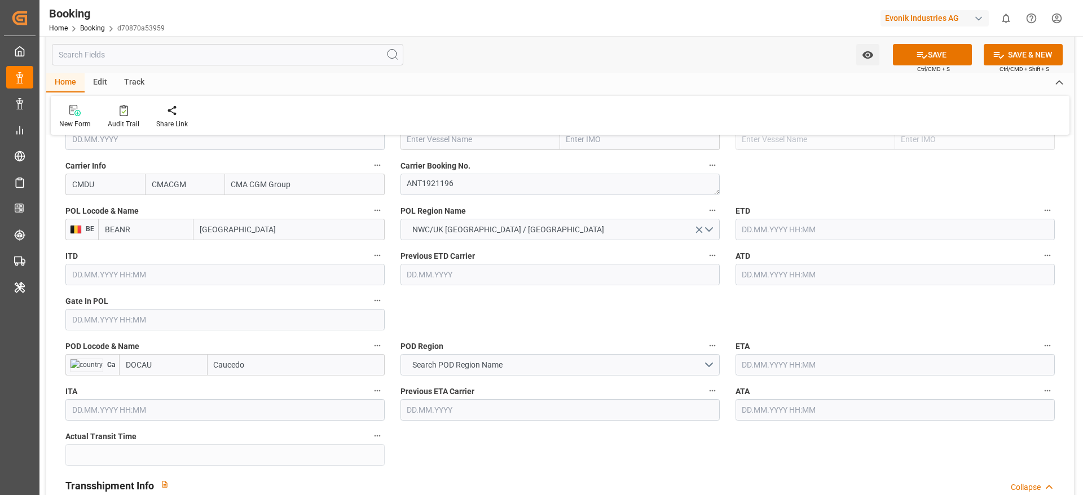
type input "[GEOGRAPHIC_DATA]"
click at [291, 374] on input "Caucedo" at bounding box center [296, 364] width 177 height 21
click at [280, 385] on div "Caucedo - DOCAU" at bounding box center [244, 389] width 73 height 25
type input "Caucedo"
click at [406, 367] on button "Search POD Region Name" at bounding box center [560, 364] width 319 height 21
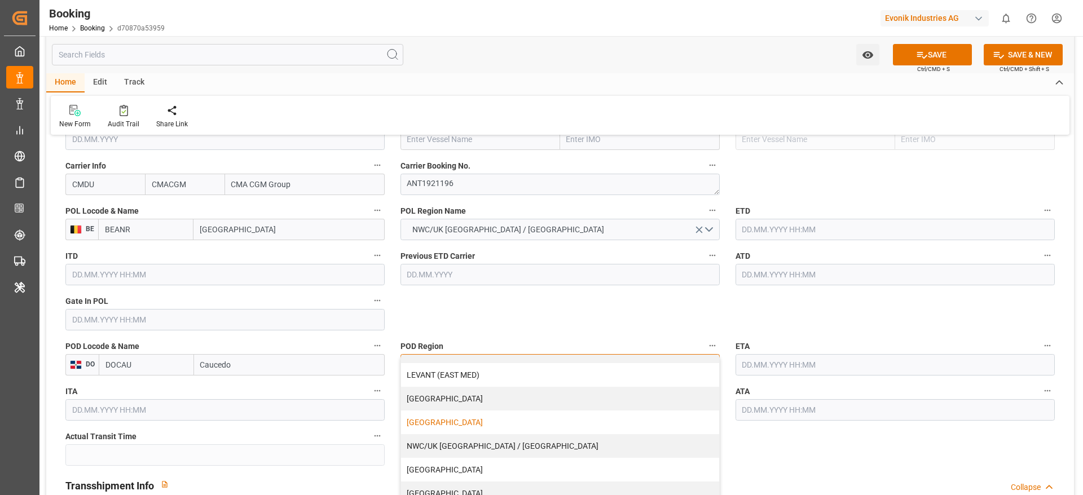
scroll to position [60, 0]
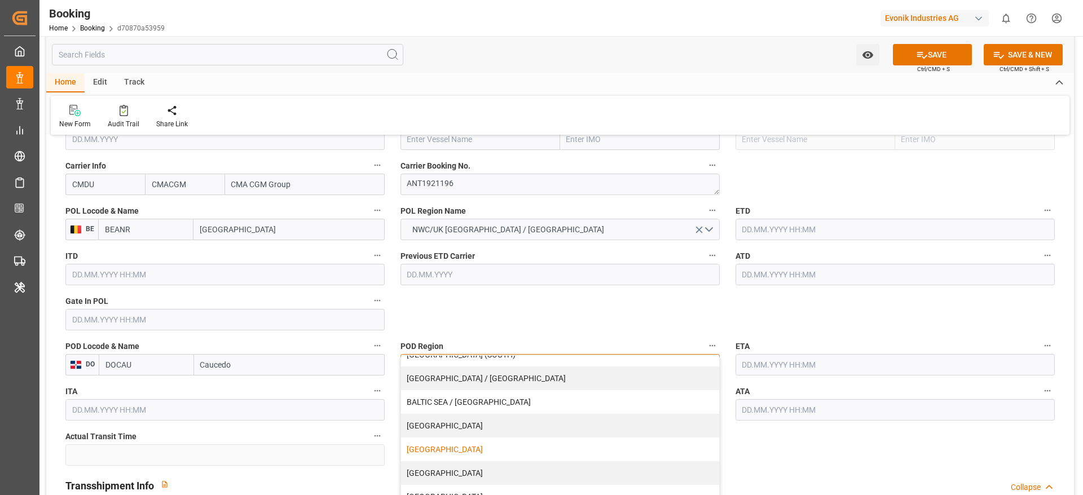
click at [441, 446] on div "[GEOGRAPHIC_DATA]" at bounding box center [560, 450] width 318 height 24
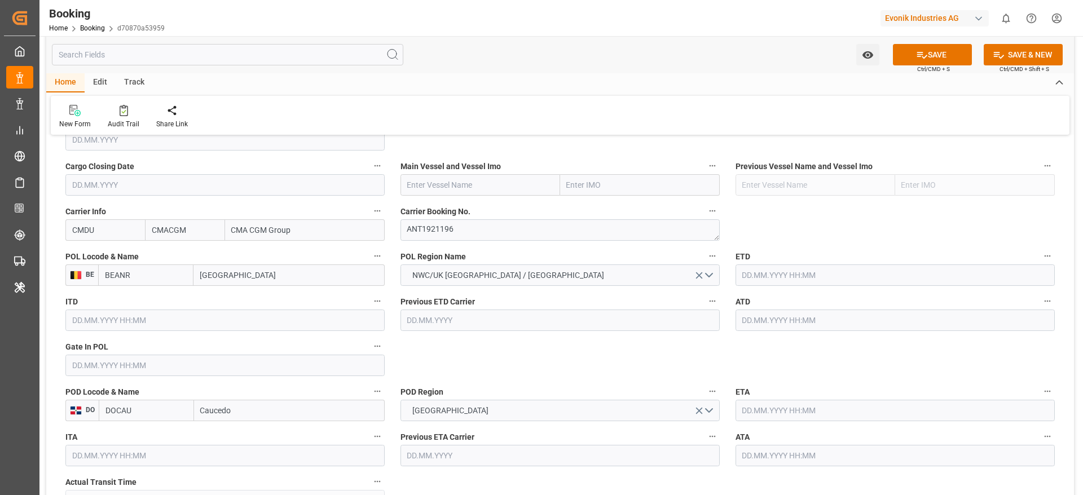
scroll to position [762, 0]
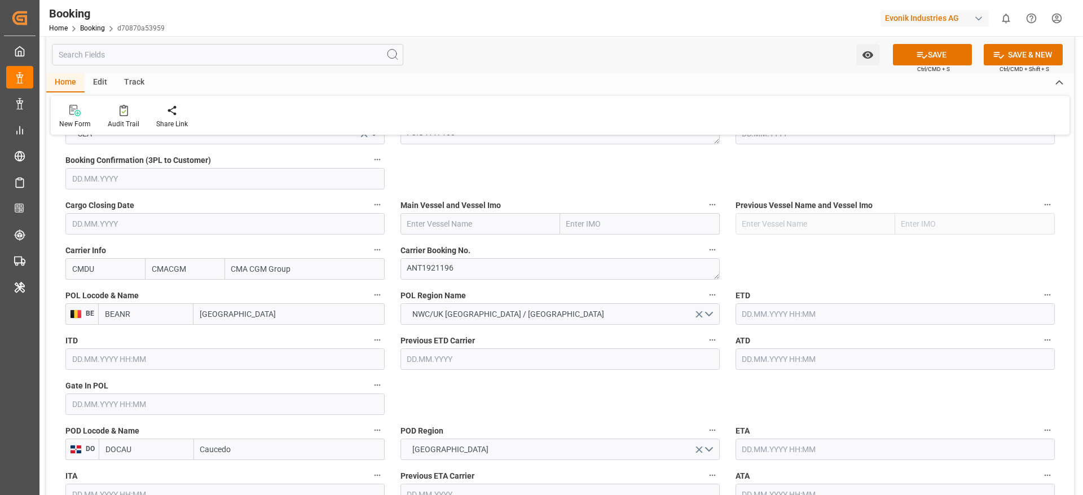
click at [420, 221] on input "text" at bounding box center [481, 223] width 160 height 21
paste input "CALLAO EXPRESS"
type input "CALLAO EXPRESS"
click at [431, 252] on b "CALLAO EXPRESS" at bounding box center [441, 248] width 66 height 9
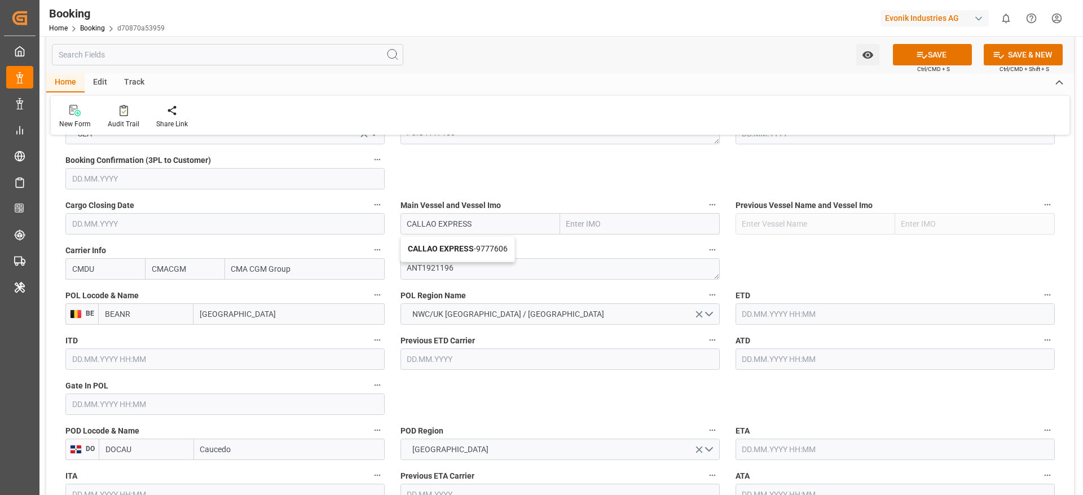
type input "9777606"
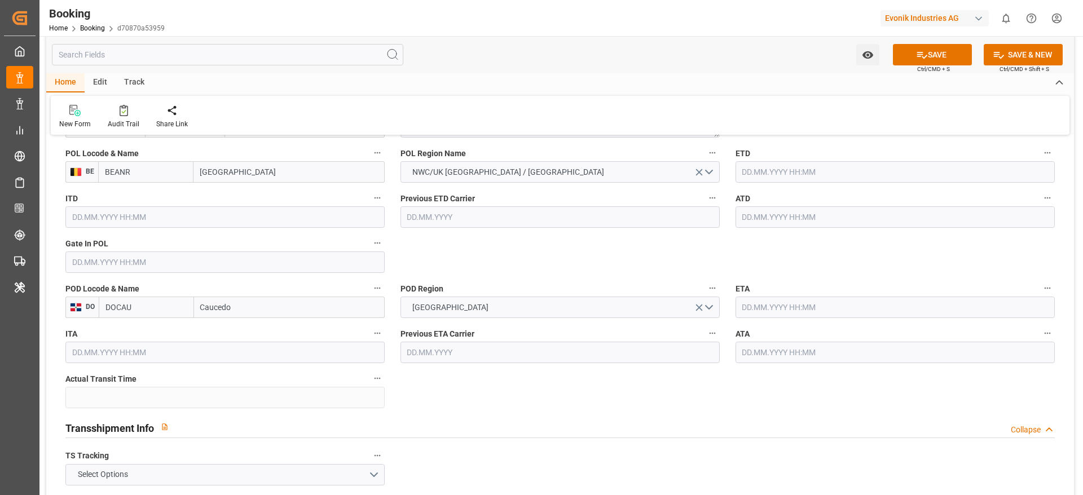
scroll to position [931, 0]
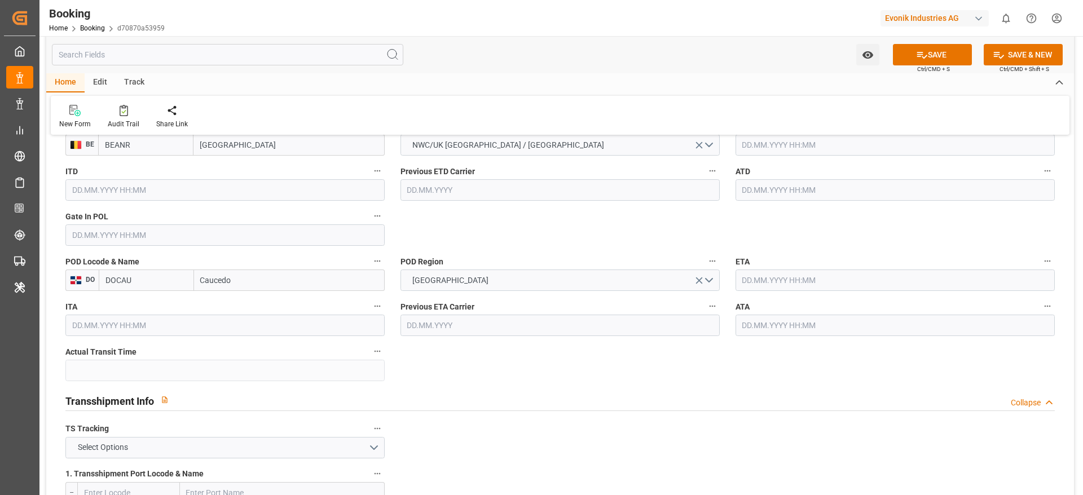
type input "CALLAO EXPRESS"
click at [126, 234] on input "text" at bounding box center [224, 235] width 319 height 21
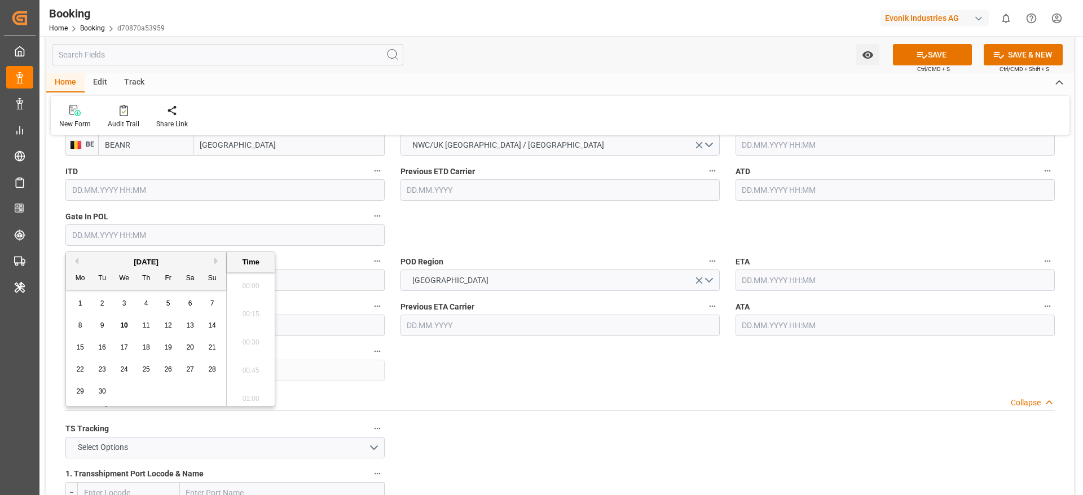
scroll to position [1866, 0]
click at [76, 261] on button "Previous Month" at bounding box center [75, 261] width 7 height 7
click at [72, 368] on div "18 19 20 21 22 23 24" at bounding box center [146, 370] width 154 height 22
click at [84, 366] on span "18" at bounding box center [79, 370] width 7 height 8
type input "[DATE] 00:00"
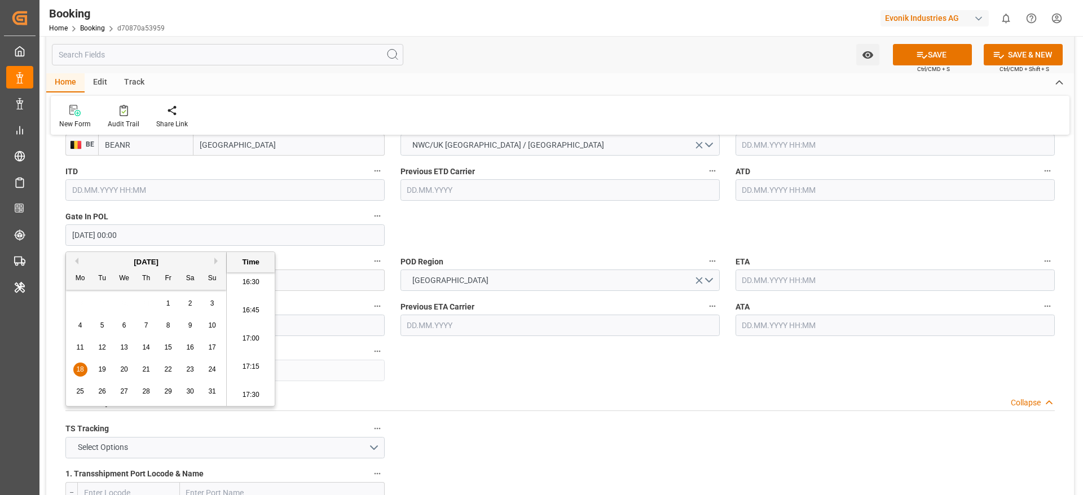
click at [455, 204] on div "Previous ETD Carrier" at bounding box center [560, 182] width 335 height 45
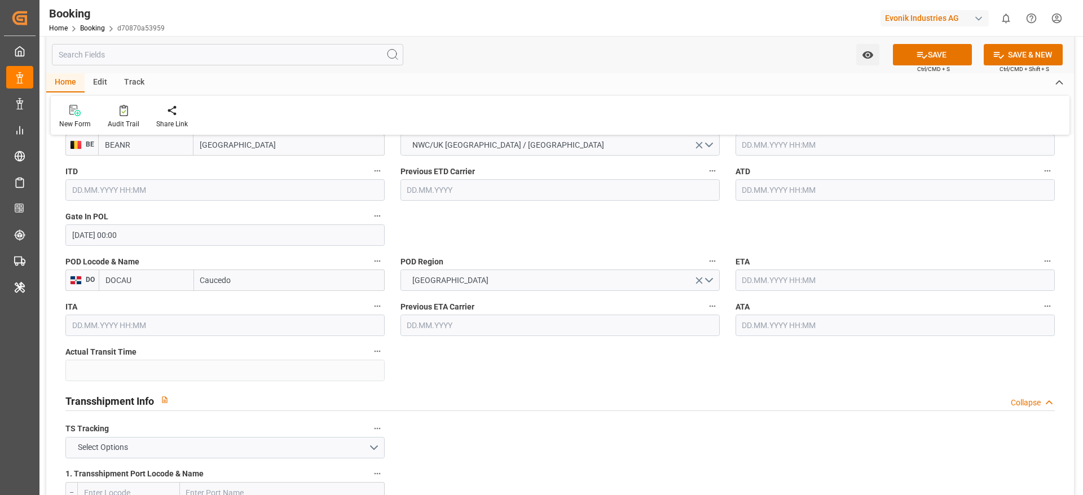
click at [771, 145] on input "text" at bounding box center [895, 144] width 319 height 21
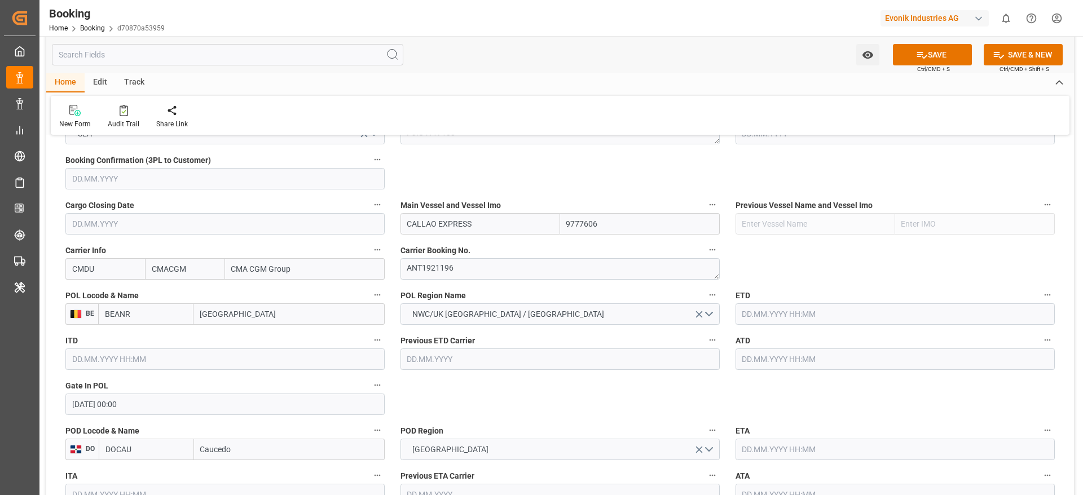
scroll to position [846, 0]
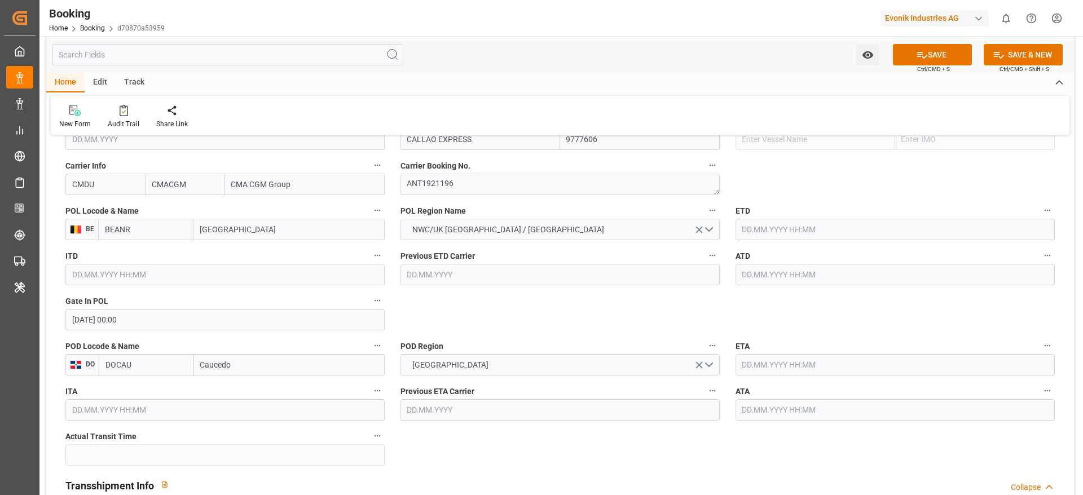
click at [771, 234] on input "text" at bounding box center [895, 229] width 319 height 21
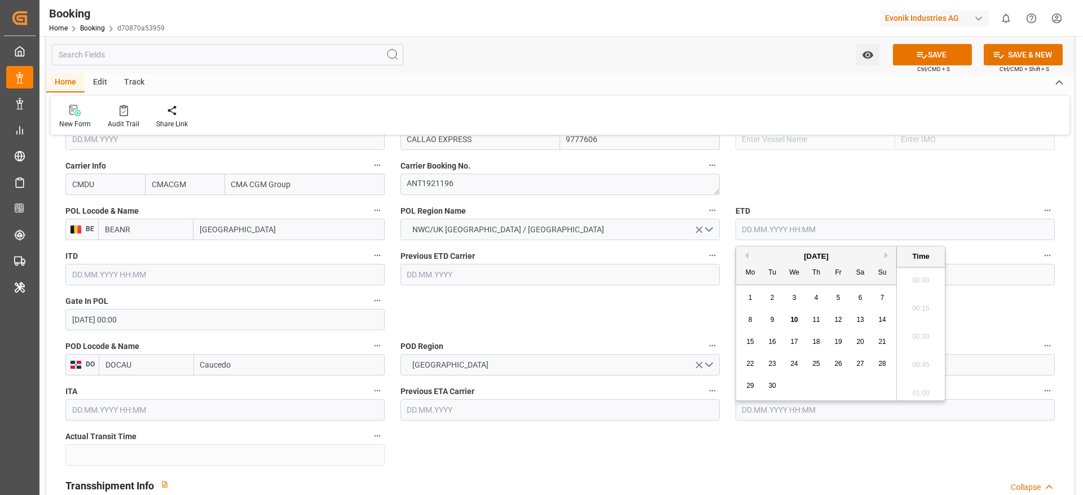
scroll to position [1866, 0]
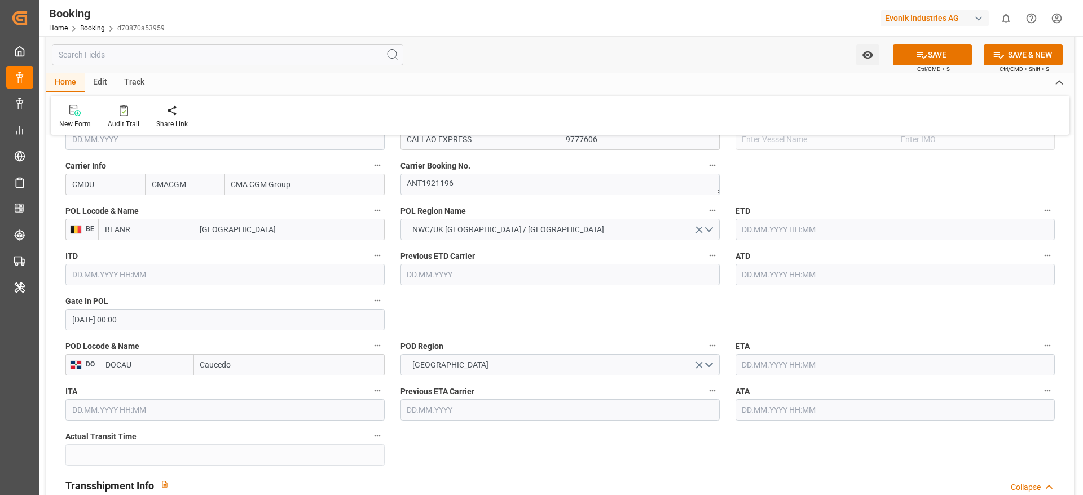
click at [787, 237] on input "text" at bounding box center [895, 229] width 319 height 21
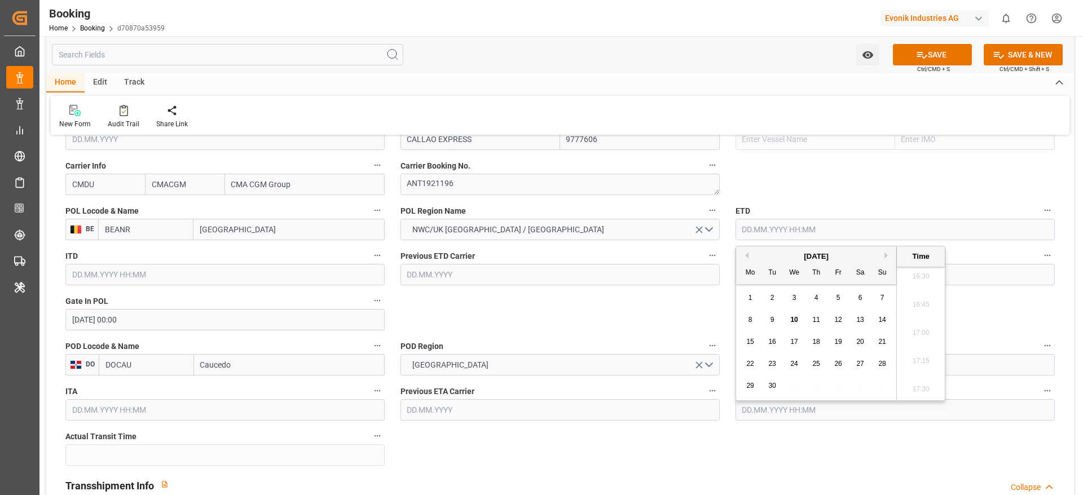
click at [745, 256] on button "Previous Month" at bounding box center [745, 255] width 7 height 7
click at [840, 366] on span "22" at bounding box center [838, 364] width 7 height 8
type input "22.08.2025 00:00"
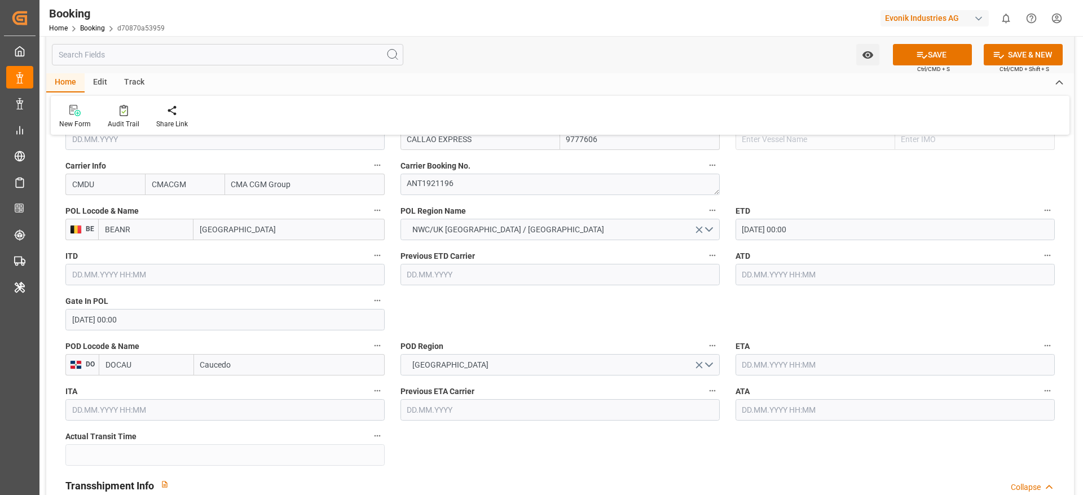
click at [756, 284] on input "text" at bounding box center [895, 274] width 319 height 21
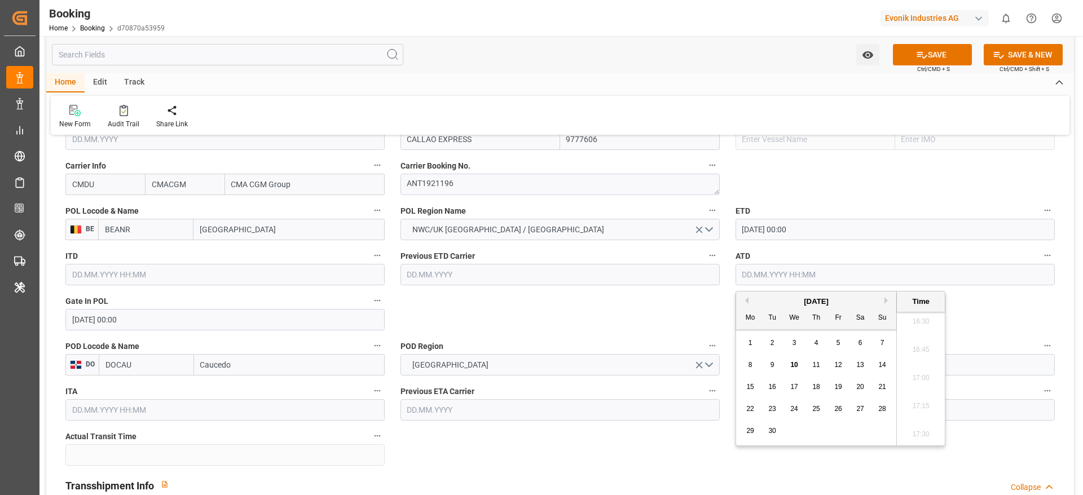
click at [747, 301] on button "Previous Month" at bounding box center [745, 300] width 7 height 7
click at [838, 407] on span "22" at bounding box center [838, 409] width 7 height 8
type input "22.08.2025 00:00"
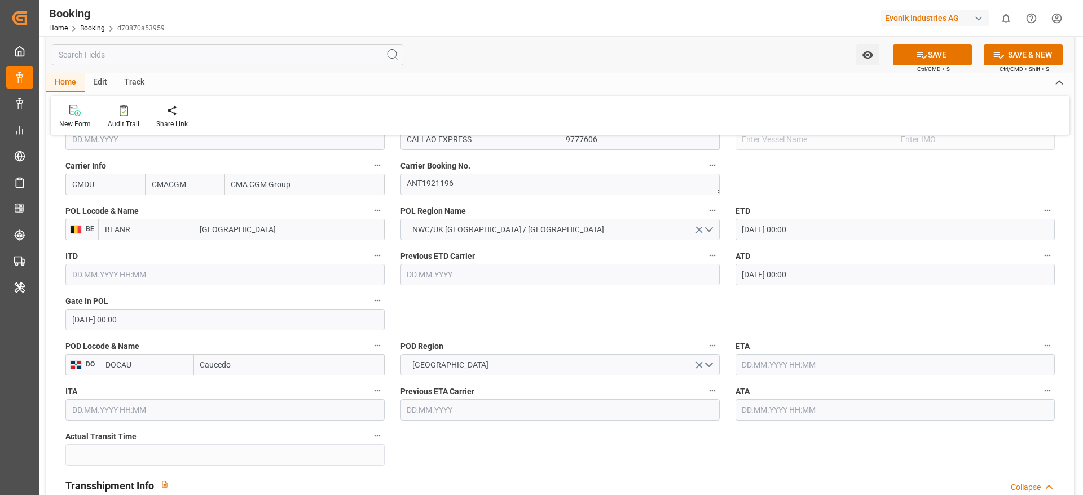
scroll to position [1016, 0]
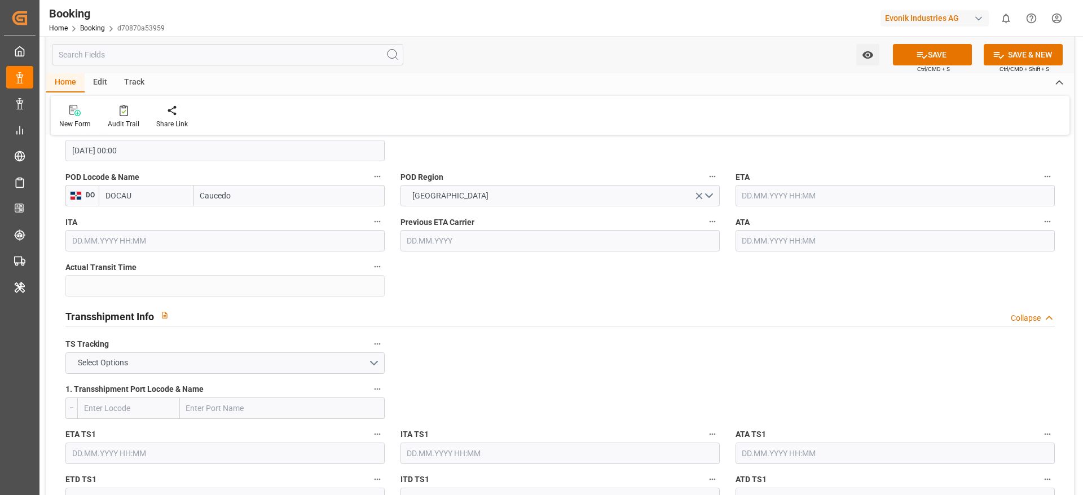
click at [774, 200] on input "text" at bounding box center [895, 195] width 319 height 21
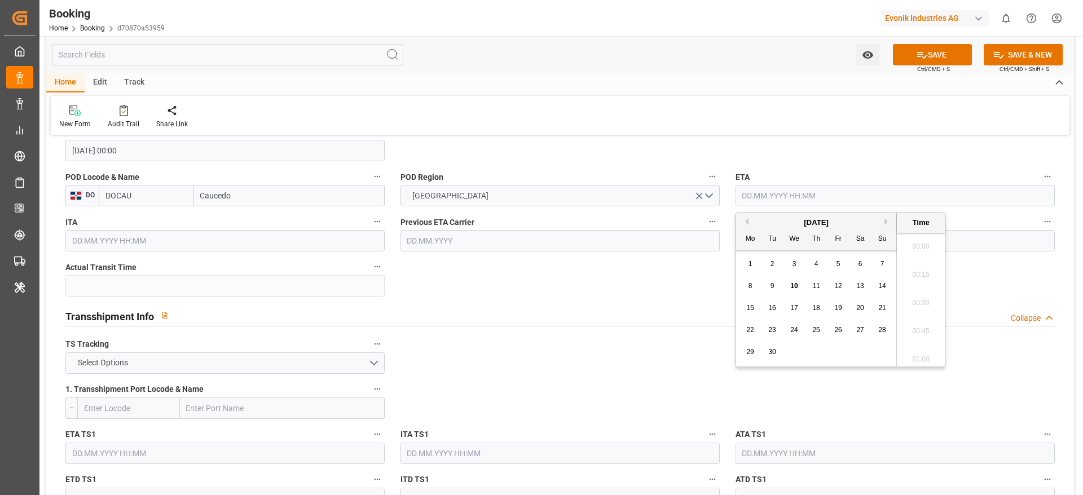
scroll to position [1866, 0]
click at [797, 260] on div "3" at bounding box center [795, 265] width 14 height 14
type input "03.09.2025 00:00"
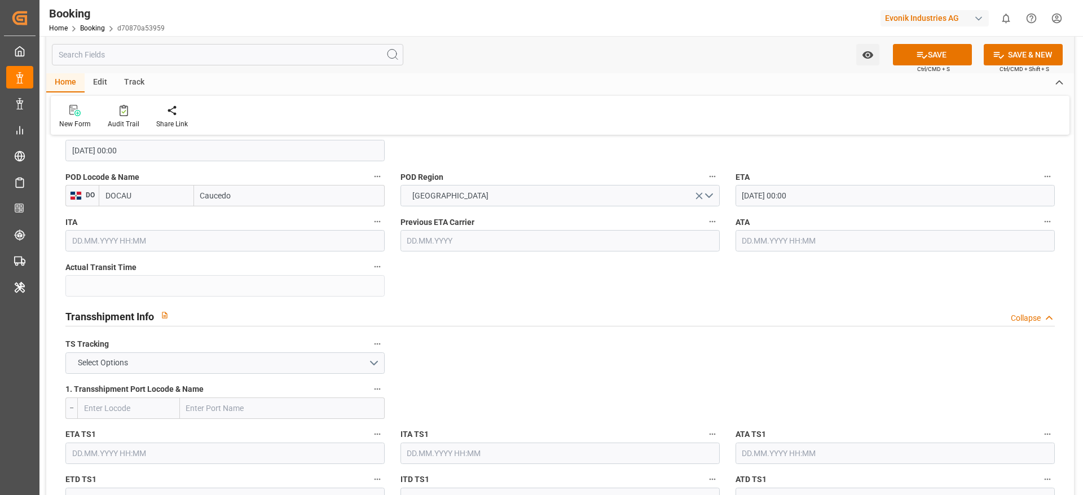
click at [739, 247] on input "text" at bounding box center [895, 240] width 319 height 21
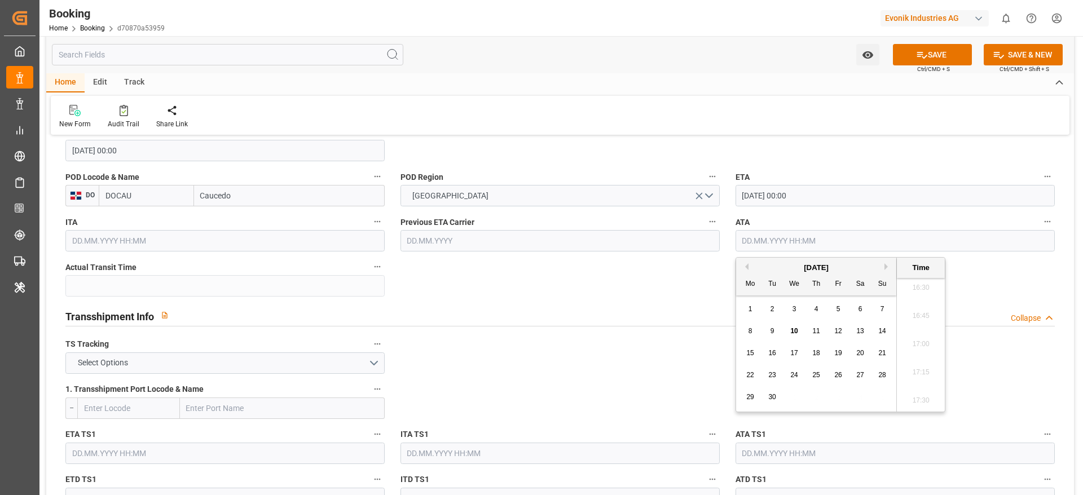
click at [789, 309] on div "3" at bounding box center [795, 310] width 14 height 14
type input "03.09.2025 00:00"
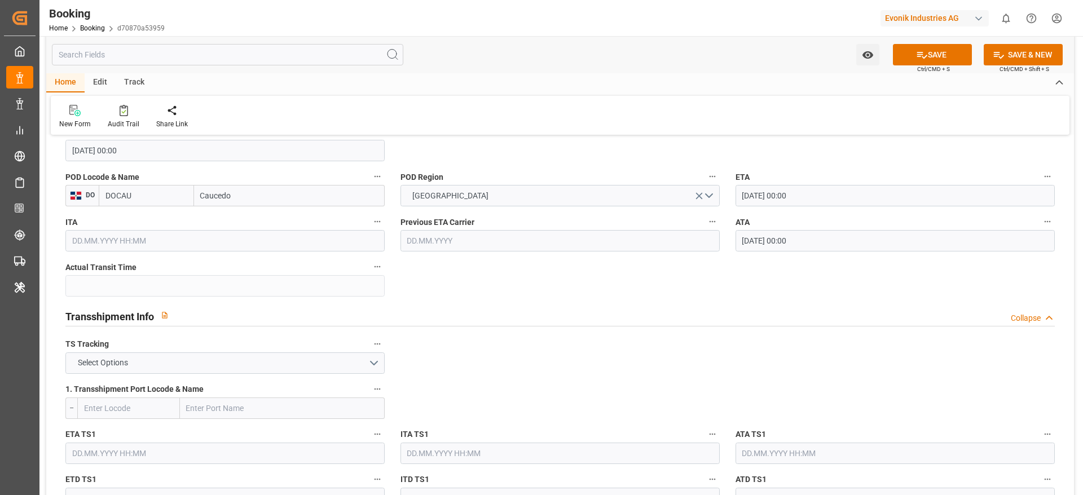
click at [216, 358] on button "Select Options" at bounding box center [224, 363] width 319 height 21
click at [205, 383] on div "FALSE" at bounding box center [225, 390] width 318 height 24
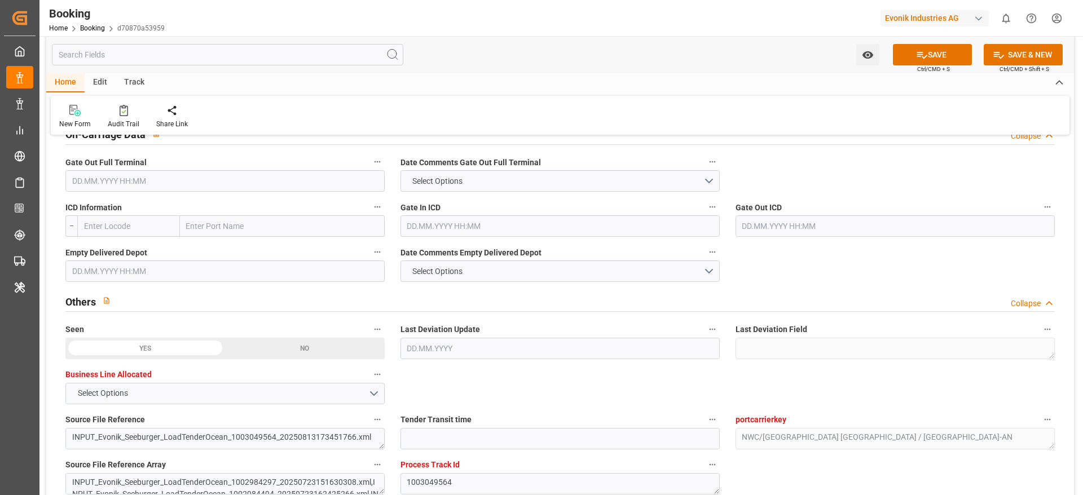
scroll to position [1693, 0]
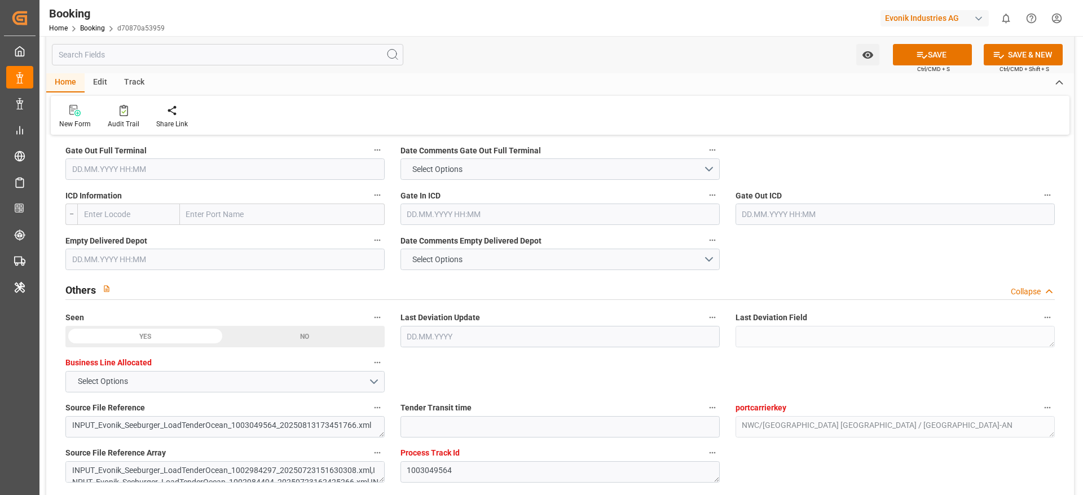
click at [138, 173] on input "text" at bounding box center [224, 169] width 319 height 21
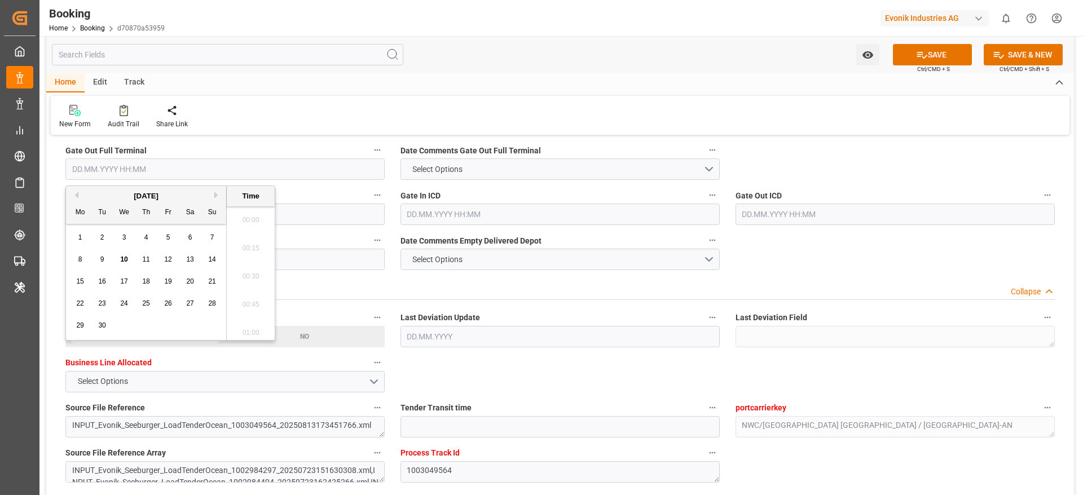
scroll to position [1866, 0]
click at [81, 261] on span "8" at bounding box center [80, 260] width 4 height 8
type input "08.09.2025 00:00"
click at [329, 258] on input "text" at bounding box center [224, 259] width 319 height 21
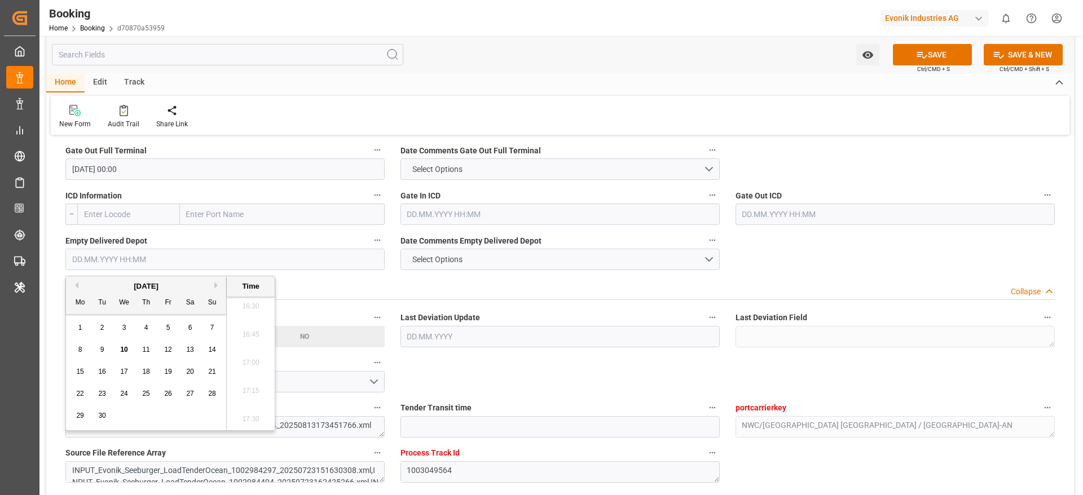
click at [101, 348] on span "9" at bounding box center [102, 350] width 4 height 8
type input "09.09.2025 00:00"
click at [497, 280] on div "Others Collapse" at bounding box center [560, 288] width 990 height 21
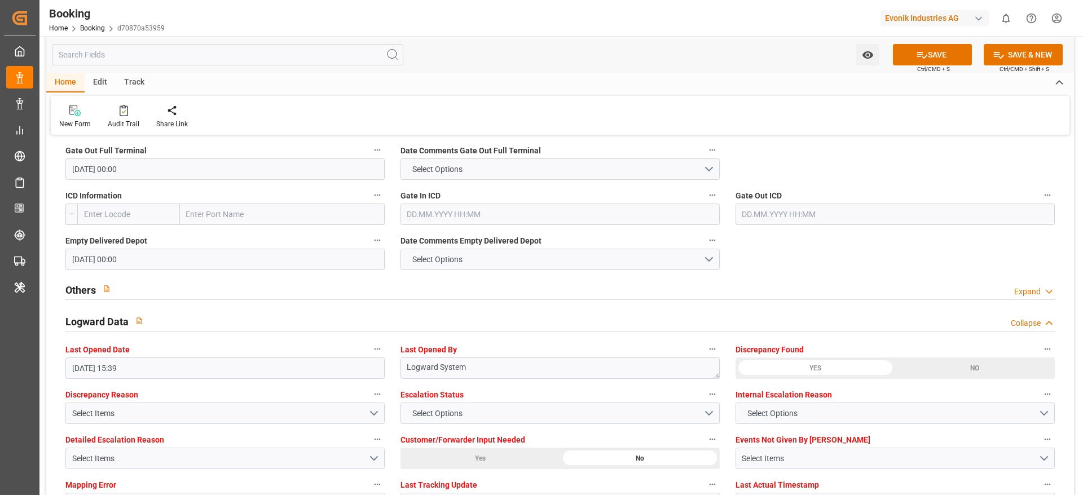
click at [497, 280] on div "Others Expand" at bounding box center [560, 288] width 990 height 21
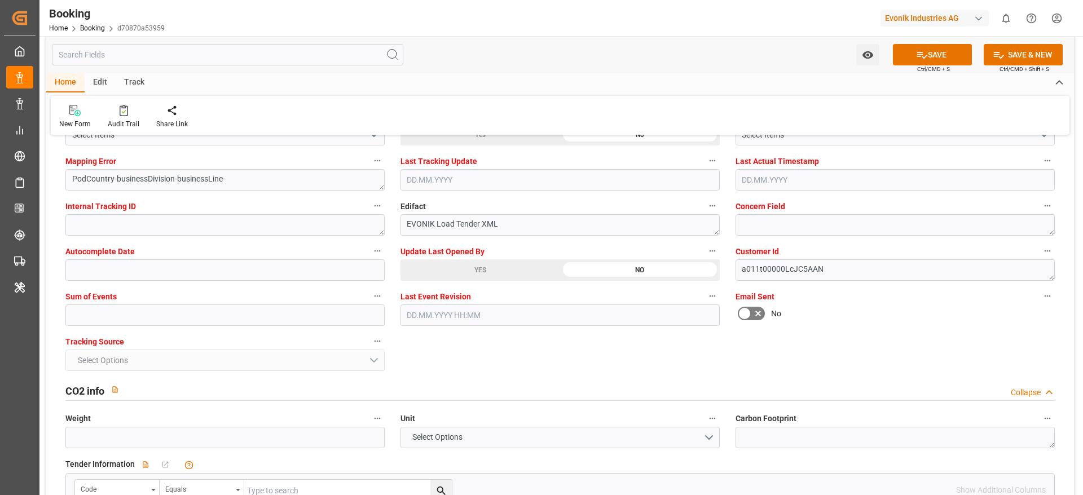
scroll to position [2201, 0]
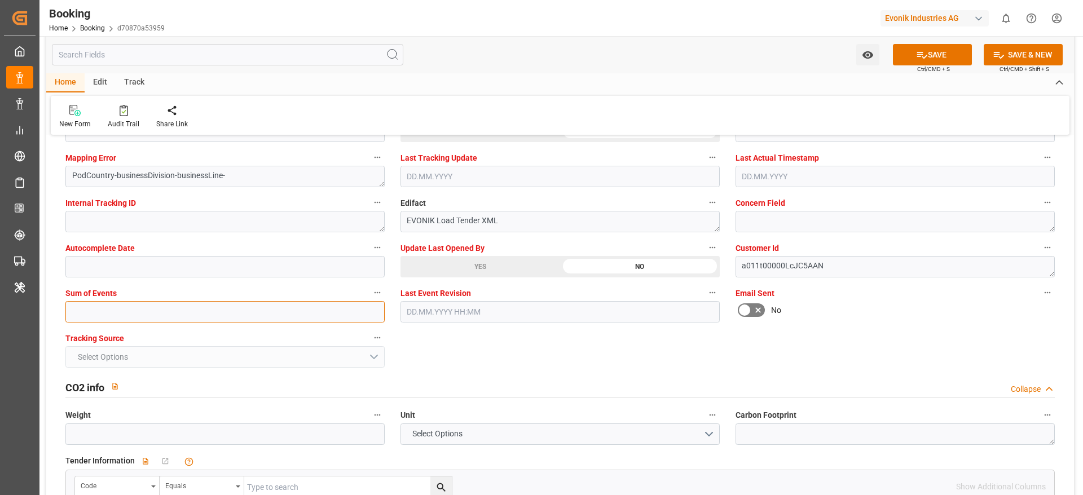
click at [95, 315] on input "text" at bounding box center [224, 311] width 319 height 21
type input "0"
click at [916, 58] on icon at bounding box center [922, 55] width 12 height 12
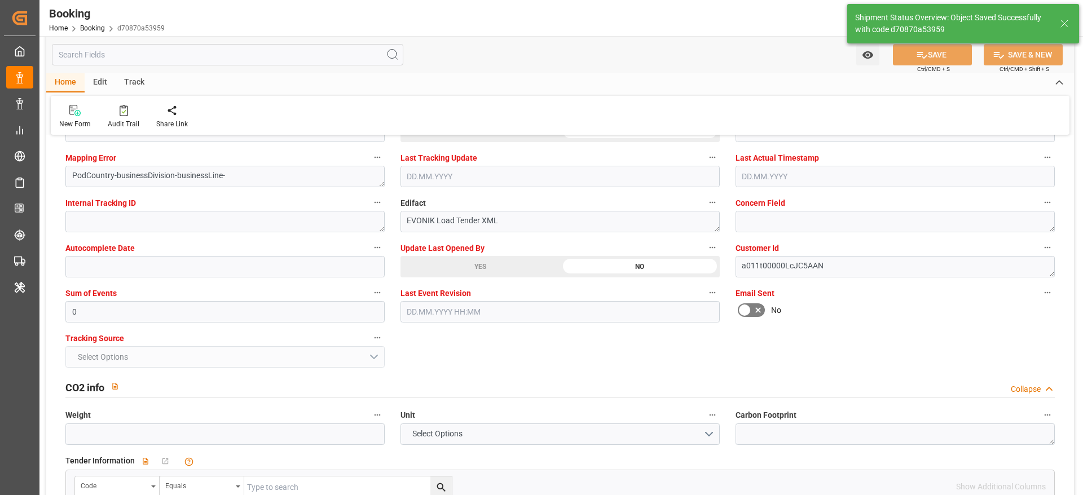
type textarea "varshini suresh"
type textarea "businessDivision-businessLine-"
type input "12"
type input "22.08.2025 00:00"
type input "03.09.2025 00:00"
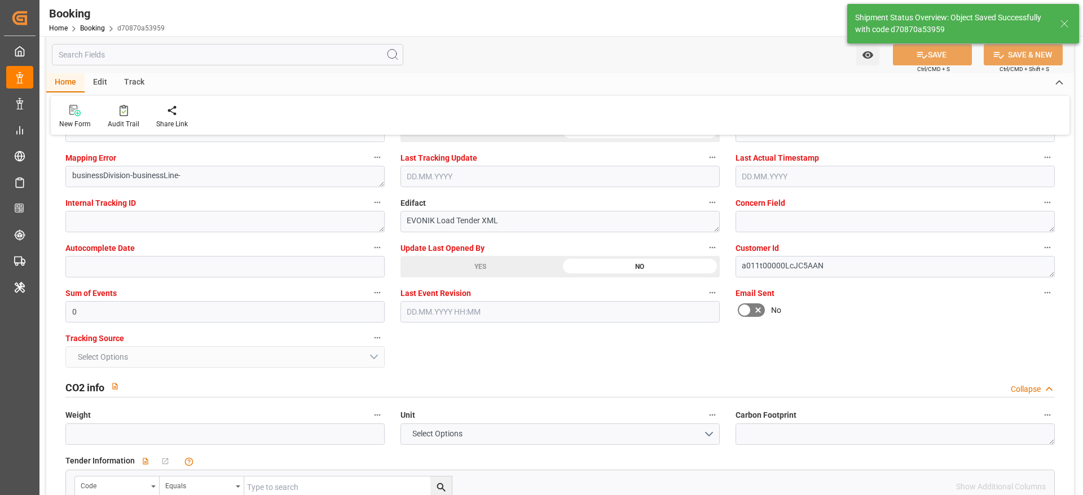
type input "10.09.2025 11:43"
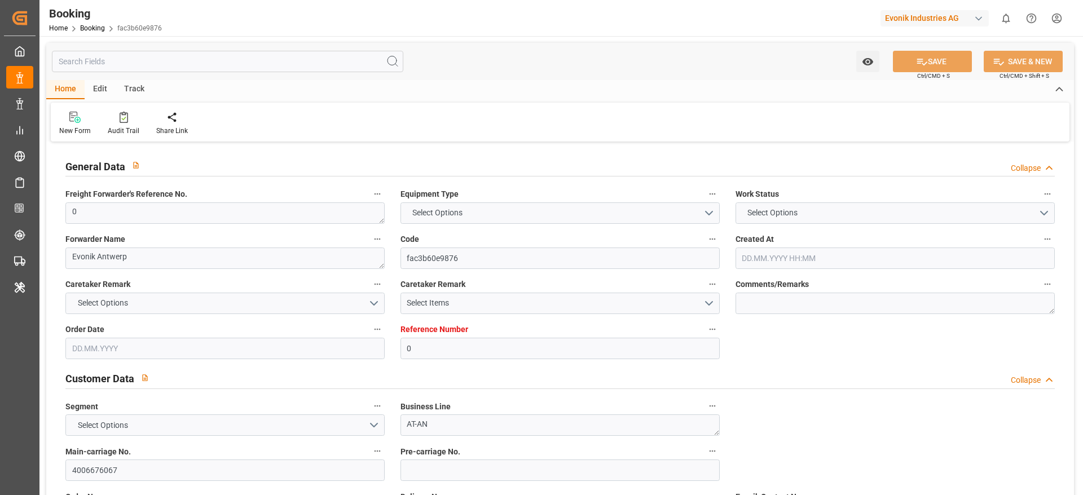
type input "0"
type input "CMACGM"
type input "CMA CGM Group"
type input "NLRTM"
type input "DOCAU"
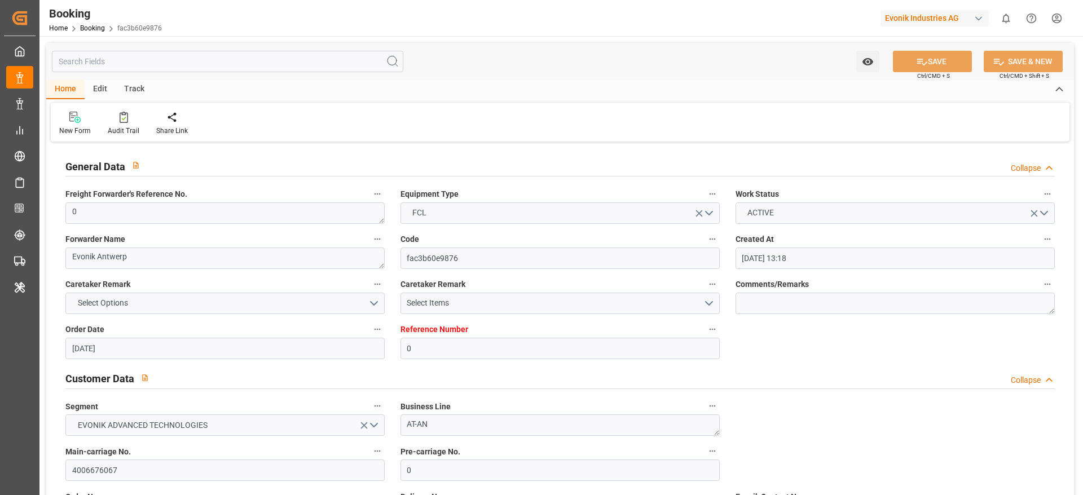
type input "[DATE] 13:18"
type input "[DATE]"
type input "[DATE] 15:39"
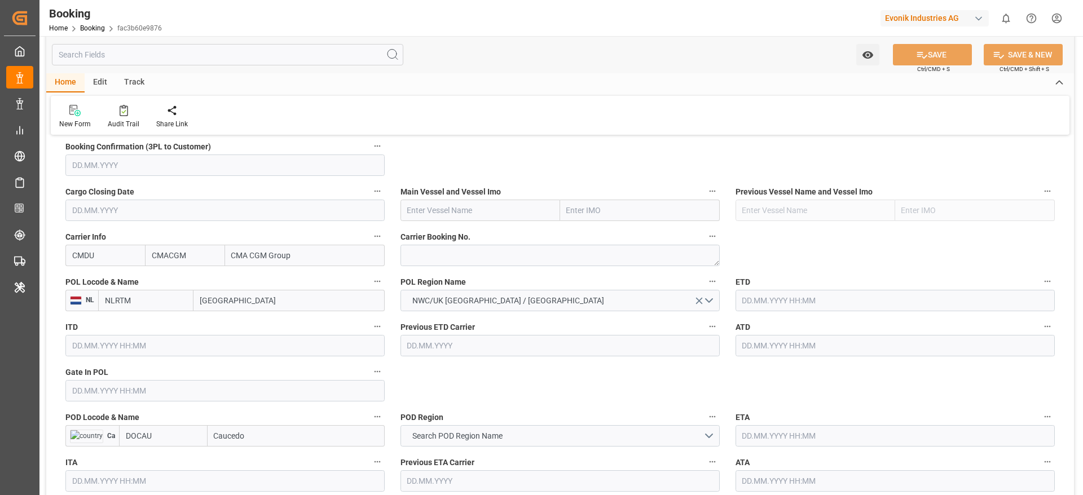
scroll to position [818, 0]
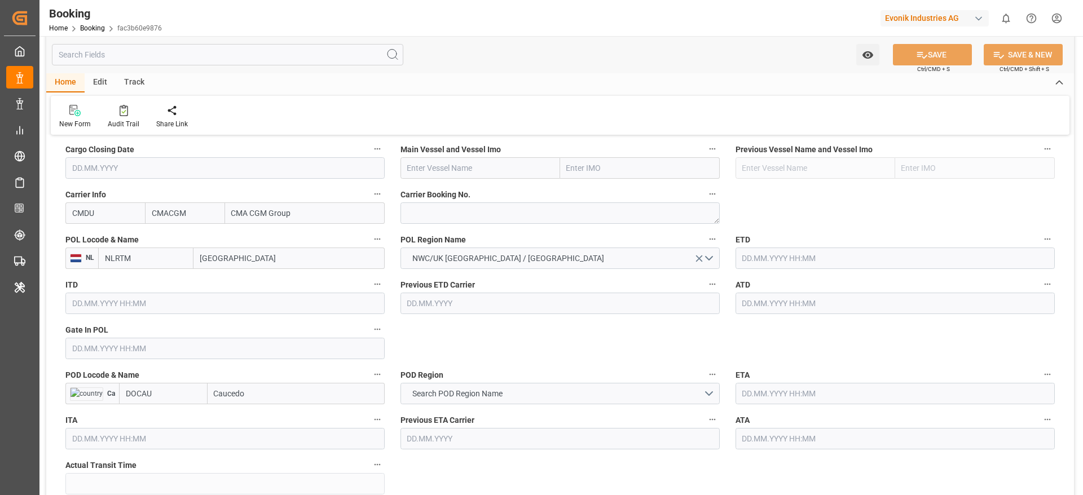
click at [225, 266] on input "[GEOGRAPHIC_DATA]" at bounding box center [289, 258] width 191 height 21
type input "ant"
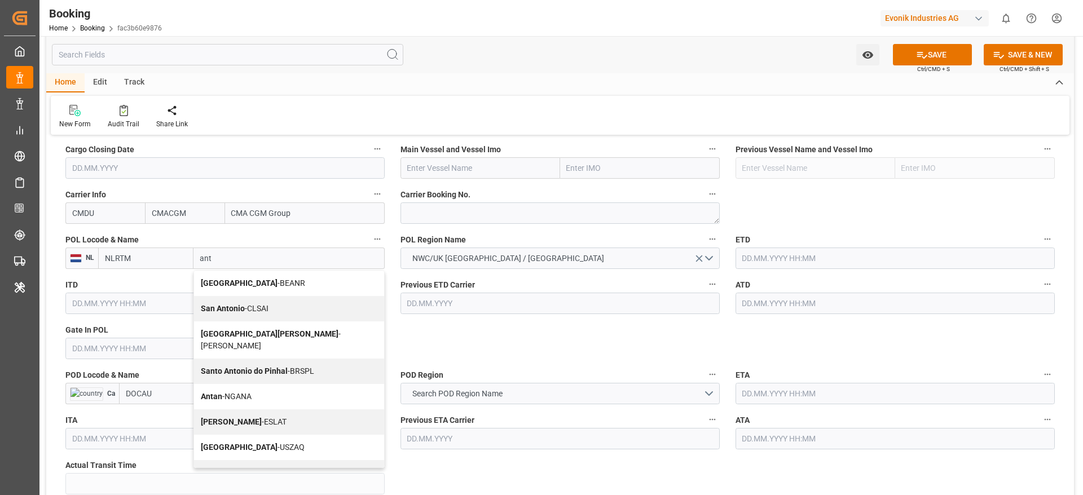
click at [239, 287] on span "Antwerp - BEANR" at bounding box center [253, 283] width 104 height 9
type input "BEANR"
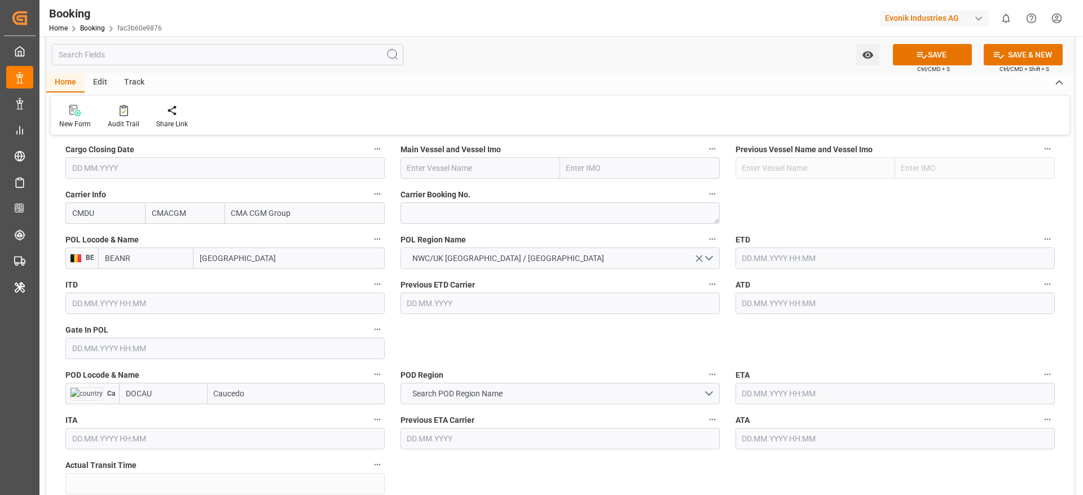
type input "[GEOGRAPHIC_DATA]"
click at [413, 168] on input "text" at bounding box center [481, 167] width 160 height 21
paste input "CALLAO EXPRESS"
click at [480, 191] on span "CALLAO EXPRESS - 9777606" at bounding box center [458, 192] width 100 height 9
type input "CALLAO EXPRESS"
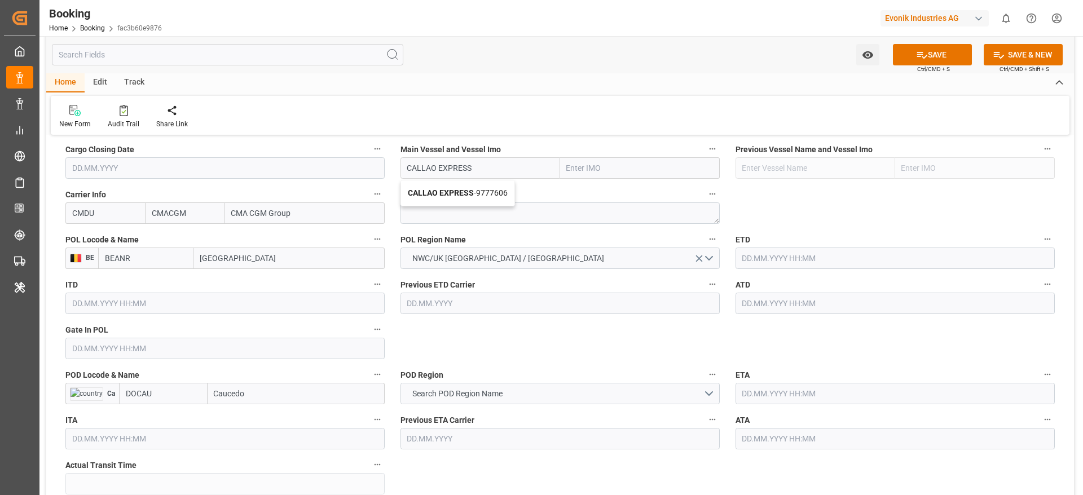
type input "9777606"
type input "CALLAO EXPRESS"
click at [265, 403] on input "Caucedo" at bounding box center [296, 393] width 177 height 21
click at [260, 416] on span "Caucedo - DOCAU" at bounding box center [245, 418] width 60 height 9
type input "Caucedo"
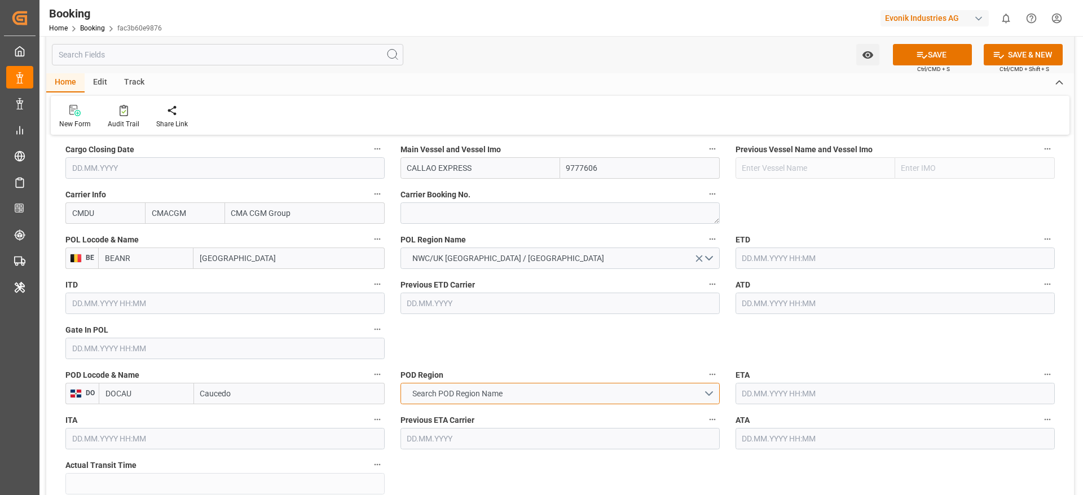
click at [440, 399] on span "Search POD Region Name" at bounding box center [458, 394] width 102 height 12
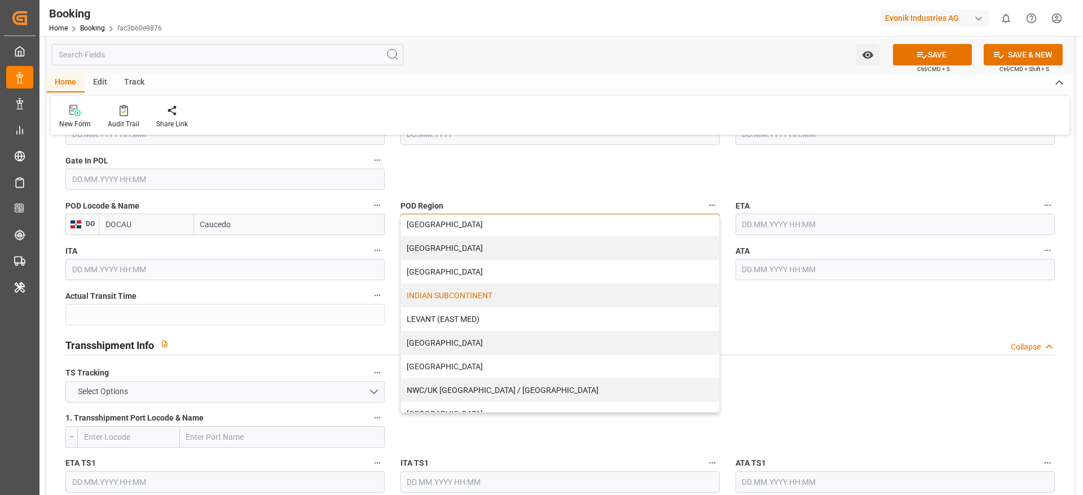
scroll to position [0, 0]
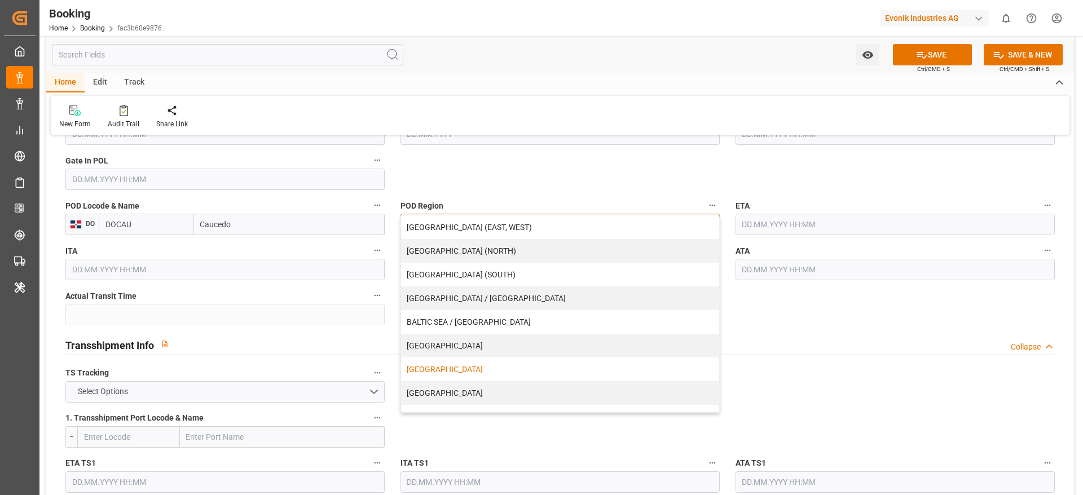
click at [451, 373] on div "CENTRAL AMERICA" at bounding box center [560, 370] width 318 height 24
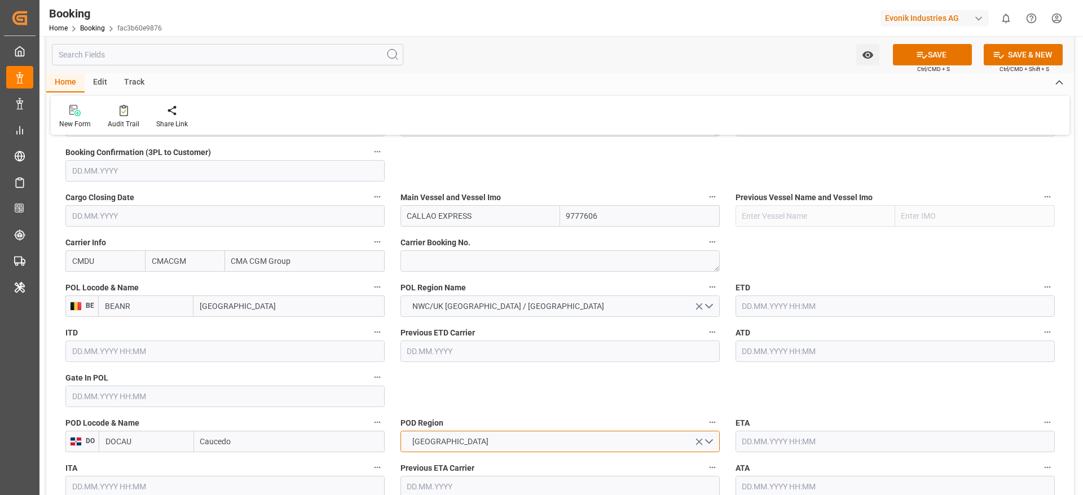
scroll to position [733, 0]
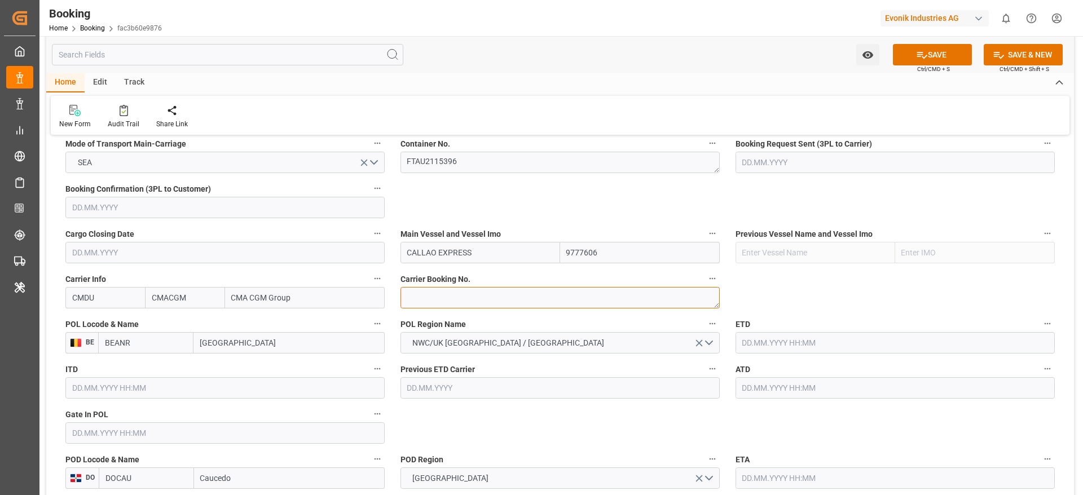
click at [441, 308] on textarea at bounding box center [560, 297] width 319 height 21
paste textarea "ANT1921196"
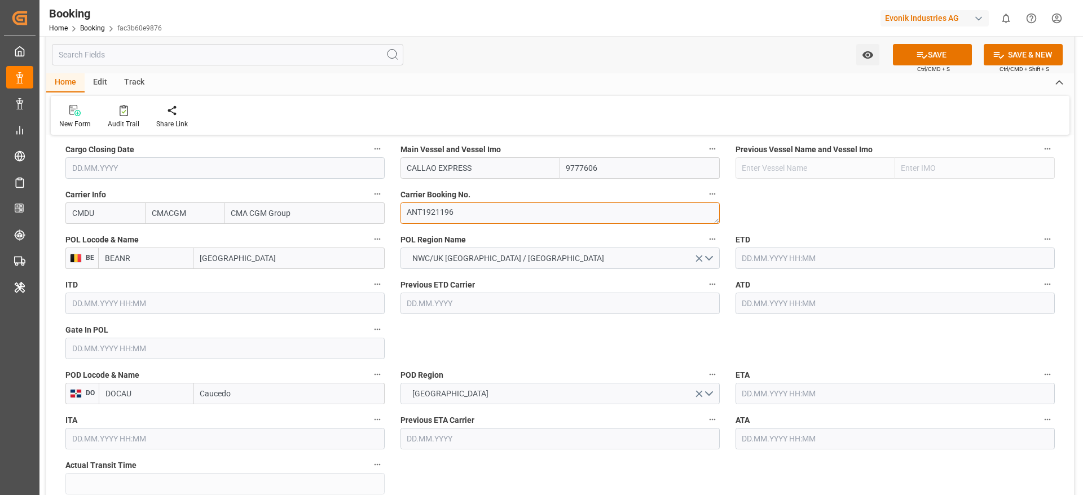
type textarea "ANT1921196"
click at [129, 351] on input "text" at bounding box center [224, 348] width 319 height 21
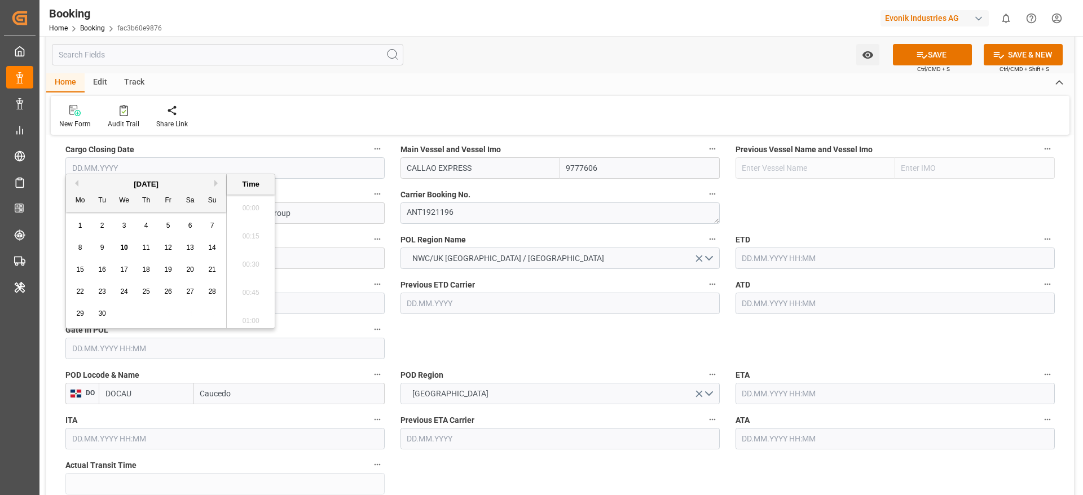
paste input "CALLAO EXPRESS"
type input "CALLAO EXPRESS"
drag, startPoint x: 135, startPoint y: 350, endPoint x: 64, endPoint y: 353, distance: 71.7
click at [64, 353] on div "Gate In POL CALLAO EXPRESS" at bounding box center [225, 340] width 335 height 45
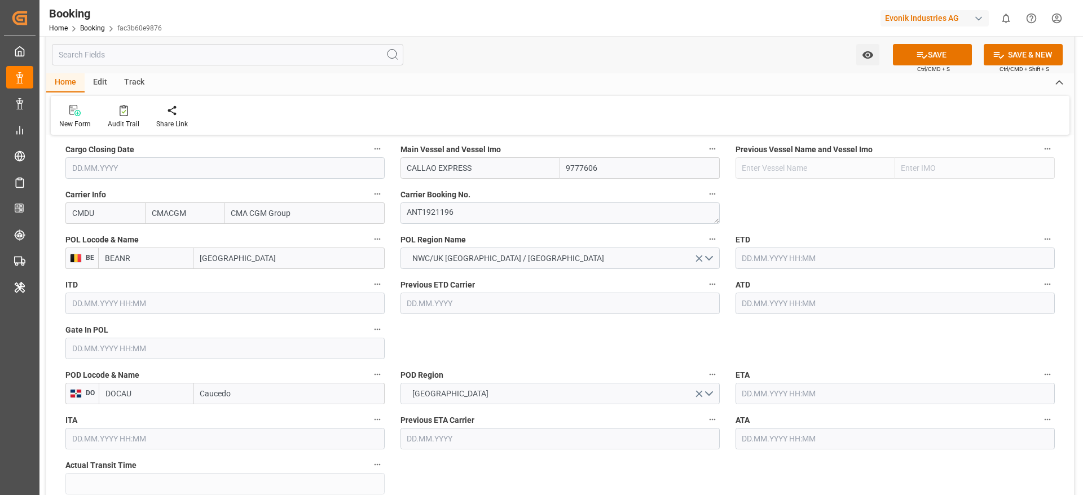
click at [82, 358] on input "text" at bounding box center [224, 348] width 319 height 21
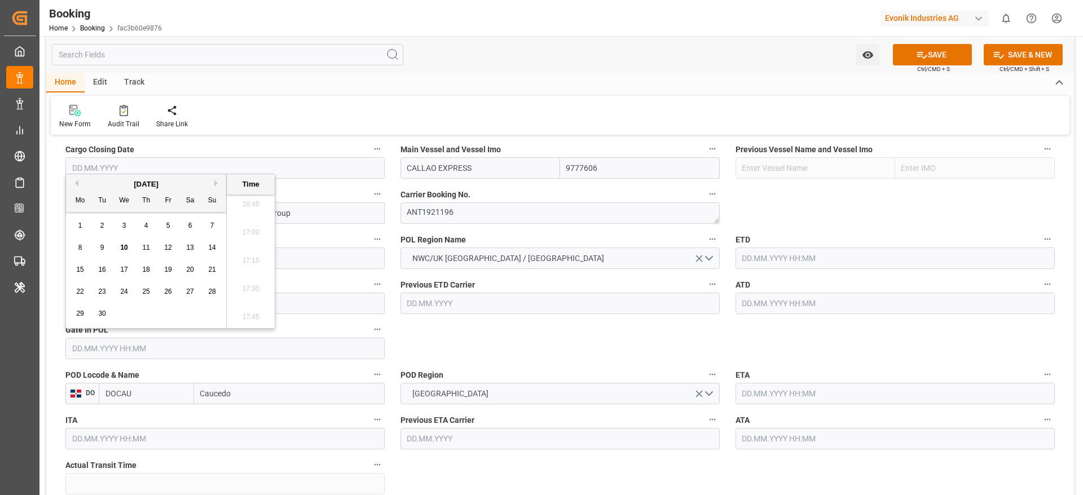
click at [73, 183] on button "Previous Month" at bounding box center [75, 183] width 7 height 7
click at [84, 293] on div "18" at bounding box center [80, 293] width 14 height 14
type input "18.08.2025 00:00"
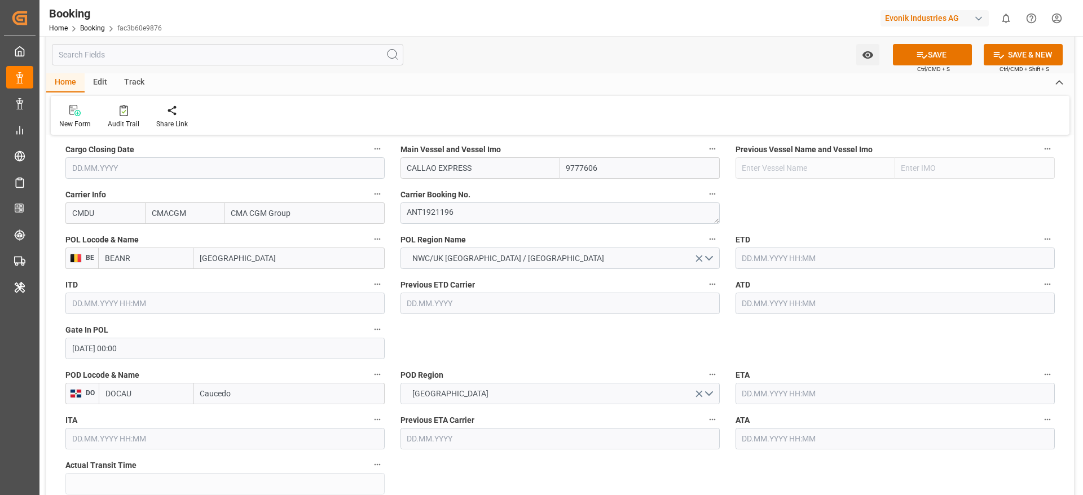
click at [762, 253] on input "text" at bounding box center [895, 258] width 319 height 21
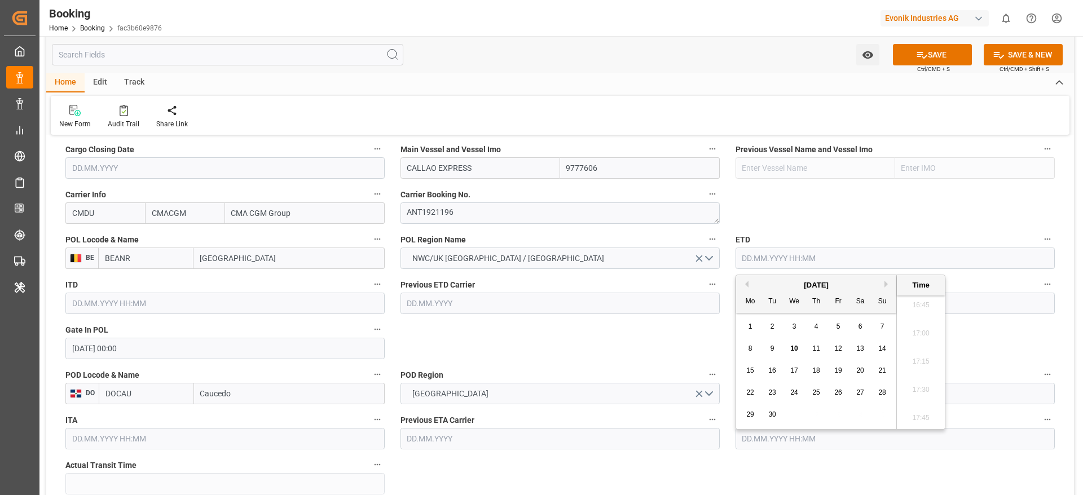
click at [743, 284] on button "Previous Month" at bounding box center [745, 284] width 7 height 7
click at [836, 393] on span "22" at bounding box center [838, 393] width 7 height 8
type input "22.08.2025 00:00"
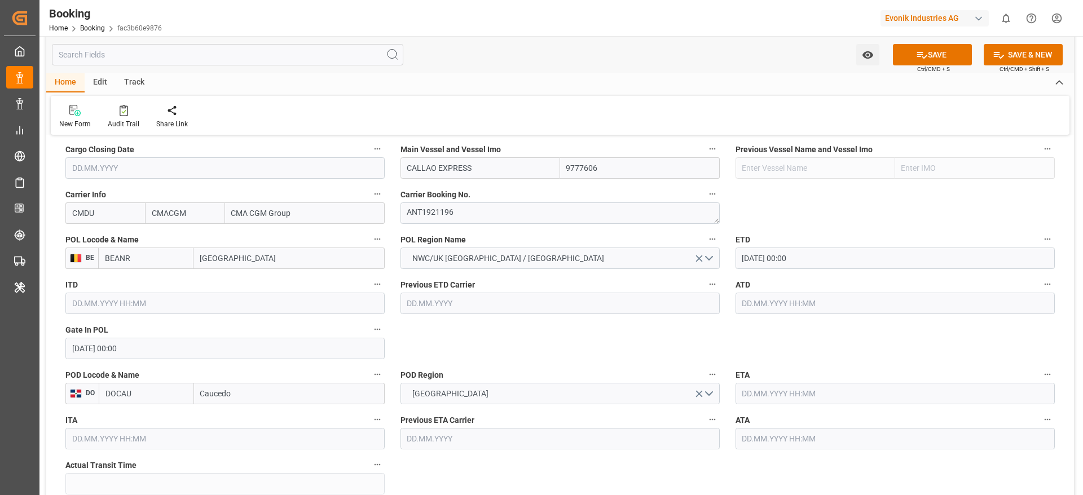
click at [758, 313] on input "text" at bounding box center [895, 303] width 319 height 21
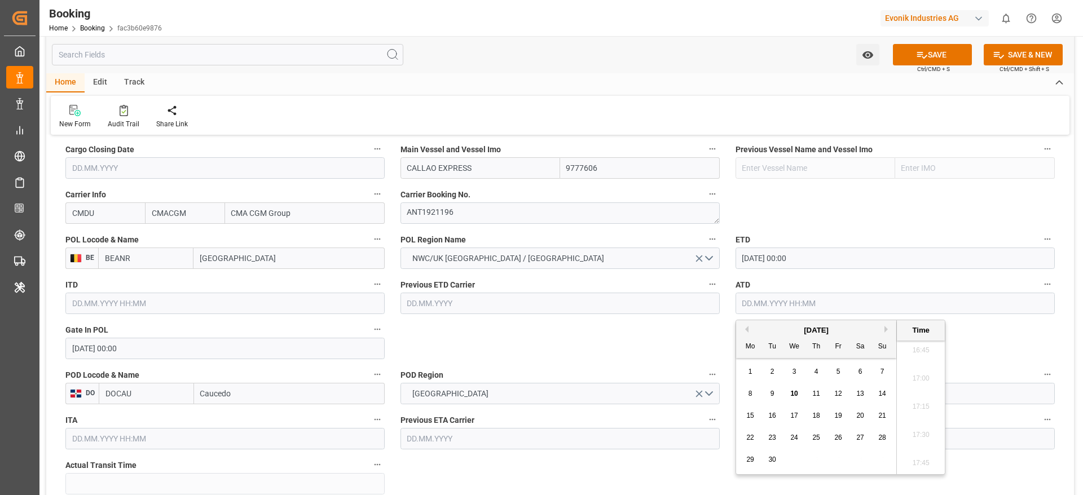
click at [748, 333] on div "September 2025" at bounding box center [816, 330] width 160 height 11
click at [747, 332] on button "Previous Month" at bounding box center [745, 329] width 7 height 7
click at [838, 436] on span "22" at bounding box center [838, 438] width 7 height 8
type input "22.08.2025 00:00"
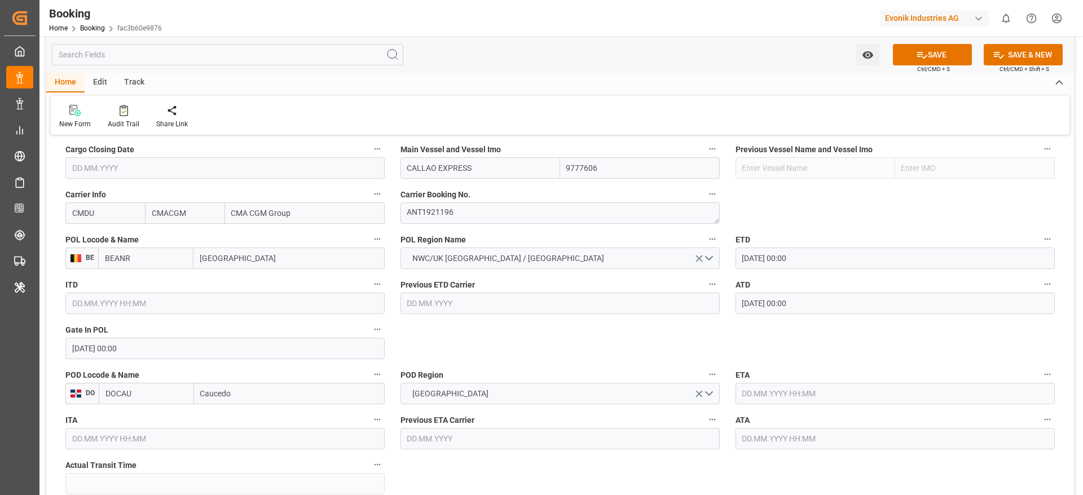
click at [779, 394] on input "text" at bounding box center [895, 393] width 319 height 21
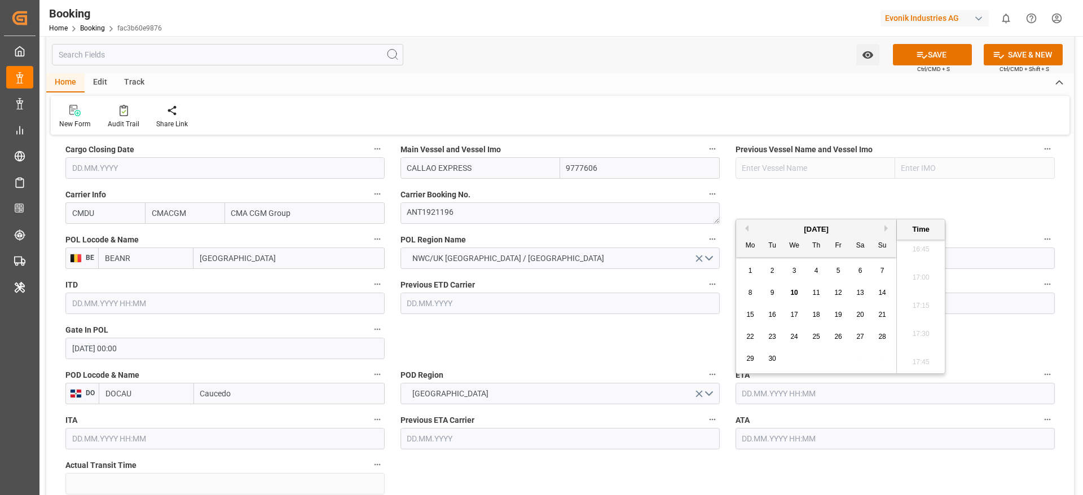
click at [797, 274] on div "3" at bounding box center [795, 272] width 14 height 14
type input "03.09.2025 00:00"
click at [767, 432] on input "text" at bounding box center [895, 438] width 319 height 21
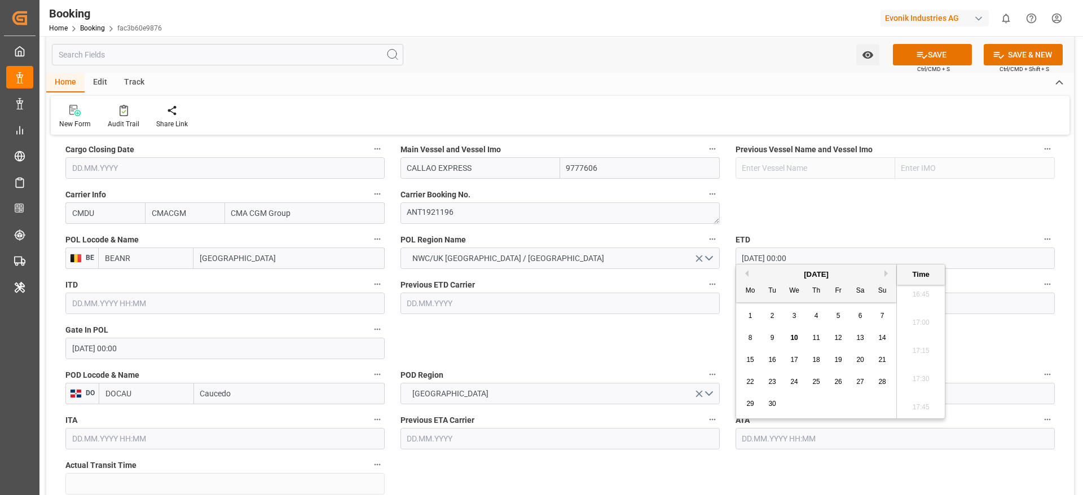
click at [796, 318] on span "3" at bounding box center [795, 316] width 4 height 8
type input "03.09.2025 00:00"
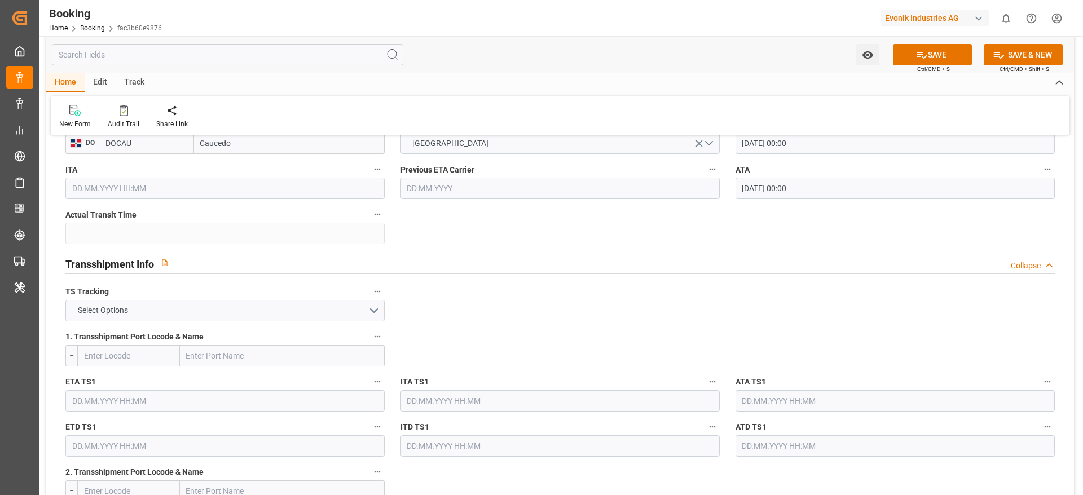
scroll to position [1072, 0]
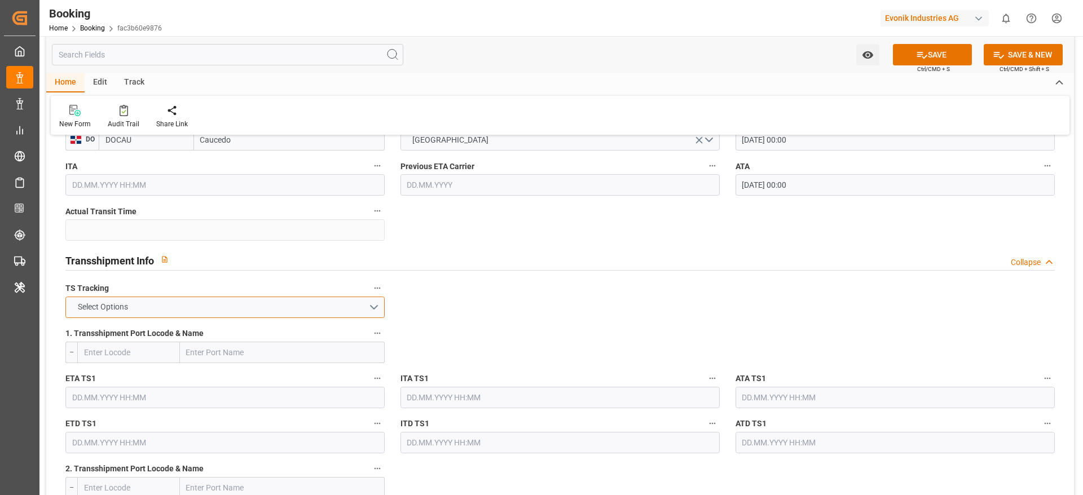
click at [291, 315] on button "Select Options" at bounding box center [224, 307] width 319 height 21
click at [279, 337] on div "FALSE" at bounding box center [225, 334] width 318 height 24
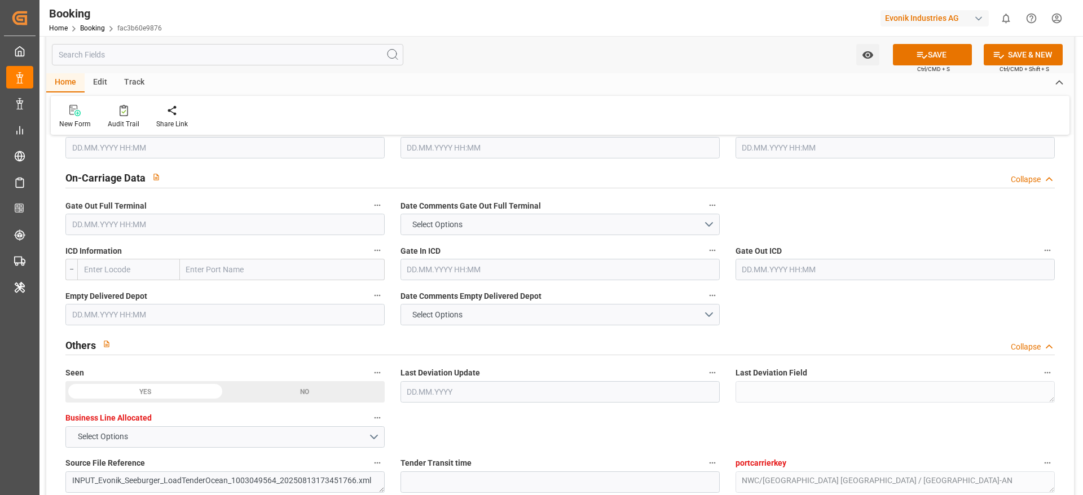
scroll to position [1664, 0]
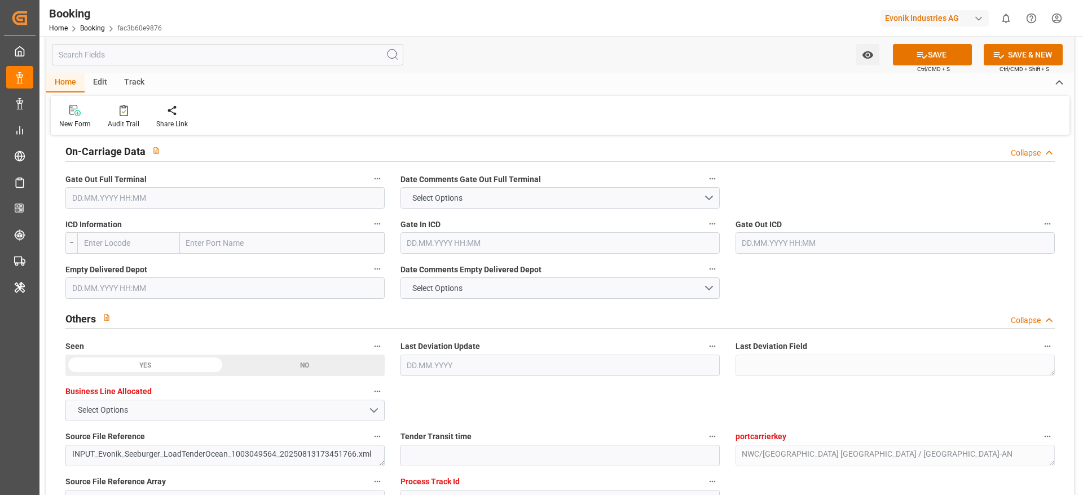
click at [106, 195] on input "text" at bounding box center [224, 197] width 319 height 21
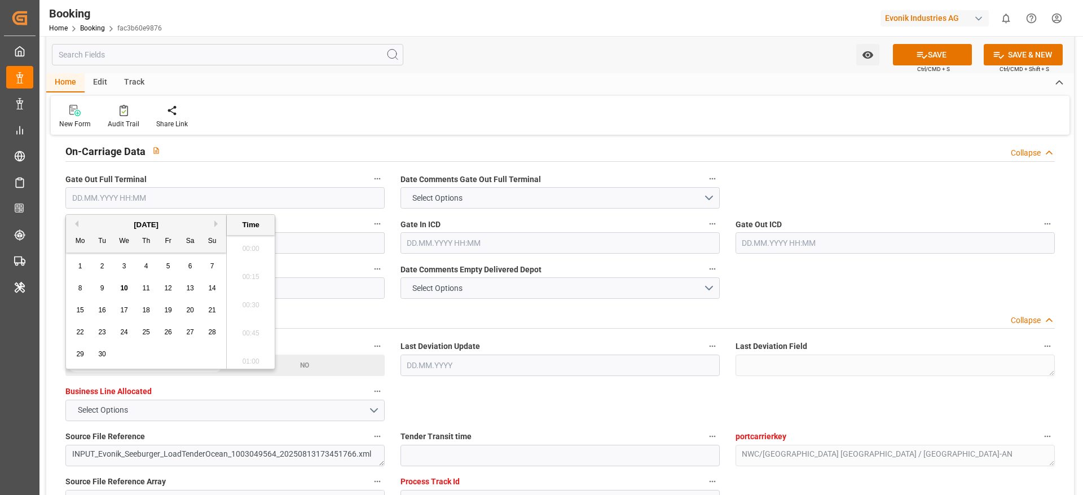
scroll to position [1894, 0]
click at [81, 291] on span "8" at bounding box center [80, 288] width 4 height 8
type input "08.09.2025 00:00"
click at [302, 292] on input "text" at bounding box center [224, 288] width 319 height 21
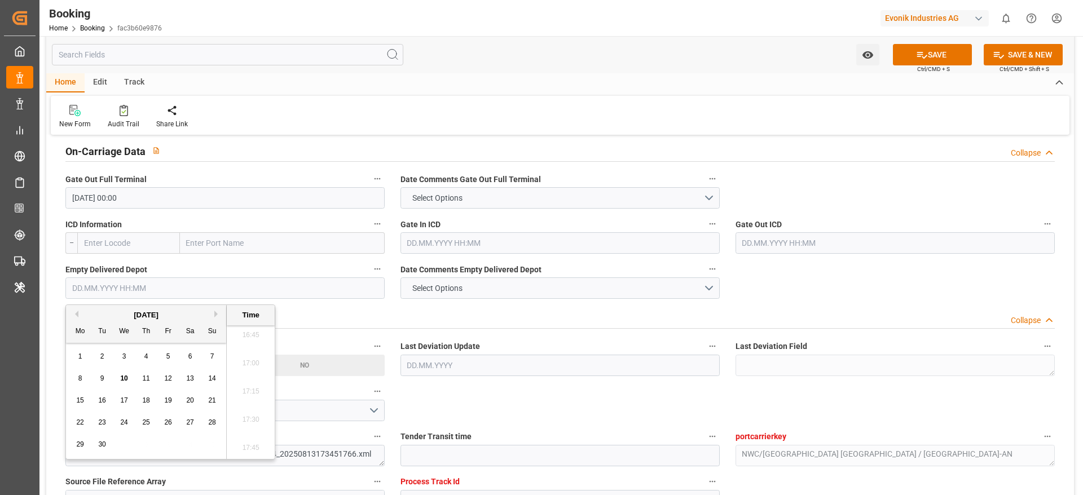
click at [101, 378] on span "9" at bounding box center [102, 379] width 4 height 8
type input "09.09.2025 00:00"
click at [466, 312] on div "Others Collapse" at bounding box center [560, 317] width 990 height 21
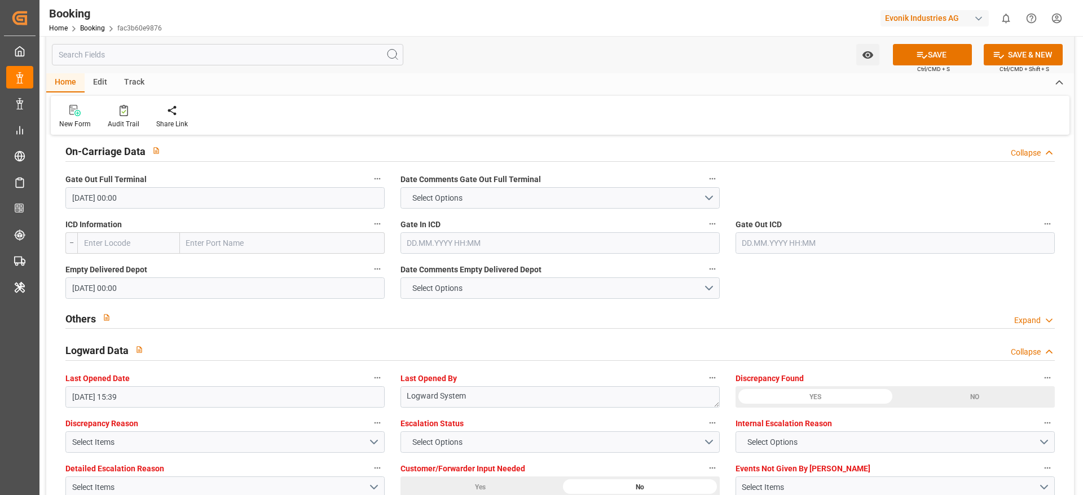
click at [466, 312] on div "Others Expand" at bounding box center [560, 317] width 990 height 21
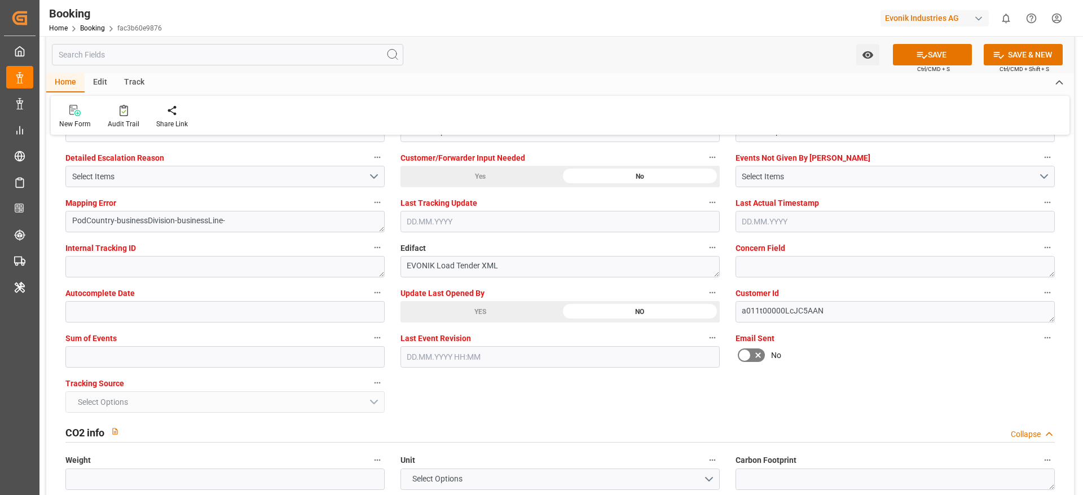
scroll to position [2172, 0]
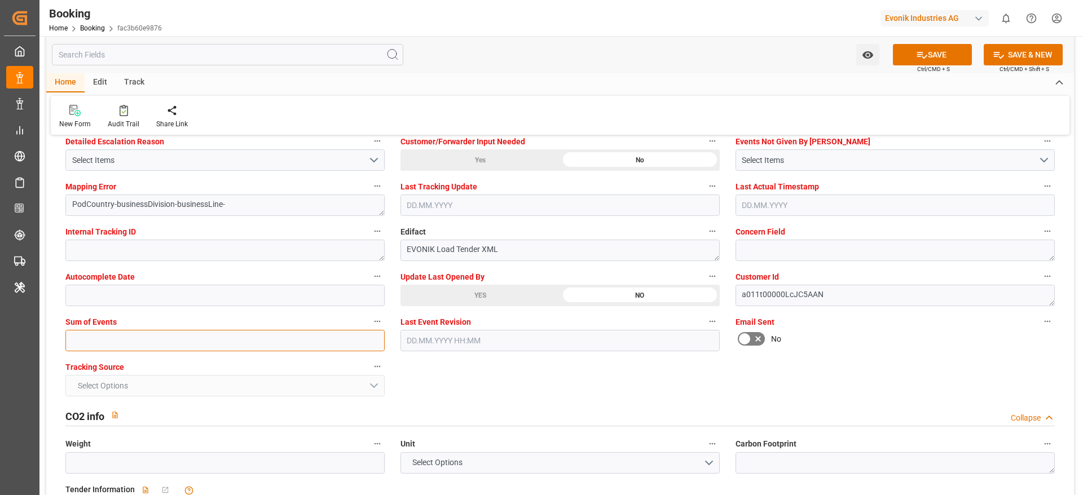
click at [86, 336] on input "text" at bounding box center [224, 340] width 319 height 21
type input "0"
click at [938, 55] on button "SAVE" at bounding box center [932, 54] width 79 height 21
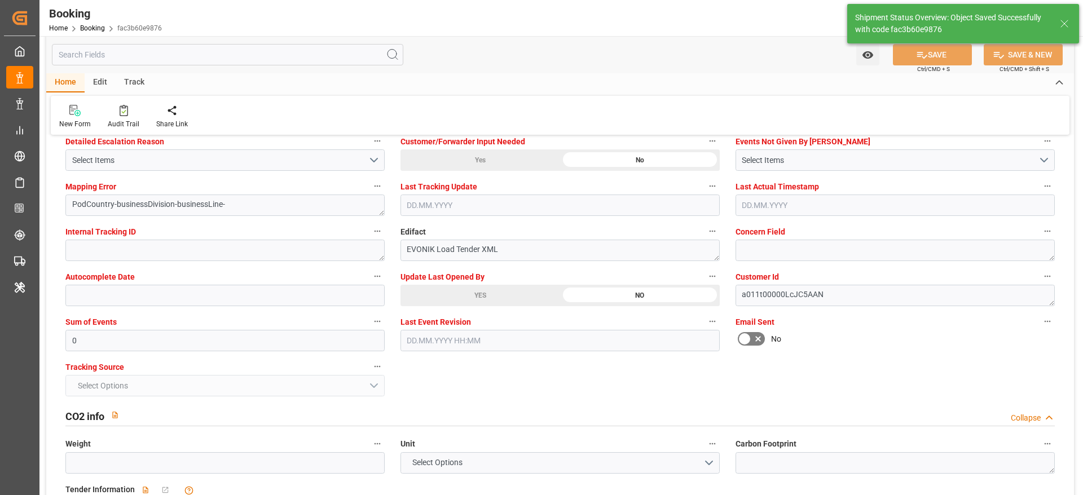
type textarea "varshini suresh"
type textarea "businessDivision-businessLine-"
type input "12"
type input "22.08.2025 00:00"
type input "03.09.2025 00:00"
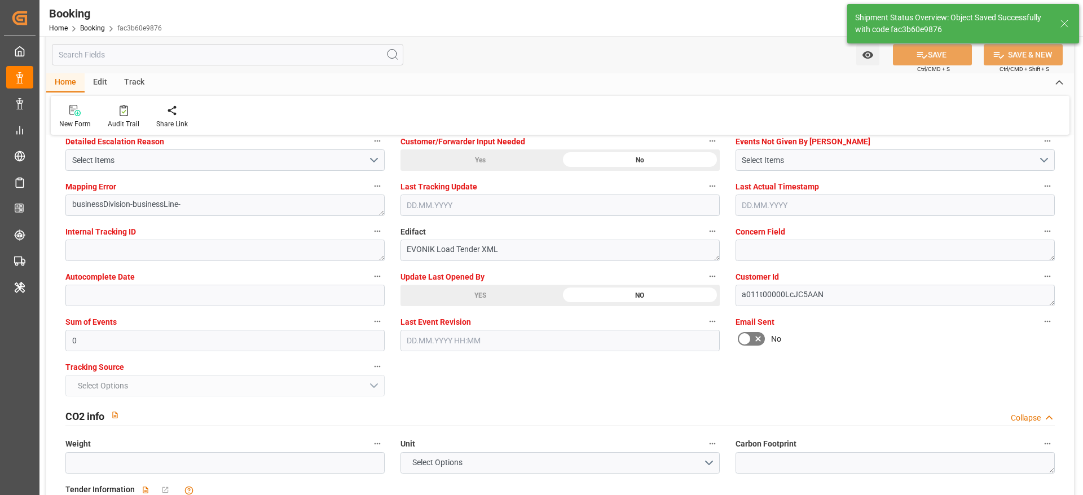
type input "10.09.2025 11:47"
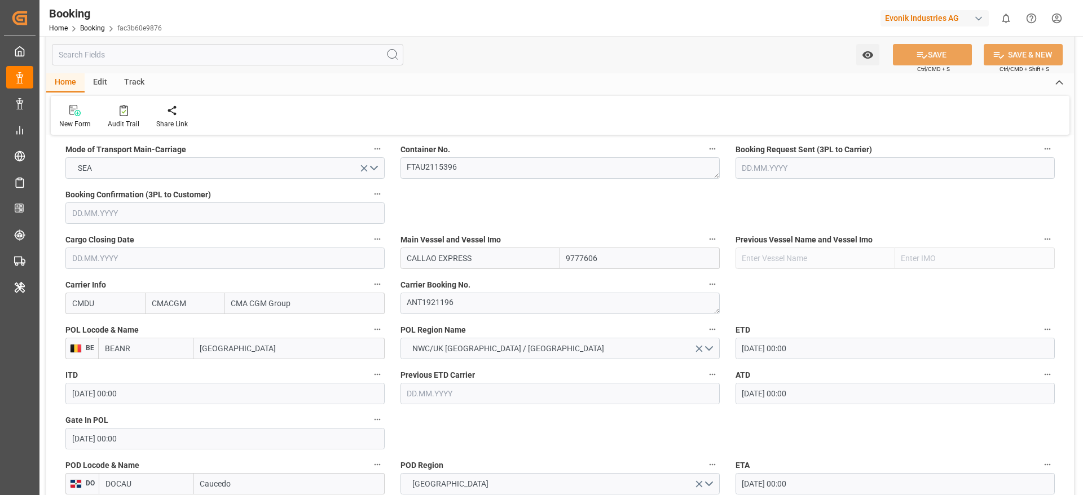
scroll to position [0, 0]
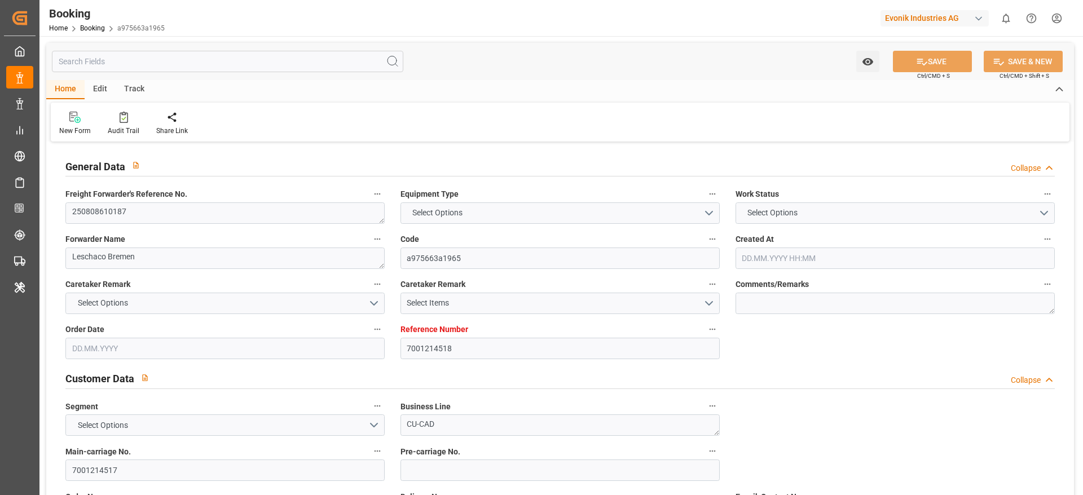
type input "7001214518"
type input "9925837"
type input "CMACGM"
type input "CMA CGM Group"
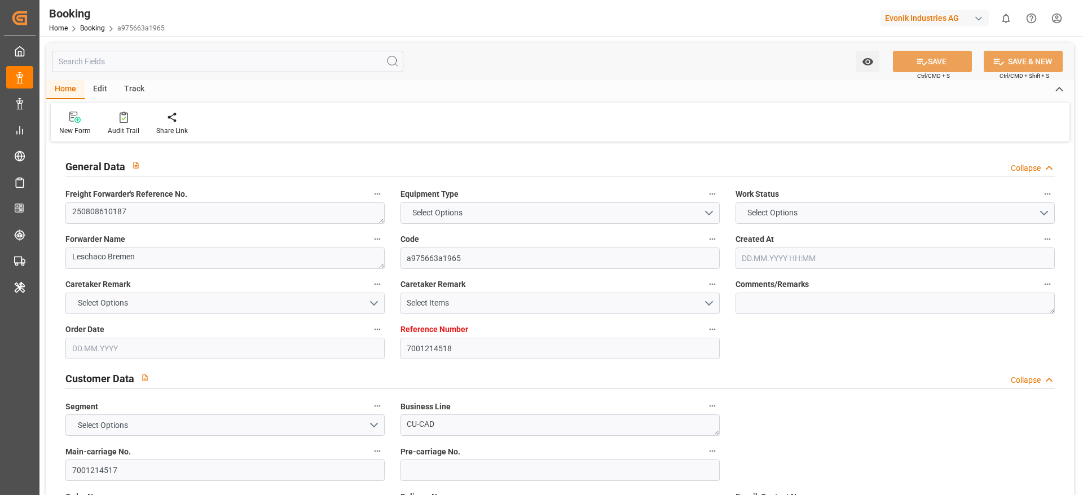
type input "NLRTM"
type input "LBBEY"
type input "18"
type input "0"
type input "NLRTM"
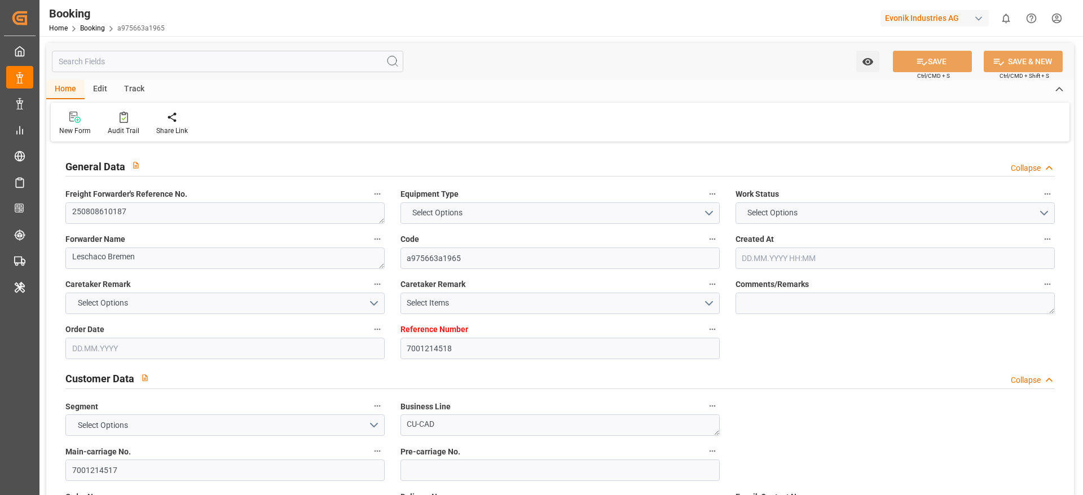
type input "LBBEY"
type input "9925837"
type input "[DATE] 05:41"
type input "[DATE]"
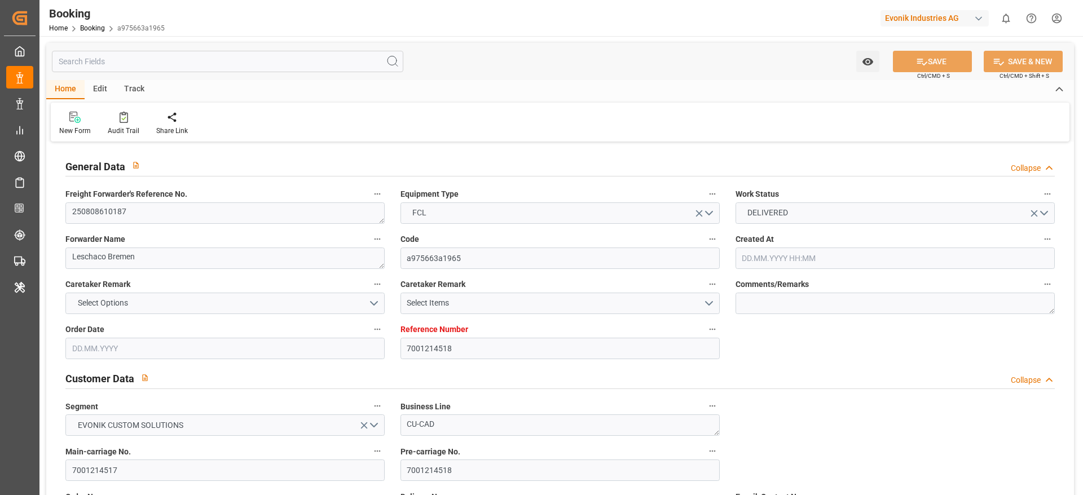
type input "[DATE]"
type input "[DATE] 00:00"
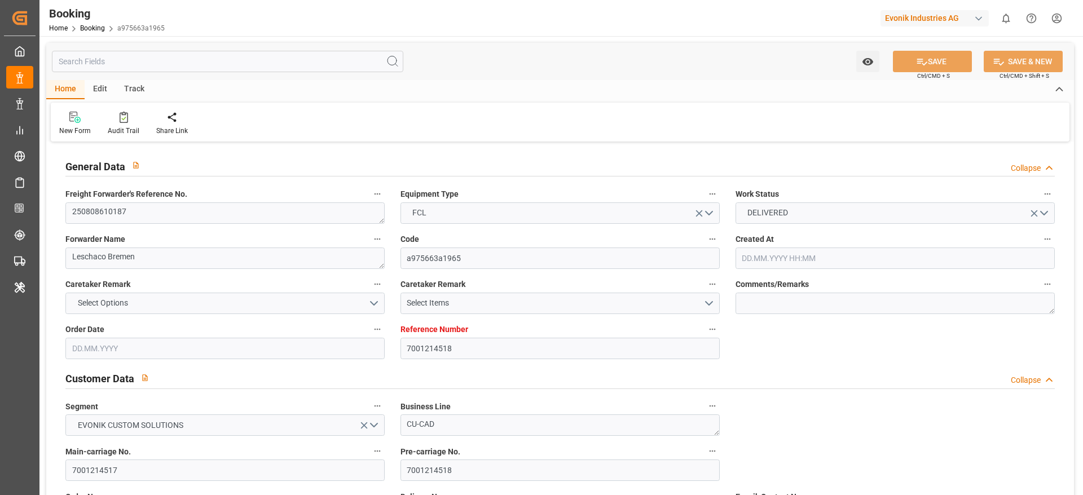
type input "[DATE] 09:18"
type input "[DATE] 04:55"
type input "[DATE] 22:06"
type input "[DATE] 00:00"
type input "[DATE] 22:36"
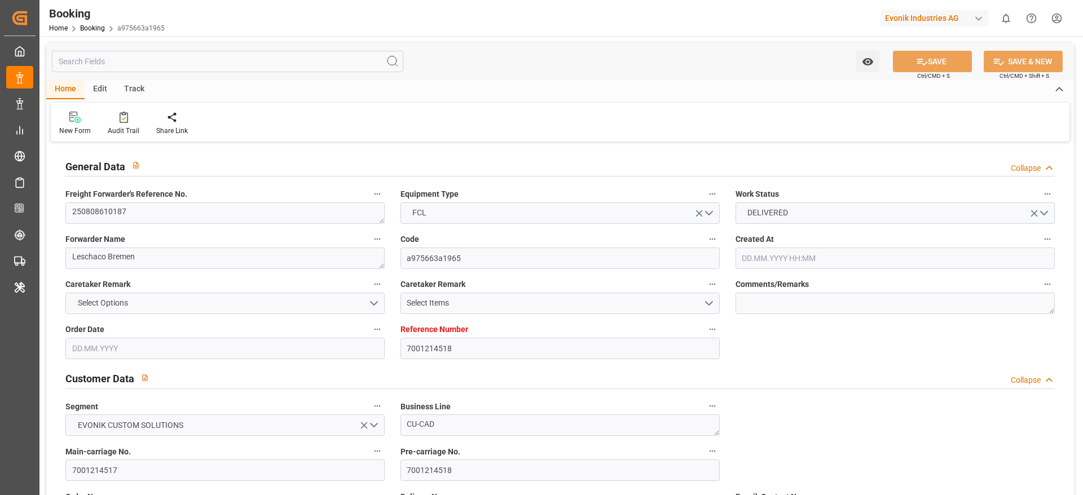
type input "[DATE] 00:00"
type input "[DATE]"
type input "[DATE] 11:44"
type input "[DATE]"
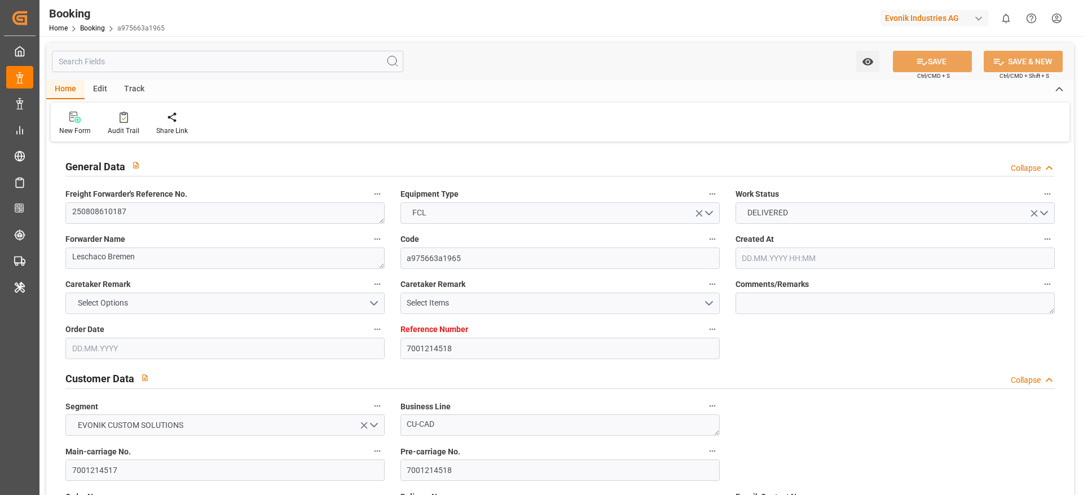
type input "[DATE] 12:12"
type input "[DATE] 18:38"
type input "[DATE] 23:59"
type input "[DATE] 05:02"
type input "[DATE] 08:00"
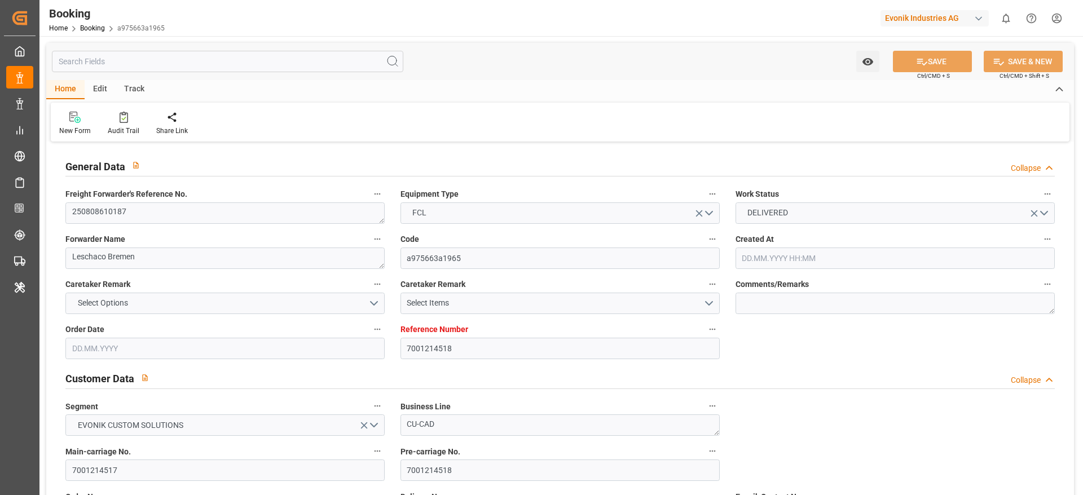
type input "[DATE] 22:06"
type input "[DATE] 19:30"
type input "[DATE] 04:00"
type input "[DATE] 10:13"
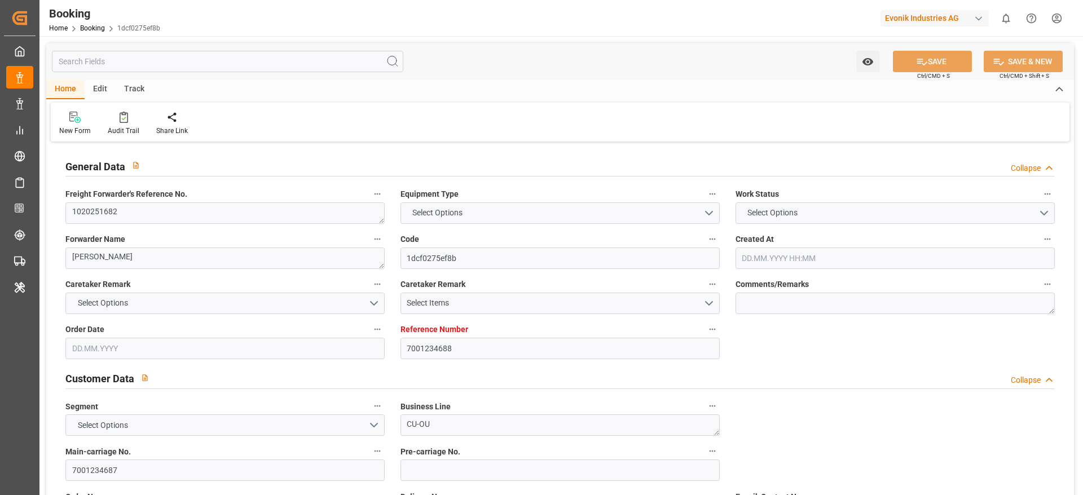
type input "7001234688"
type input "9731949"
type input "CMACGM"
type input "CMA CGM Group"
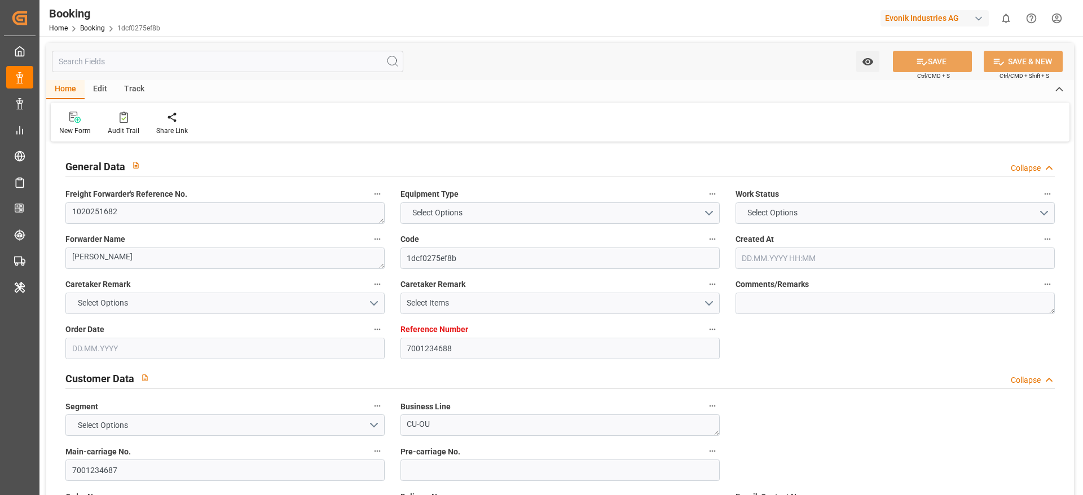
type input "BEANR"
type input "DOCAU"
type input "0"
type input "BEANR"
type input "DOCAU"
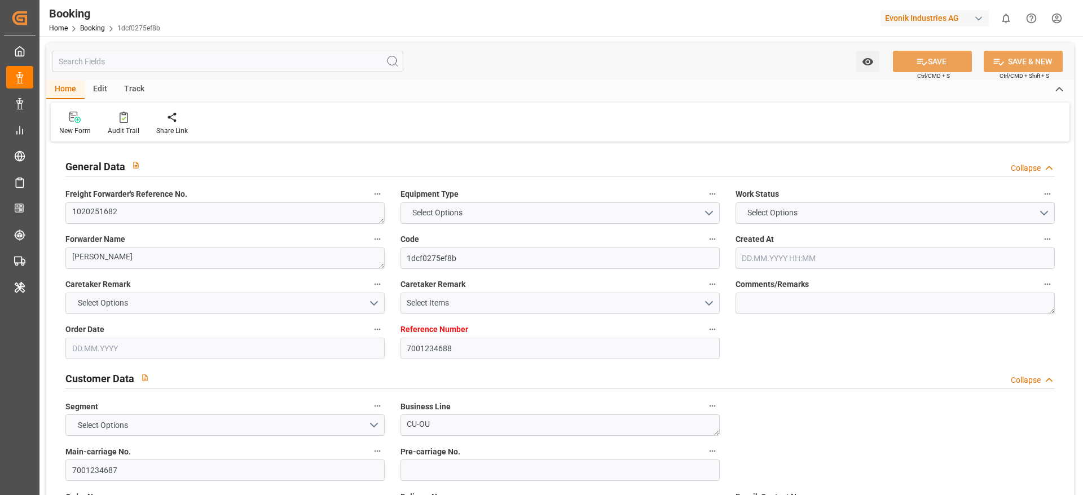
type input "9731949"
type input "29.07.2025 08:07"
type input "29.07.2025"
type input "08.09.2025"
type input "14.08.2025"
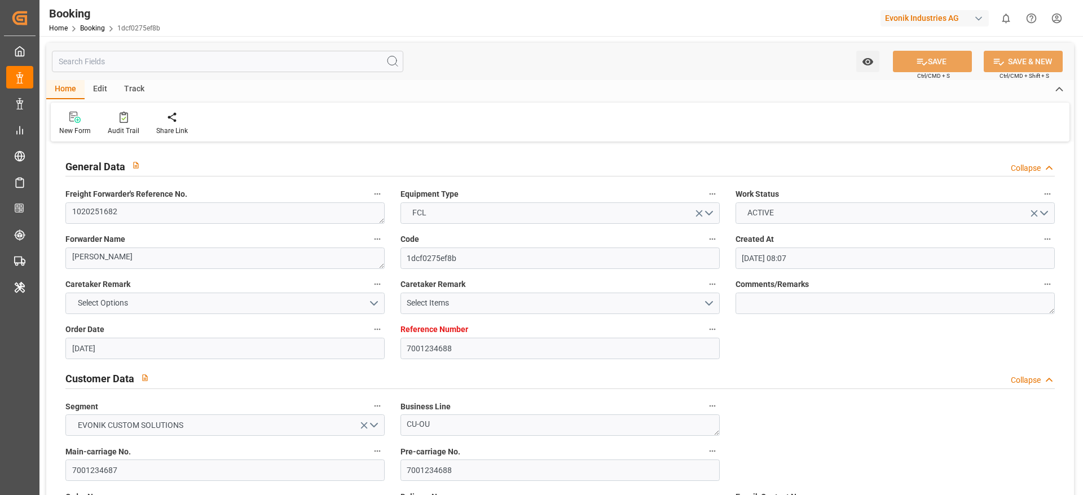
type input "15.08.2025 00:00"
type input "29.08.2025 10:00"
type input "21.08.2025 00:00"
type input "29.08.2025 10:00"
type input "22.08.2025 12:01"
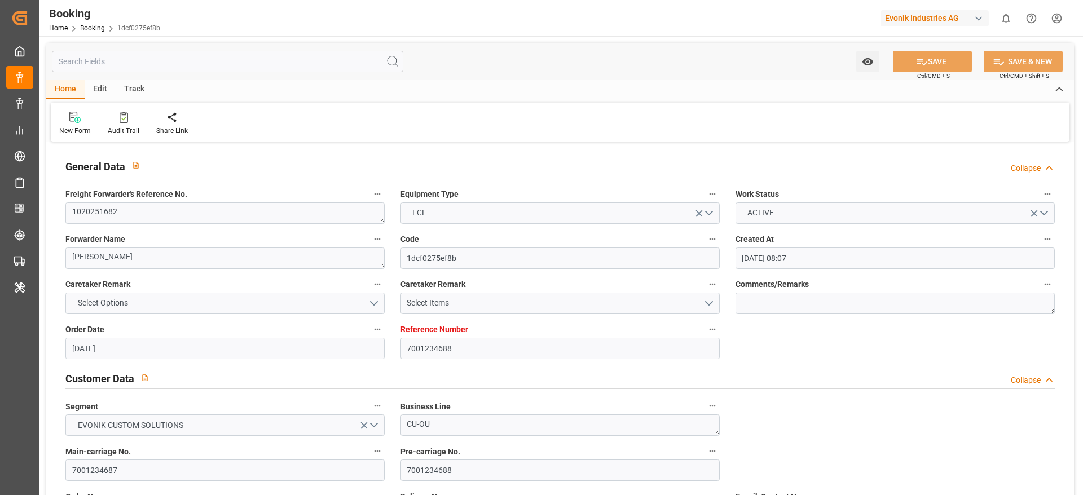
type input "11.09.2025 13:00"
type input "04.09.2025 00:00"
type input "22.08.2025"
type input "10.09.2025 10:22"
type input "10.09.2025"
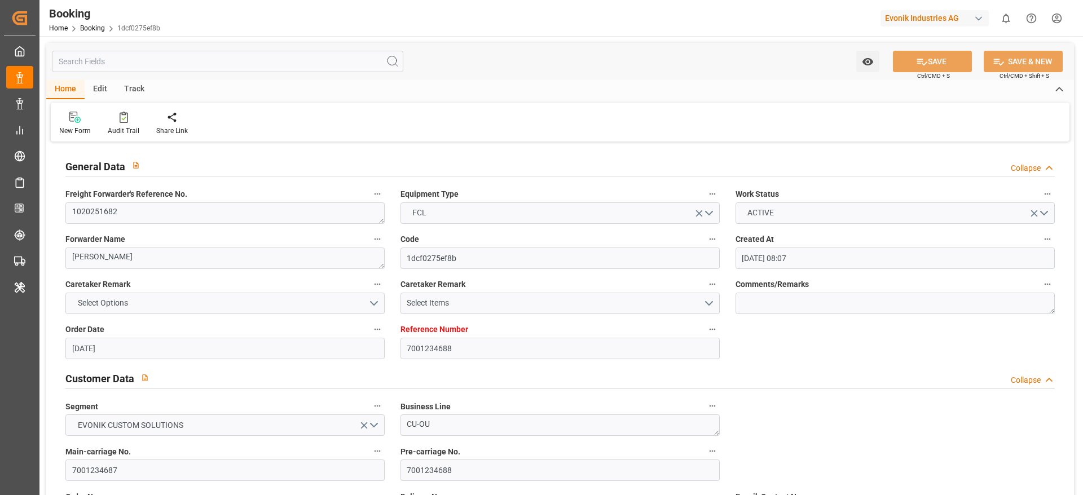
type input "15.08.2025 10:26"
type input "19.08.2025 18:15"
type input "28.08.2025 03:21"
type input "29.08.2025 10:00"
type input "30.08.2025 04:27"
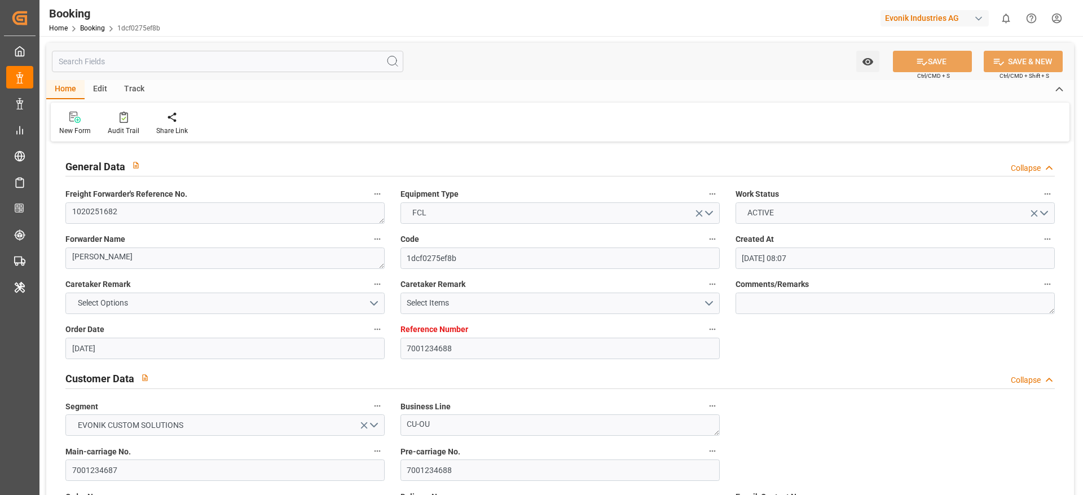
type input "11.09.2025 13:00"
type input "12.09.2025 00:25"
type input "16.09.2025 00:25"
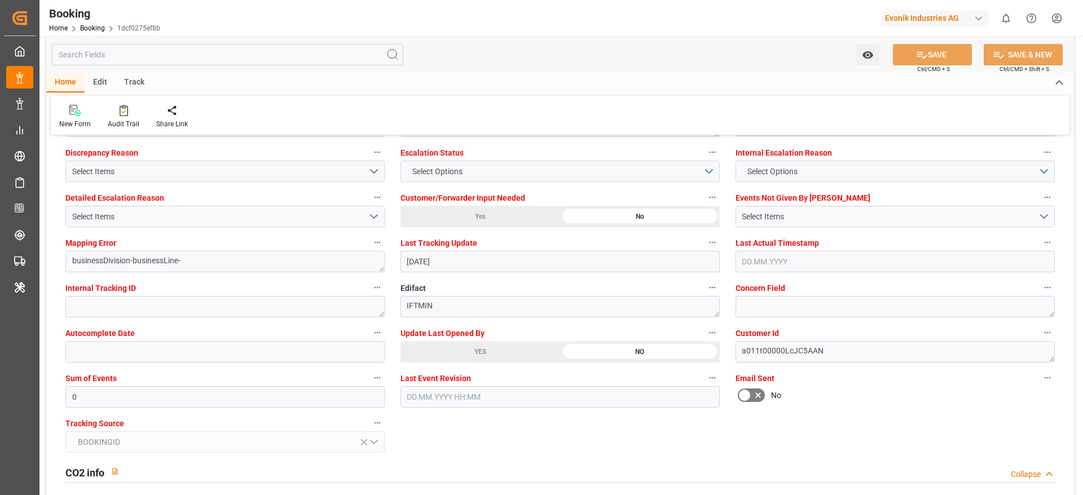
scroll to position [2116, 0]
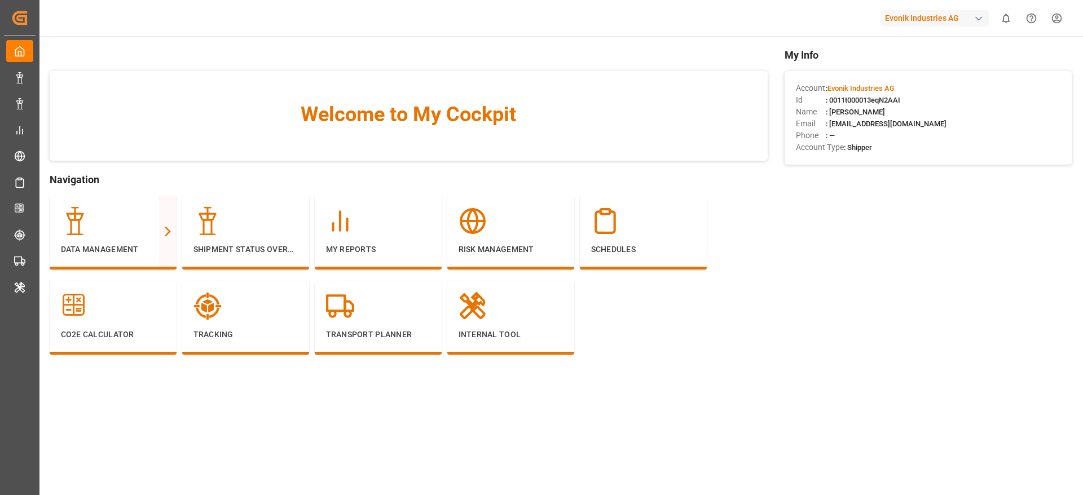
click at [910, 16] on div "Evonik Industries AG" at bounding box center [935, 18] width 108 height 16
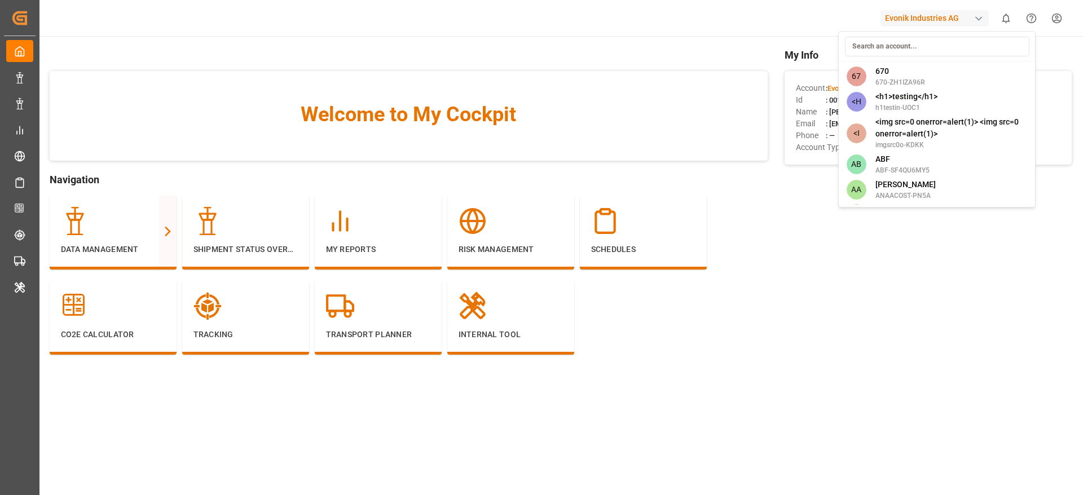
click at [901, 51] on input at bounding box center [937, 47] width 185 height 20
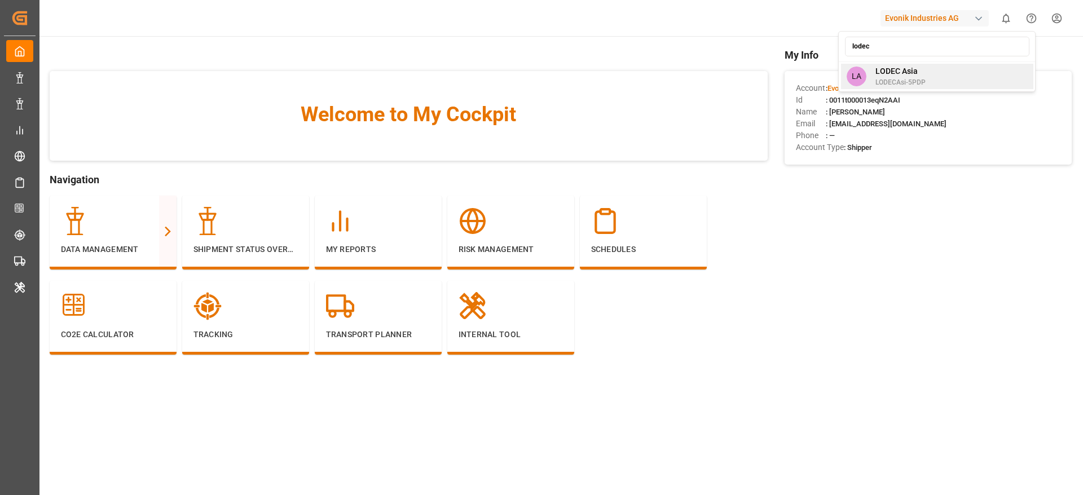
type input "lodec"
click at [893, 78] on span "LODECAsi-5PDP" at bounding box center [901, 82] width 50 height 10
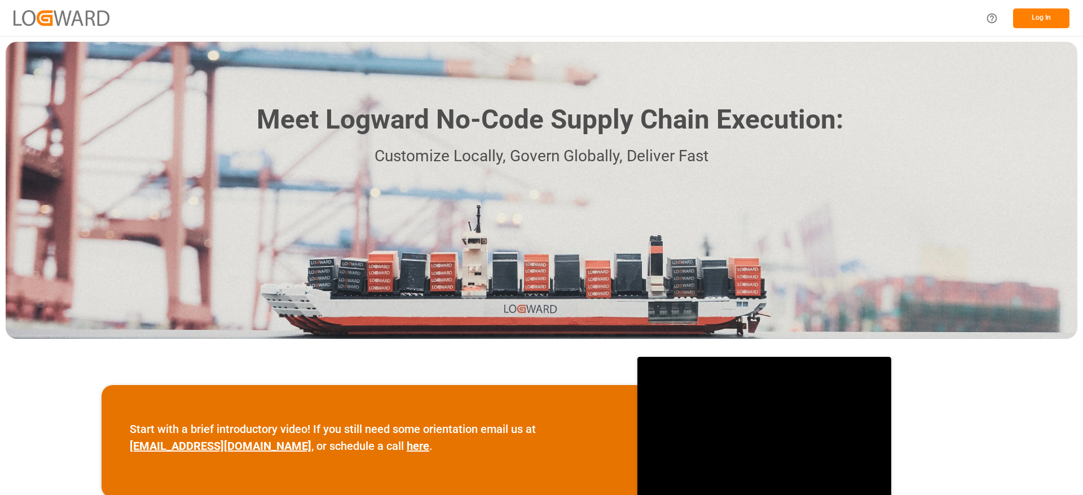
click at [1064, 12] on button "Log In" at bounding box center [1041, 18] width 56 height 20
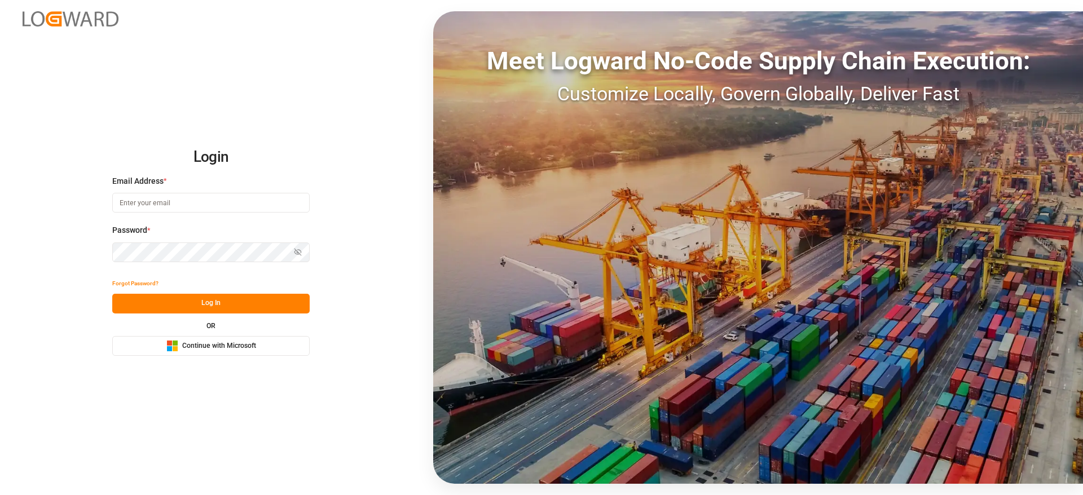
click at [291, 337] on button "Microsoft Logo Continue with Microsoft" at bounding box center [210, 346] width 197 height 20
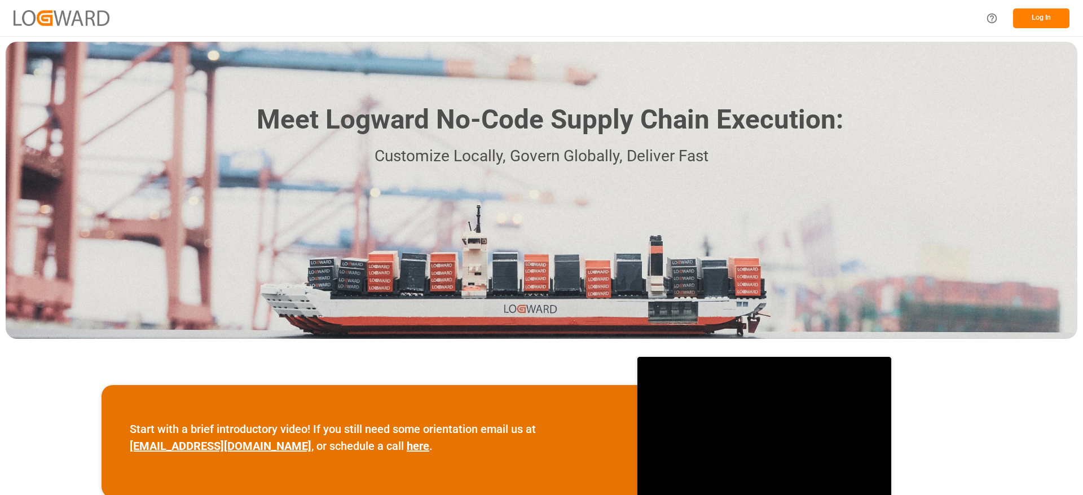
click at [1041, 11] on button "Log In" at bounding box center [1041, 18] width 56 height 20
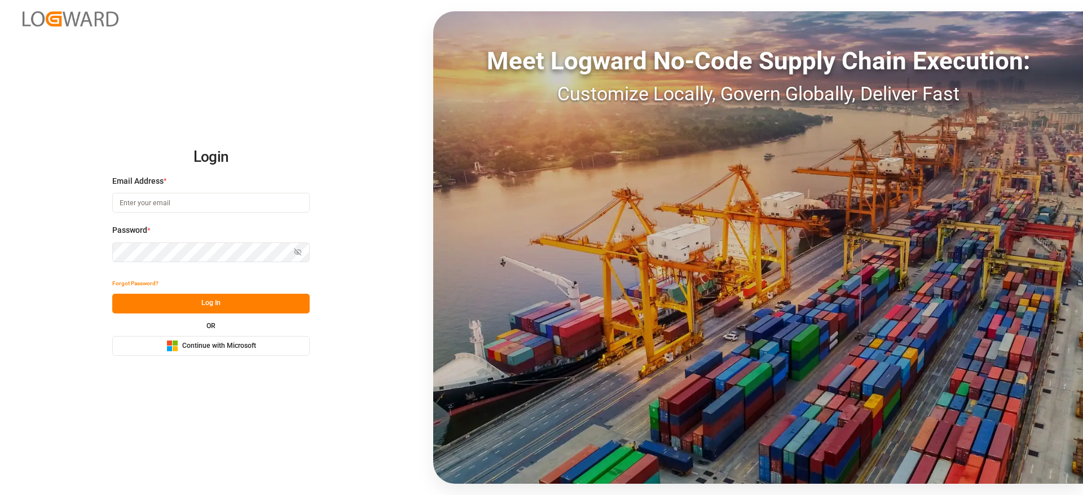
click at [234, 352] on div "Microsoft Logo Continue with Microsoft" at bounding box center [211, 346] width 90 height 12
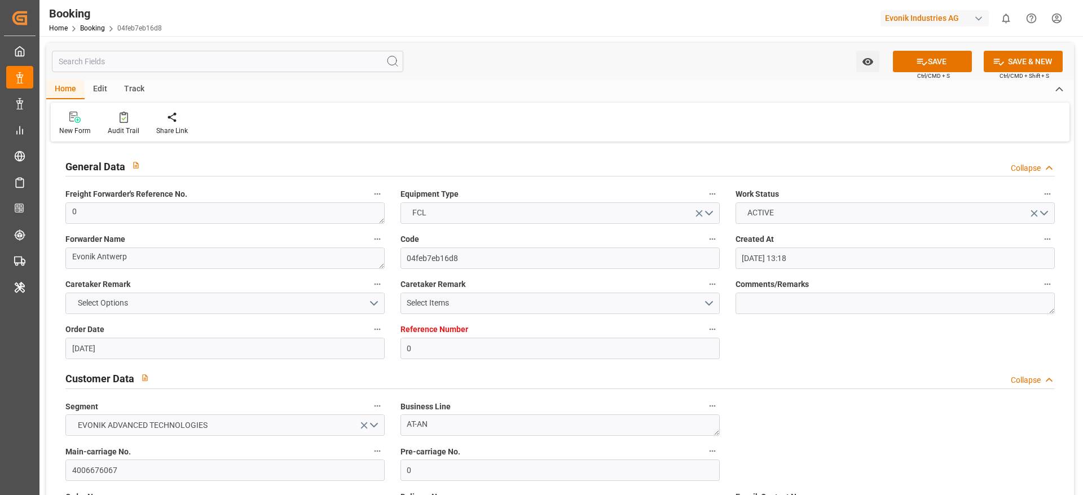
scroll to position [169, 0]
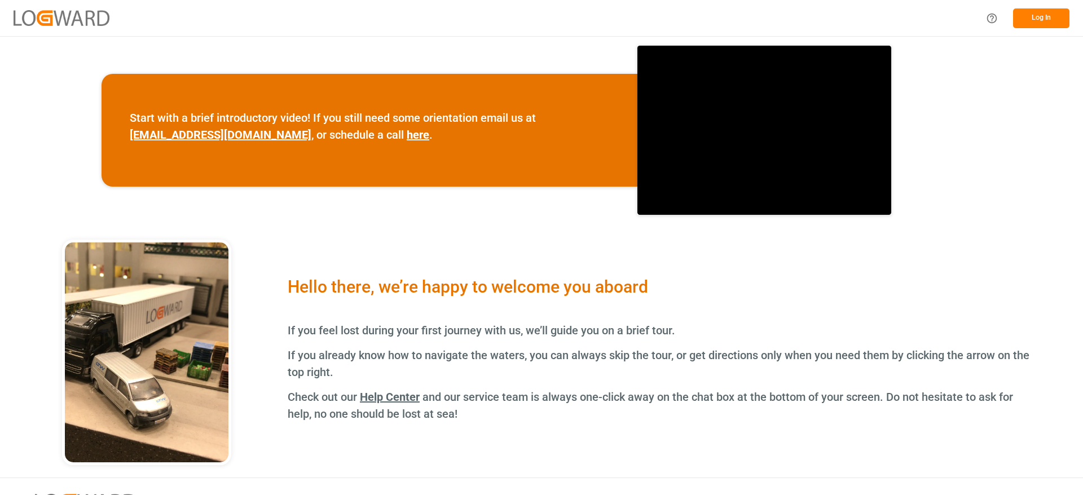
scroll to position [314, 0]
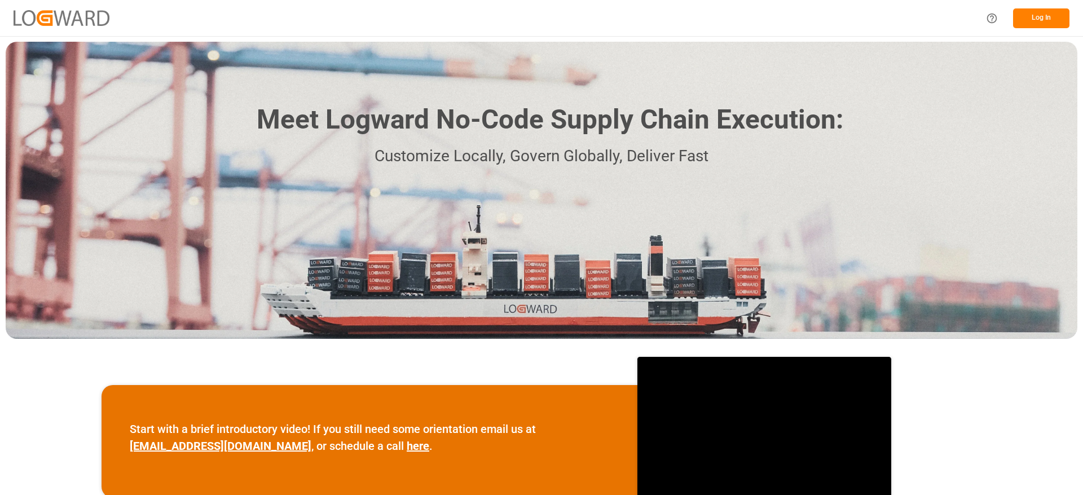
click at [1054, 12] on button "Log In" at bounding box center [1041, 18] width 56 height 20
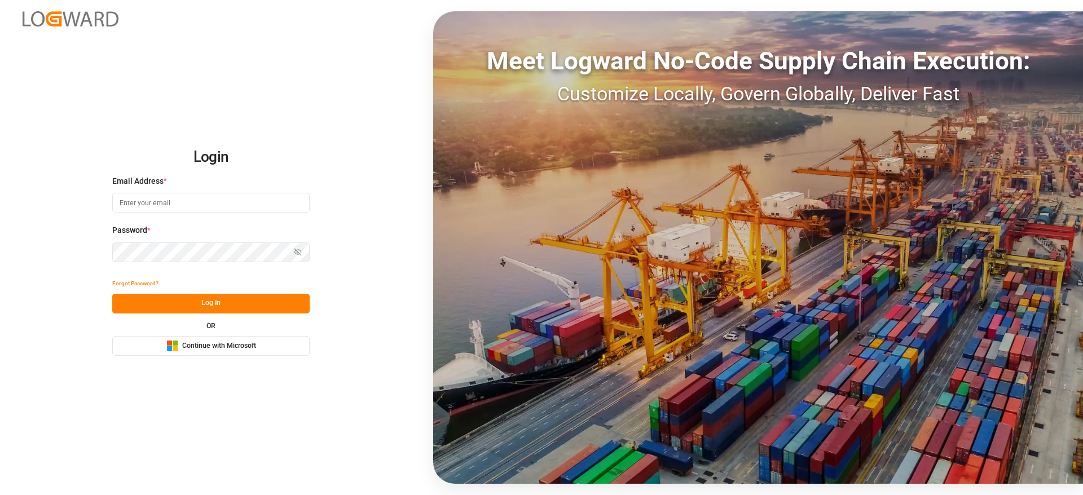
click at [284, 348] on button "Microsoft Logo Continue with Microsoft" at bounding box center [210, 346] width 197 height 20
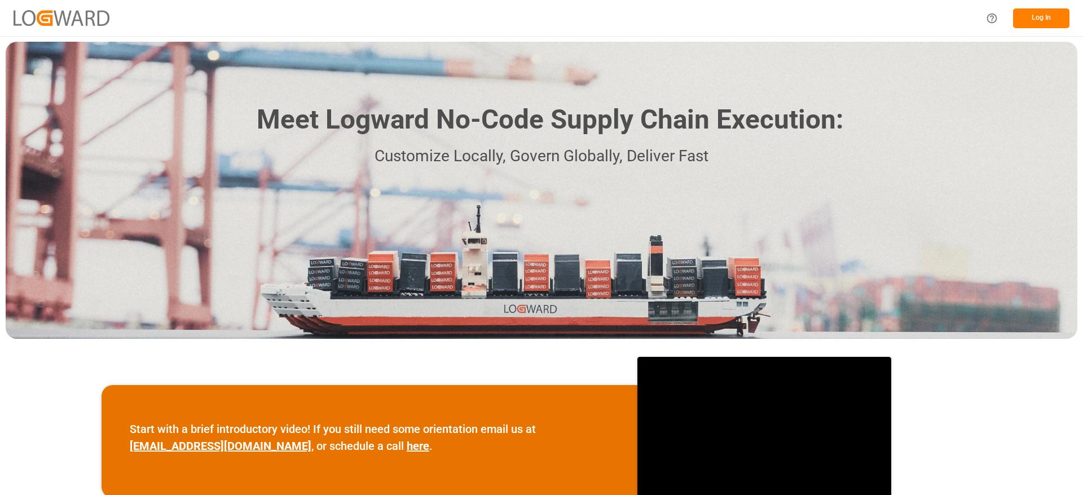
click at [1025, 12] on button "Log In" at bounding box center [1041, 18] width 56 height 20
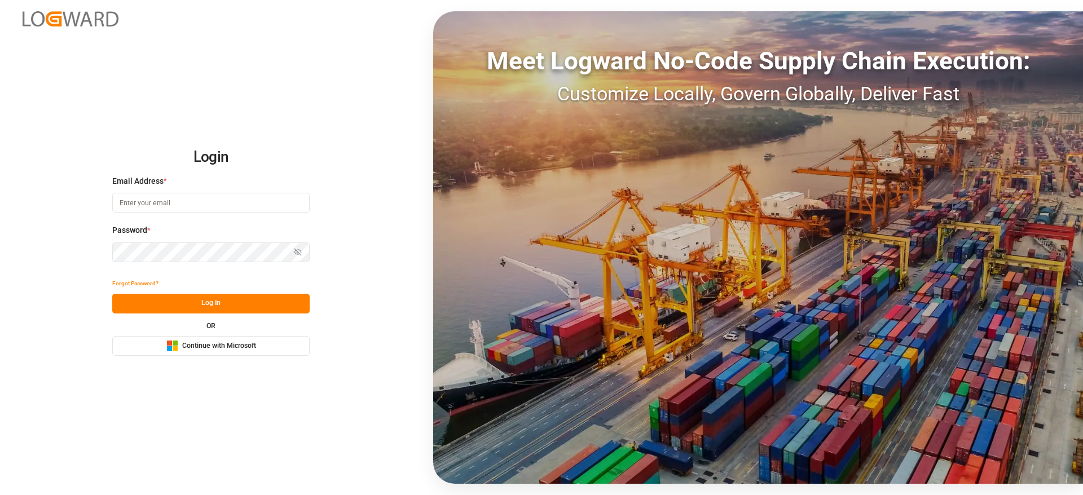
click at [1025, 12] on div "Meet Logward No-Code Supply Chain Execution: Customize Locally, Govern Globally…" at bounding box center [758, 247] width 650 height 473
click at [274, 346] on button "Microsoft Logo Continue with Microsoft" at bounding box center [210, 346] width 197 height 20
